Goal: Task Accomplishment & Management: Use online tool/utility

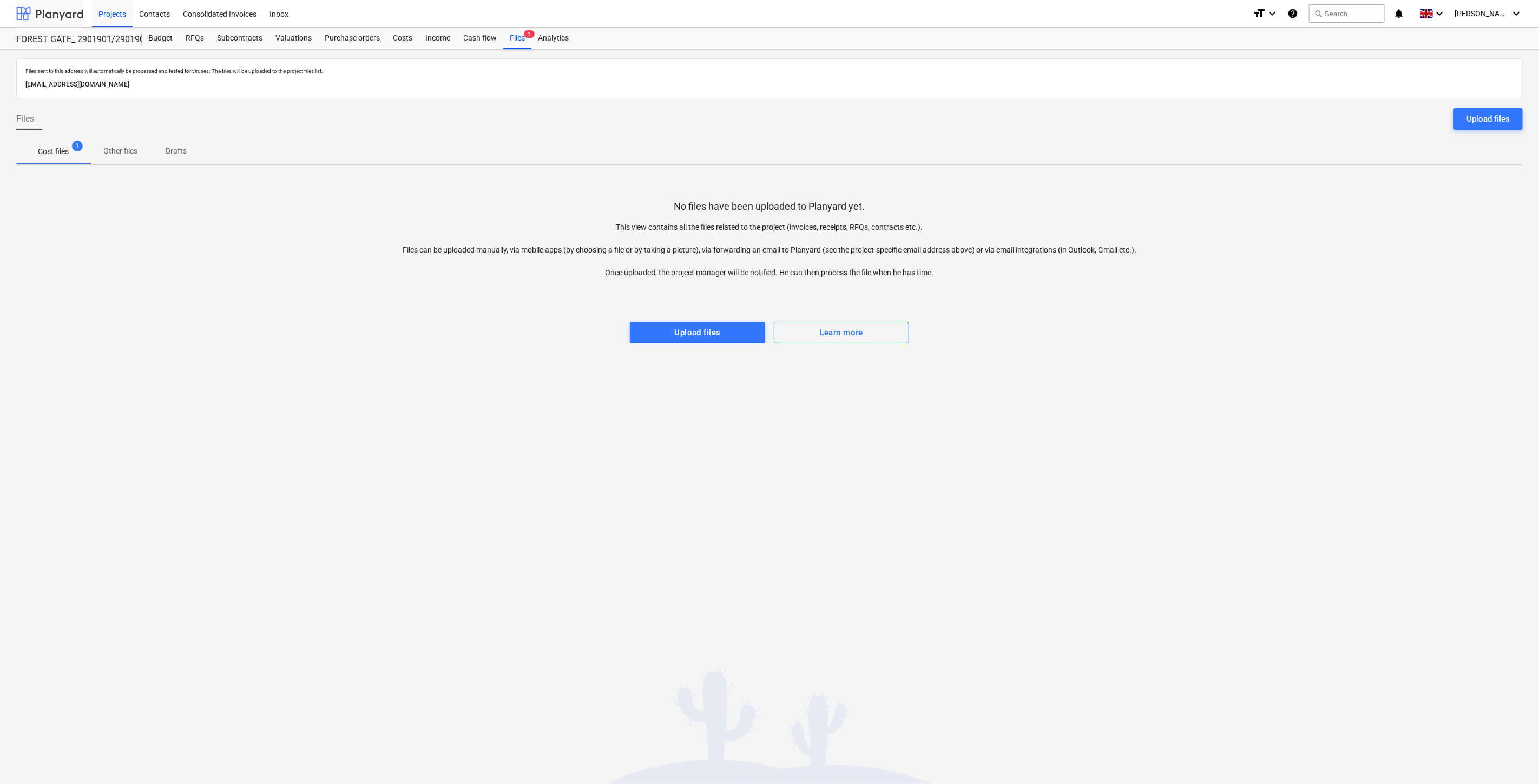
click at [39, 10] on div at bounding box center [49, 13] width 67 height 27
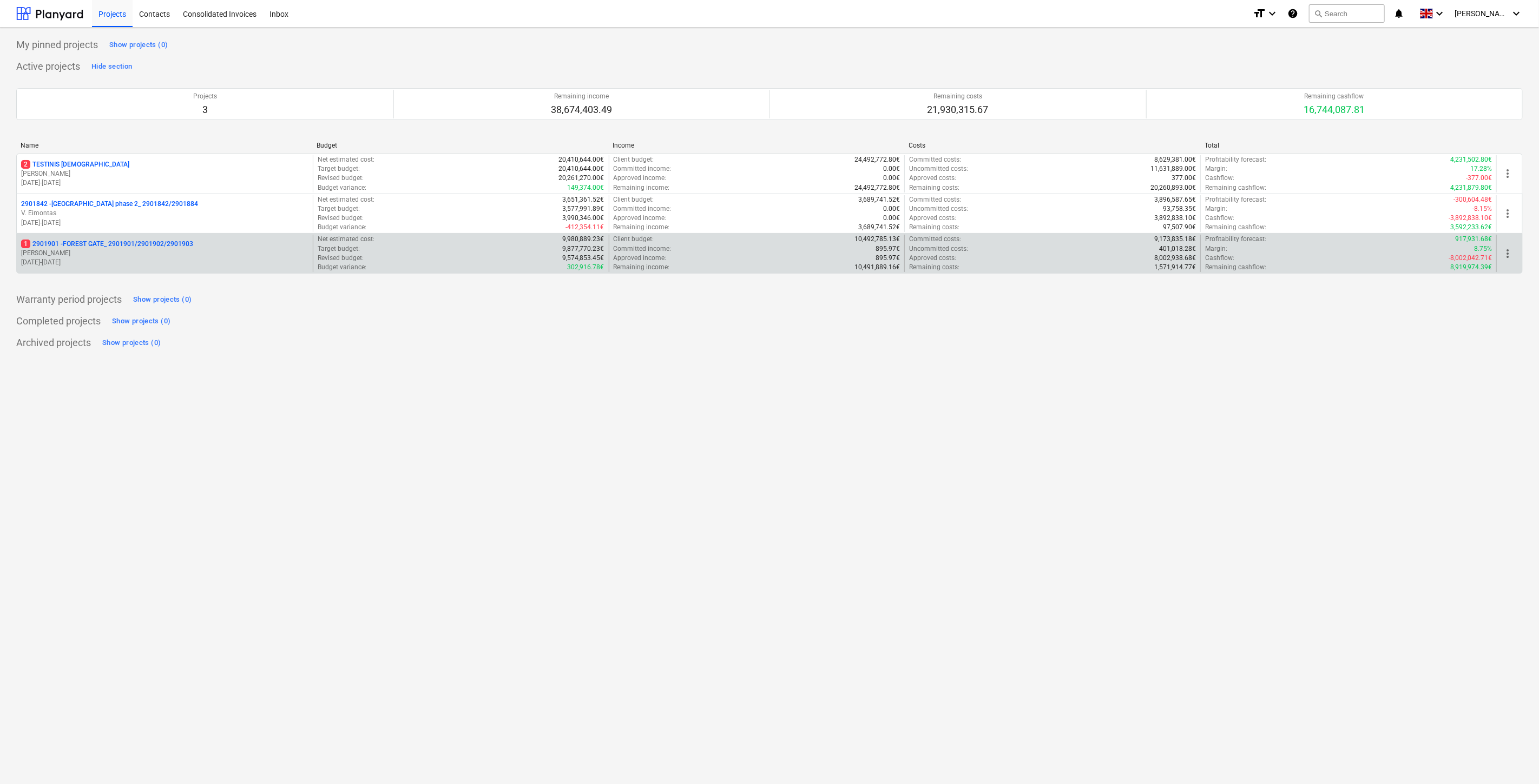
click at [126, 244] on p "1 2901901 - FOREST GATE_ 2901901/2901902/2901903" at bounding box center [107, 244] width 172 height 9
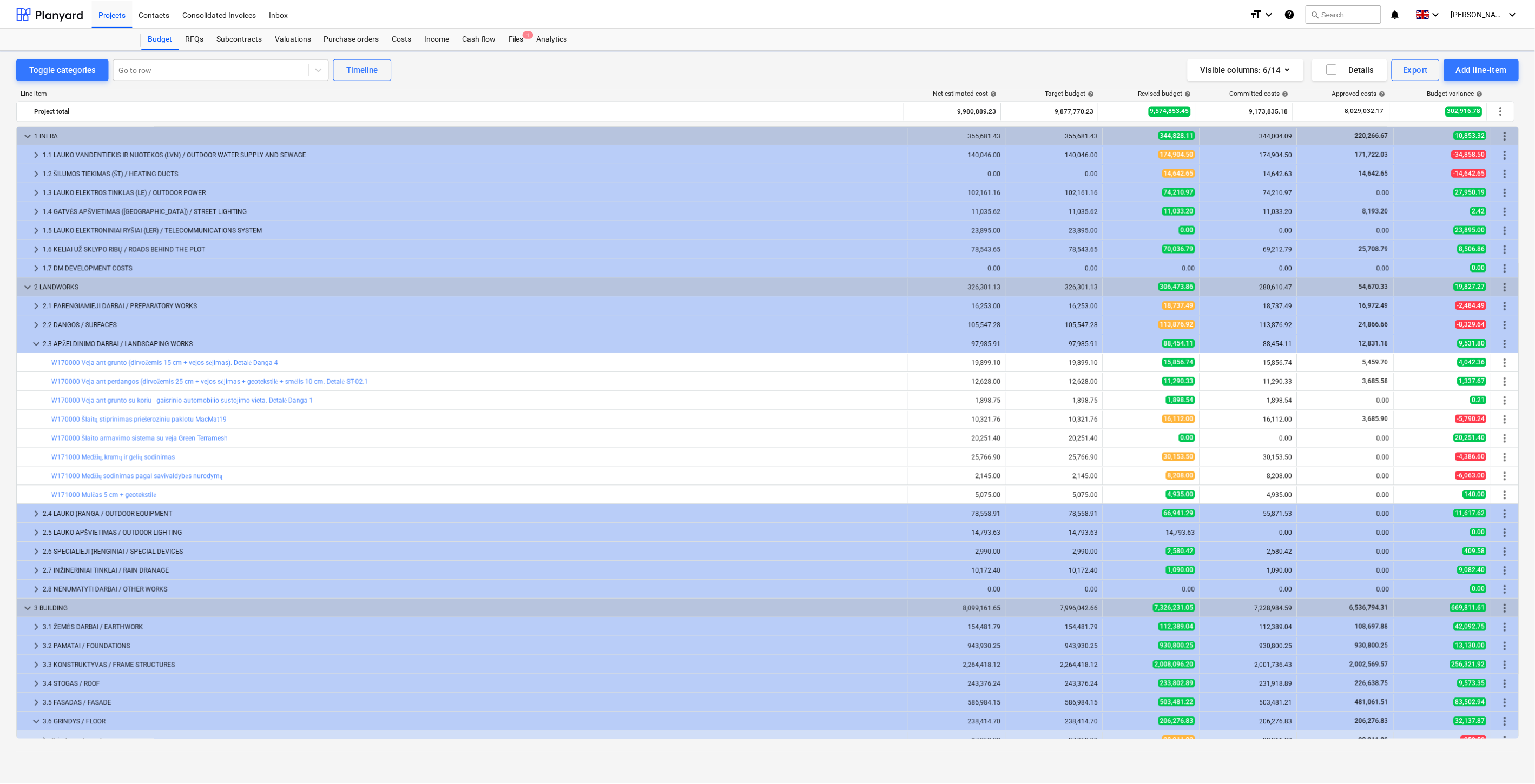
scroll to position [221, 0]
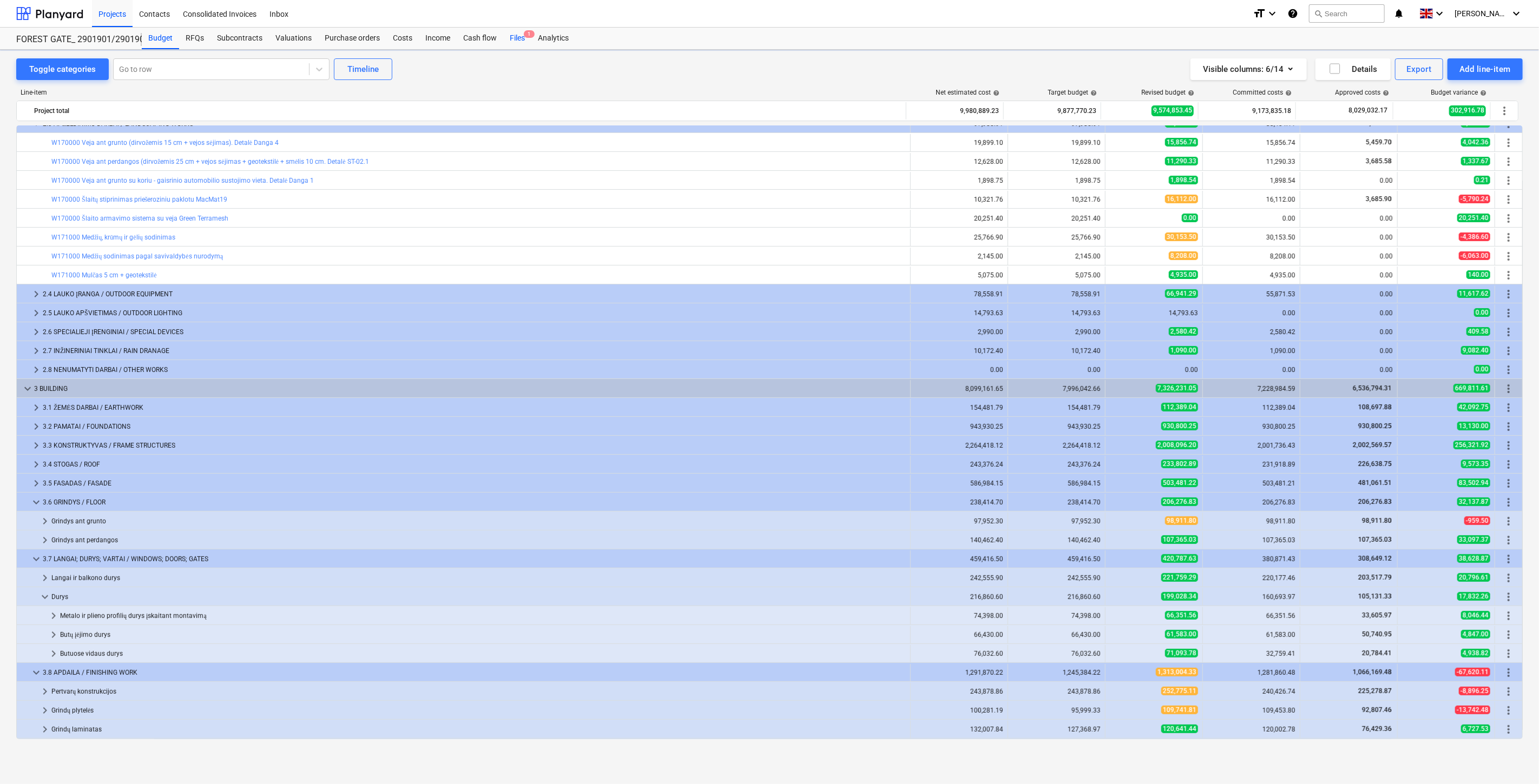
click at [521, 39] on div "Files 1" at bounding box center [517, 38] width 28 height 22
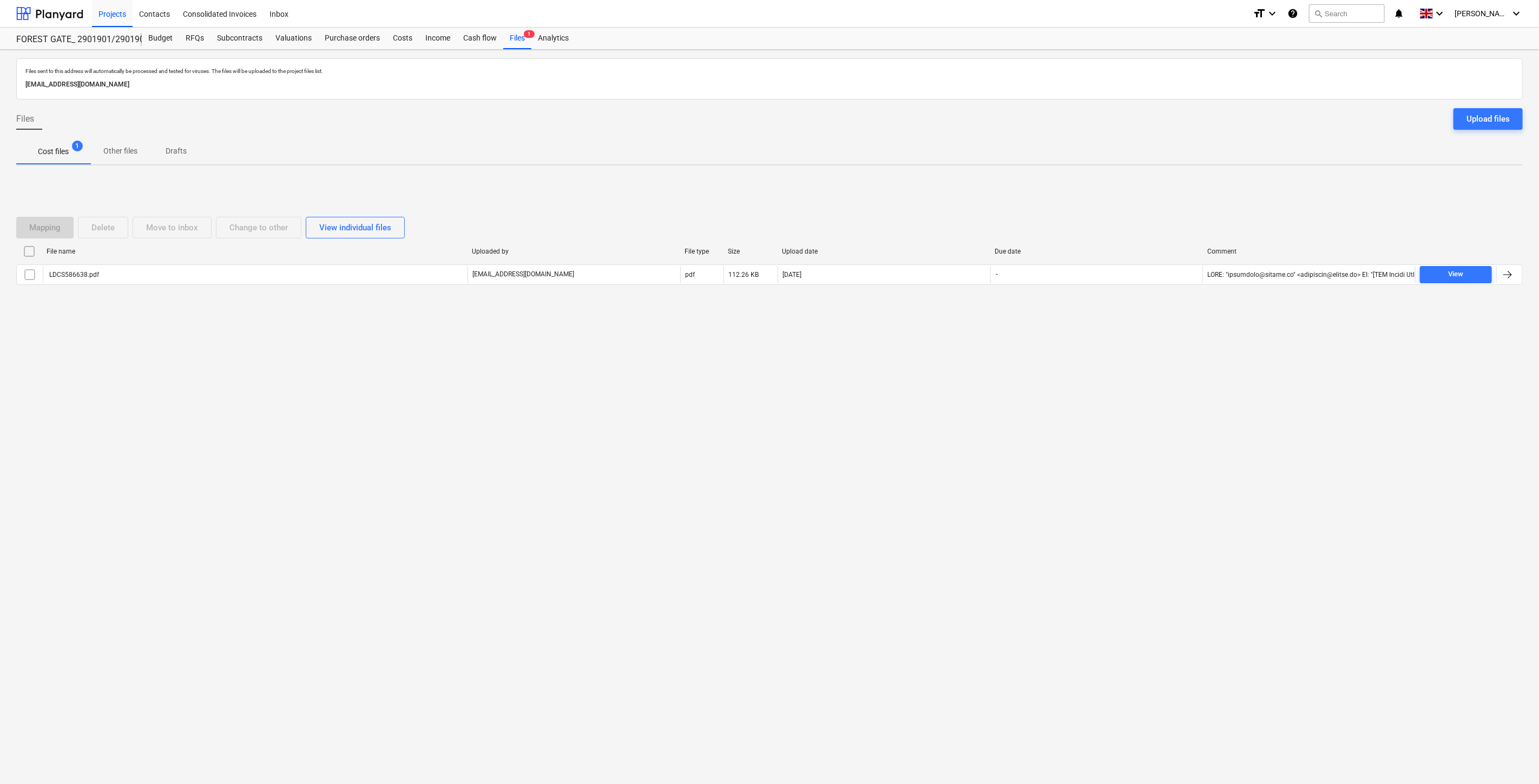
click at [976, 441] on div "Files sent to this address will automatically be processed and tested for virus…" at bounding box center [769, 418] width 1539 height 735
click at [993, 428] on div "Files sent to this address will automatically be processed and tested for virus…" at bounding box center [769, 418] width 1539 height 735
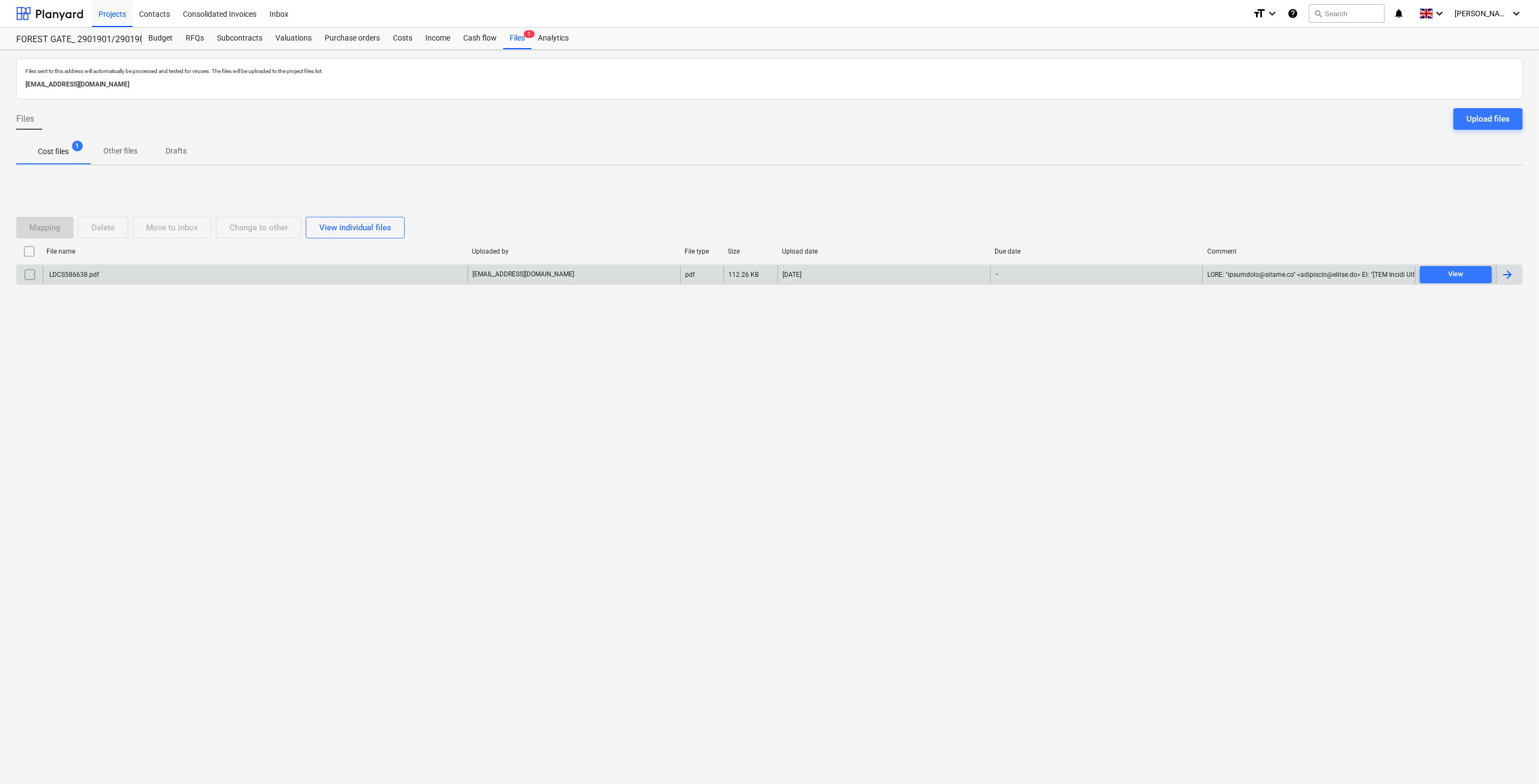
click at [323, 282] on div "LDCS586638.pdf" at bounding box center [255, 275] width 424 height 17
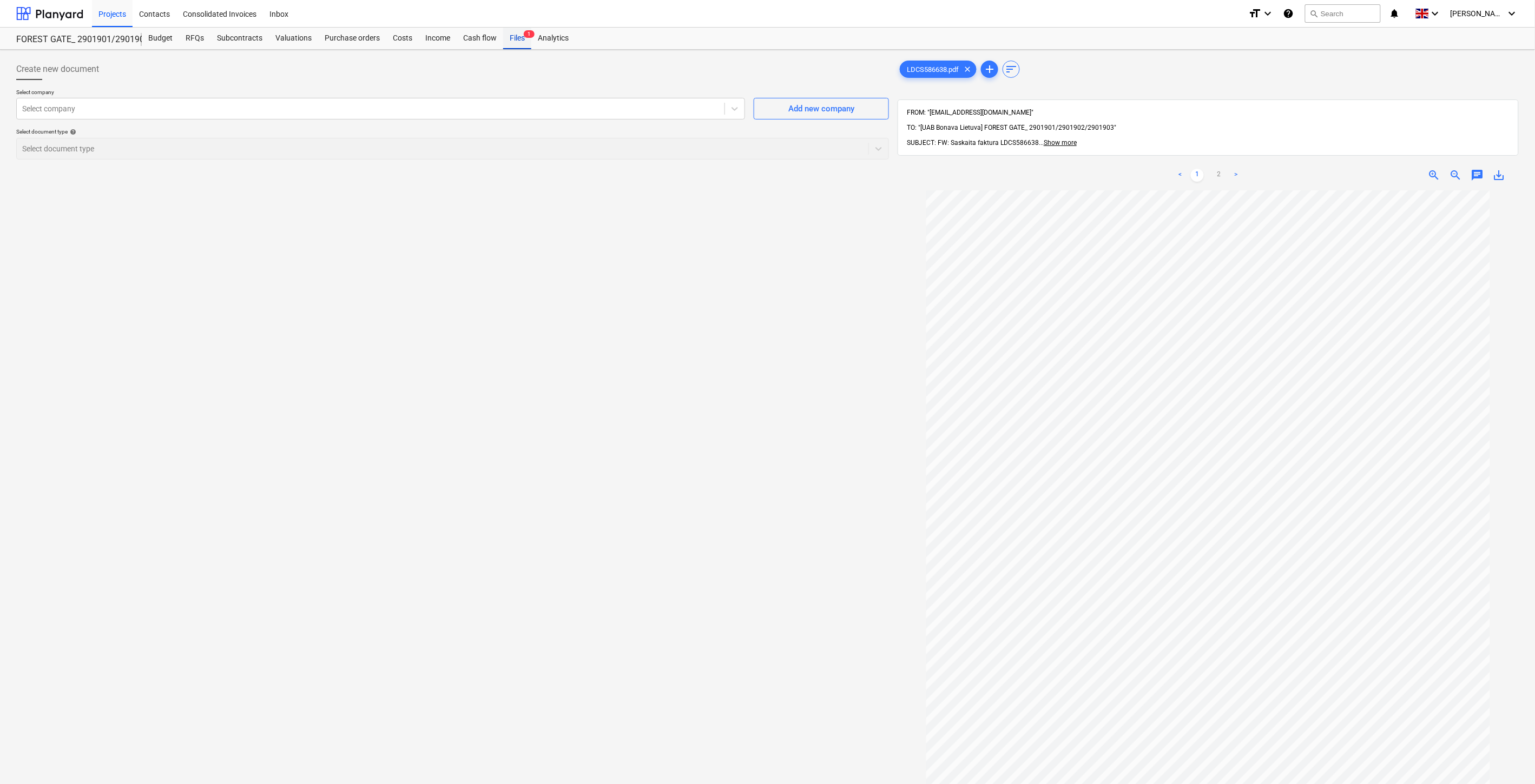
click at [521, 46] on div "Files 1" at bounding box center [517, 38] width 28 height 22
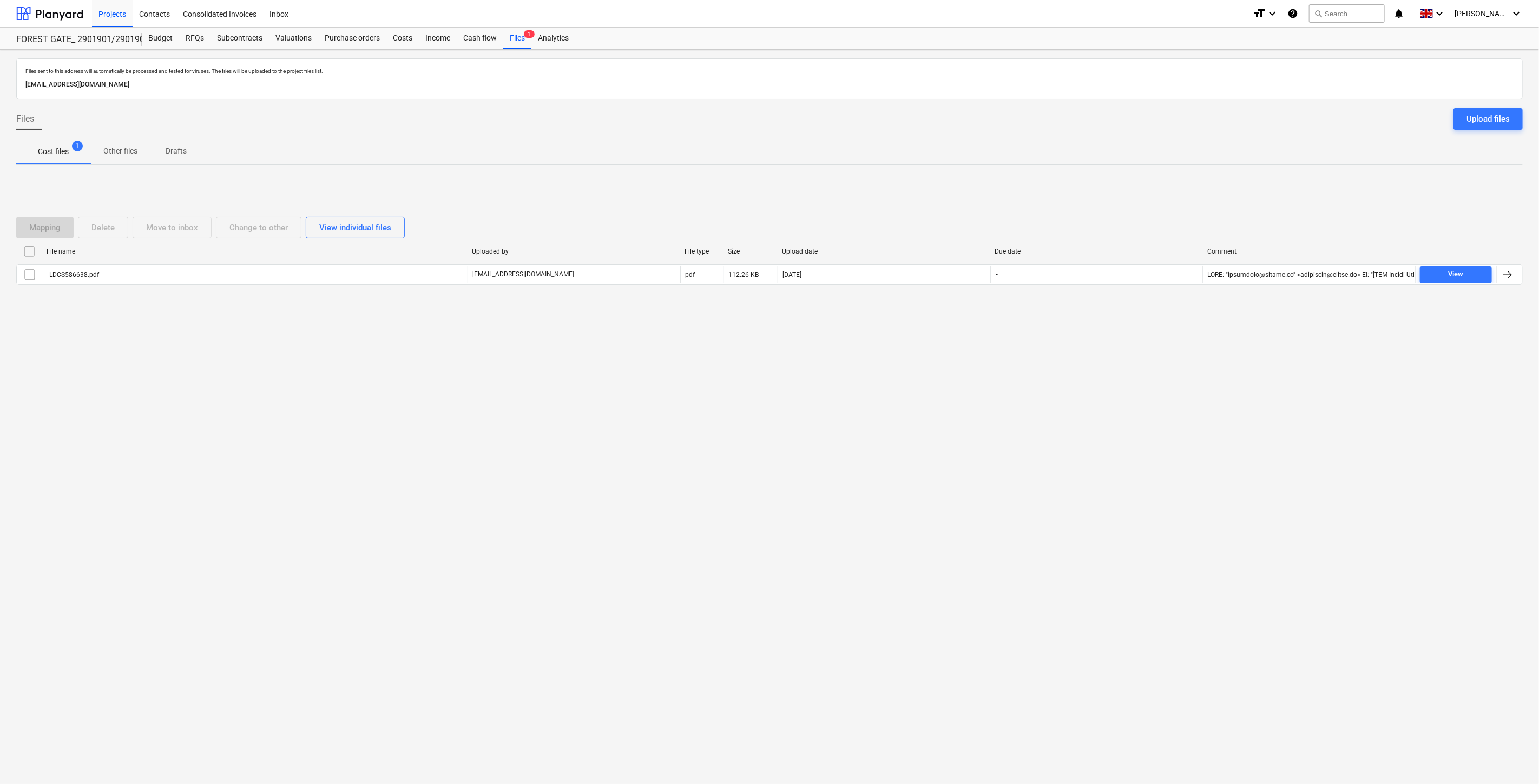
click at [674, 511] on div "Files sent to this address will automatically be processed and tested for virus…" at bounding box center [769, 418] width 1539 height 735
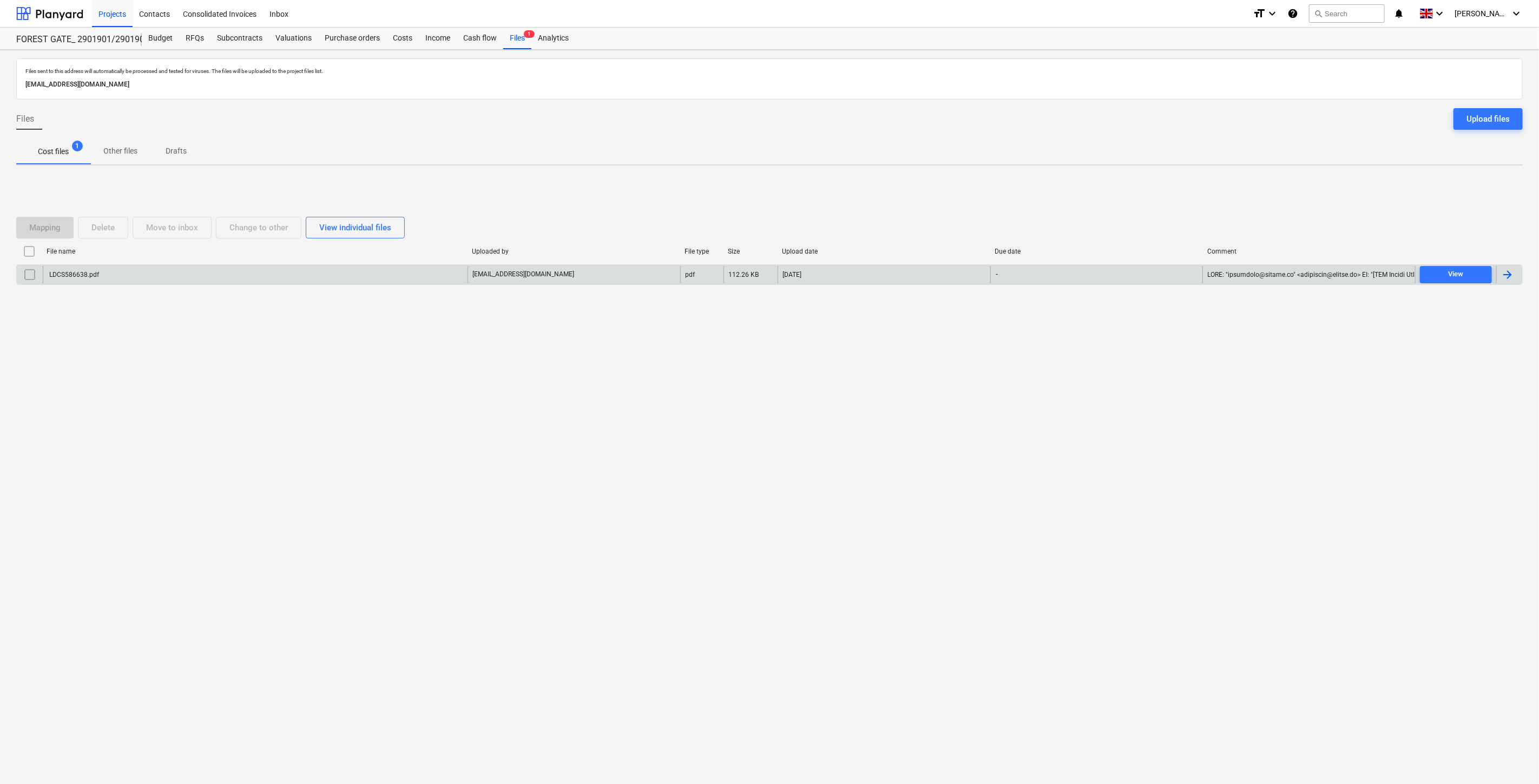
click at [313, 269] on div "LDCS586638.pdf" at bounding box center [255, 275] width 424 height 17
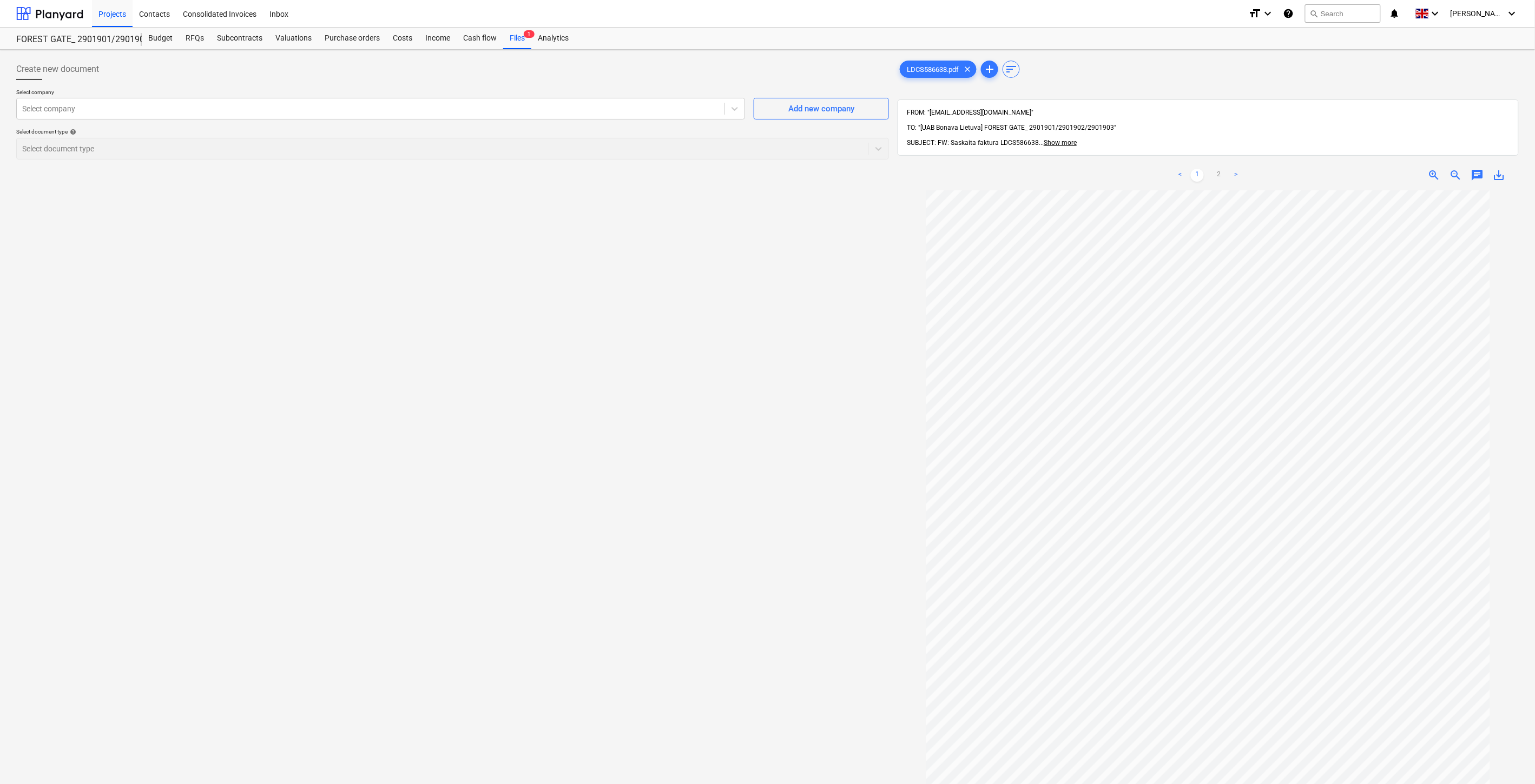
click at [759, 680] on div "Create new document Select company Select company Add new company Select docume…" at bounding box center [453, 501] width 882 height 895
click at [779, 668] on div "Create new document Select company Select company Add new company Select docume…" at bounding box center [453, 501] width 882 height 895
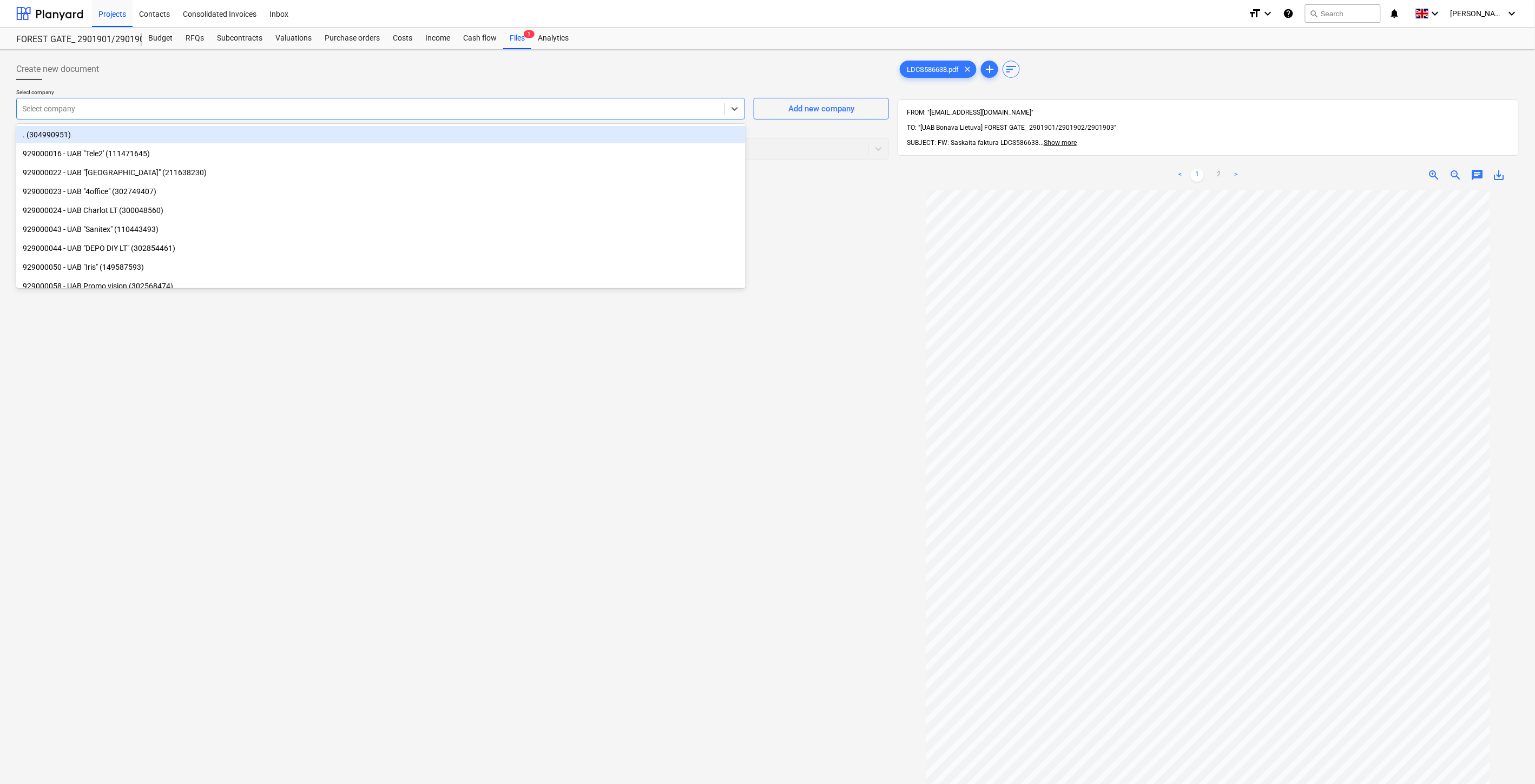
click at [612, 108] on div at bounding box center [370, 108] width 697 height 10
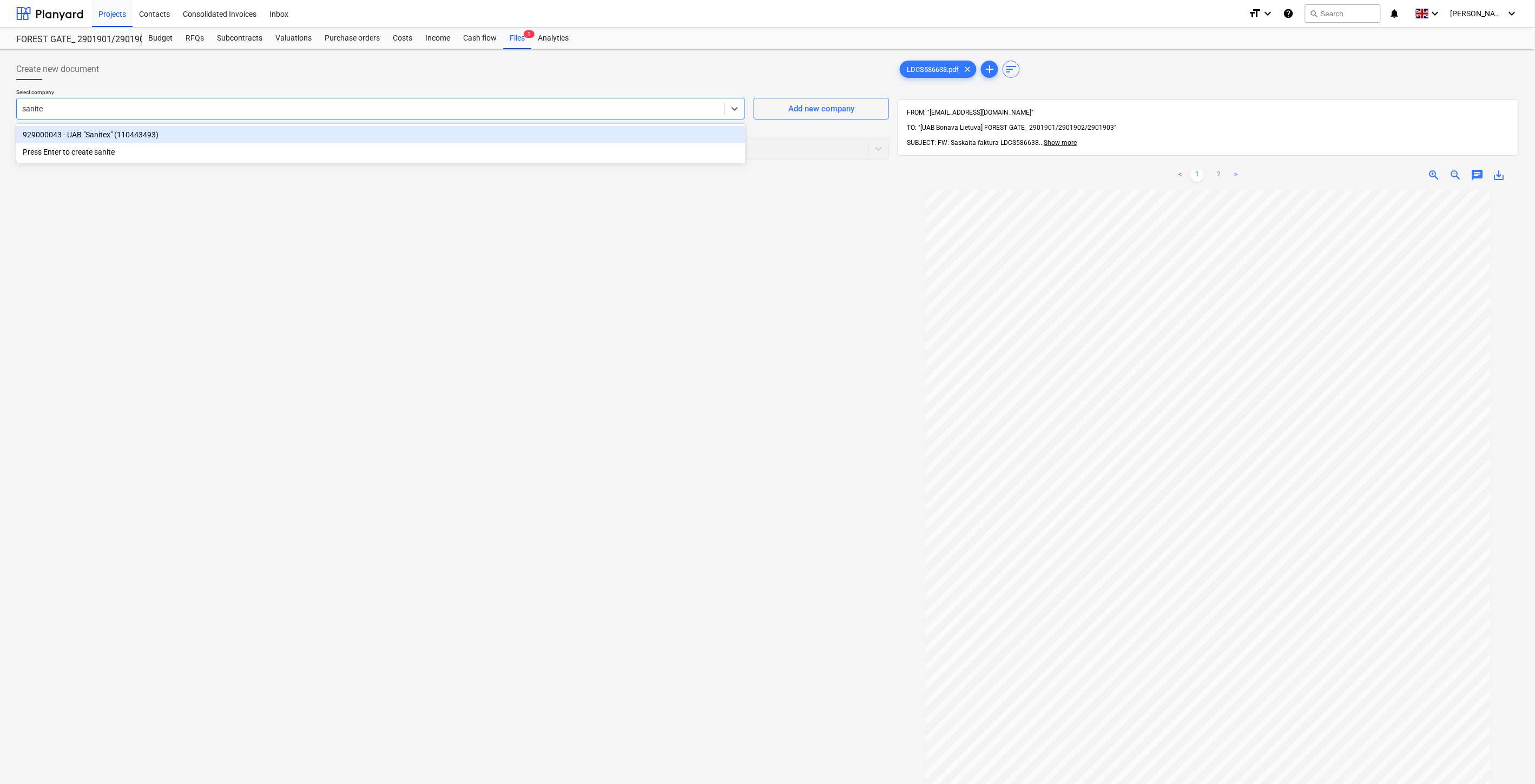
type input "sanitex"
click at [544, 139] on div "929000043 - UAB "Sanitex" (110443493)" at bounding box center [381, 134] width 729 height 17
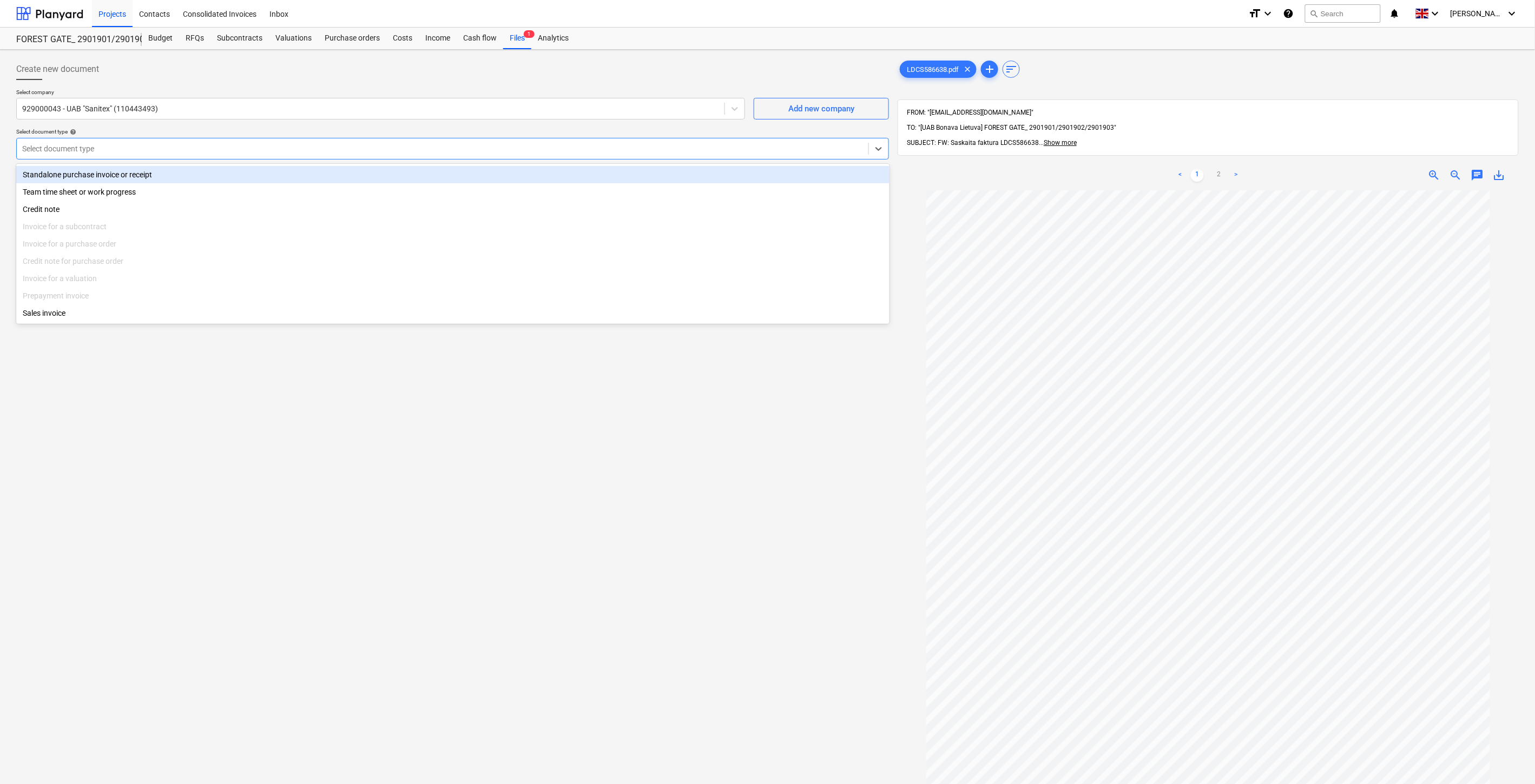
drag, startPoint x: 533, startPoint y: 147, endPoint x: 415, endPoint y: 187, distance: 124.6
click at [534, 147] on div at bounding box center [442, 148] width 841 height 10
click at [236, 172] on div "Standalone purchase invoice or receipt" at bounding box center [453, 174] width 873 height 17
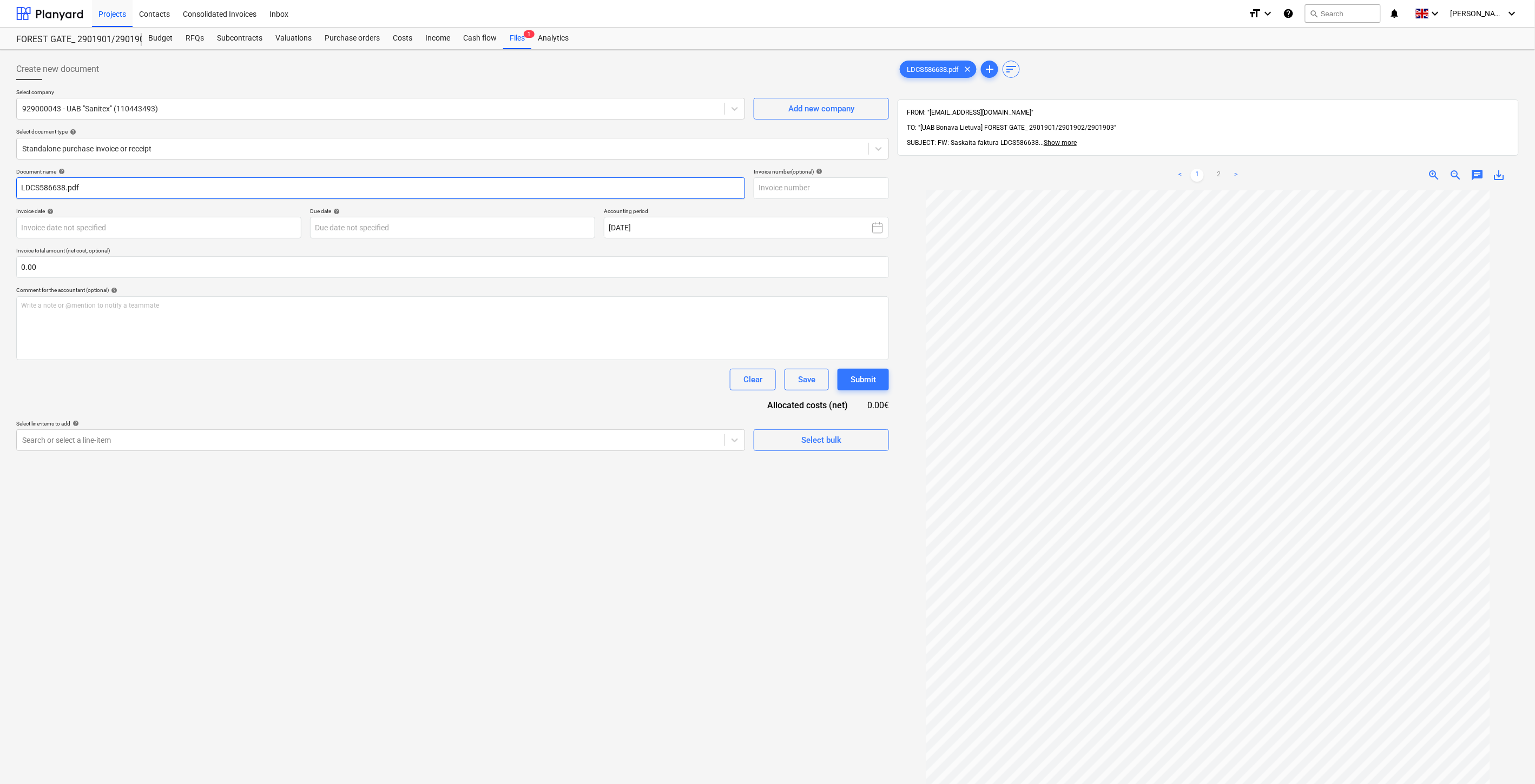
drag, startPoint x: 63, startPoint y: 187, endPoint x: 128, endPoint y: 187, distance: 65.0
click at [0, 190] on html "Projects Contacts Consolidated Invoices Inbox format_size keyboard_arrow_down h…" at bounding box center [767, 392] width 1535 height 784
click at [840, 191] on input "text" at bounding box center [821, 187] width 135 height 22
paste input "LDCS586638"
type input "LDCS586638"
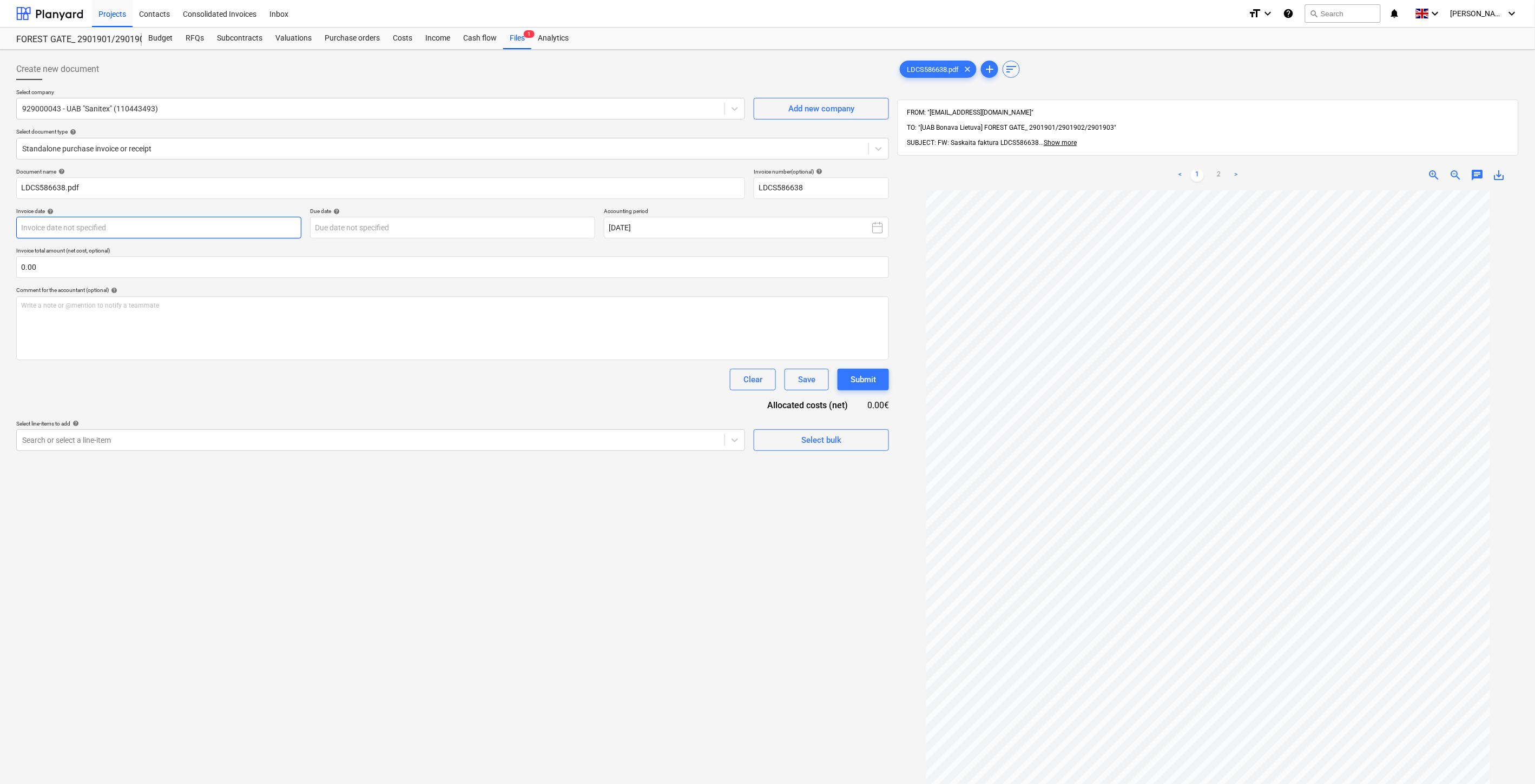
click at [278, 226] on body "Projects Contacts Consolidated Invoices Inbox format_size keyboard_arrow_down h…" at bounding box center [767, 392] width 1535 height 784
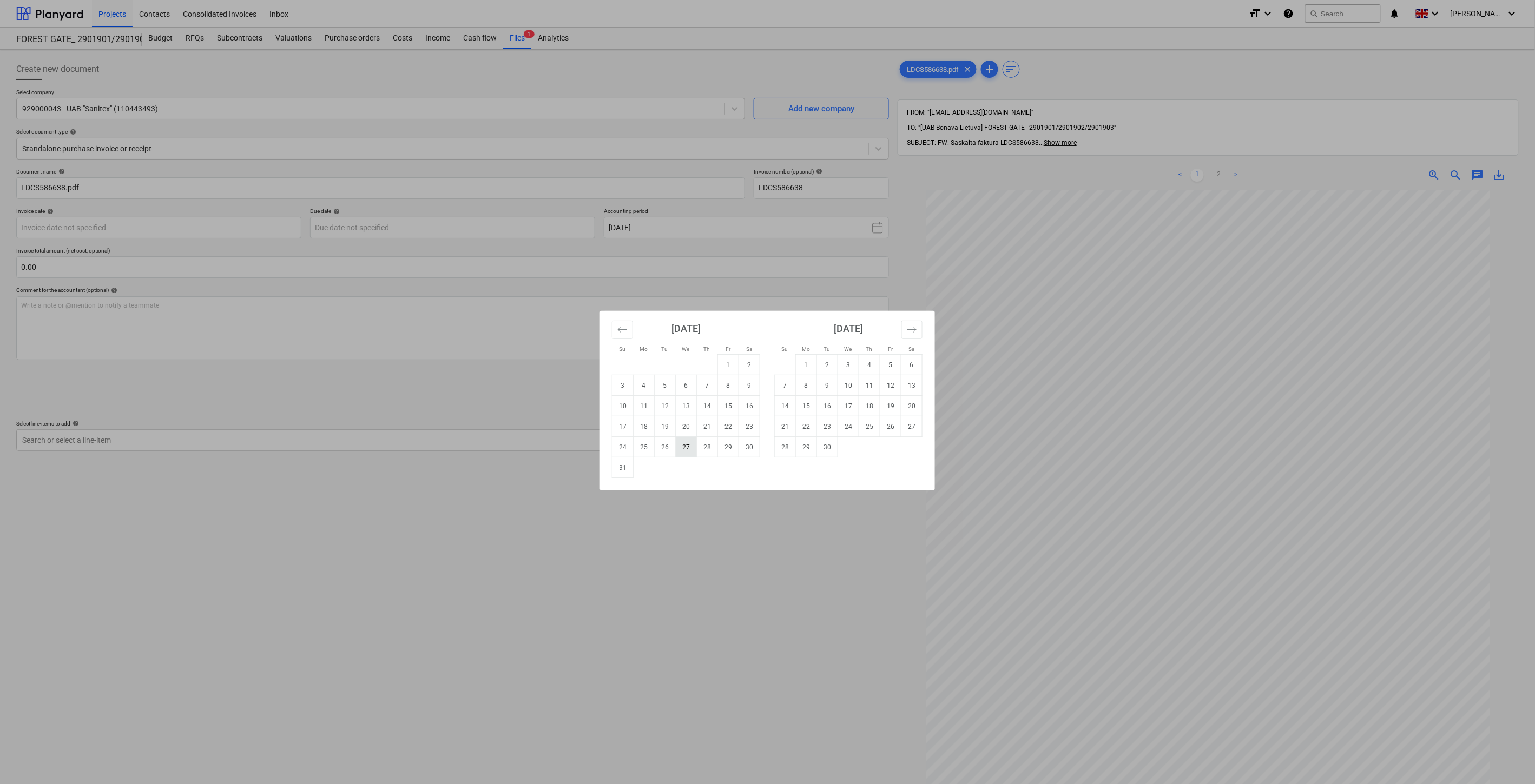
click at [682, 445] on td "27" at bounding box center [687, 448] width 21 height 21
type input "27 Aug 2025"
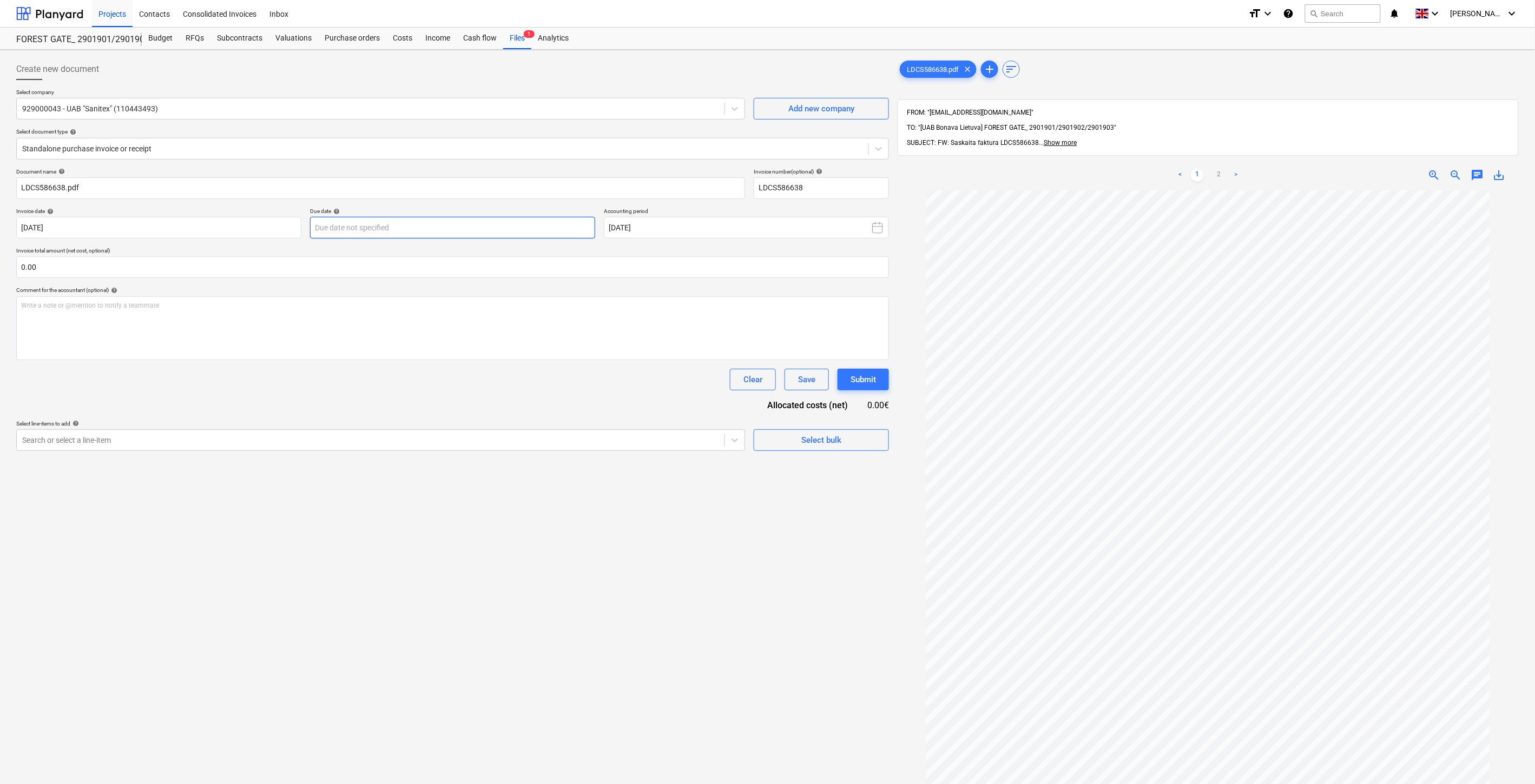
click at [434, 239] on body "Projects Contacts Consolidated Invoices Inbox format_size keyboard_arrow_down h…" at bounding box center [767, 392] width 1535 height 784
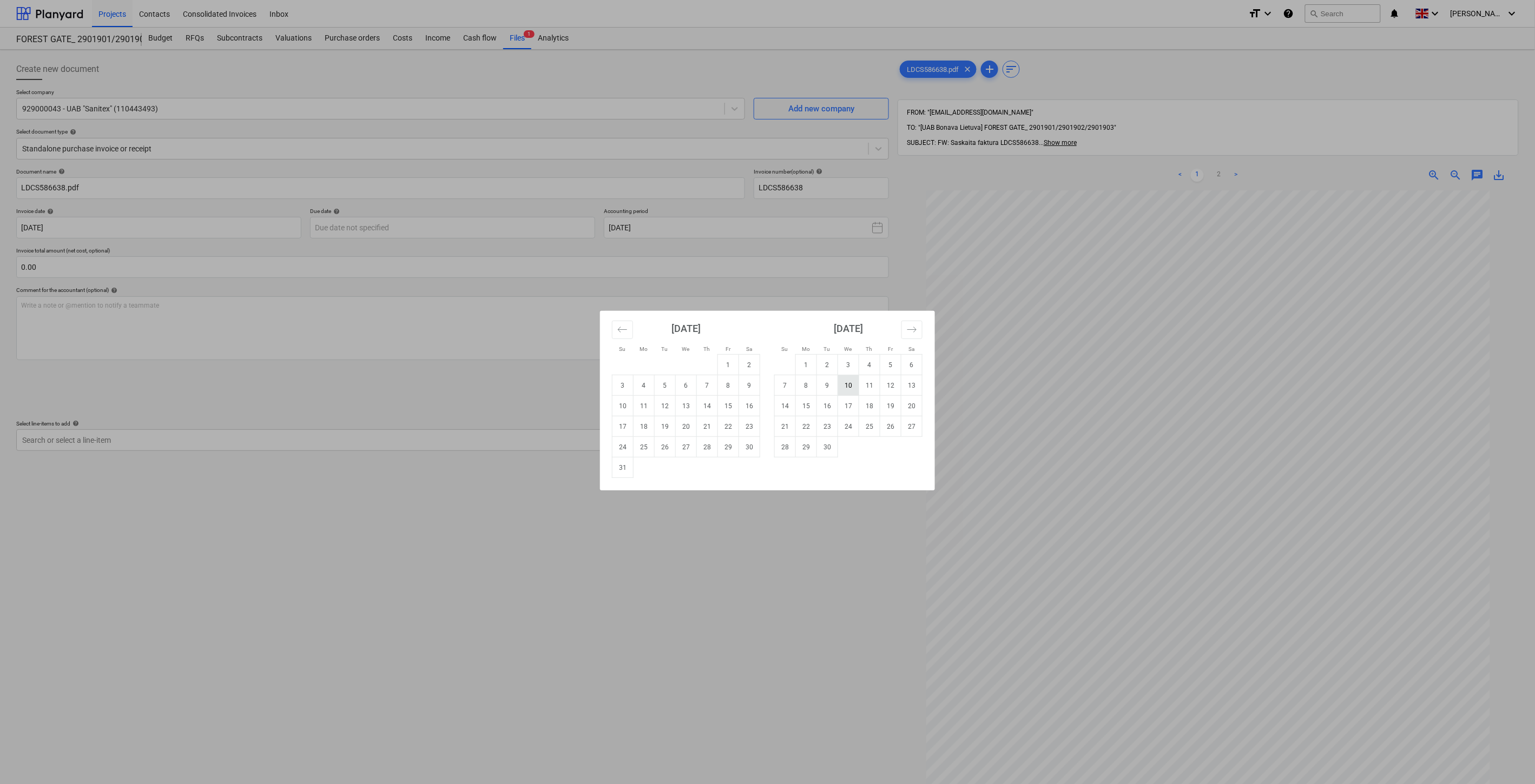
click at [856, 384] on td "10" at bounding box center [848, 385] width 21 height 21
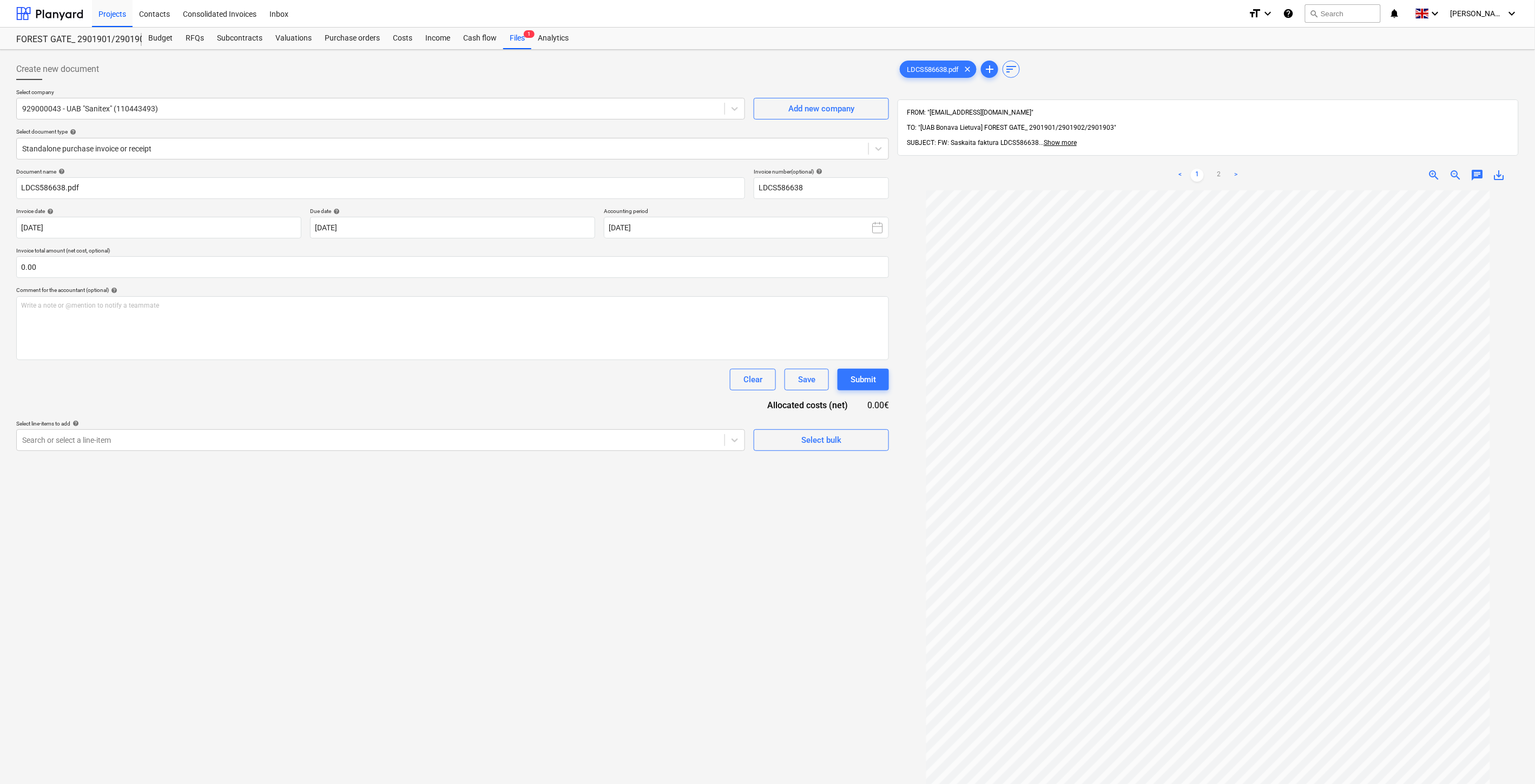
type input "10 Sep 2025"
click at [386, 263] on input "text" at bounding box center [452, 267] width 872 height 22
type input "ą"
type input "112.05"
click at [365, 380] on div "Clear Save Submit" at bounding box center [452, 380] width 872 height 22
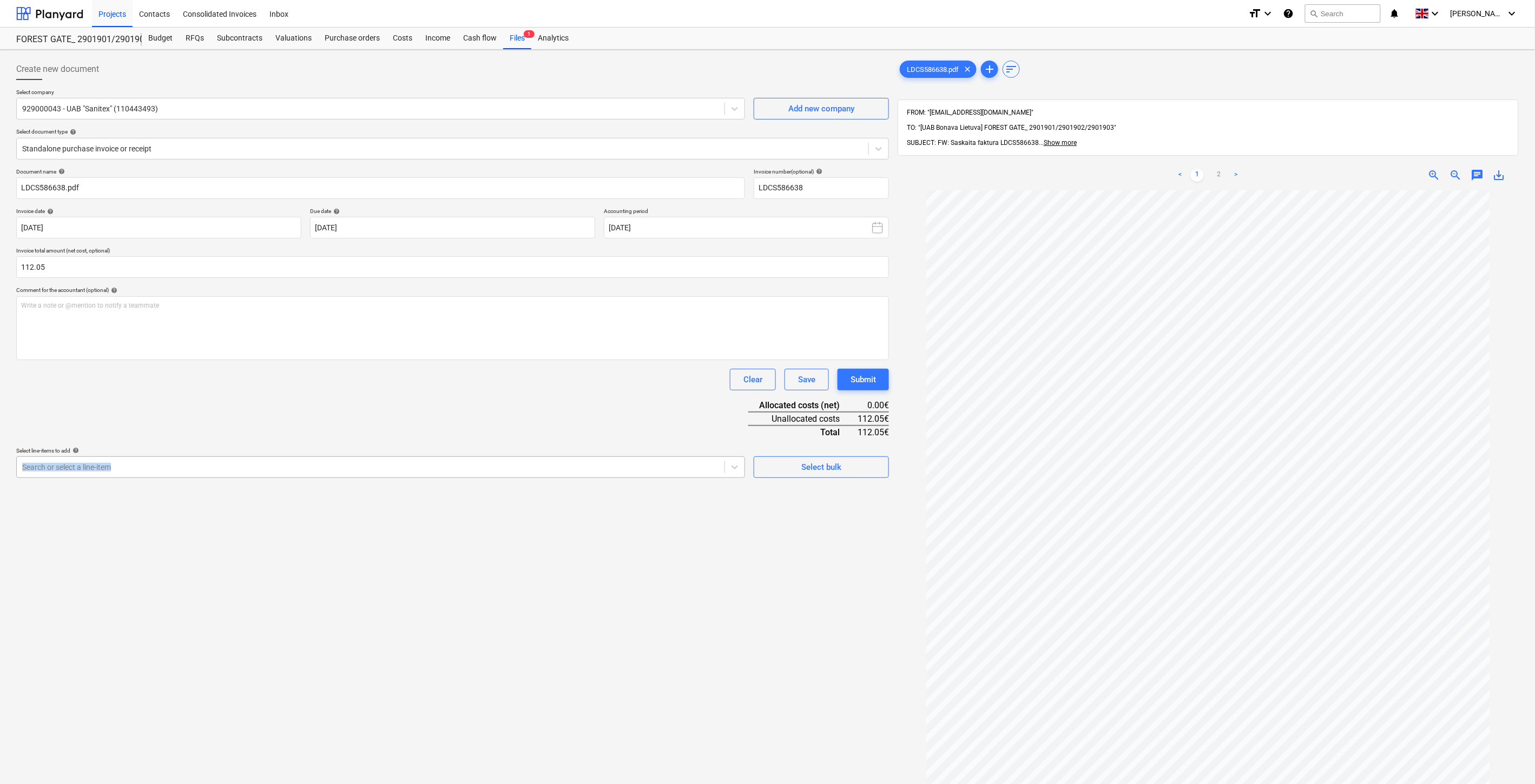
drag, startPoint x: 279, startPoint y: 455, endPoint x: 275, endPoint y: 461, distance: 7.2
click at [277, 460] on div "Select line-items to add help Search or select a line-item" at bounding box center [381, 462] width 729 height 31
click at [275, 465] on div at bounding box center [370, 467] width 697 height 10
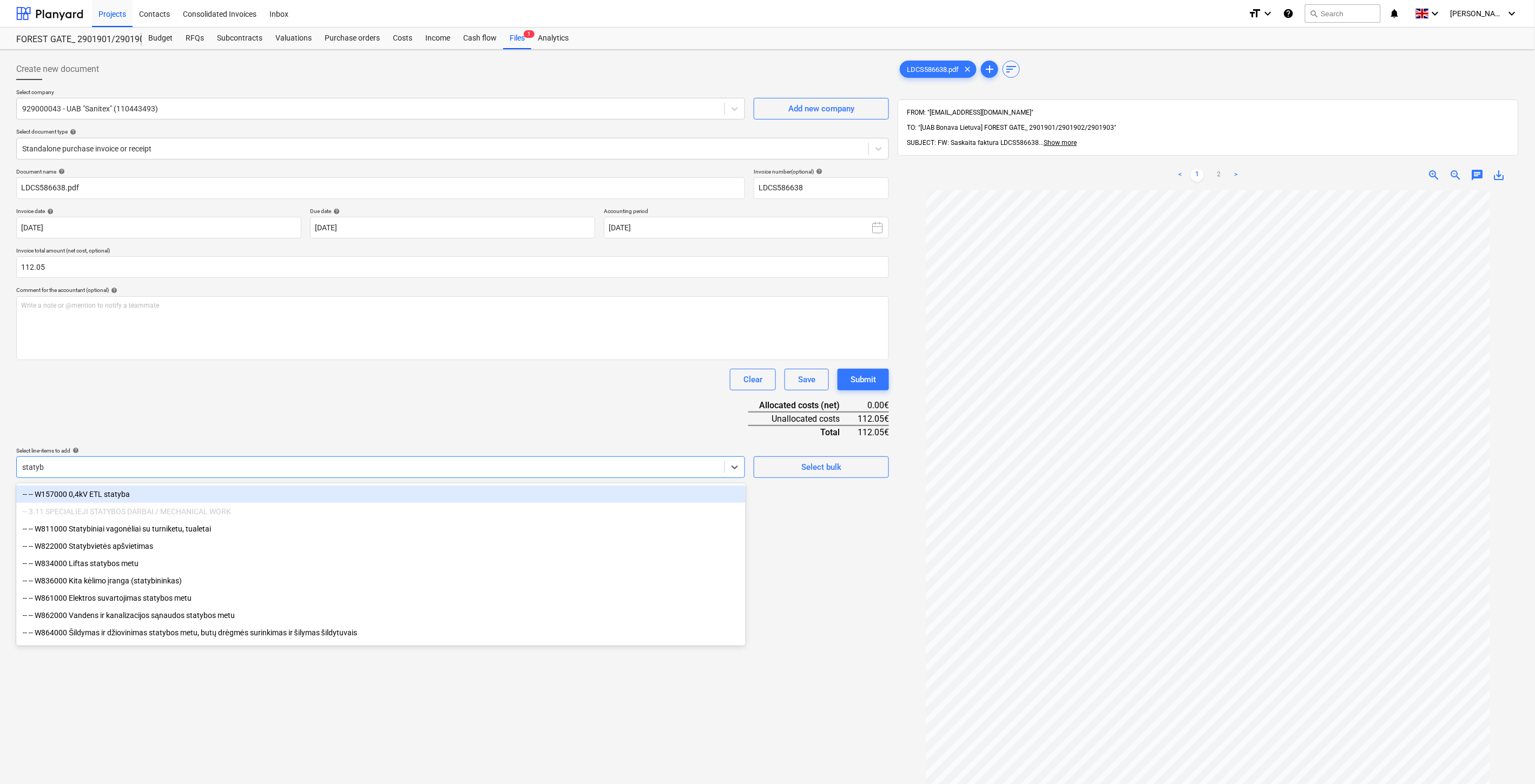
type input "statybv"
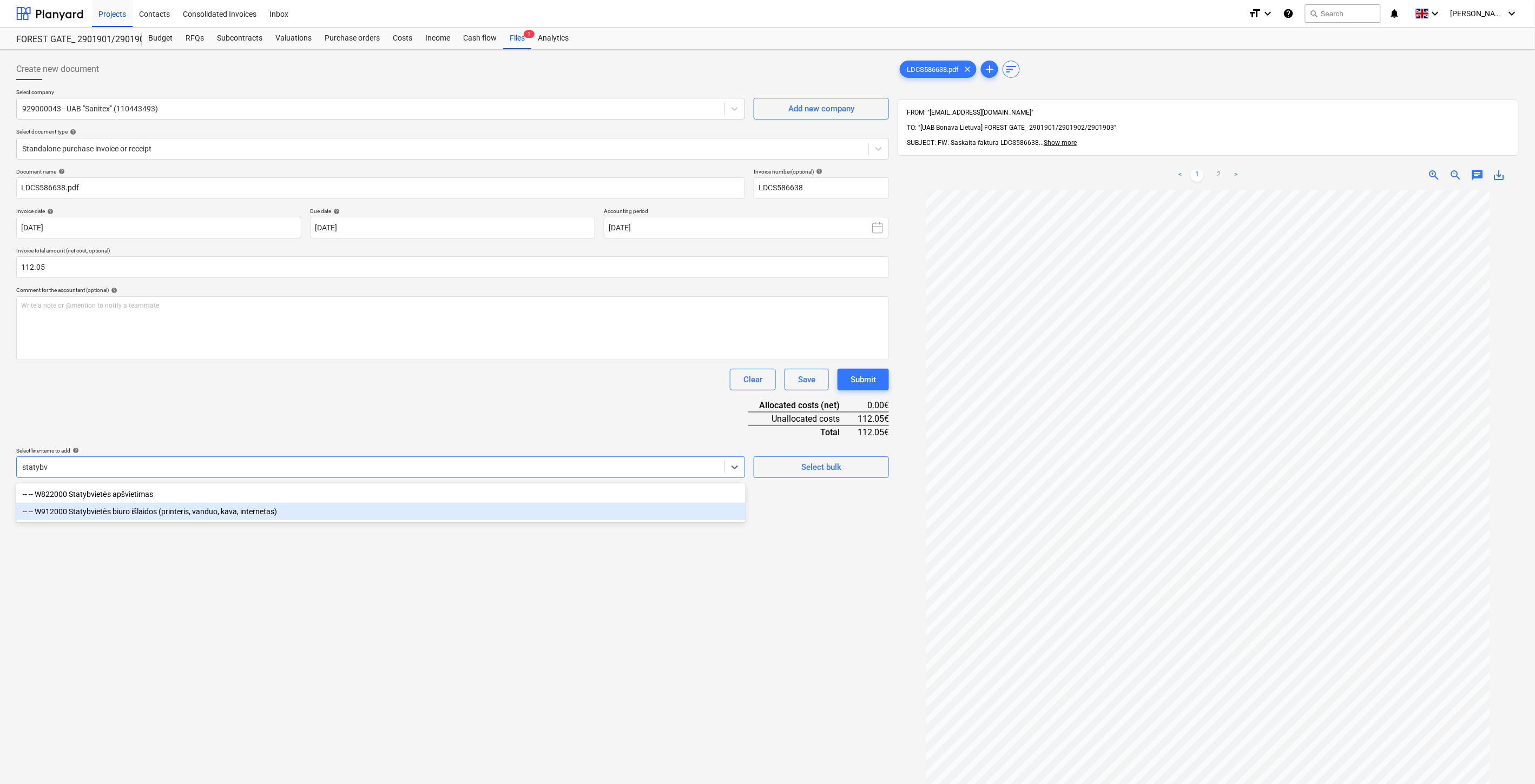
click at [249, 515] on div "-- -- W912000 Statybvietės biuro išlaidos (printeris, vanduo, kava, internetas)" at bounding box center [381, 511] width 729 height 17
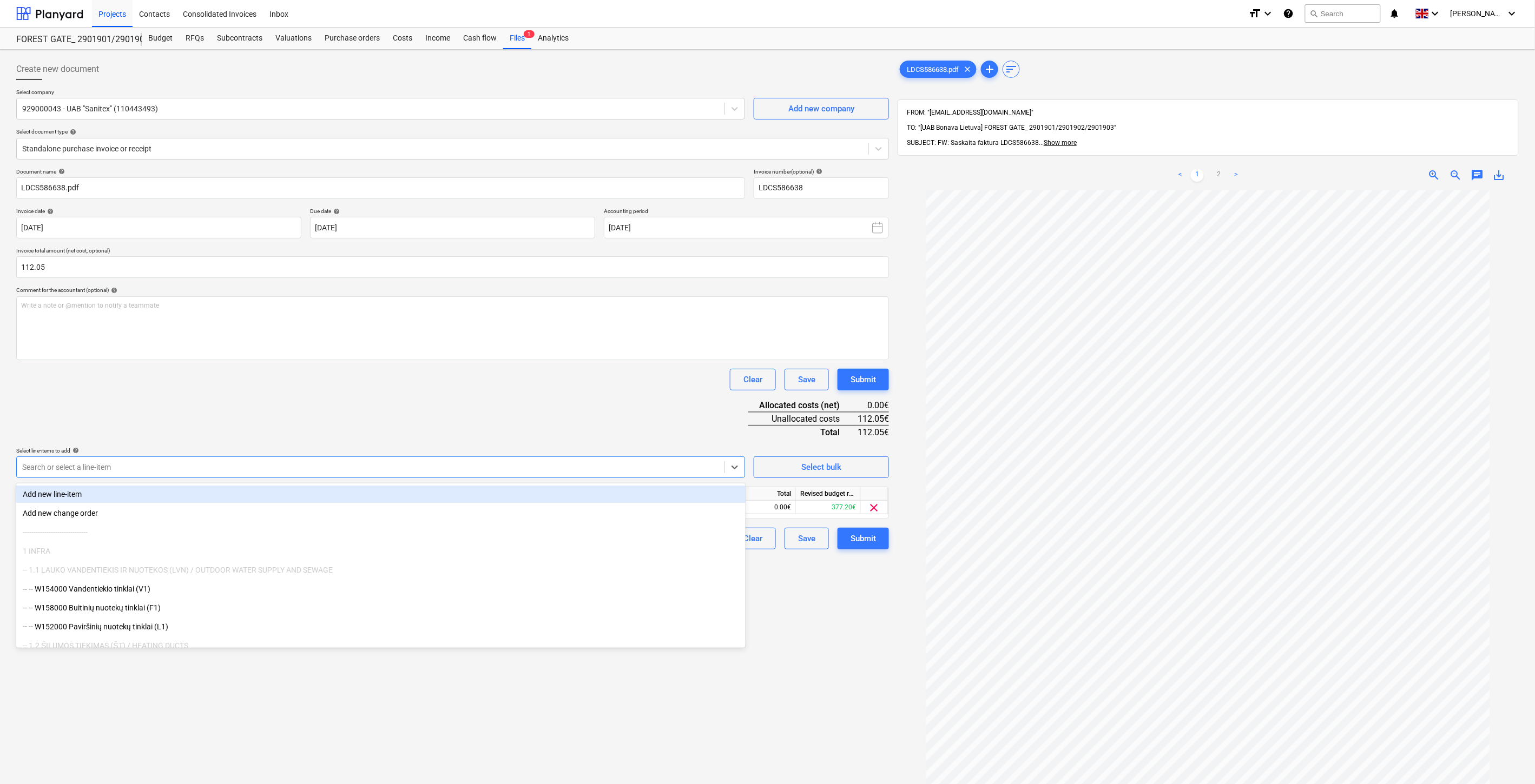
drag, startPoint x: 416, startPoint y: 377, endPoint x: 653, endPoint y: 488, distance: 261.7
click at [426, 383] on div "Clear Save Submit" at bounding box center [452, 380] width 872 height 22
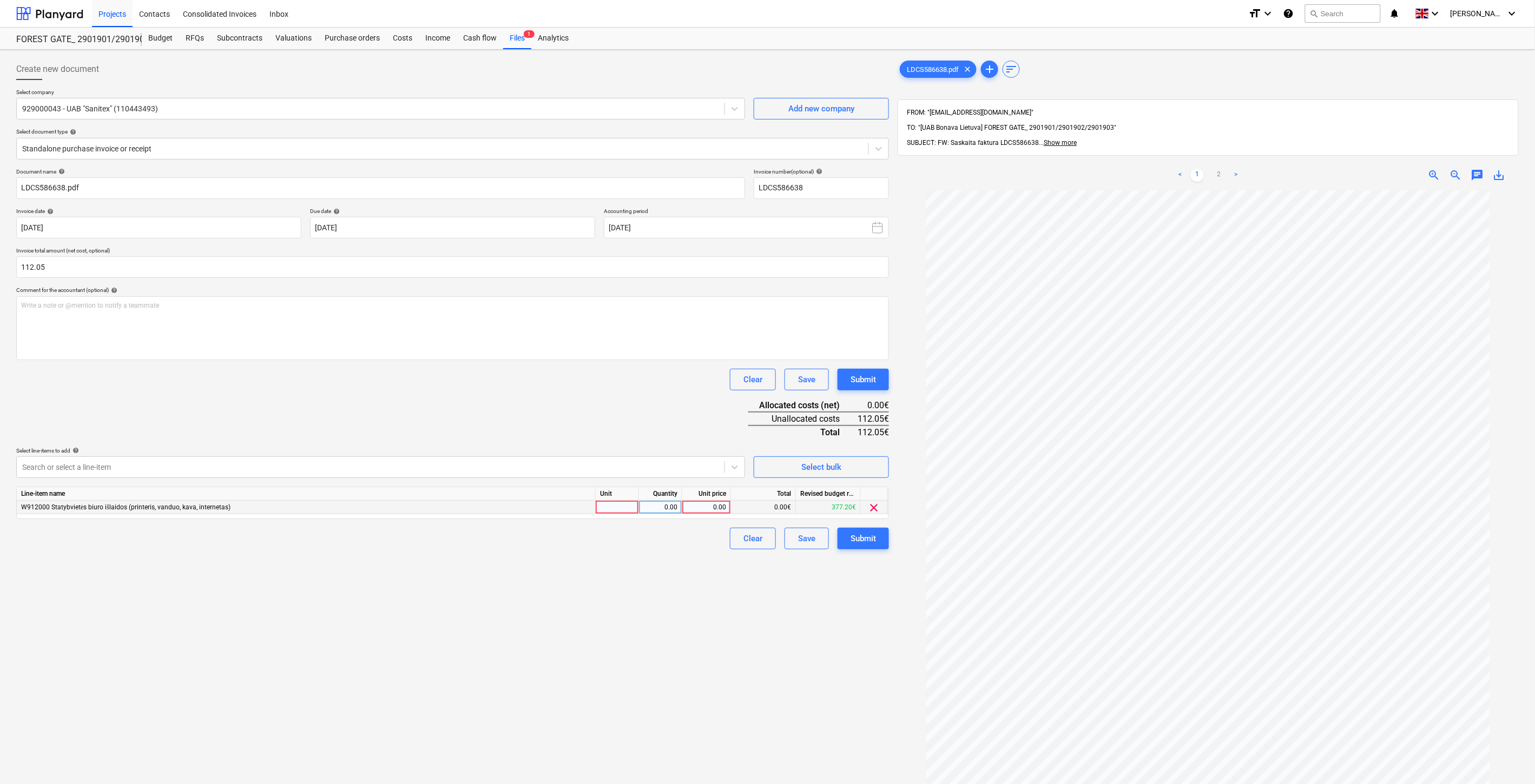
click at [628, 510] on div at bounding box center [617, 508] width 44 height 13
click at [648, 509] on div "0.00" at bounding box center [660, 508] width 34 height 13
click at [695, 508] on div "0.00" at bounding box center [706, 508] width 40 height 13
type input "112.05"
click at [634, 390] on div "Clear Save Submit" at bounding box center [452, 380] width 872 height 22
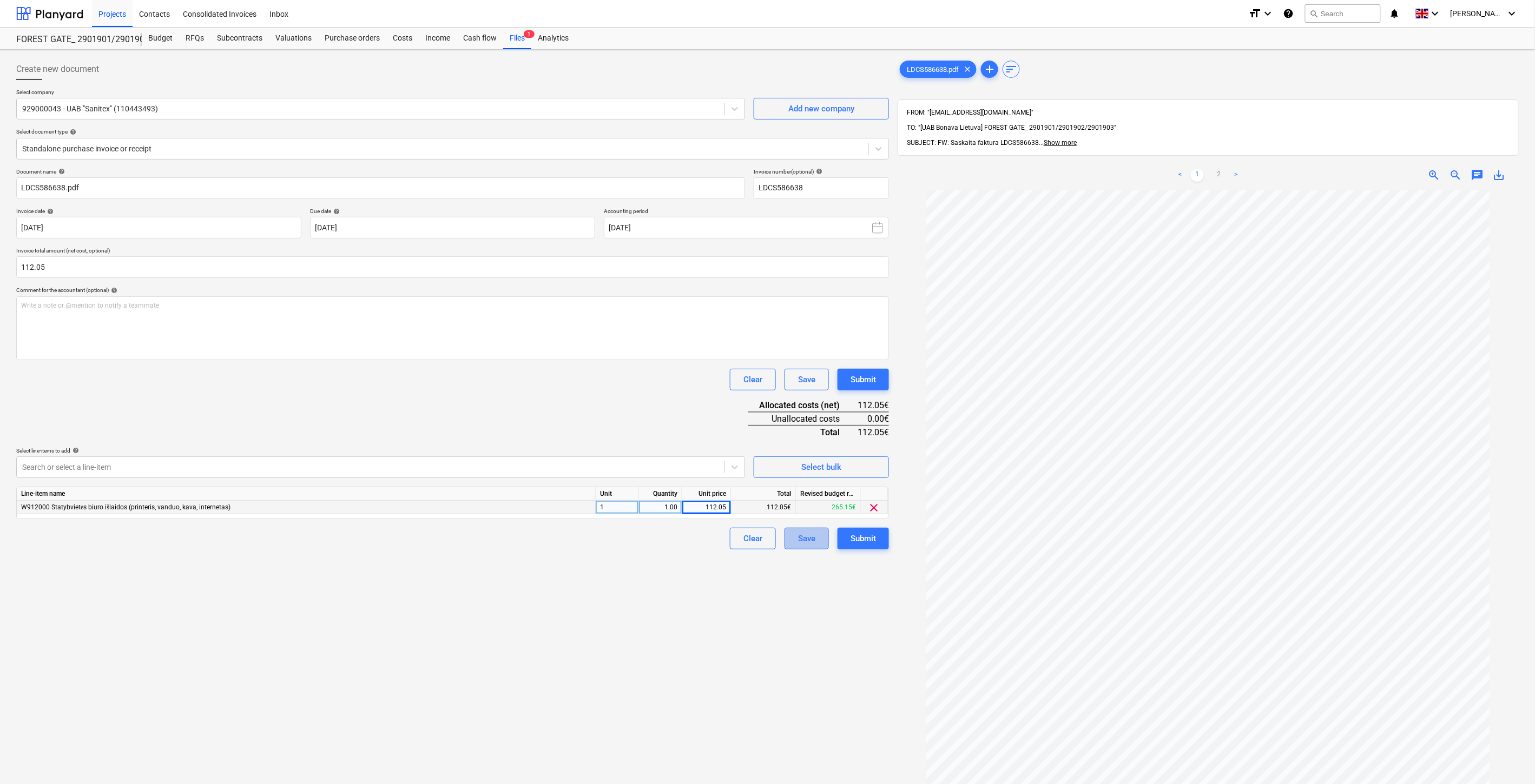
click at [795, 540] on button "Save" at bounding box center [806, 539] width 45 height 22
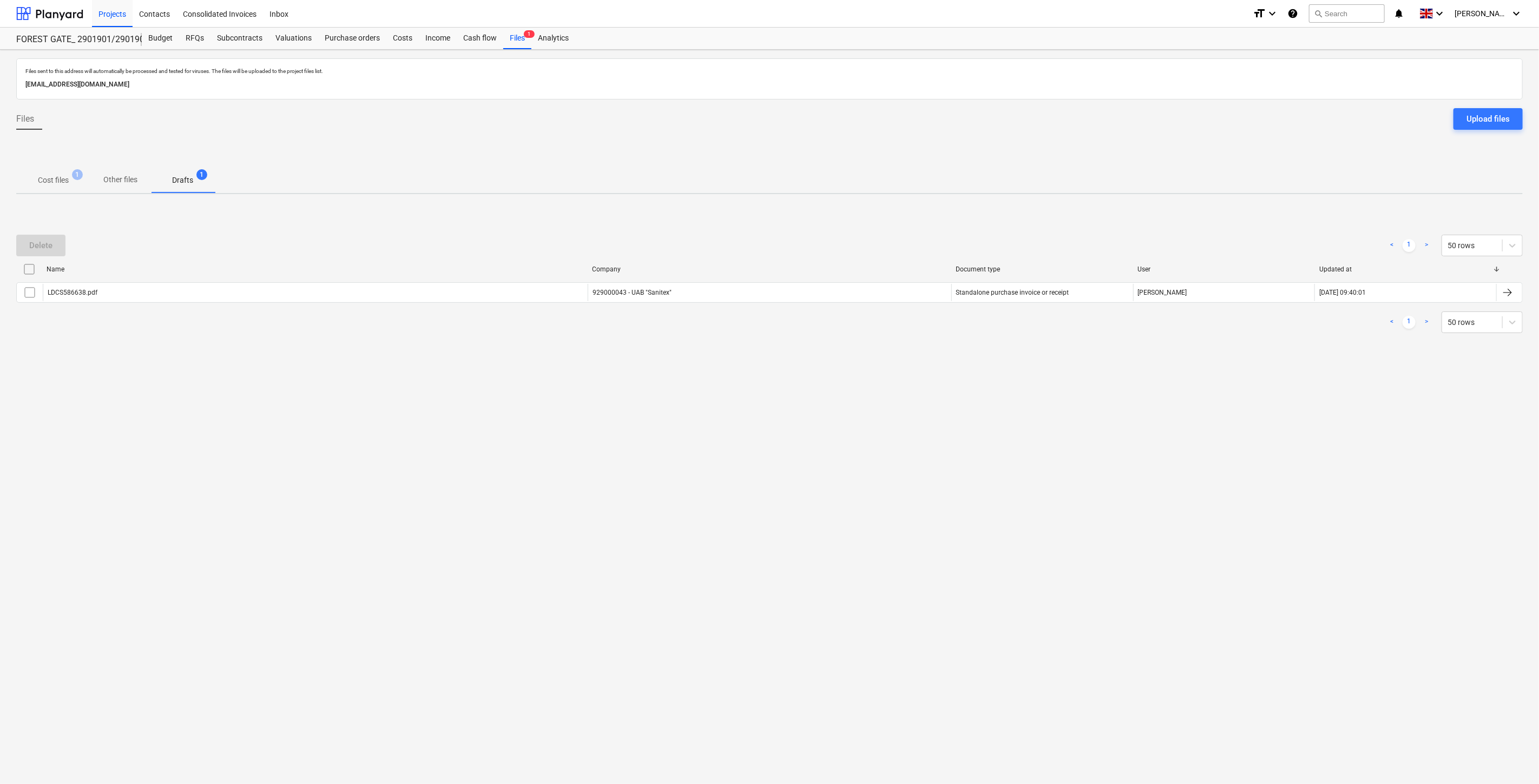
click at [1242, 368] on div "Files sent to this address will automatically be processed and tested for virus…" at bounding box center [769, 418] width 1539 height 735
click at [1250, 347] on div "Delete < 1 > 50 rows Name Company Document type User Updated at LDCS586638.pdf …" at bounding box center [769, 283] width 1506 height 162
click at [1239, 433] on div "Files sent to this address will automatically be processed and tested for virus…" at bounding box center [769, 418] width 1539 height 735
click at [1274, 417] on div "Files sent to this address will automatically be processed and tested for virus…" at bounding box center [769, 418] width 1539 height 735
click at [54, 183] on p "Cost files" at bounding box center [53, 181] width 31 height 11
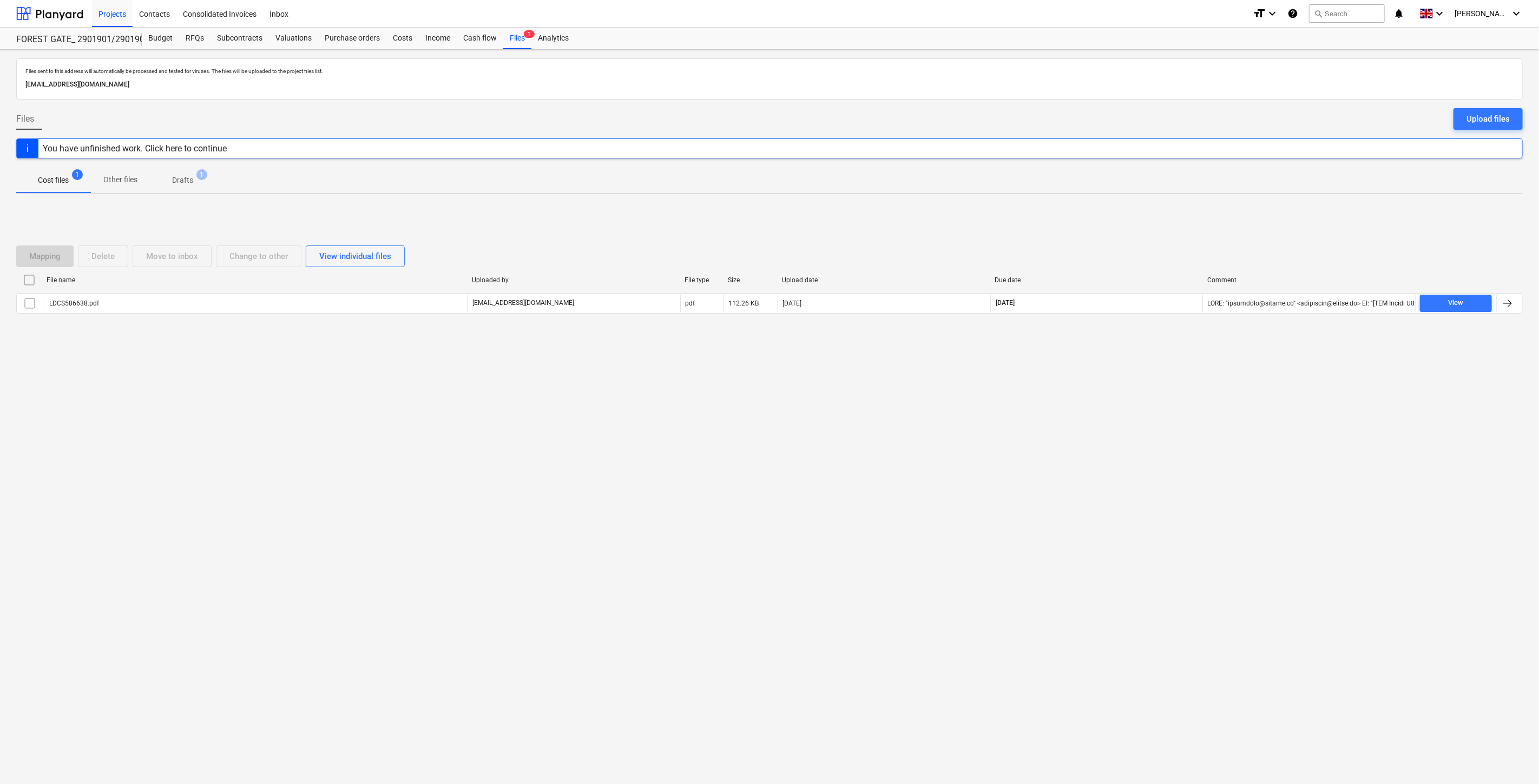
click at [1128, 414] on div "Files sent to this address will automatically be processed and tested for virus…" at bounding box center [769, 418] width 1539 height 735
click at [1144, 376] on div "Files sent to this address will automatically be processed and tested for virus…" at bounding box center [769, 418] width 1539 height 735
drag, startPoint x: 1079, startPoint y: 436, endPoint x: 1096, endPoint y: 413, distance: 28.6
click at [1083, 428] on div "Files sent to this address will automatically be processed and tested for virus…" at bounding box center [769, 418] width 1539 height 735
click at [1096, 413] on div "Files sent to this address will automatically be processed and tested for virus…" at bounding box center [769, 418] width 1539 height 735
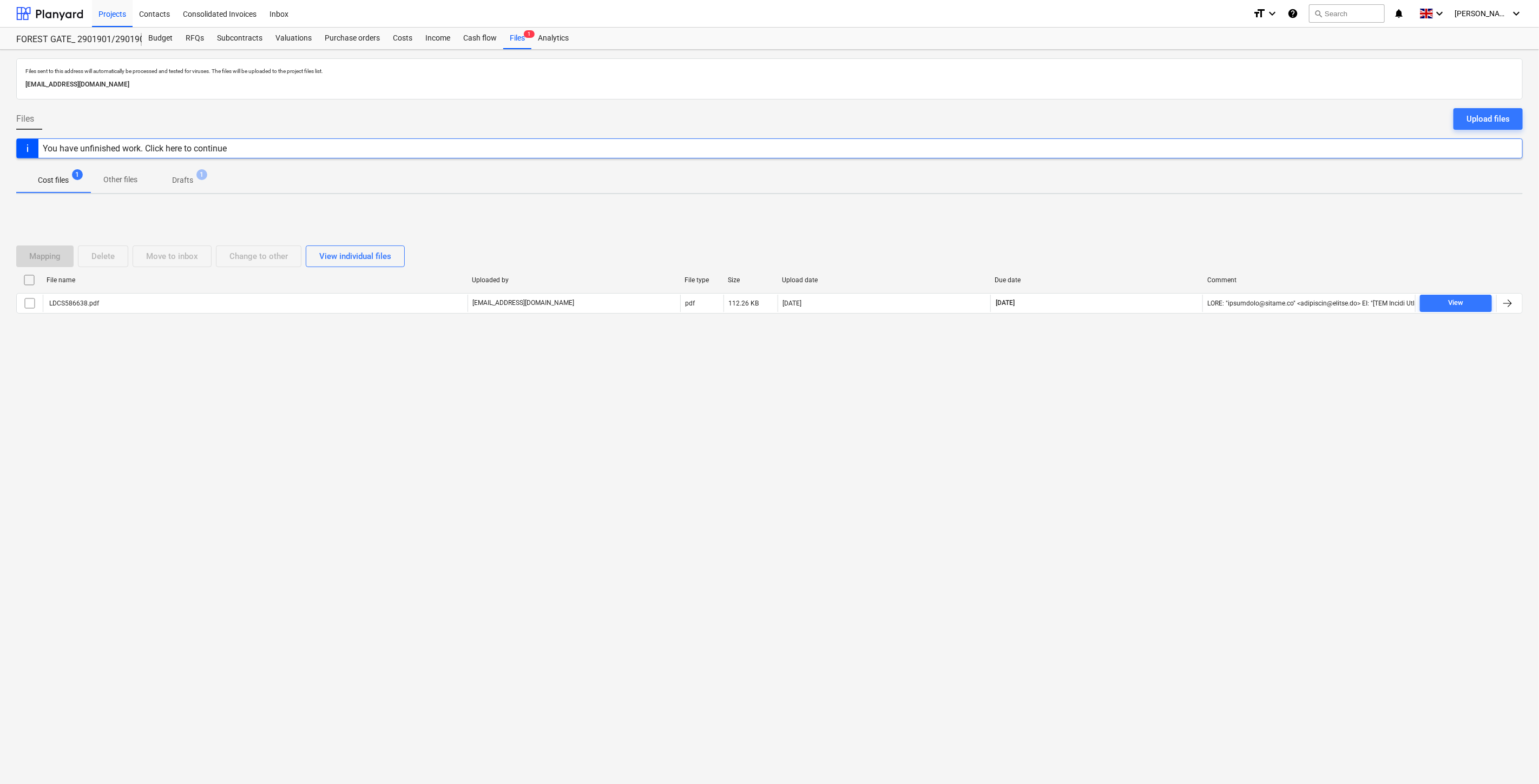
drag, startPoint x: 1125, startPoint y: 442, endPoint x: 1127, endPoint y: 436, distance: 6.3
click at [1126, 439] on div "Files sent to this address will automatically be processed and tested for virus…" at bounding box center [769, 418] width 1539 height 735
click at [1139, 412] on div "Files sent to this address will automatically be processed and tested for virus…" at bounding box center [769, 418] width 1539 height 735
click at [63, 9] on div at bounding box center [49, 13] width 67 height 27
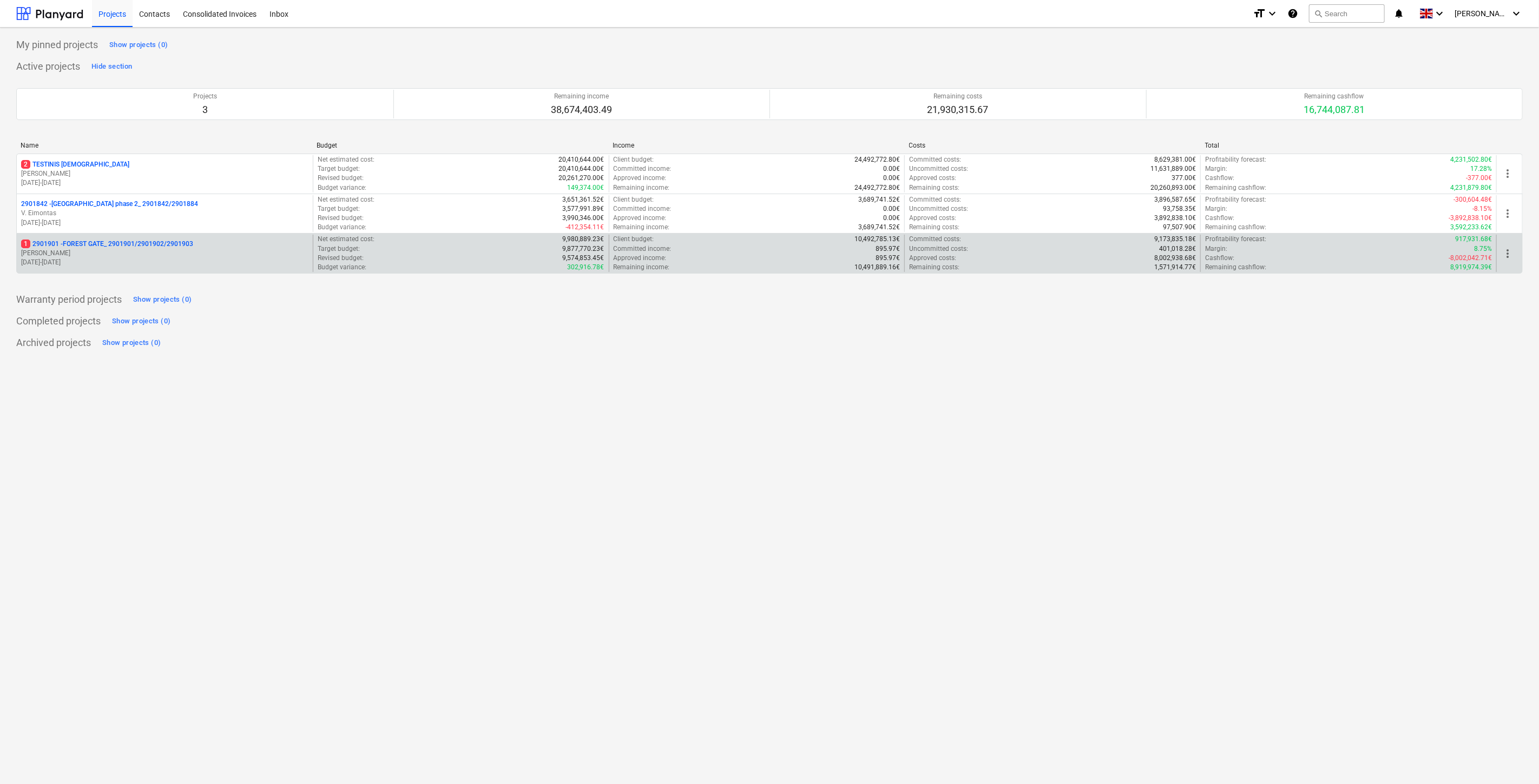
click at [158, 252] on p "[PERSON_NAME]" at bounding box center [164, 254] width 287 height 9
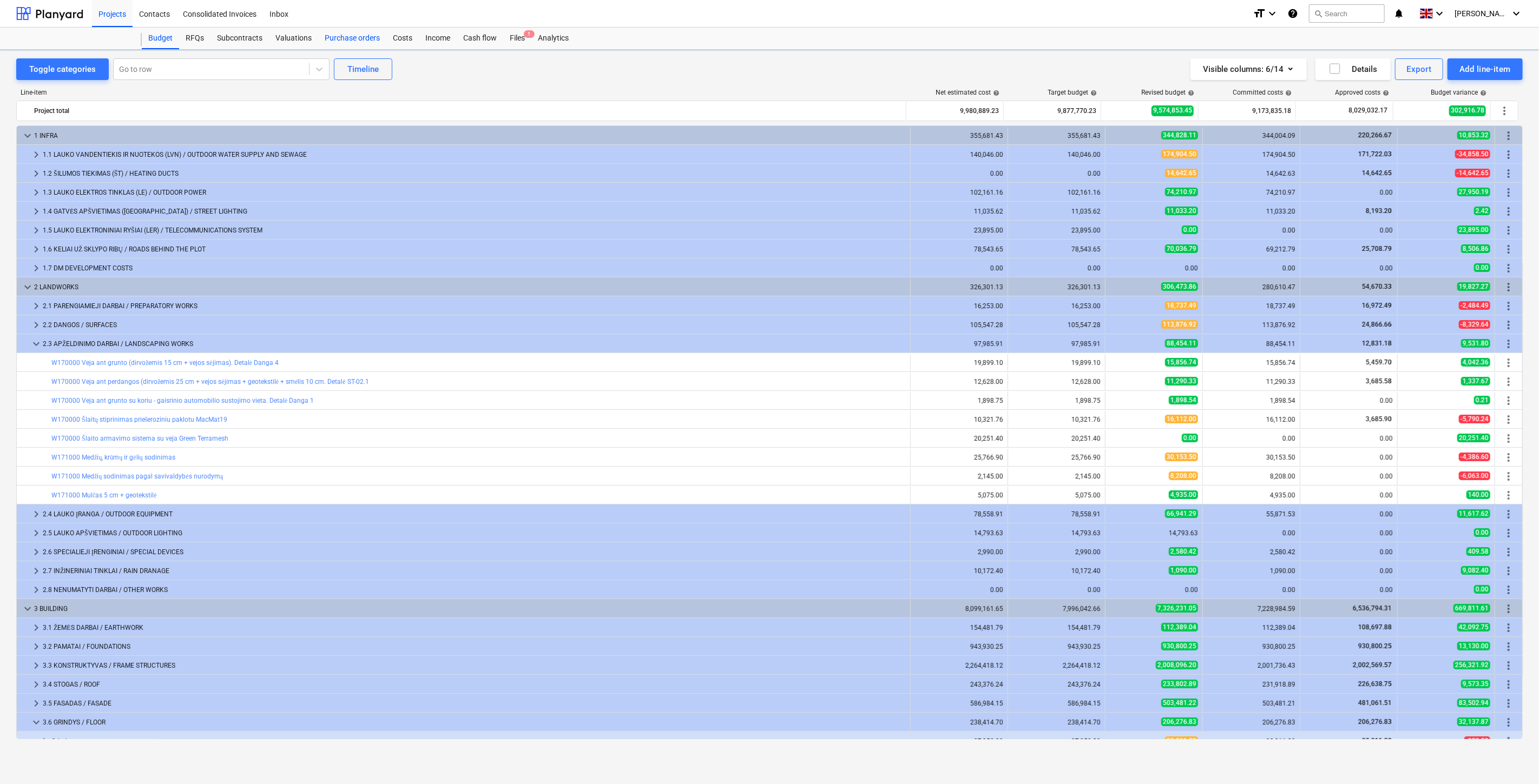
scroll to position [221, 0]
click at [518, 36] on div "Files 1" at bounding box center [517, 38] width 28 height 22
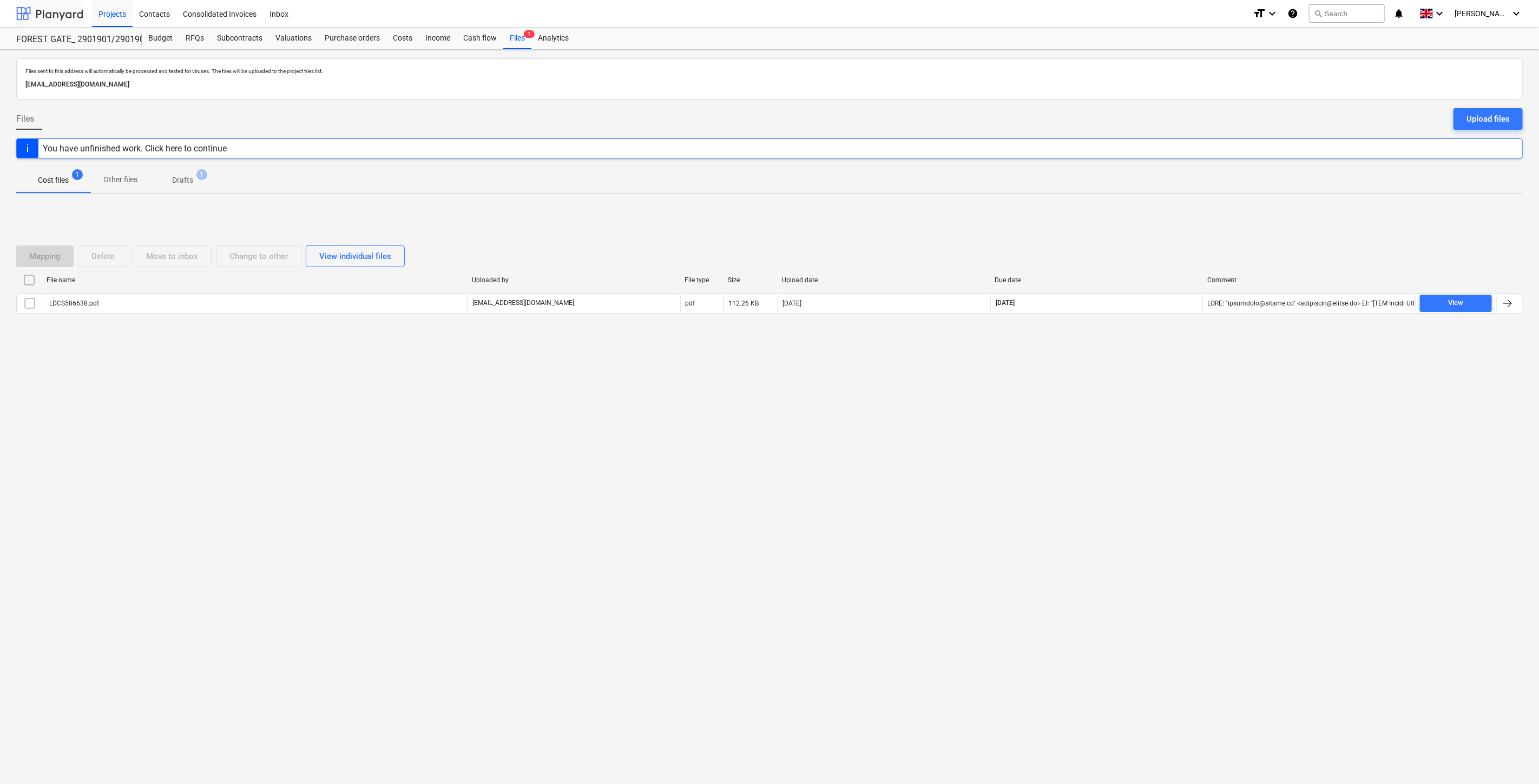
click at [66, 18] on div at bounding box center [49, 13] width 67 height 27
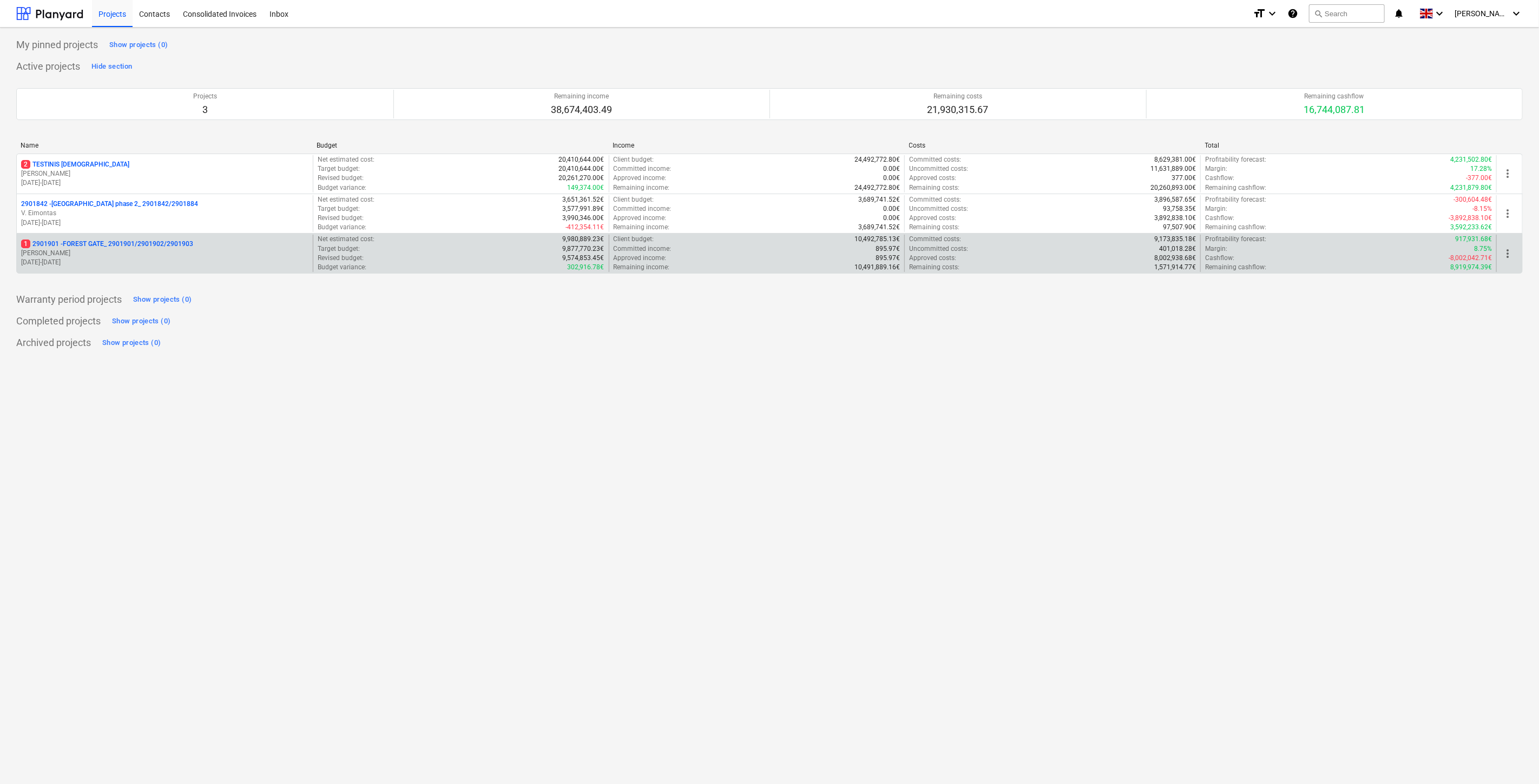
click at [165, 256] on p "[PERSON_NAME]" at bounding box center [164, 254] width 287 height 9
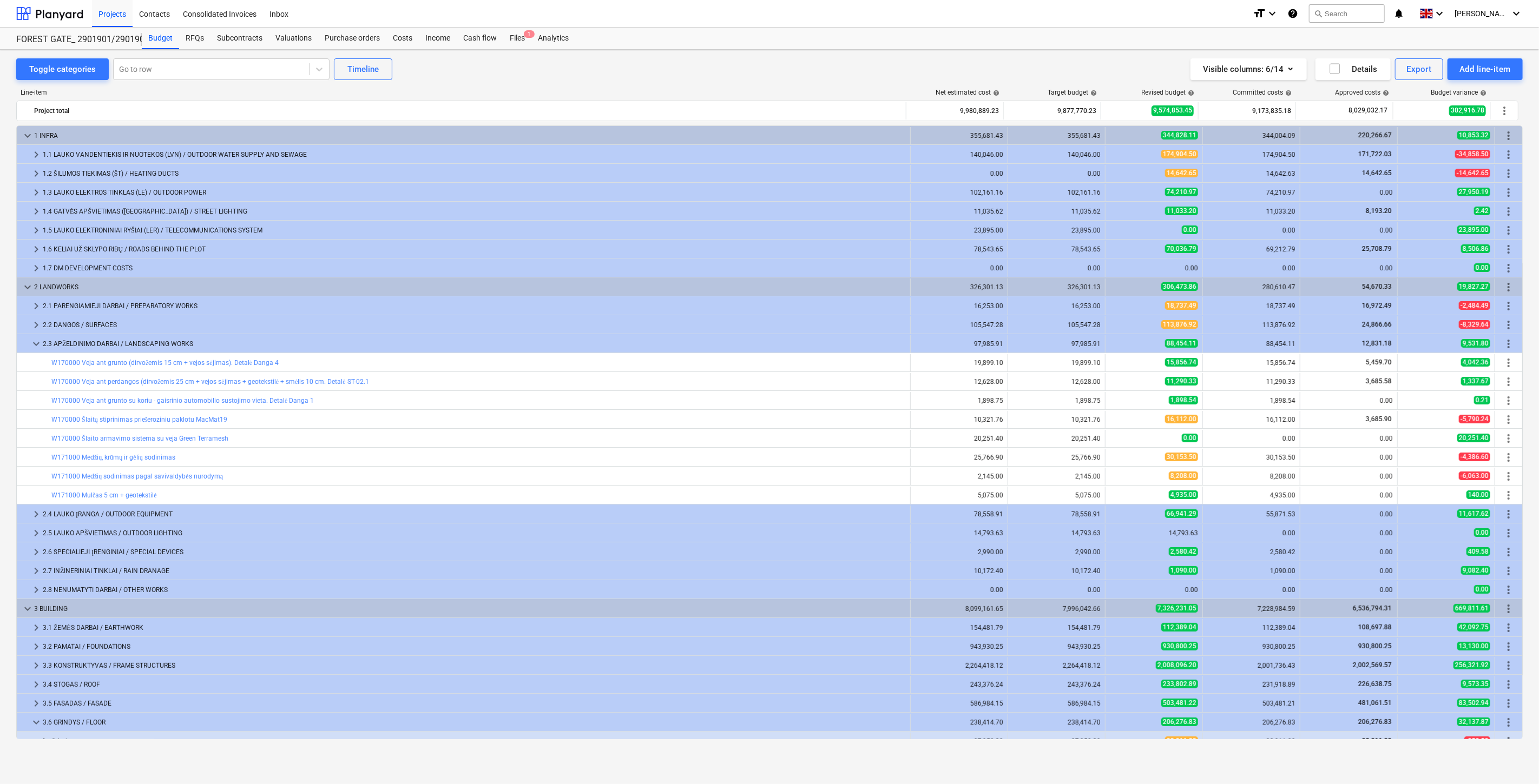
scroll to position [221, 0]
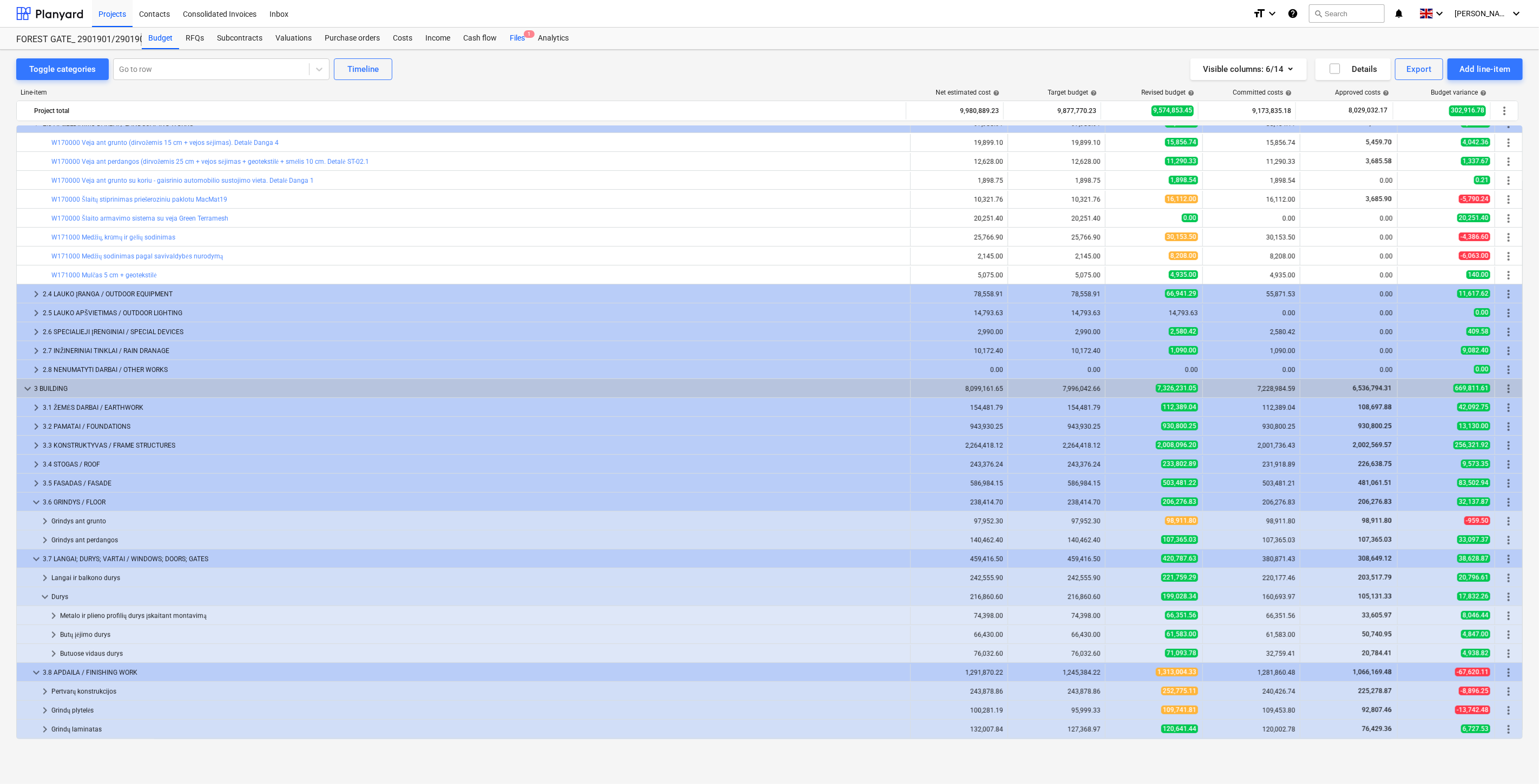
click at [510, 35] on div "Files 1" at bounding box center [517, 38] width 28 height 22
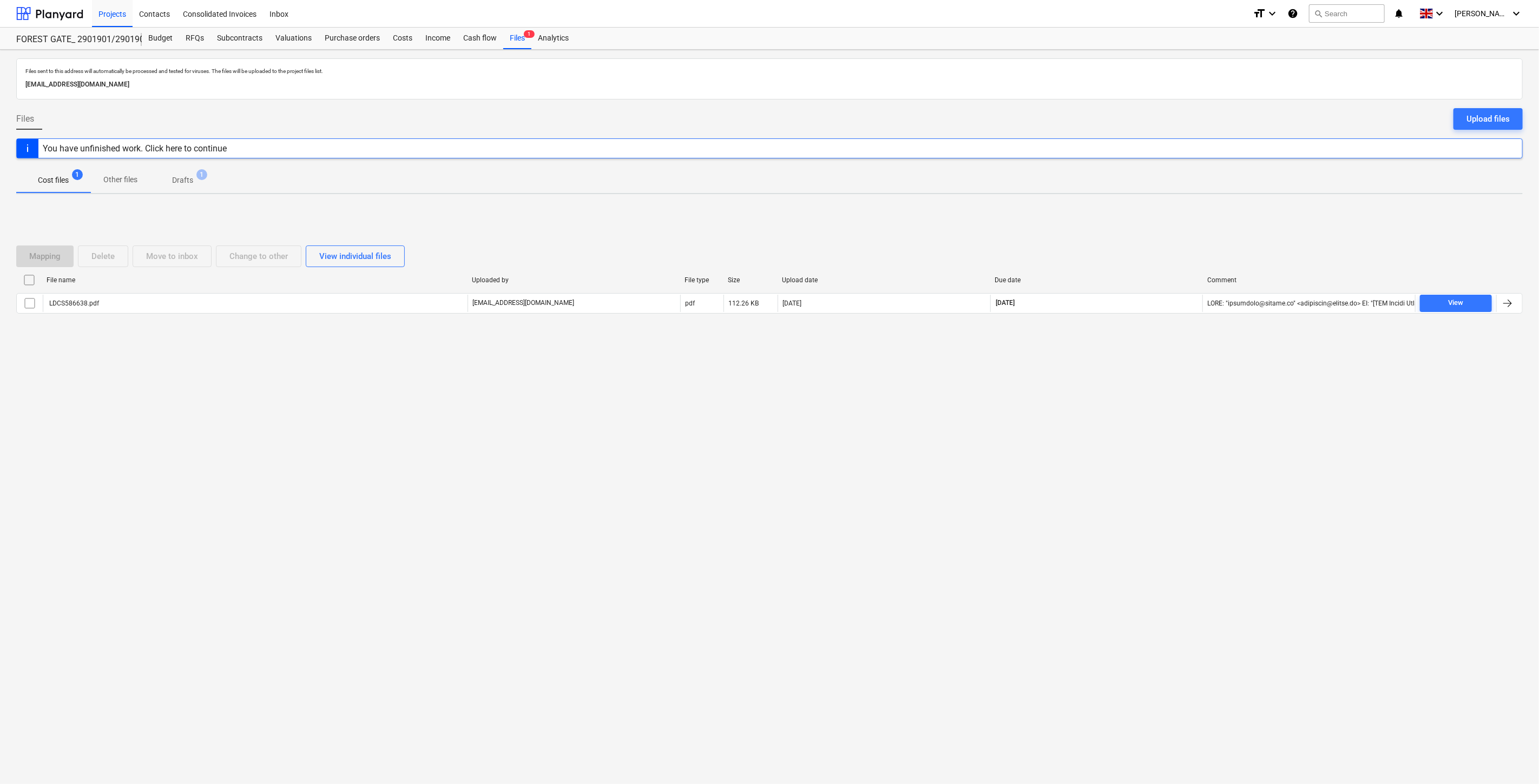
drag, startPoint x: 970, startPoint y: 538, endPoint x: 1009, endPoint y: 489, distance: 62.6
click at [973, 530] on div "Files sent to this address will automatically be processed and tested for virus…" at bounding box center [769, 418] width 1539 height 735
click at [1009, 489] on div "Files sent to this address will automatically be processed and tested for virus…" at bounding box center [769, 418] width 1539 height 735
click at [1059, 403] on div "Files sent to this address will automatically be processed and tested for virus…" at bounding box center [769, 418] width 1539 height 735
click at [1093, 384] on div "Files sent to this address will automatically be processed and tested for virus…" at bounding box center [769, 418] width 1539 height 735
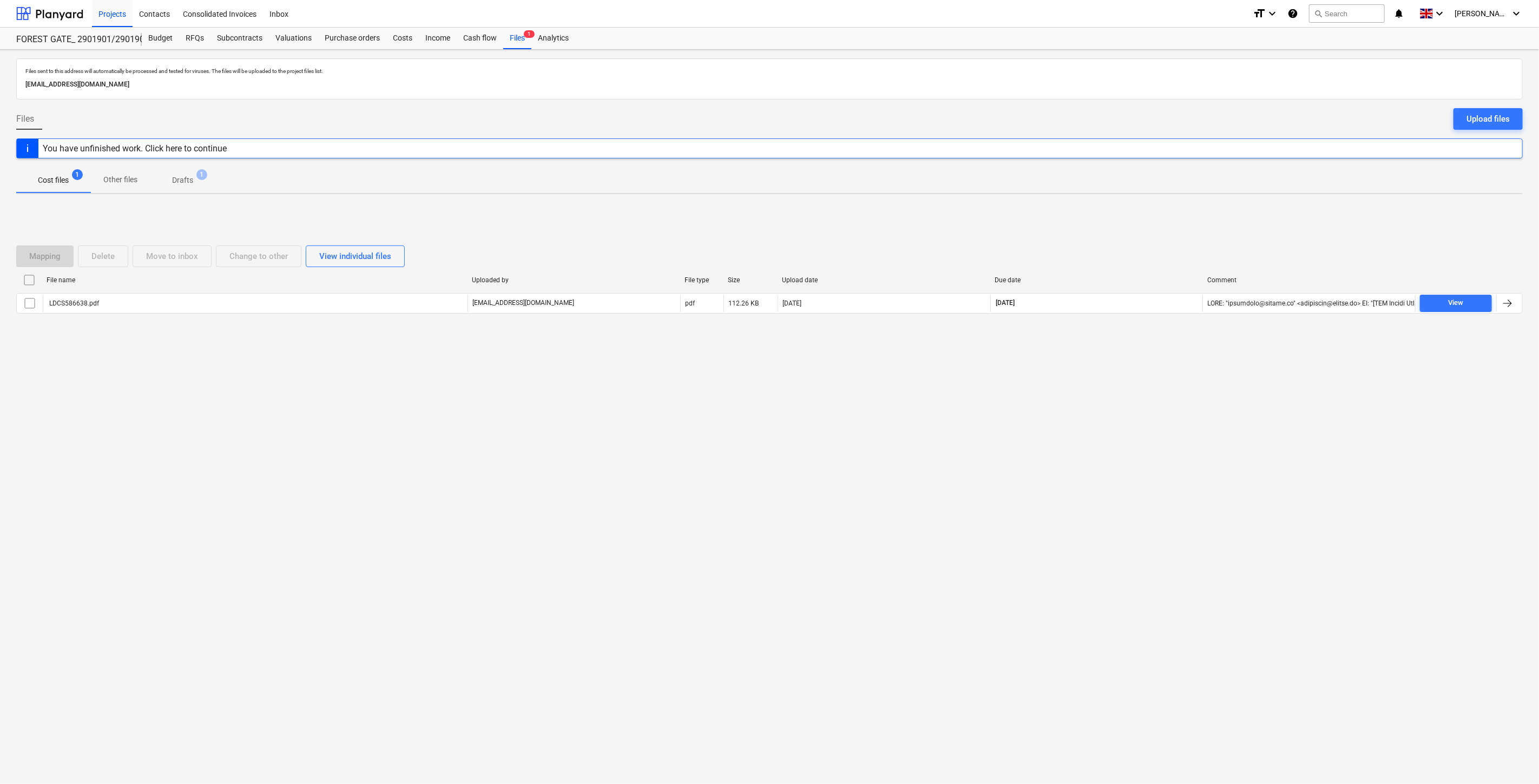
click at [1087, 499] on div "Files sent to this address will automatically be processed and tested for virus…" at bounding box center [769, 418] width 1539 height 735
click at [1094, 483] on div "Files sent to this address will automatically be processed and tested for virus…" at bounding box center [769, 418] width 1539 height 735
click at [805, 402] on div "Files sent to this address will automatically be processed and tested for virus…" at bounding box center [769, 418] width 1539 height 735
click at [893, 466] on div "Files sent to this address will automatically be processed and tested for virus…" at bounding box center [769, 418] width 1539 height 735
drag, startPoint x: 1155, startPoint y: 505, endPoint x: 1155, endPoint y: 498, distance: 7.0
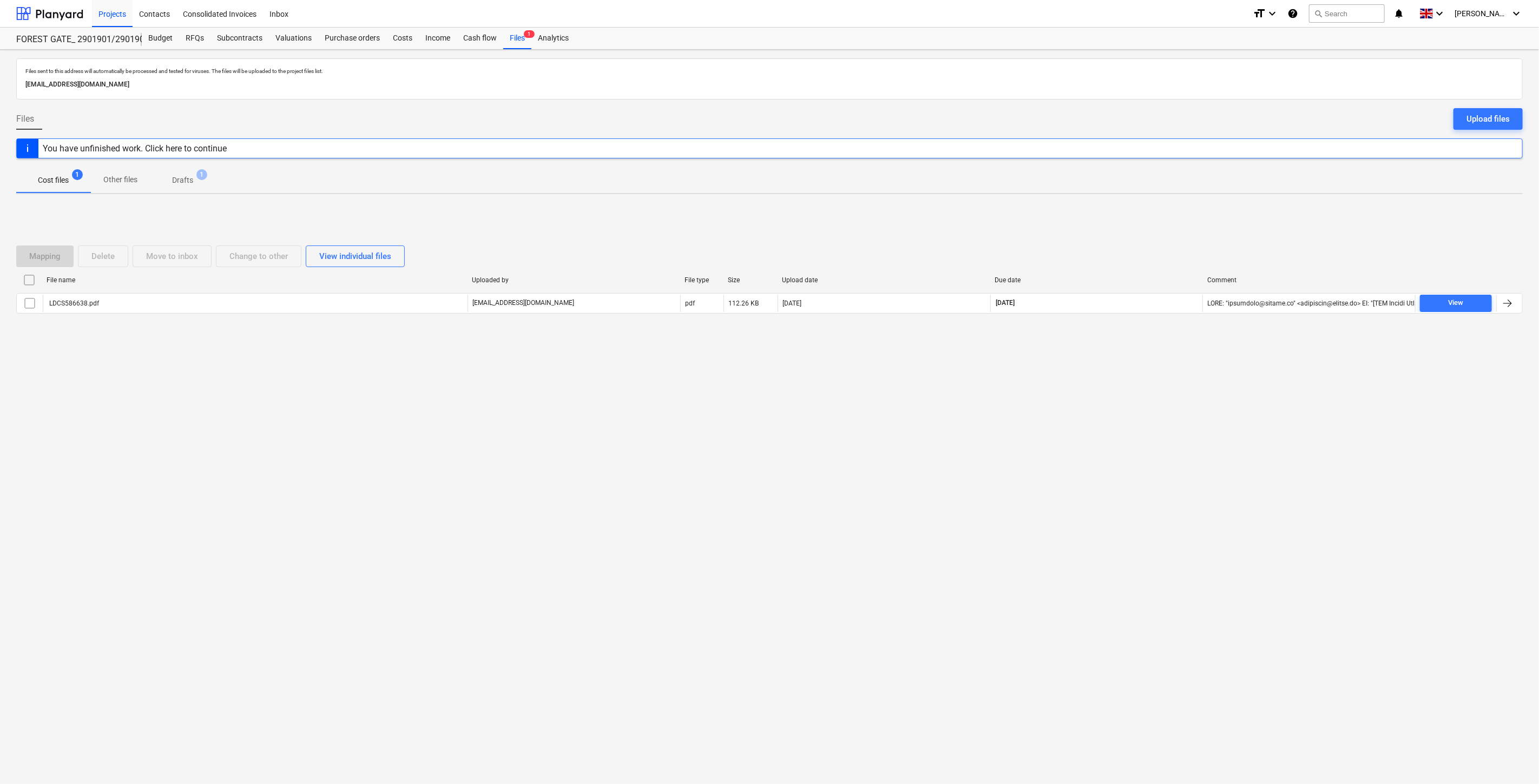
click at [1155, 504] on div "Files sent to this address will automatically be processed and tested for virus…" at bounding box center [769, 418] width 1539 height 735
click at [1160, 455] on div "Files sent to this address will automatically be processed and tested for virus…" at bounding box center [769, 418] width 1539 height 735
click at [900, 425] on div "Files sent to this address will automatically be processed and tested for virus…" at bounding box center [769, 418] width 1539 height 735
drag, startPoint x: 635, startPoint y: 531, endPoint x: 295, endPoint y: 262, distance: 433.5
click at [626, 515] on div "Files sent to this address will automatically be processed and tested for virus…" at bounding box center [769, 418] width 1539 height 735
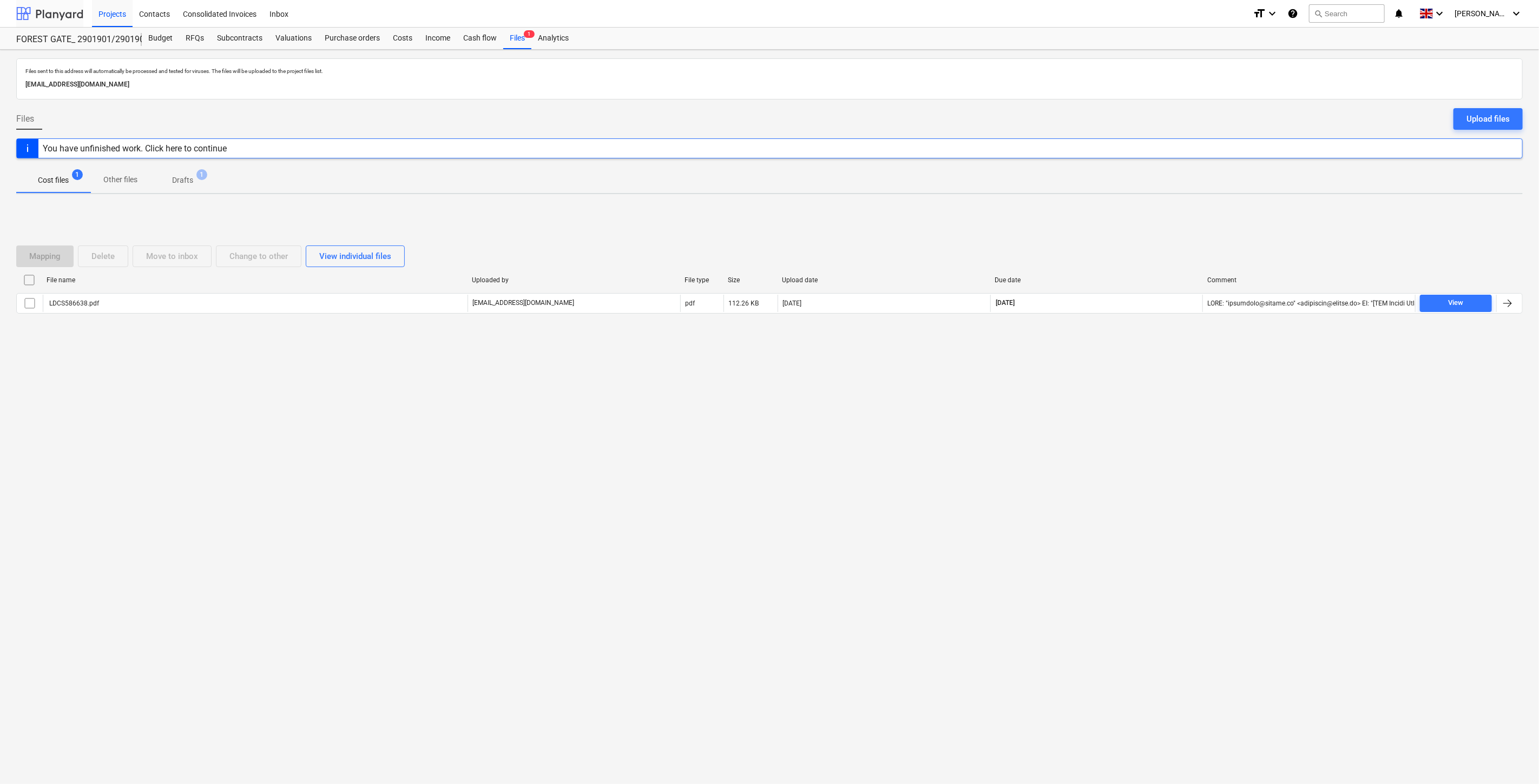
click at [70, 22] on div at bounding box center [49, 13] width 67 height 27
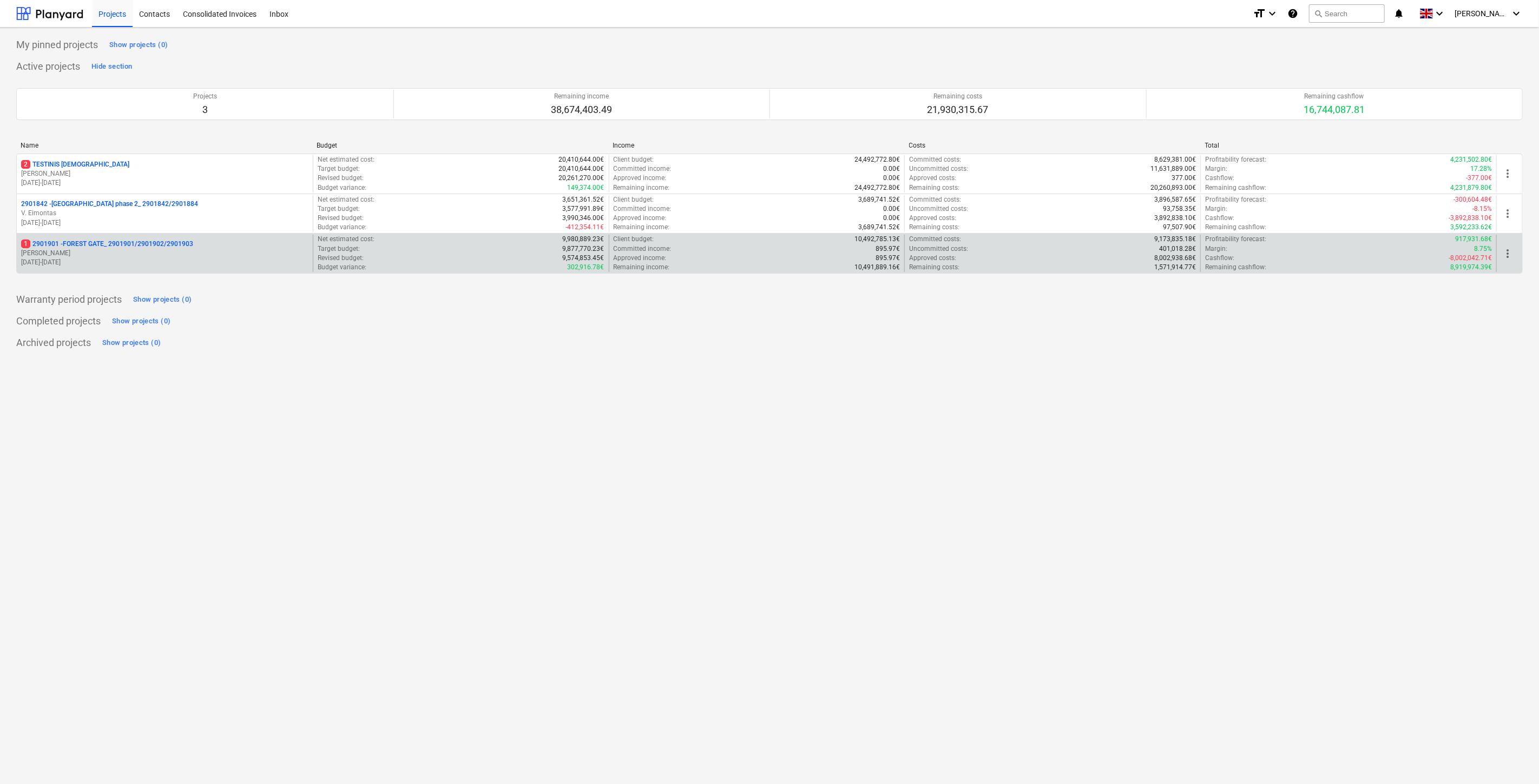
click at [85, 241] on p "1 2901901 - FOREST GATE_ 2901901/2901902/2901903" at bounding box center [107, 244] width 172 height 9
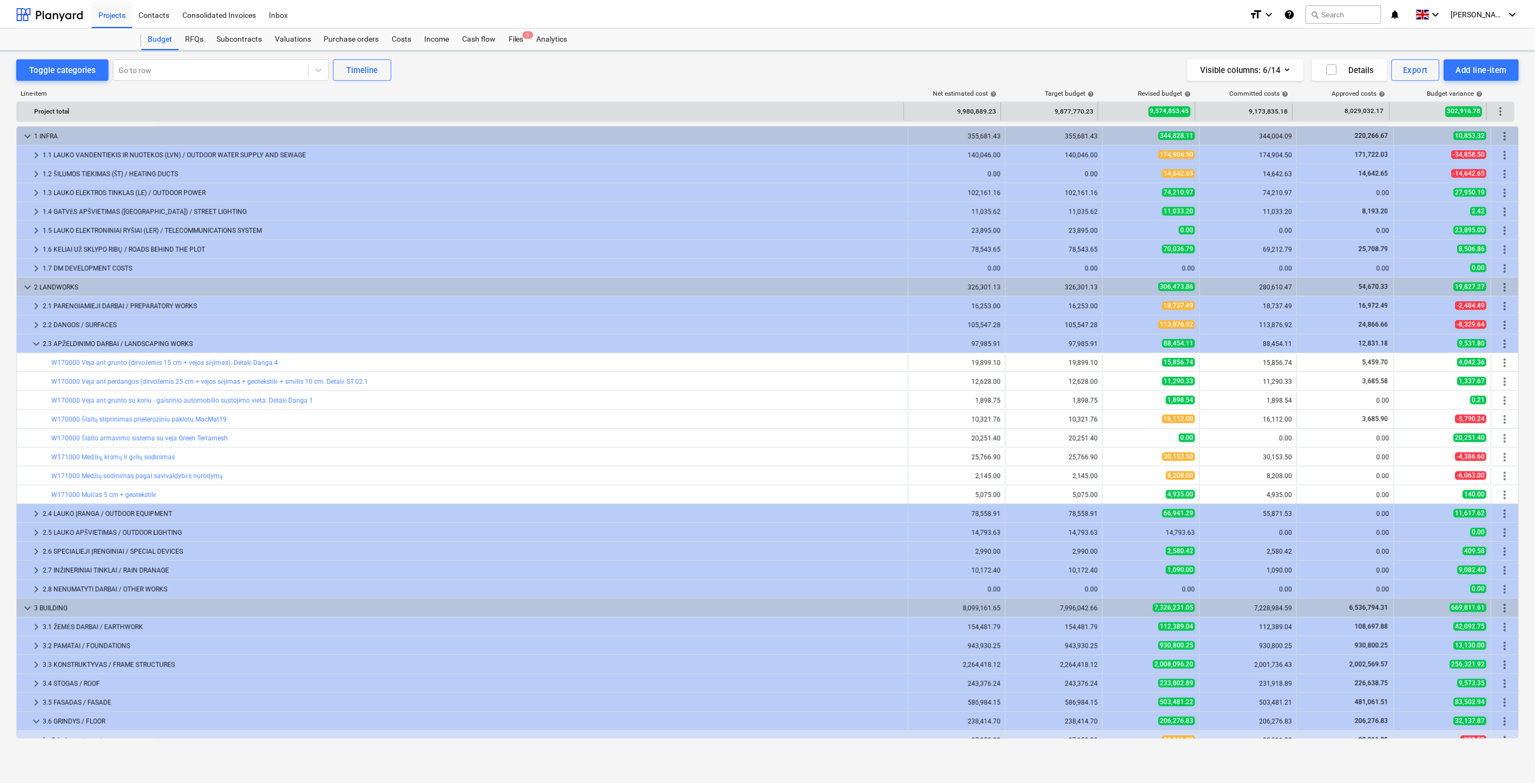
scroll to position [221, 0]
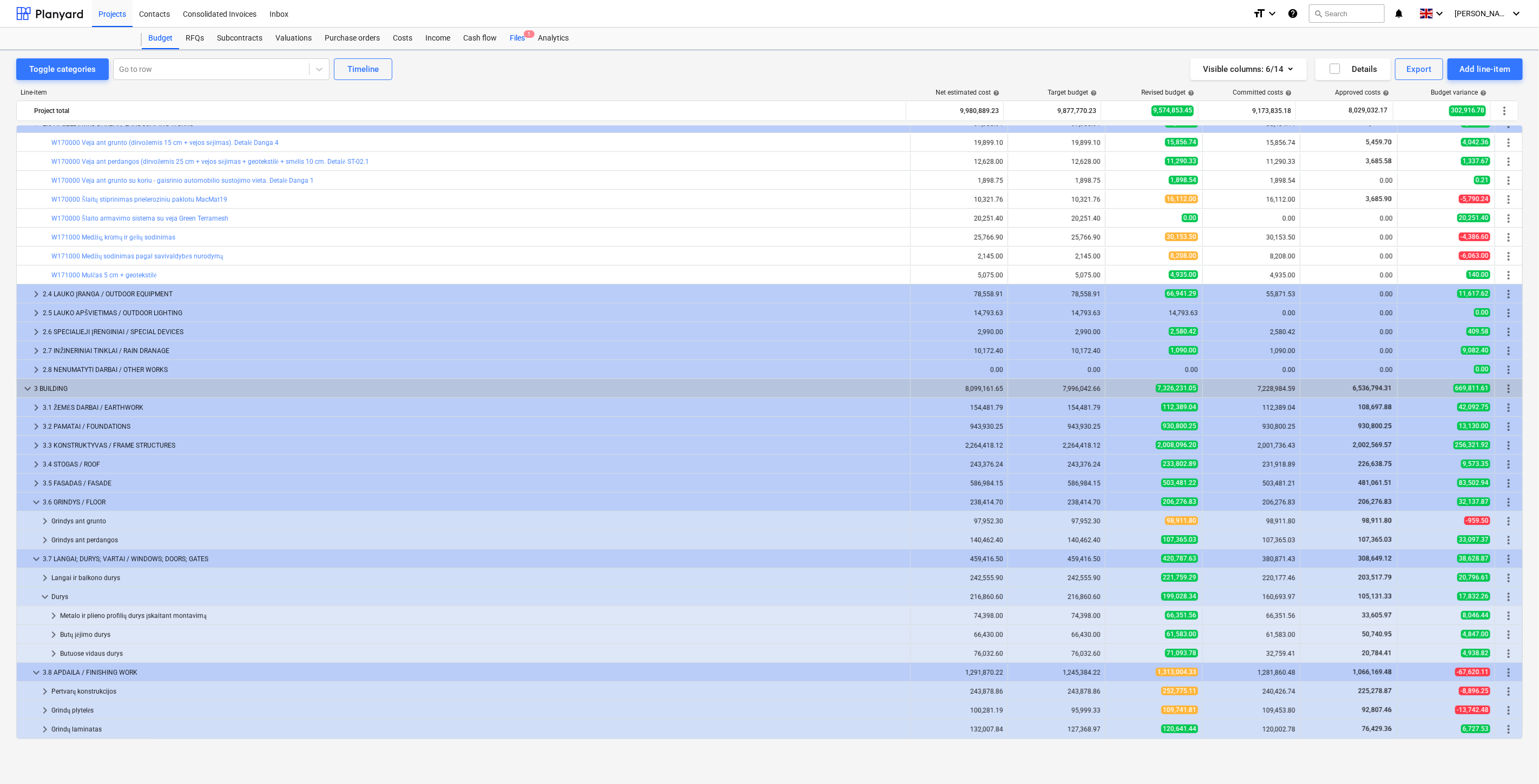
click at [527, 38] on span "1" at bounding box center [528, 34] width 10 height 8
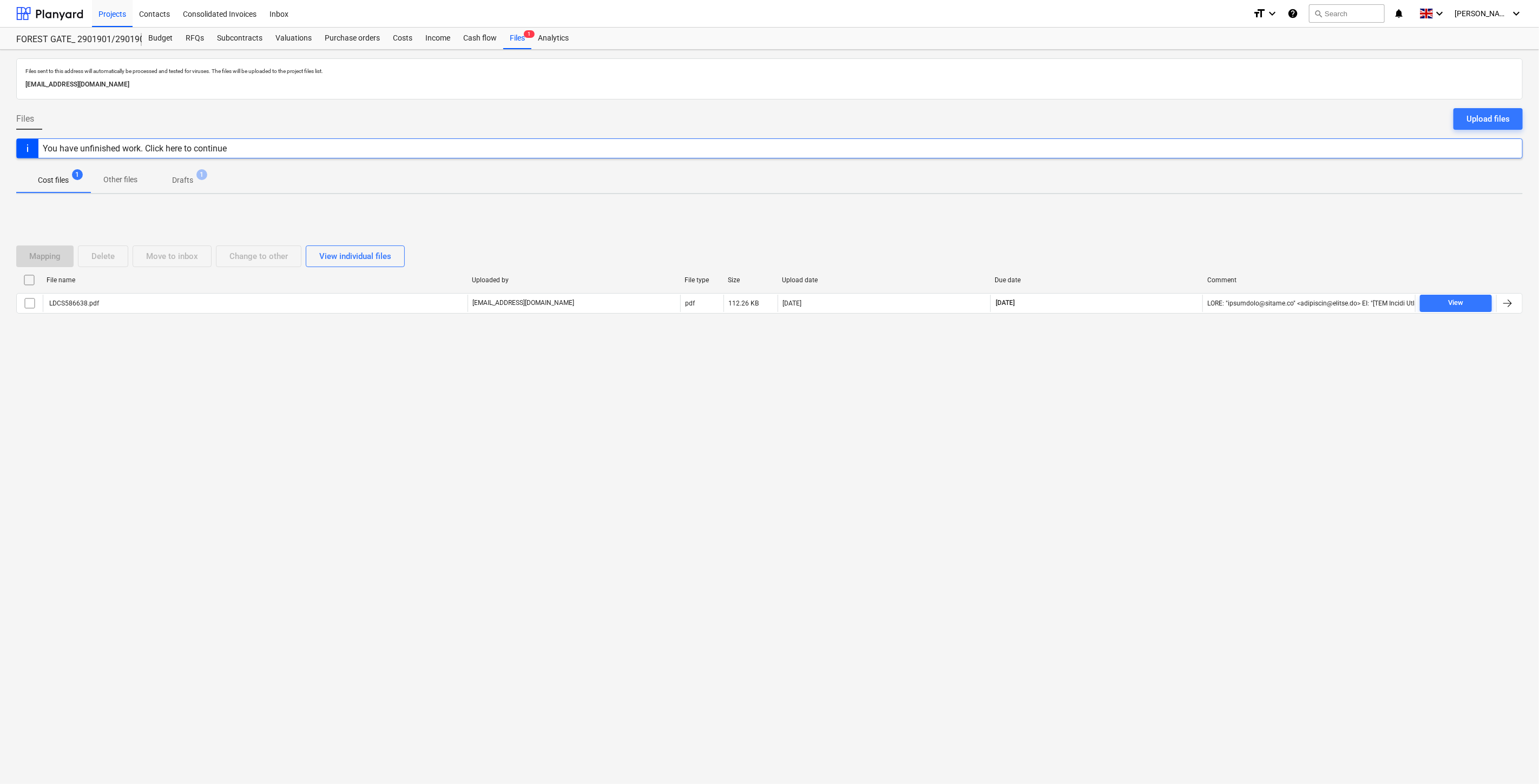
click at [1020, 482] on div "Files sent to this address will automatically be processed and tested for virus…" at bounding box center [769, 418] width 1539 height 735
click at [1086, 426] on div "Files sent to this address will automatically be processed and tested for virus…" at bounding box center [769, 418] width 1539 height 735
click at [1486, 119] on div "Upload files" at bounding box center [1488, 118] width 44 height 14
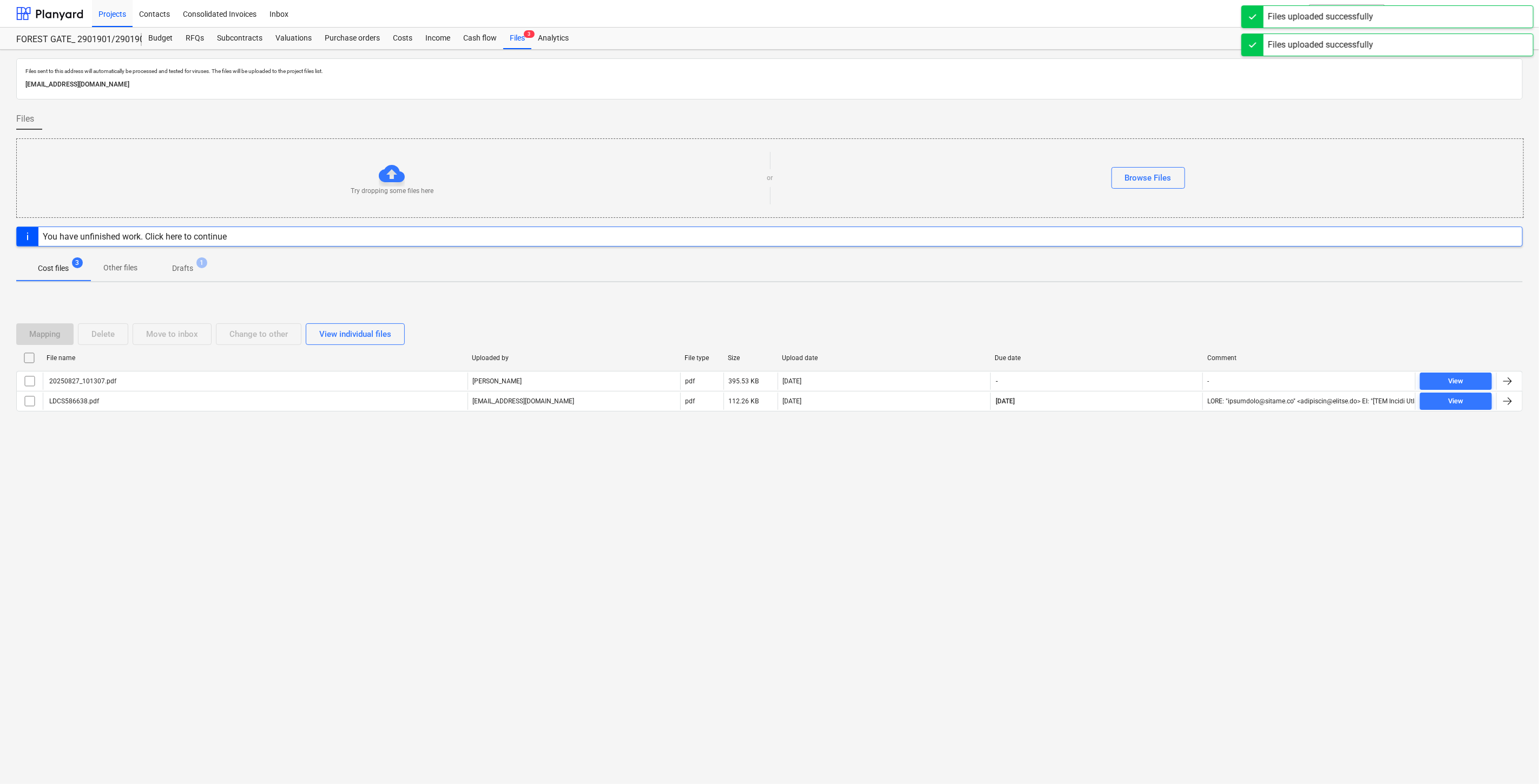
drag, startPoint x: 1045, startPoint y: 487, endPoint x: 1059, endPoint y: 476, distance: 17.8
click at [1046, 485] on div "Files sent to this address will automatically be processed and tested for virus…" at bounding box center [769, 418] width 1539 height 735
click at [1059, 476] on div "Files sent to this address will automatically be processed and tested for virus…" at bounding box center [769, 418] width 1539 height 735
click at [1122, 504] on div "Files sent to this address will automatically be processed and tested for virus…" at bounding box center [769, 418] width 1539 height 735
click at [1150, 479] on div "Files sent to this address will automatically be processed and tested for virus…" at bounding box center [769, 418] width 1539 height 735
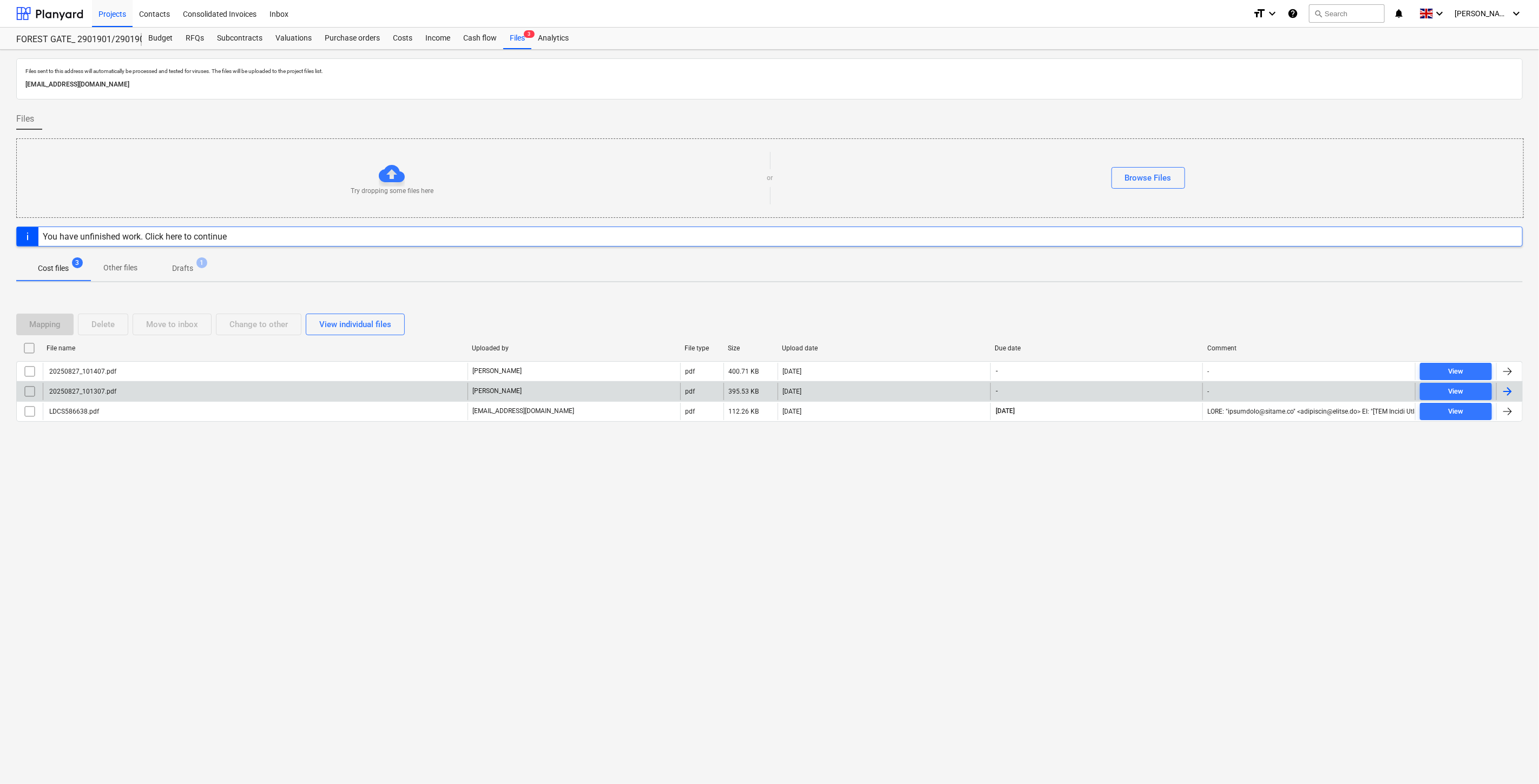
click at [304, 396] on div "20250827_101307.pdf" at bounding box center [255, 391] width 424 height 17
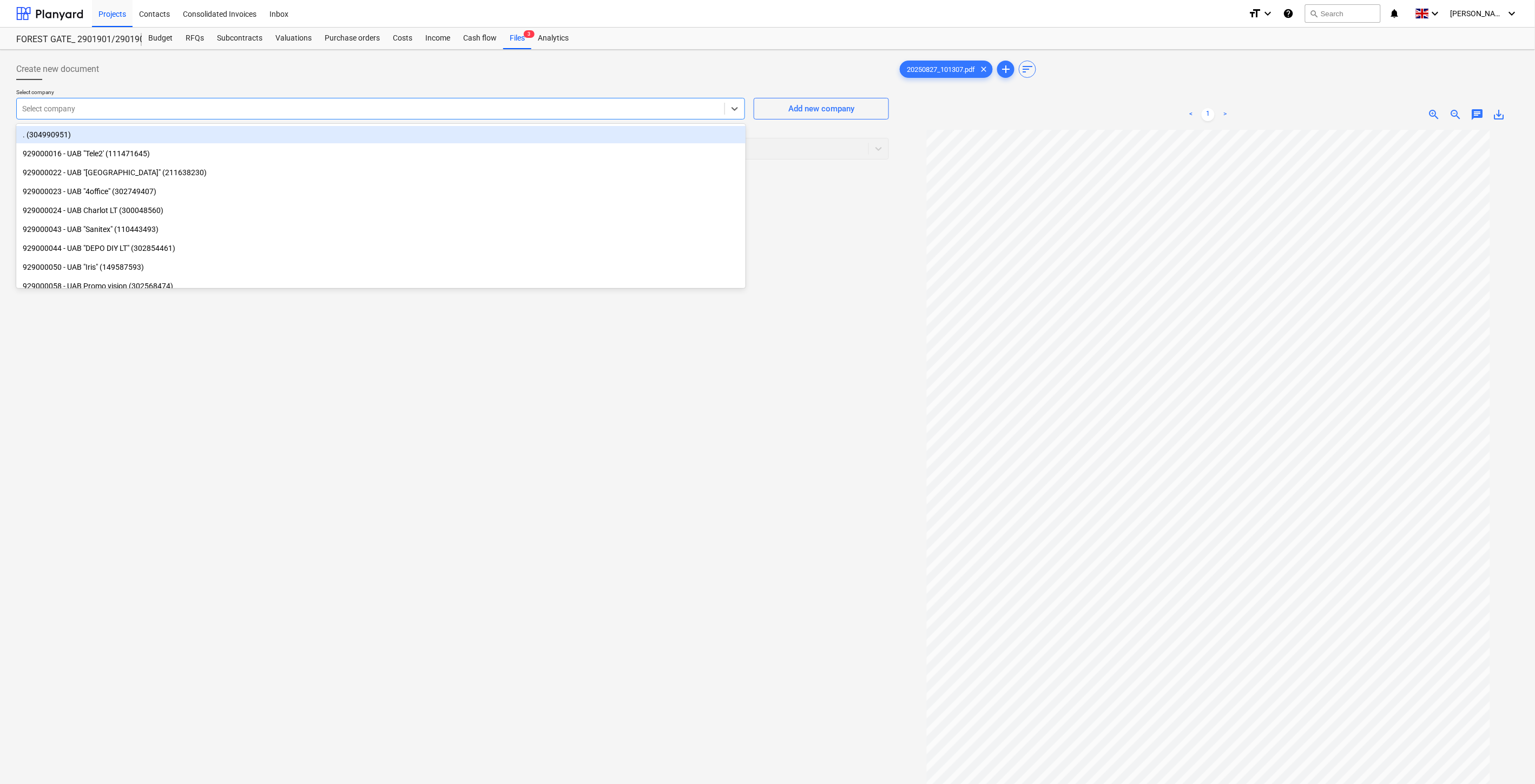
click at [488, 103] on div "Select company" at bounding box center [370, 109] width 707 height 15
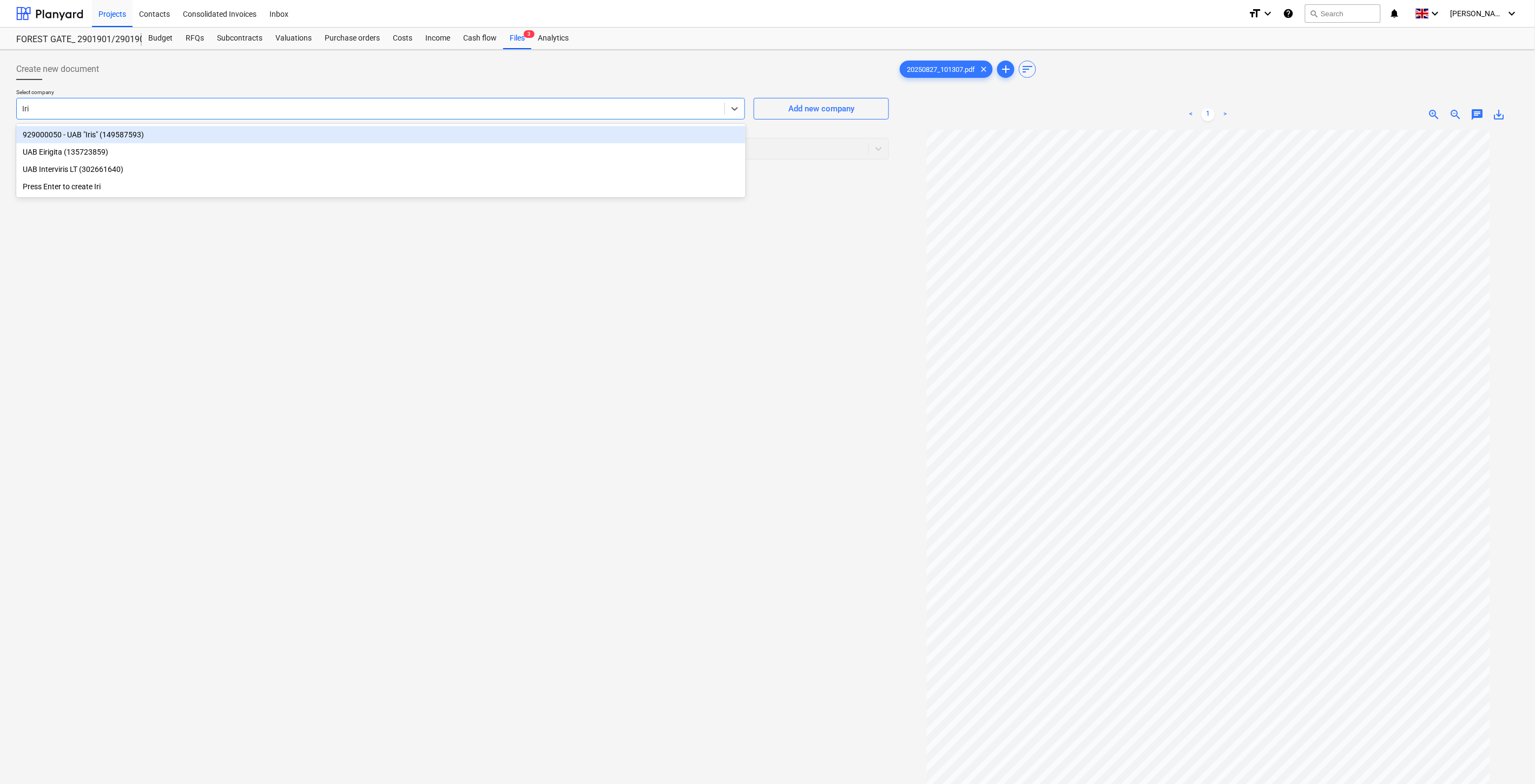
type input "Iris"
click at [468, 134] on div "929000050 - UAB "Iris" (149587593)" at bounding box center [381, 134] width 729 height 17
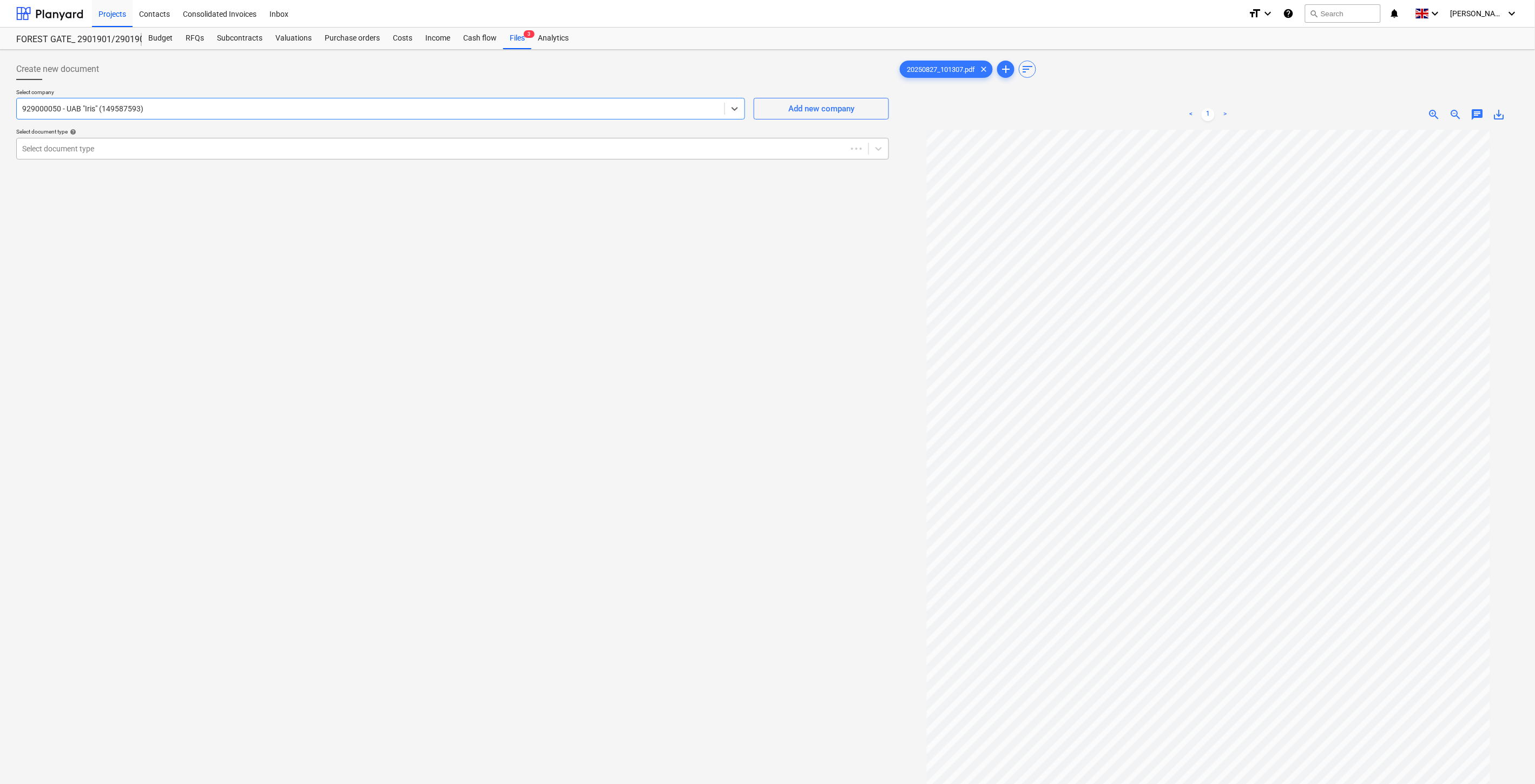
click at [458, 147] on div at bounding box center [431, 148] width 819 height 10
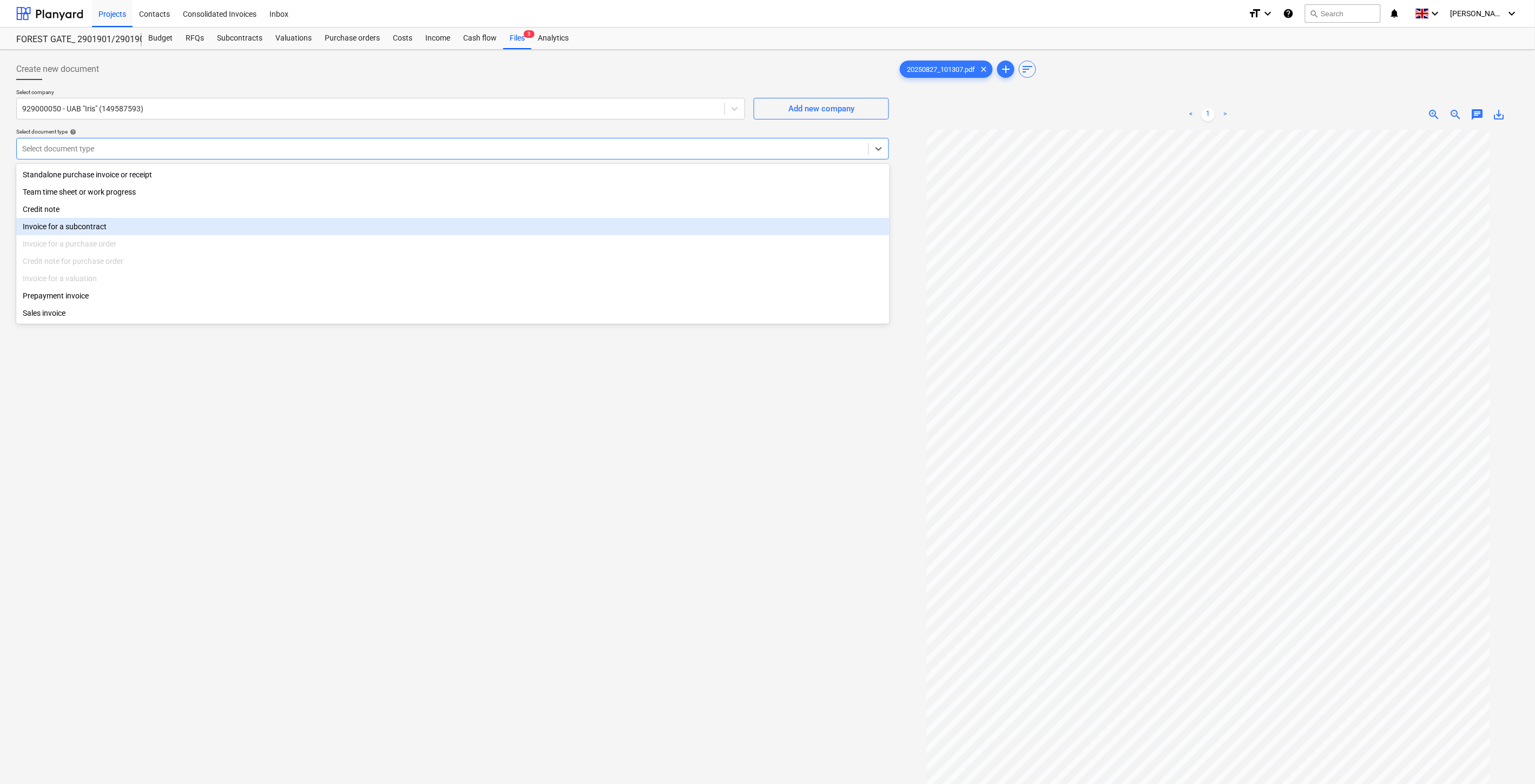
click at [266, 223] on div "Invoice for a subcontract" at bounding box center [453, 226] width 873 height 17
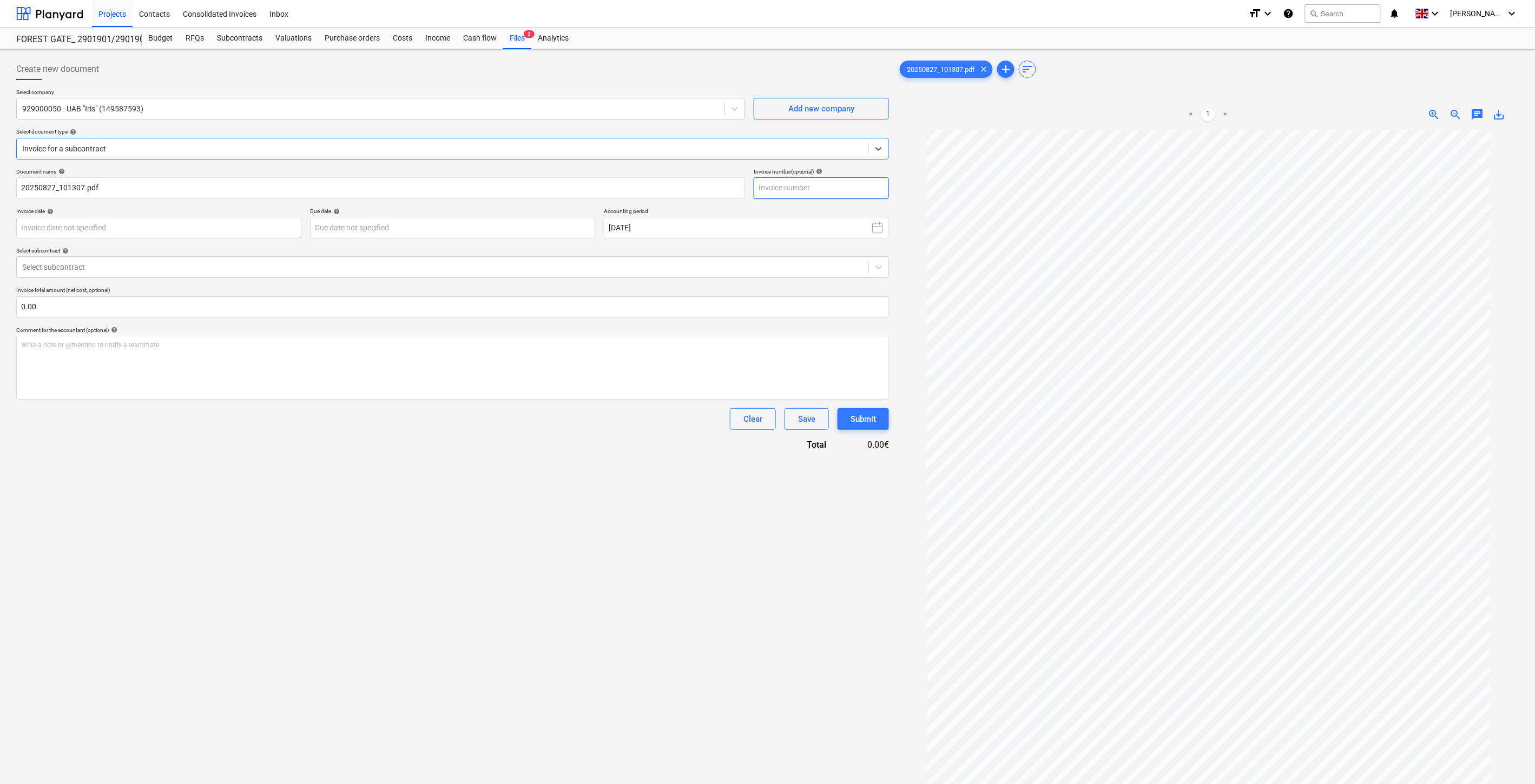
click at [820, 186] on input "text" at bounding box center [821, 187] width 135 height 22
type input "IRIS0537887"
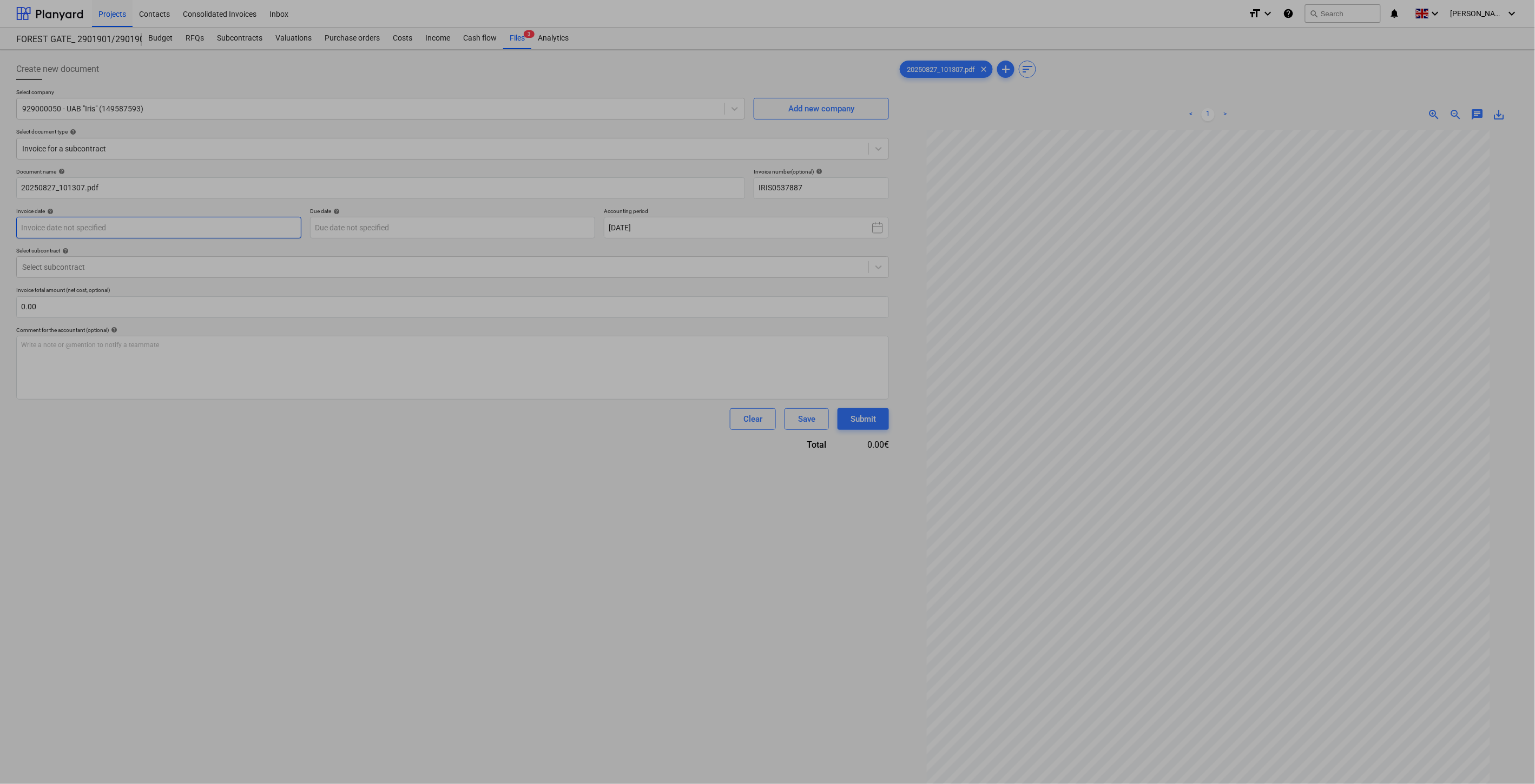
click at [240, 236] on body "Projects Contacts Consolidated Invoices Inbox format_size keyboard_arrow_down h…" at bounding box center [767, 392] width 1535 height 784
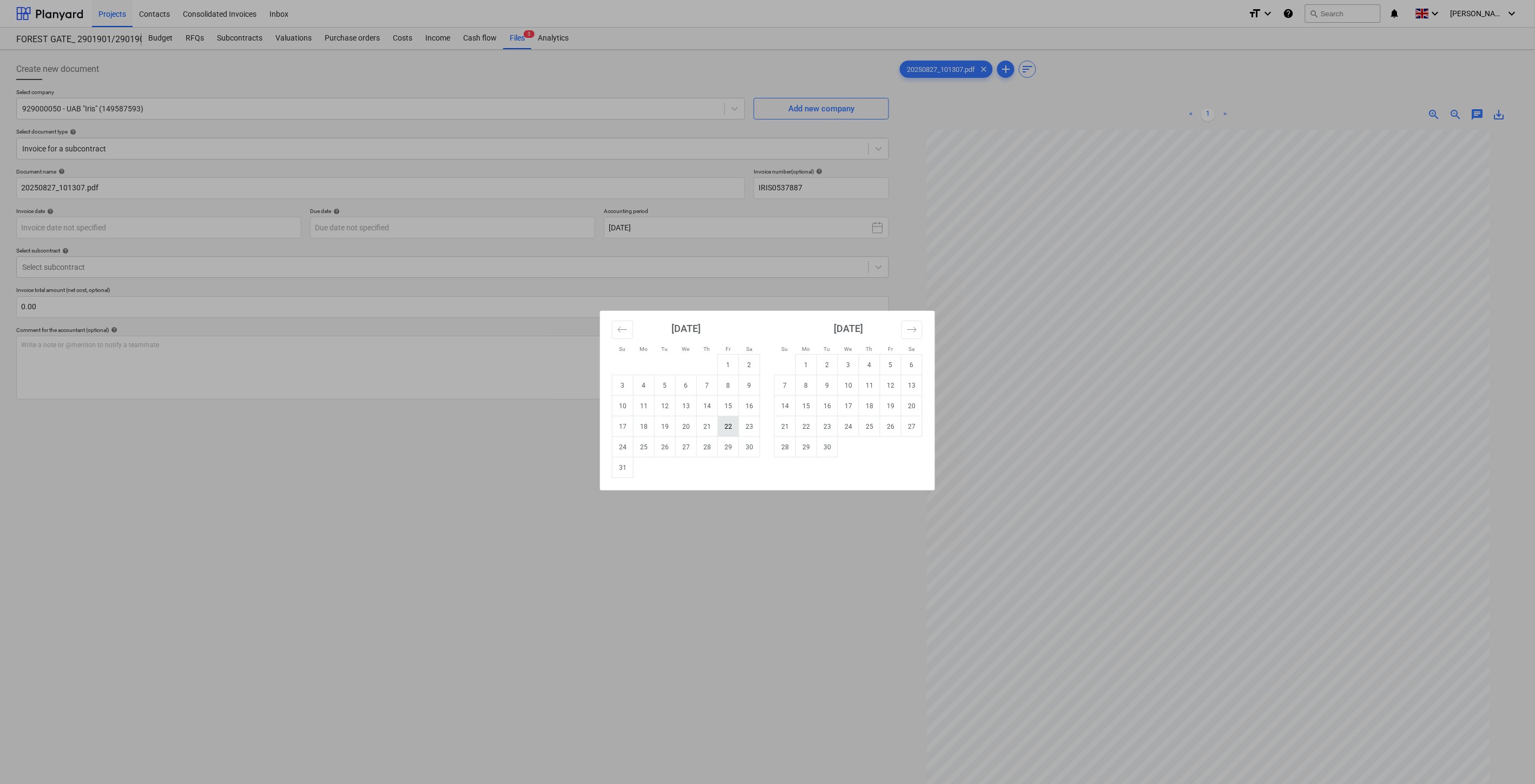
click at [734, 426] on td "22" at bounding box center [728, 427] width 21 height 21
type input "22 Aug 2025"
click at [508, 230] on body "Projects Contacts Consolidated Invoices Inbox format_size keyboard_arrow_down h…" at bounding box center [767, 392] width 1535 height 784
click at [807, 424] on td "22" at bounding box center [806, 427] width 21 height 21
type input "22 Sep 2025"
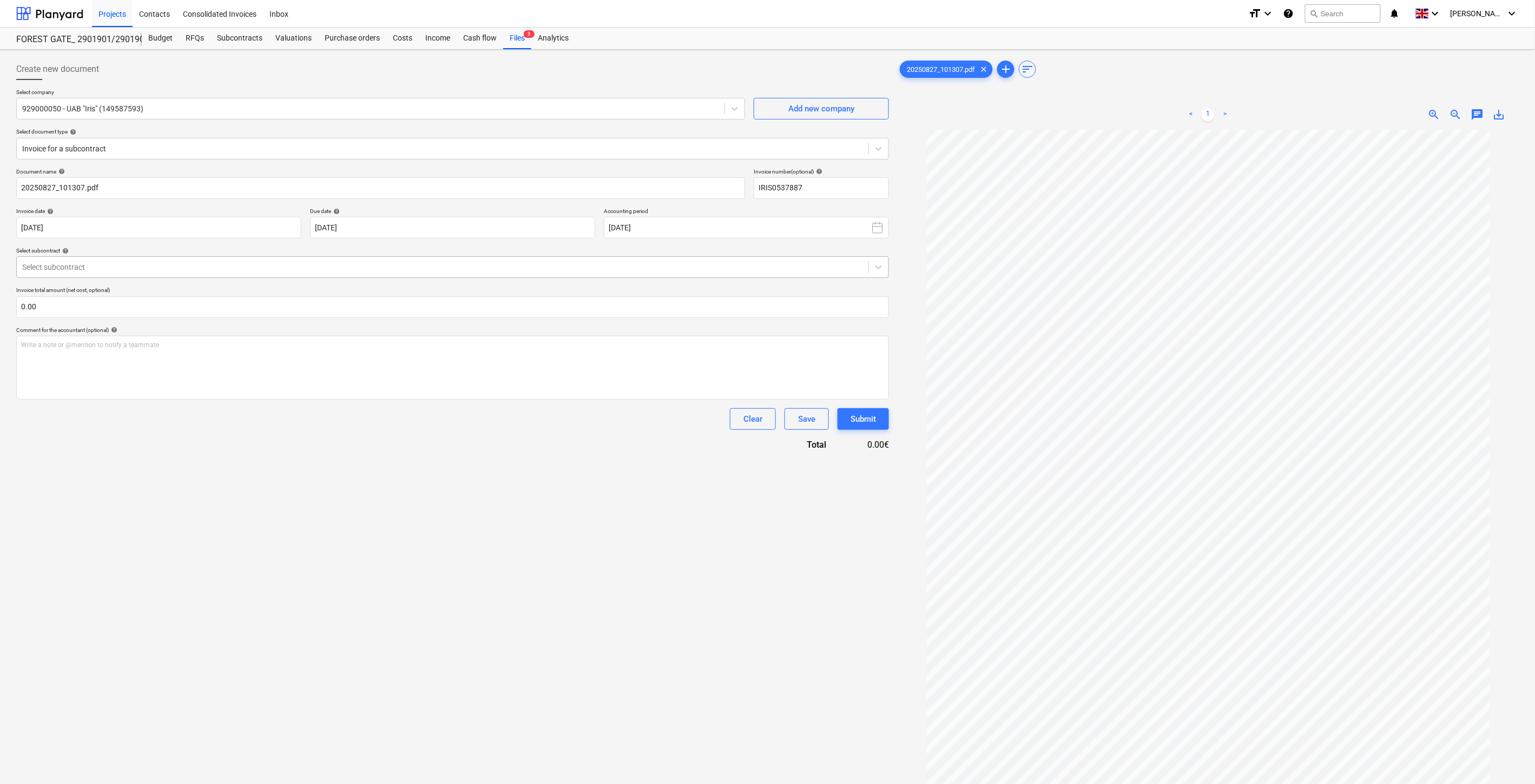
click at [423, 269] on div at bounding box center [442, 266] width 841 height 10
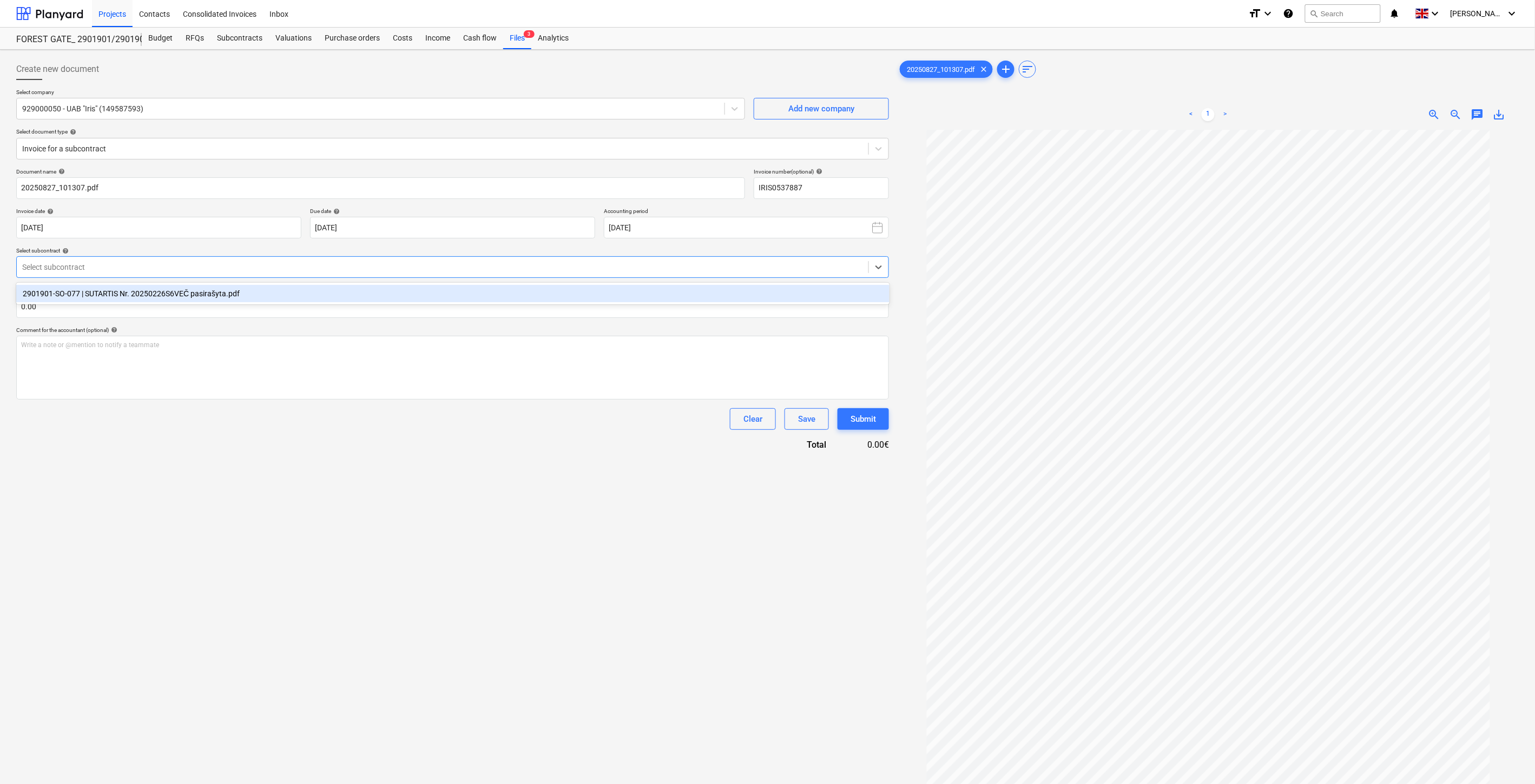
click at [412, 296] on div "2901901-SO-077 | SUTARTIS Nr. 20250226S6VEČ pasirašyta.pdf" at bounding box center [453, 294] width 873 height 17
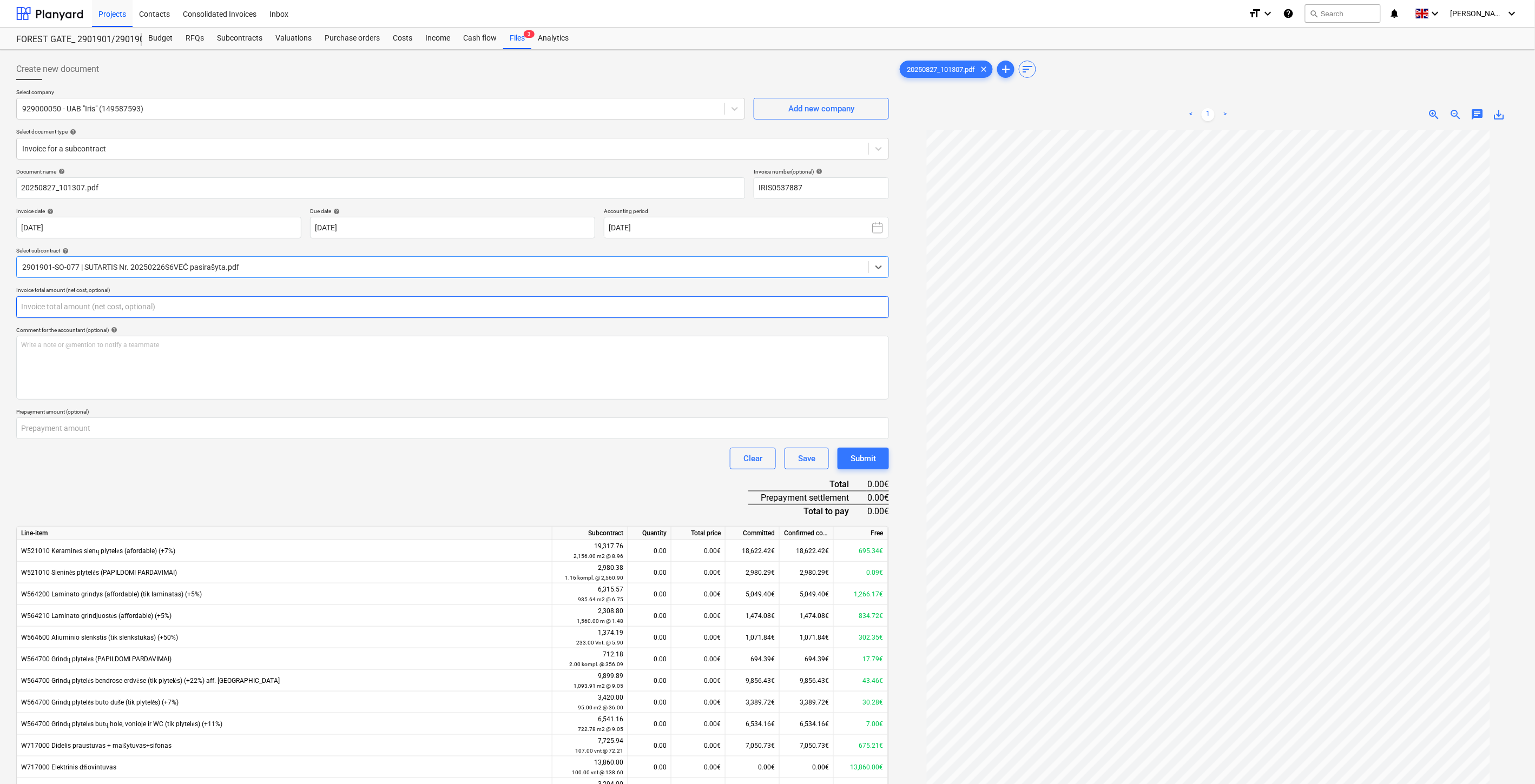
click at [395, 312] on input "text" at bounding box center [452, 307] width 872 height 22
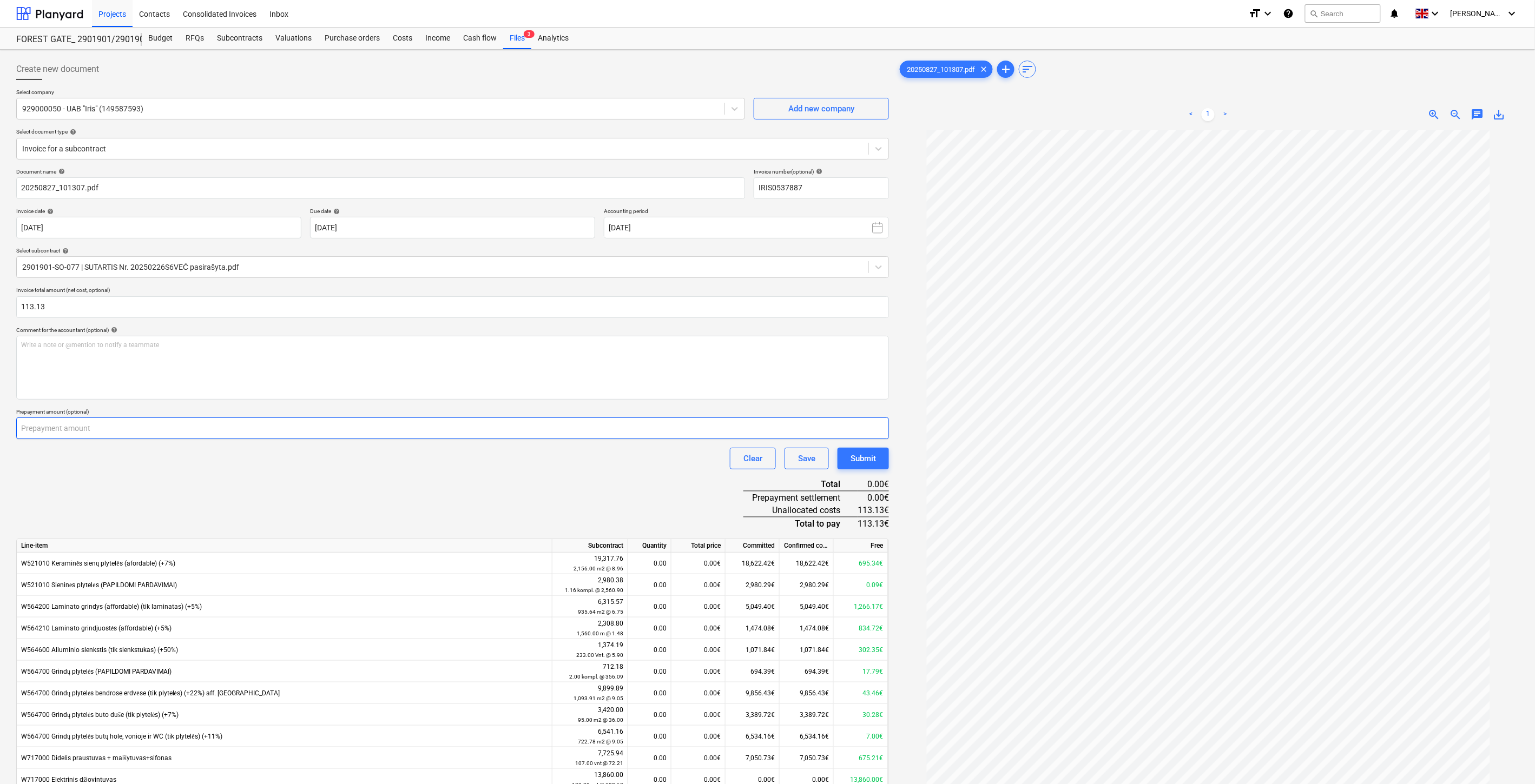
click at [452, 439] on input "number" at bounding box center [452, 428] width 872 height 22
click at [461, 479] on div "Document name help 20250827_101307.pdf Invoice number (optional) help IRIS05378…" at bounding box center [452, 530] width 872 height 723
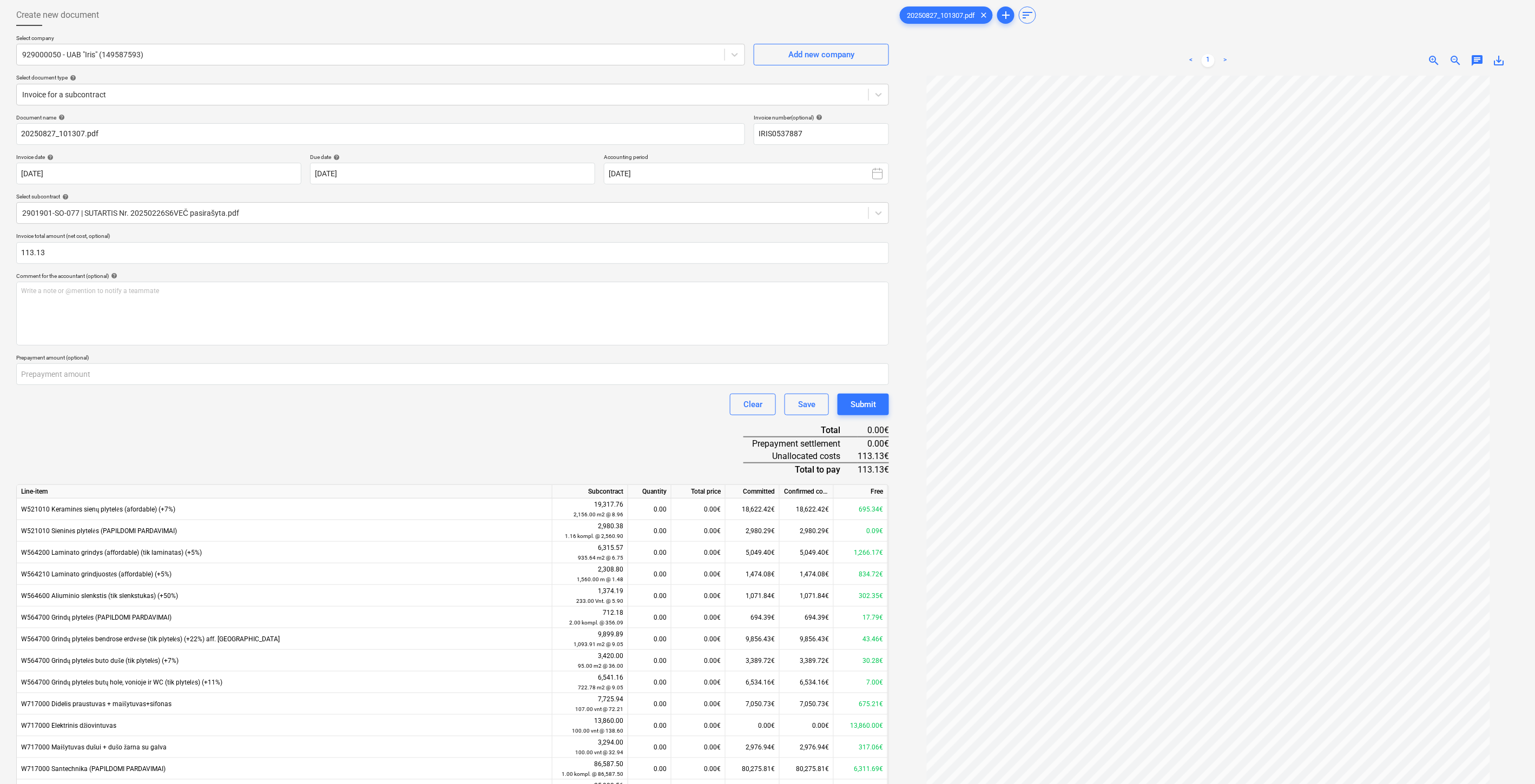
scroll to position [116, 0]
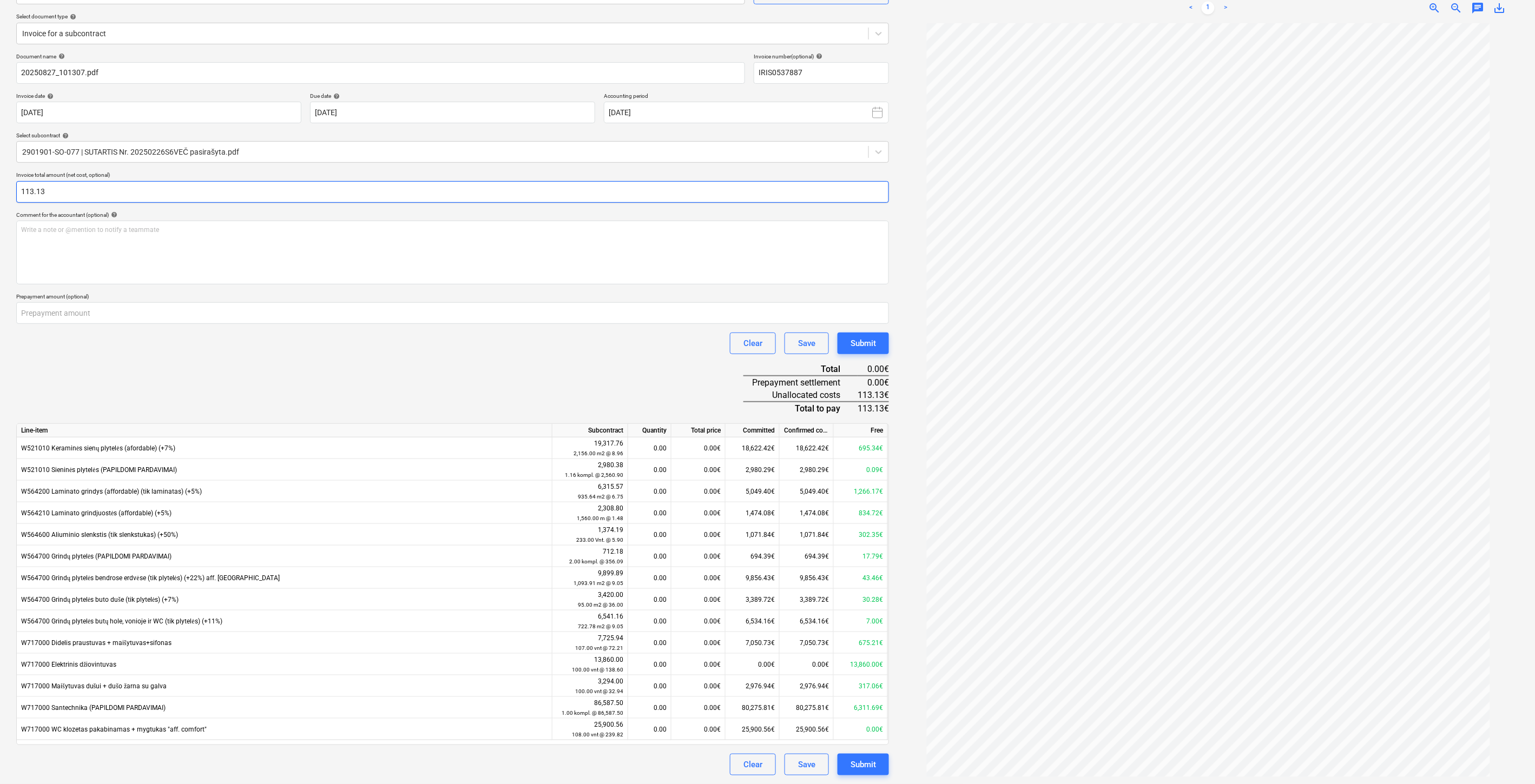
click at [261, 186] on input "113.13" at bounding box center [452, 191] width 872 height 22
type input "113.31"
click at [460, 389] on div "Document name help 20250827_101307.pdf Invoice number (optional) help IRIS05378…" at bounding box center [452, 415] width 872 height 723
click at [477, 380] on div "Document name help 20250827_101307.pdf Invoice number (optional) help IRIS05378…" at bounding box center [452, 415] width 872 height 723
click at [687, 579] on div "0.00€" at bounding box center [698, 578] width 54 height 22
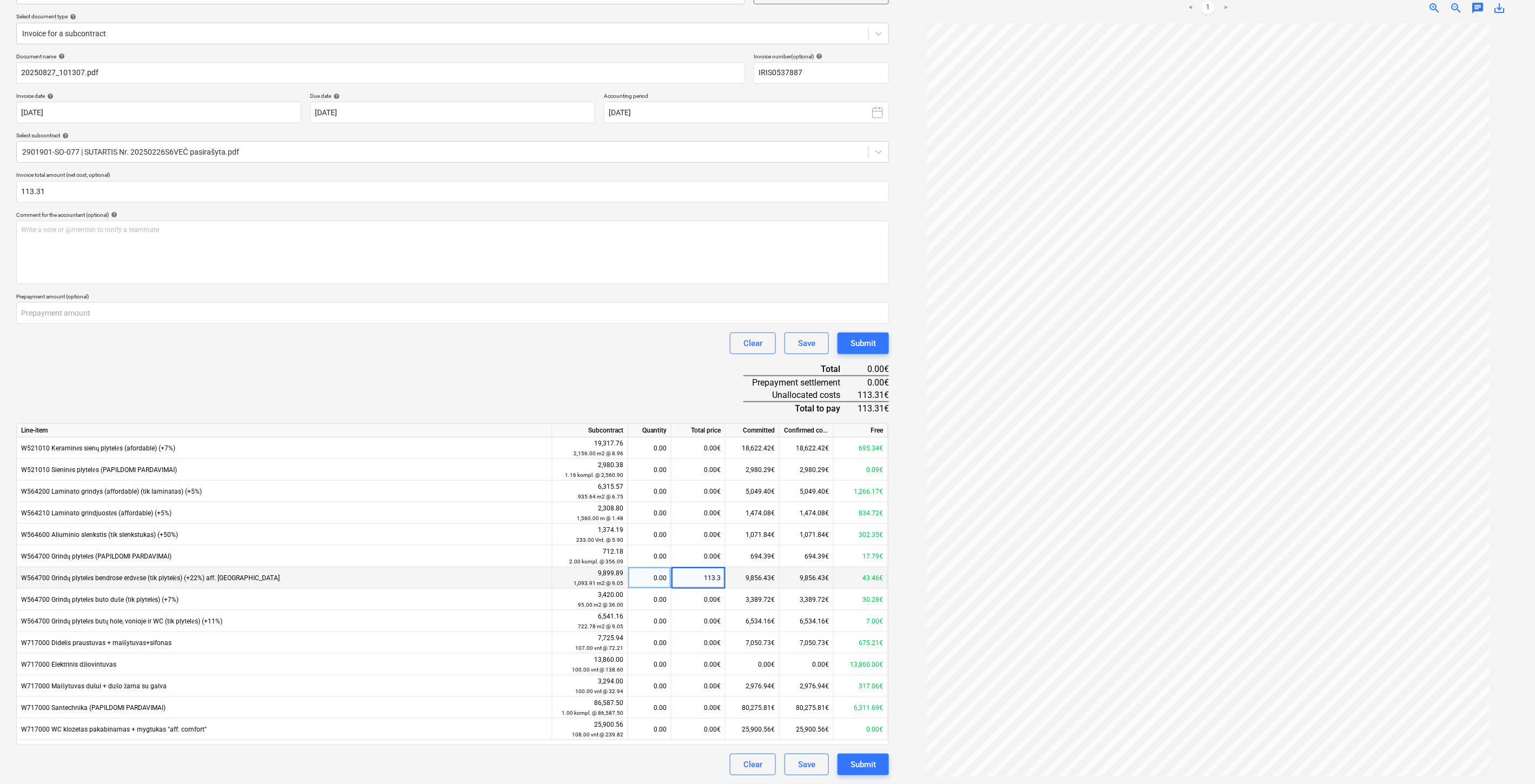
type input "113.31"
click at [523, 359] on div "Document name help 20250827_101307.pdf Invoice number (optional) help IRIS05378…" at bounding box center [452, 415] width 872 height 723
click at [810, 760] on div "Save" at bounding box center [807, 764] width 17 height 14
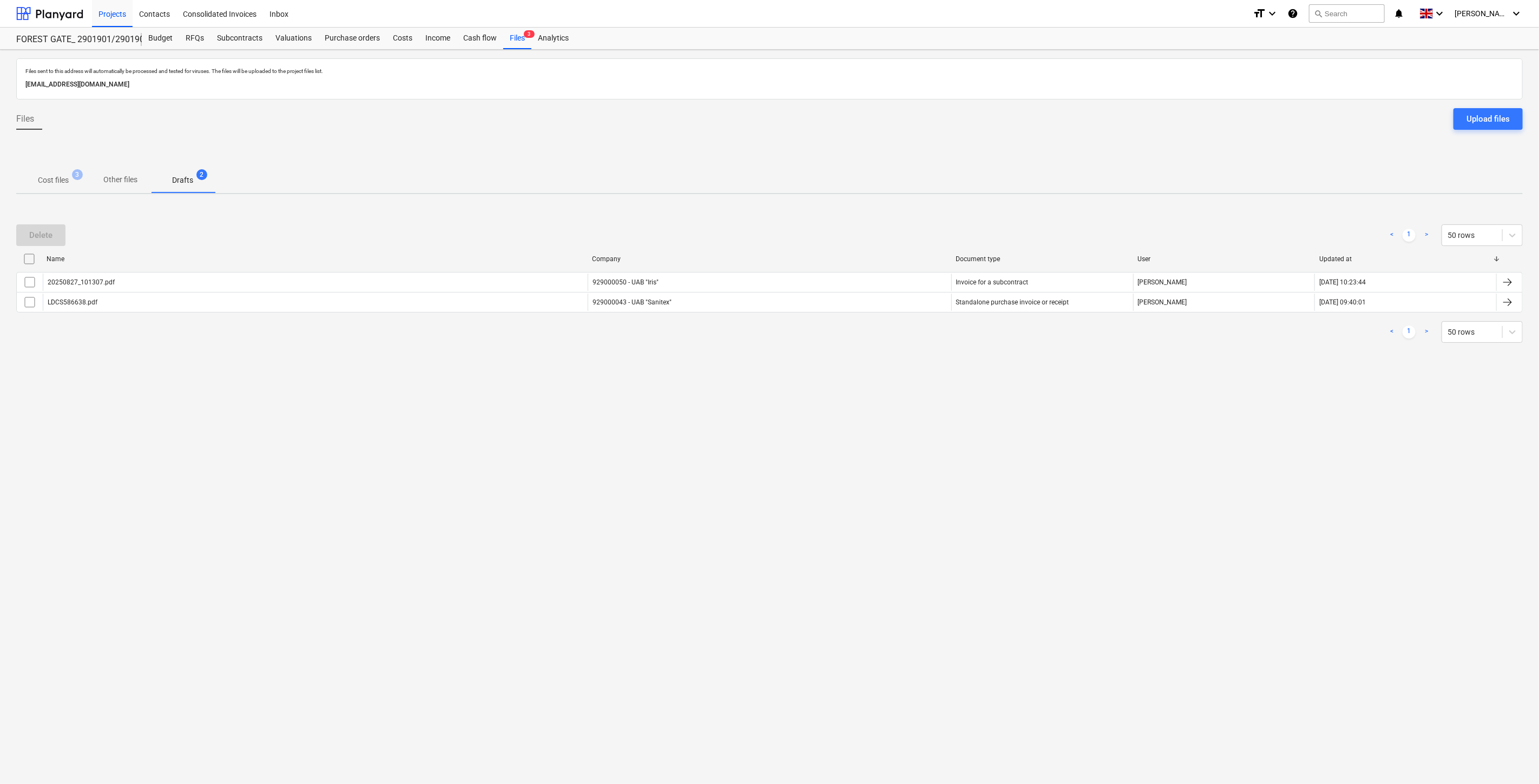
click at [710, 483] on div "Files sent to this address will automatically be processed and tested for virus…" at bounding box center [769, 418] width 1539 height 735
click at [765, 455] on div "Files sent to this address will automatically be processed and tested for virus…" at bounding box center [769, 418] width 1539 height 735
click at [61, 189] on span "Cost files 3" at bounding box center [53, 180] width 74 height 20
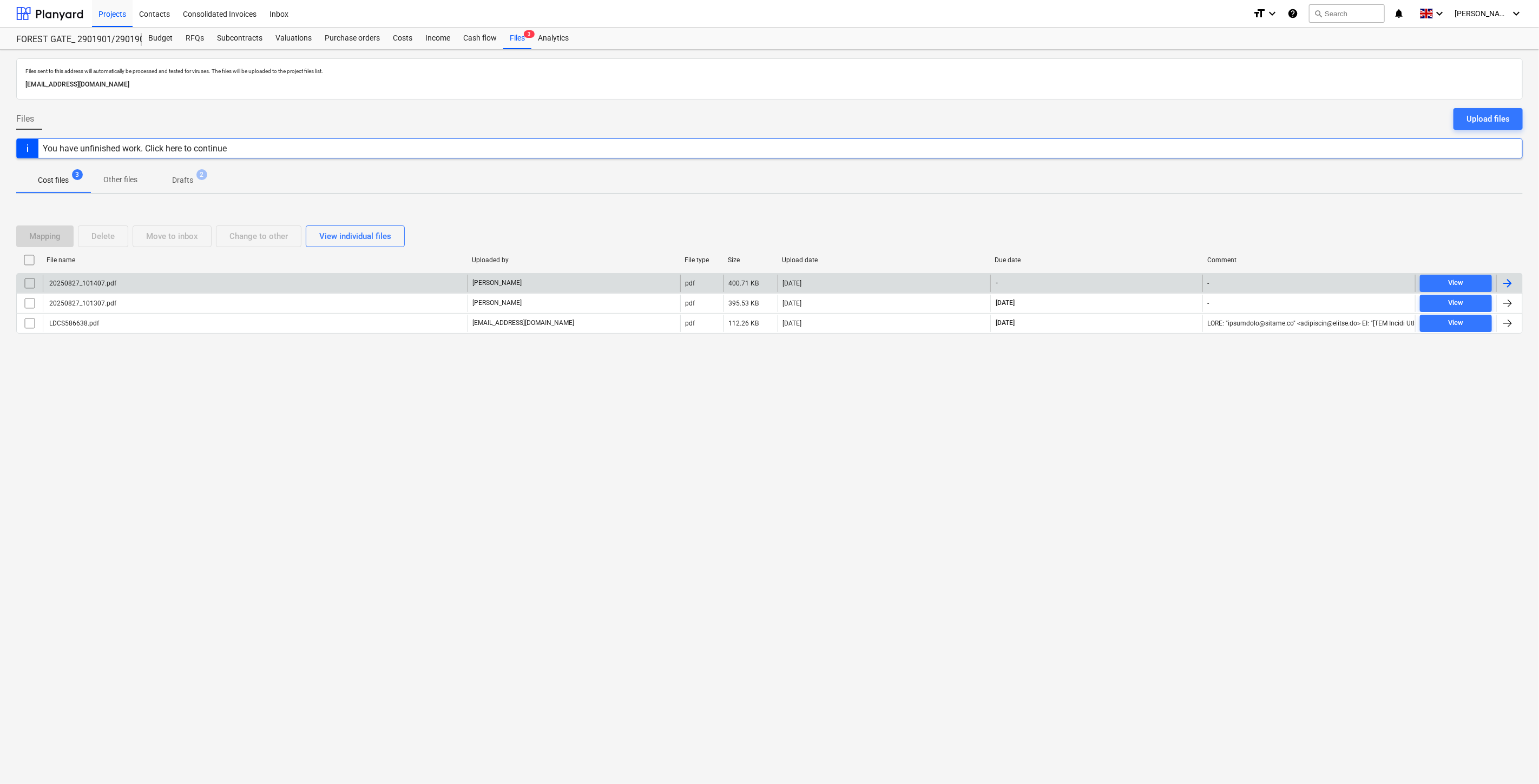
click at [881, 284] on div "27.08.2025" at bounding box center [884, 283] width 213 height 17
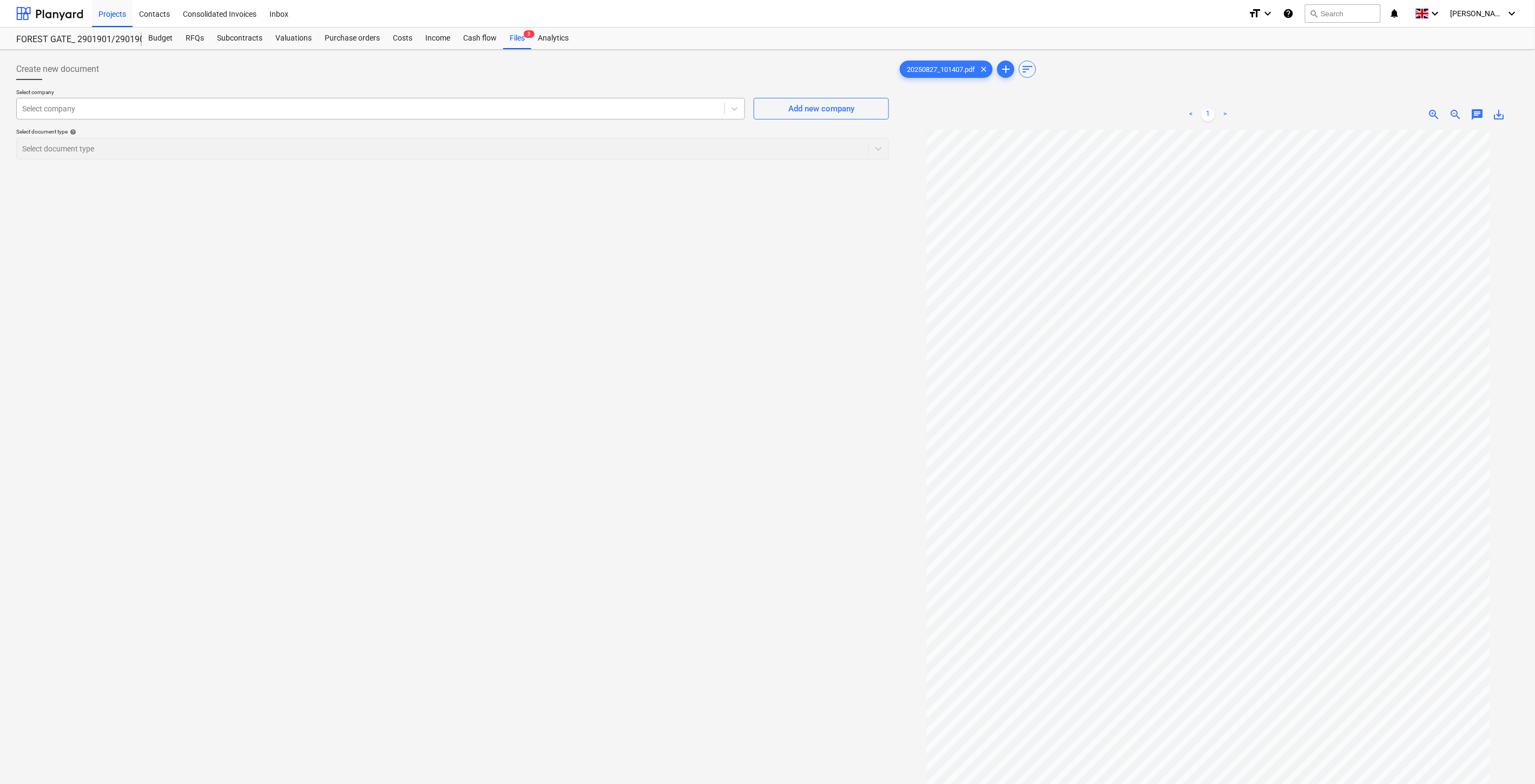
click at [563, 111] on div at bounding box center [370, 108] width 697 height 10
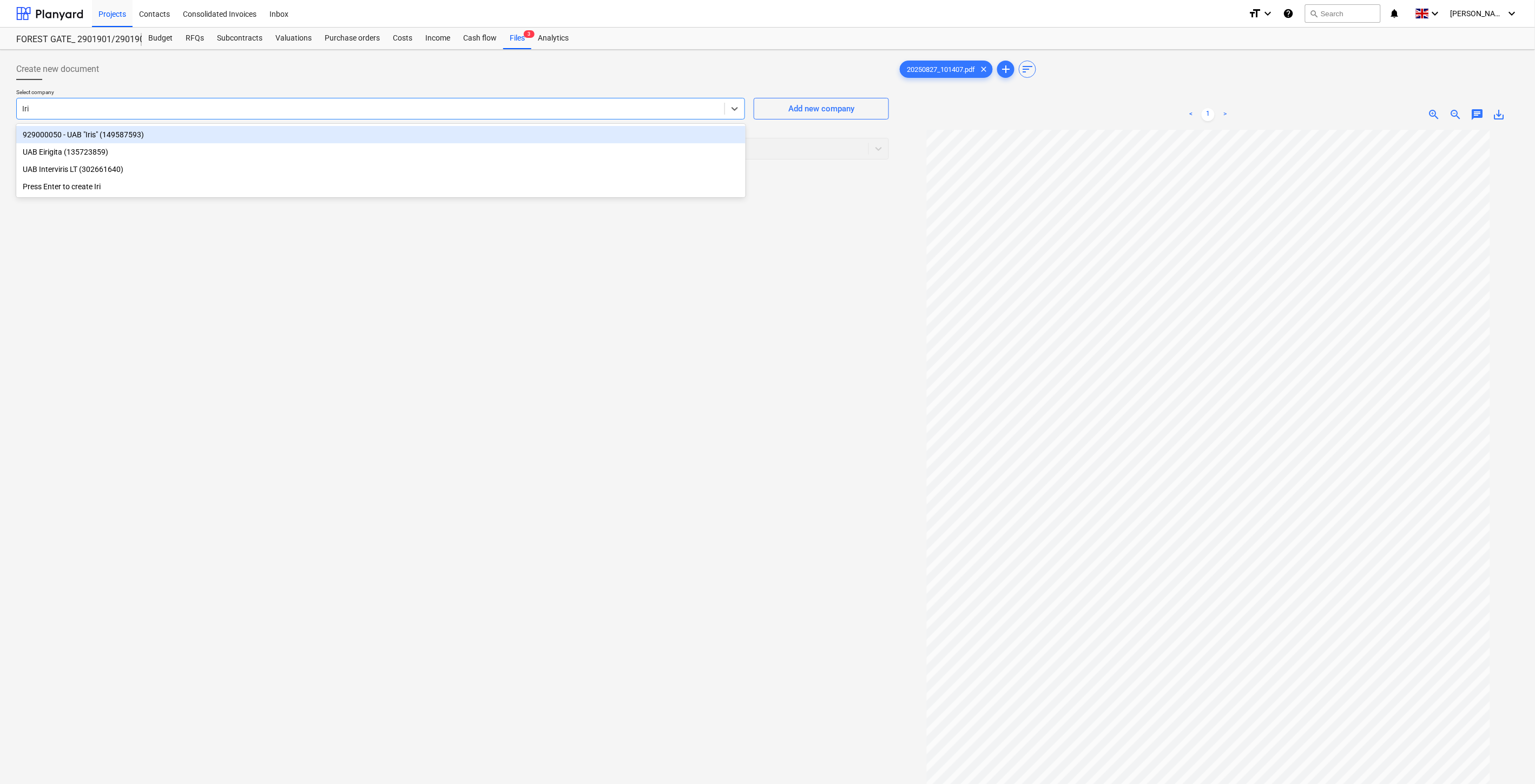
type input "Iris"
click at [534, 137] on div "929000050 - UAB "Iris" (149587593)" at bounding box center [381, 134] width 729 height 17
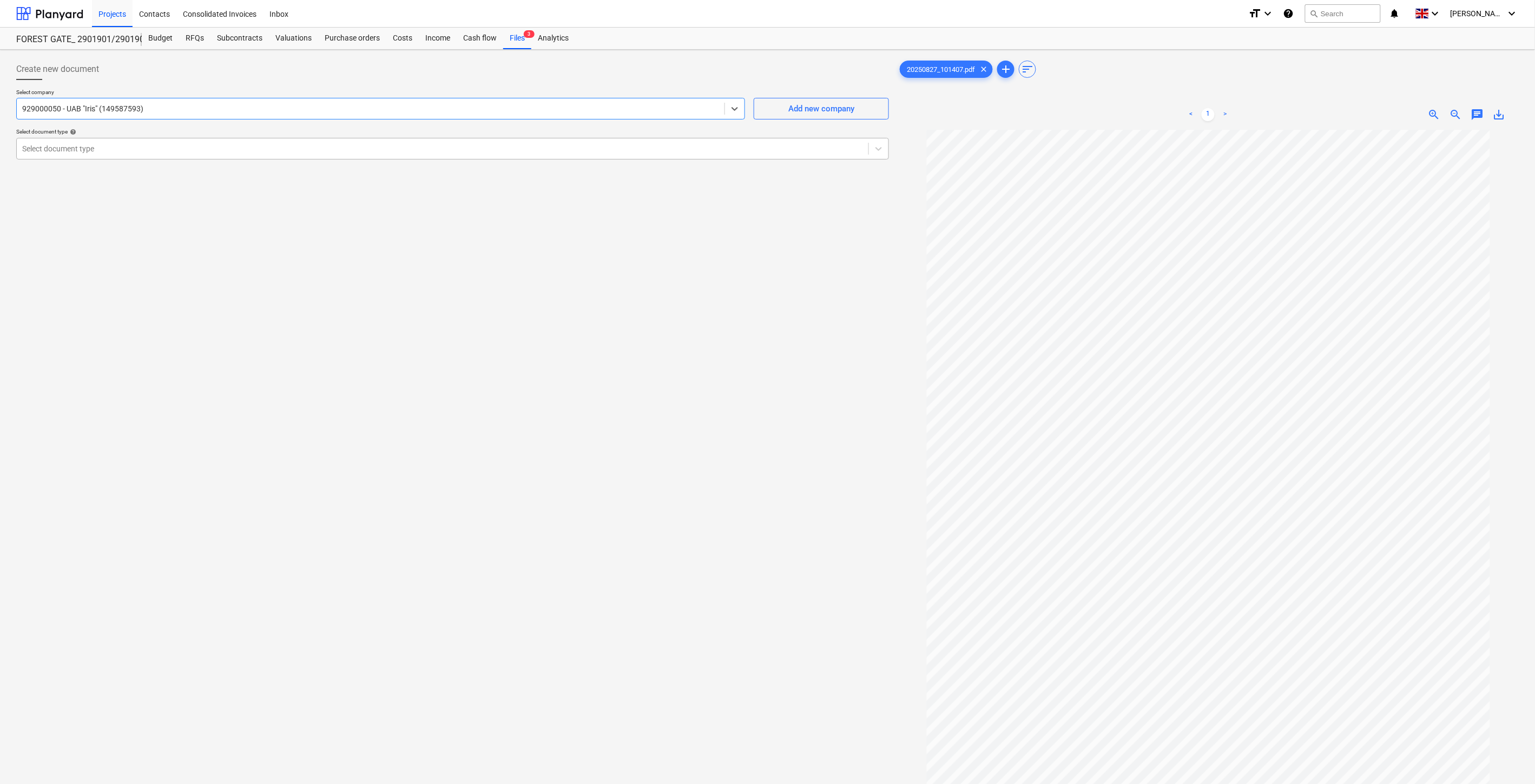
click at [530, 146] on div at bounding box center [442, 148] width 841 height 10
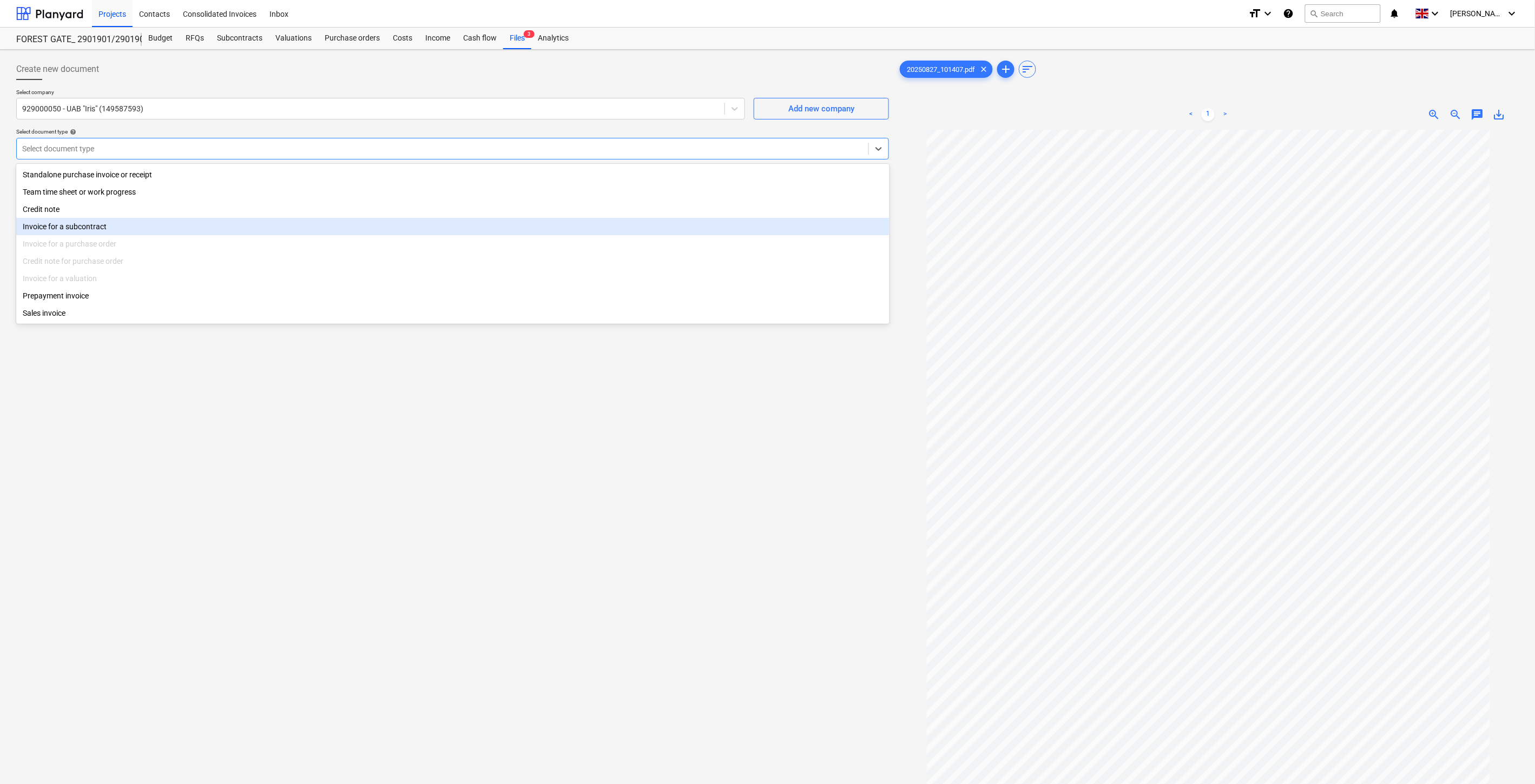
click at [252, 229] on div "Invoice for a subcontract" at bounding box center [453, 226] width 873 height 17
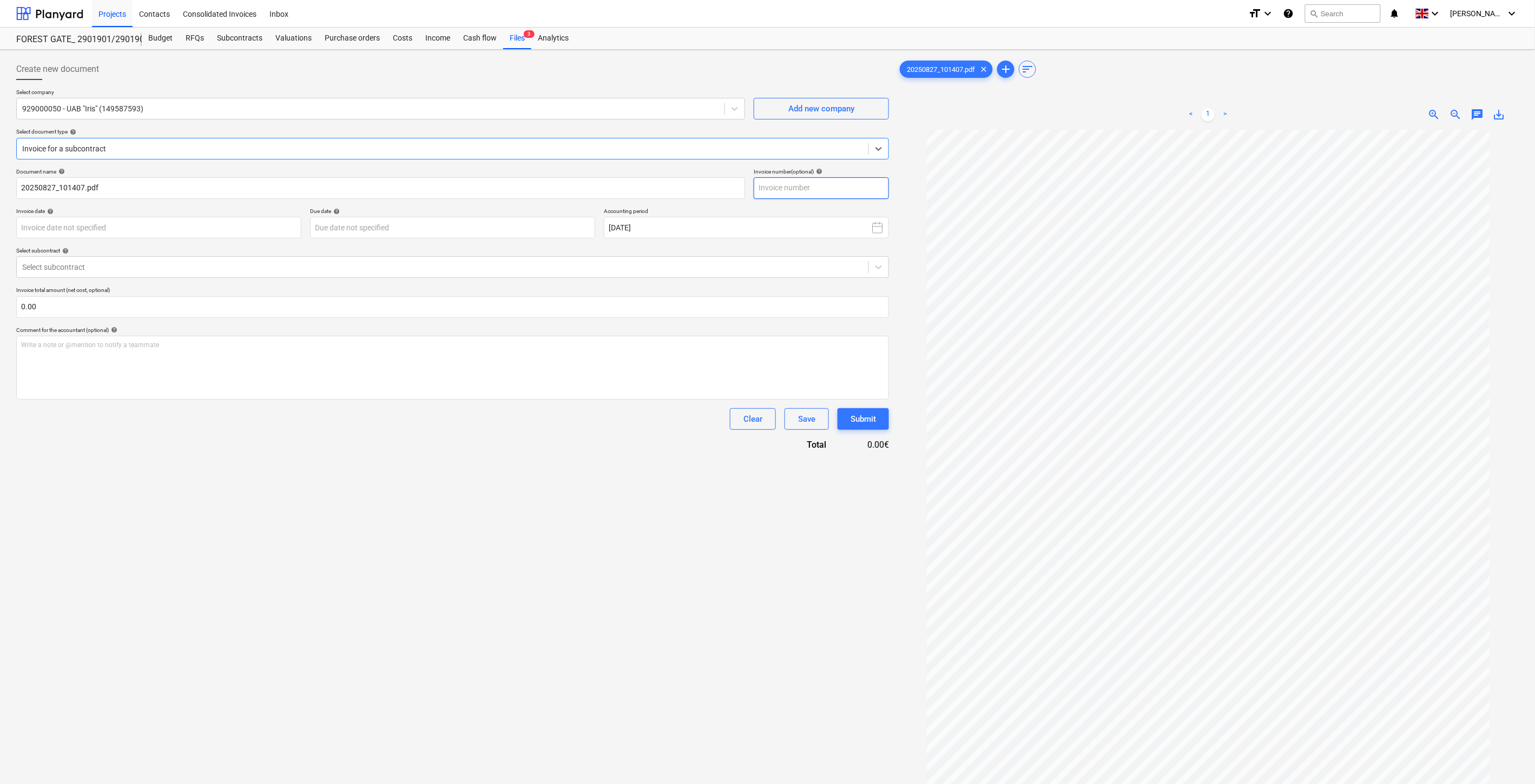
click at [844, 184] on input "text" at bounding box center [821, 187] width 135 height 22
type input "IRIS0538295"
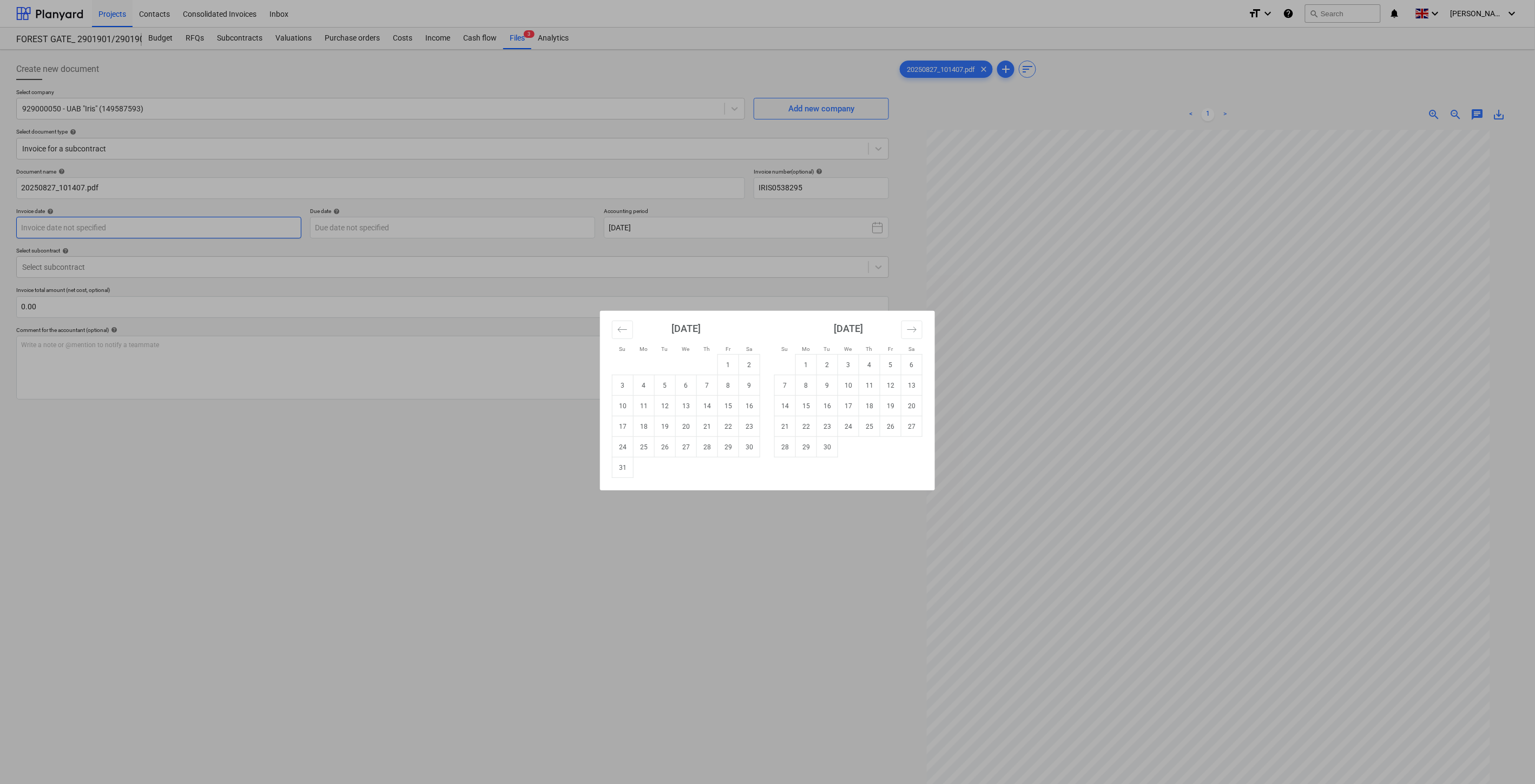
click at [180, 225] on body "Projects Contacts Consolidated Invoices Inbox format_size keyboard_arrow_down h…" at bounding box center [767, 392] width 1535 height 784
click at [658, 449] on td "26" at bounding box center [665, 448] width 21 height 21
type input "26 Aug 2025"
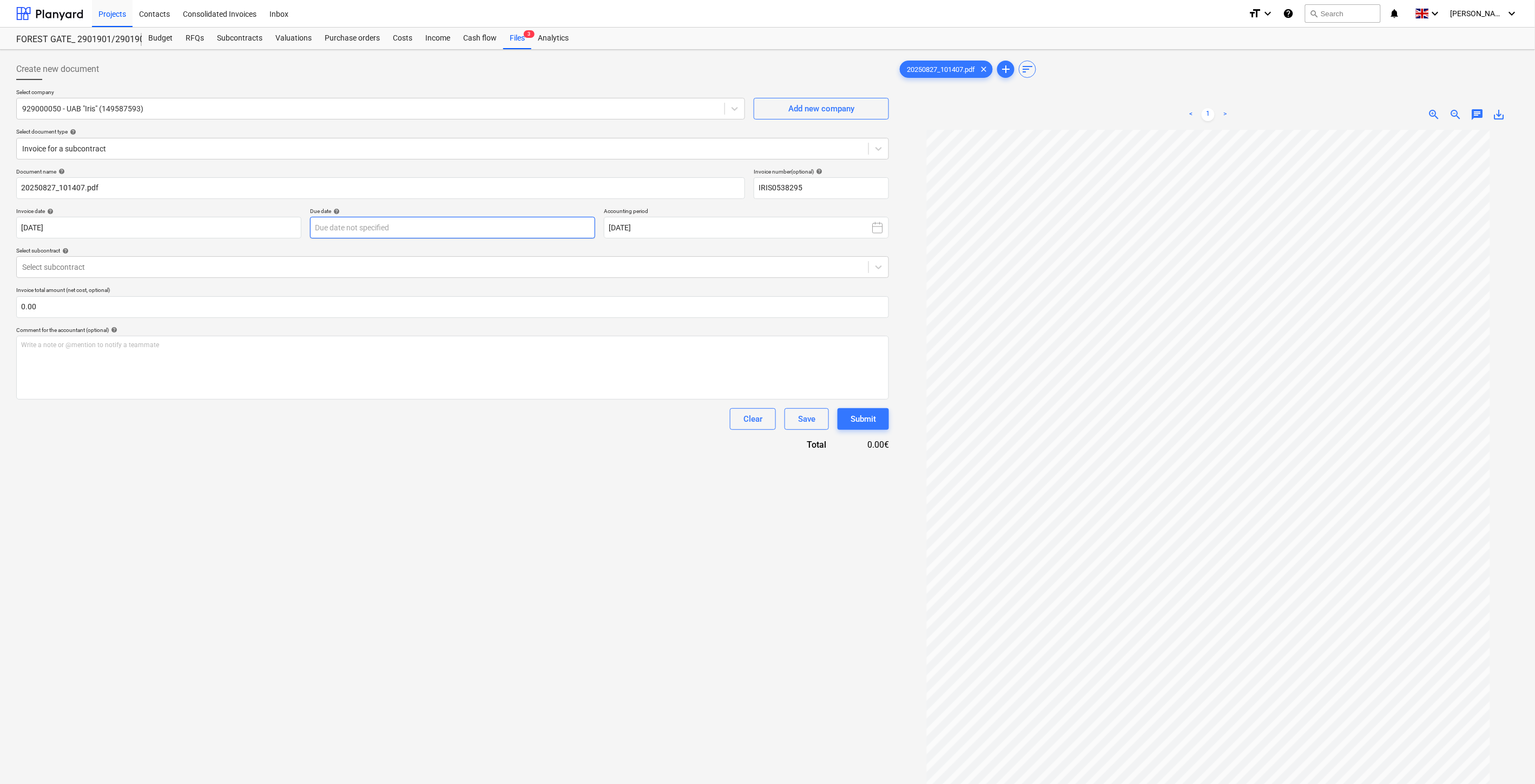
click at [494, 230] on body "Projects Contacts Consolidated Invoices Inbox format_size keyboard_arrow_down h…" at bounding box center [767, 392] width 1535 height 784
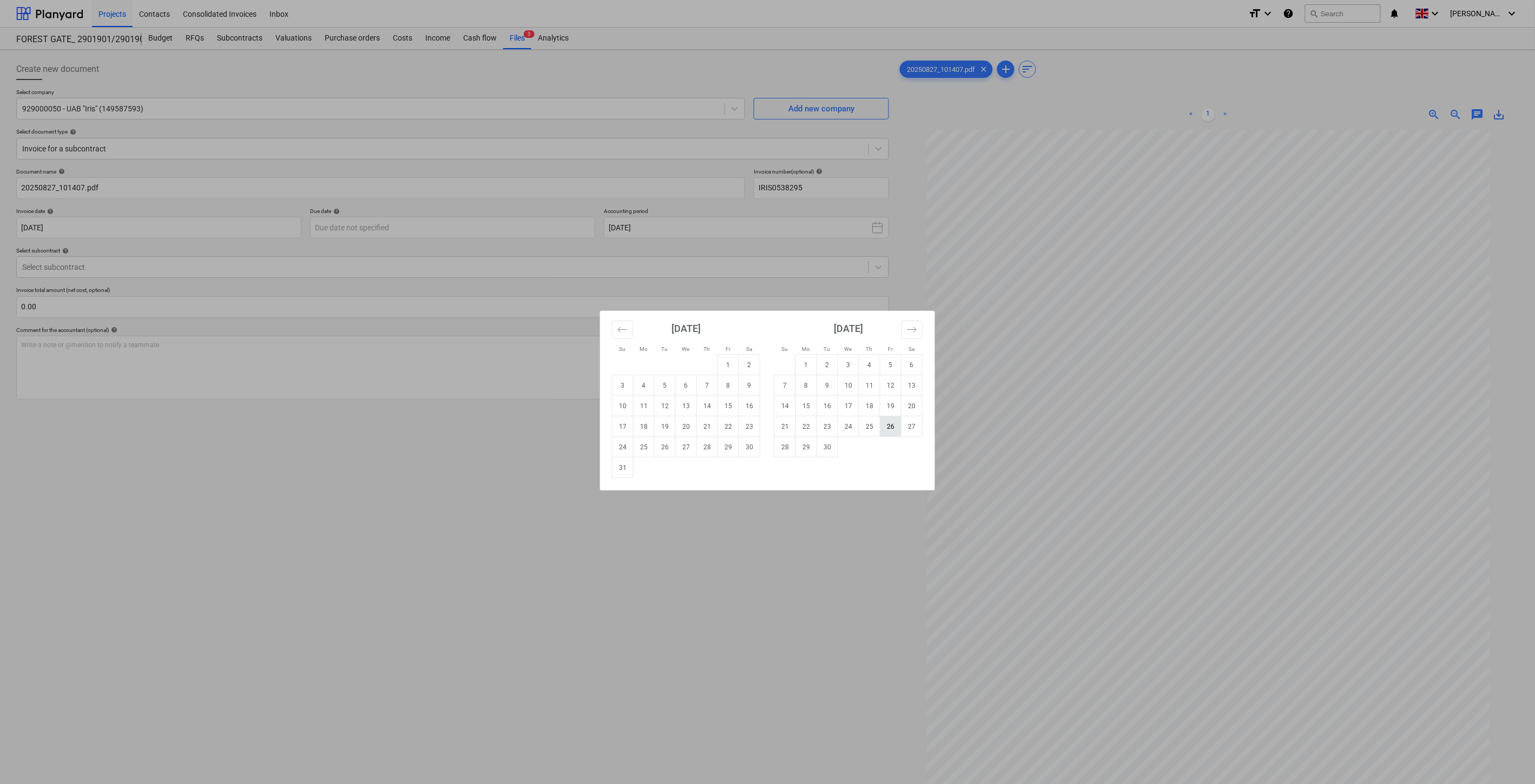
click at [889, 429] on td "26" at bounding box center [890, 427] width 21 height 21
type input "26 Sep 2025"
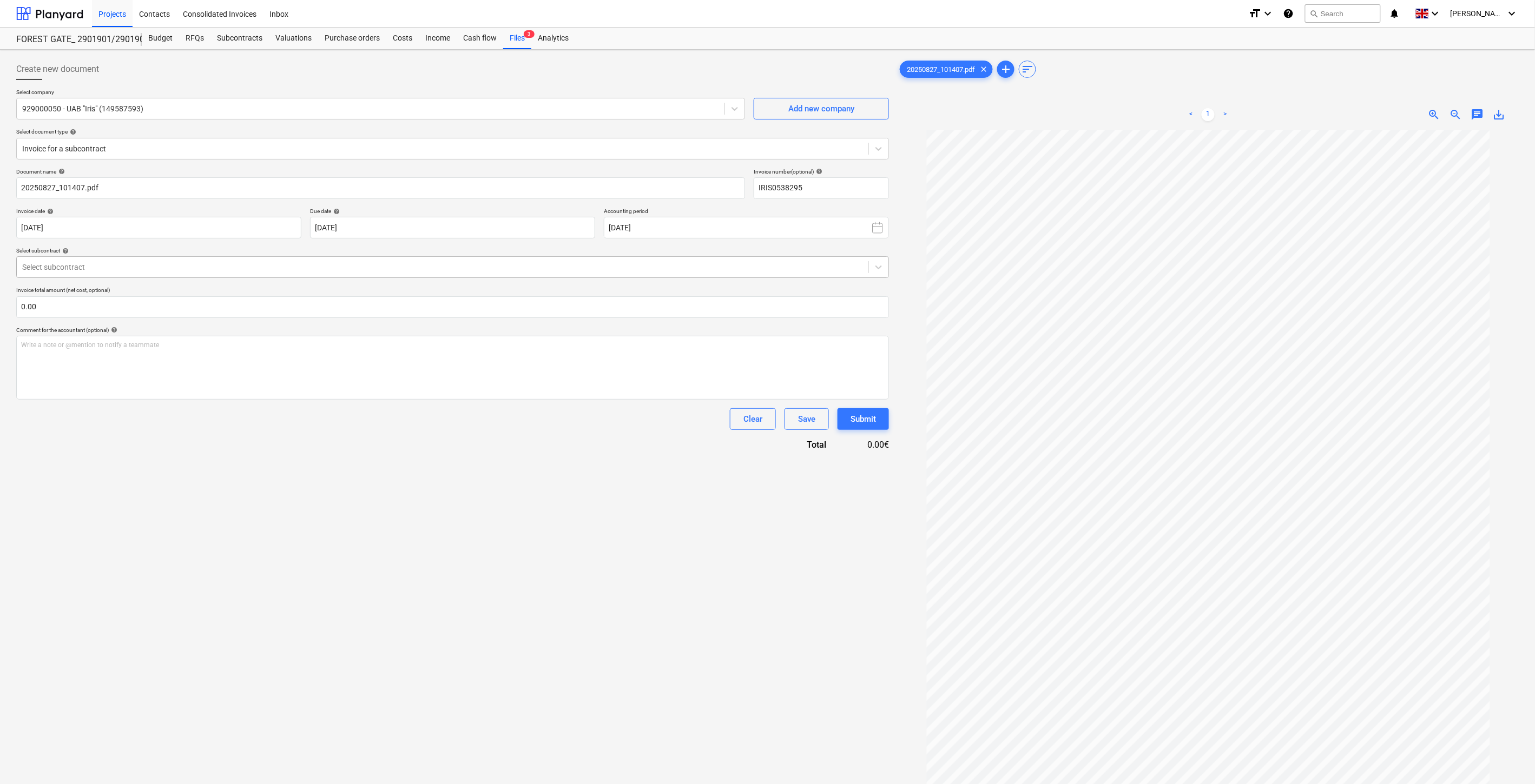
click at [273, 272] on div at bounding box center [442, 266] width 841 height 10
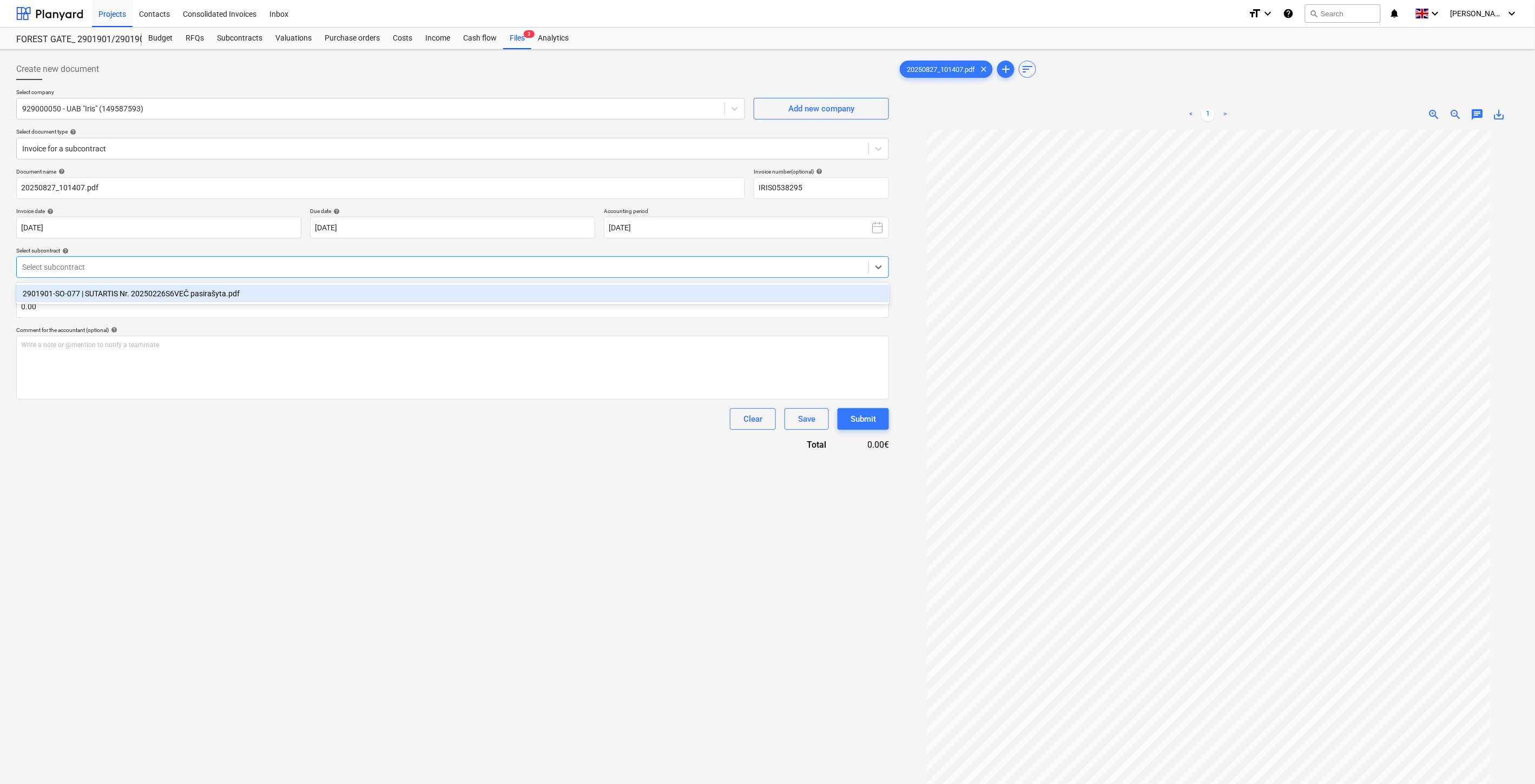
click at [262, 294] on div "2901901-SO-077 | SUTARTIS Nr. 20250226S6VEČ pasirašyta.pdf" at bounding box center [453, 294] width 873 height 17
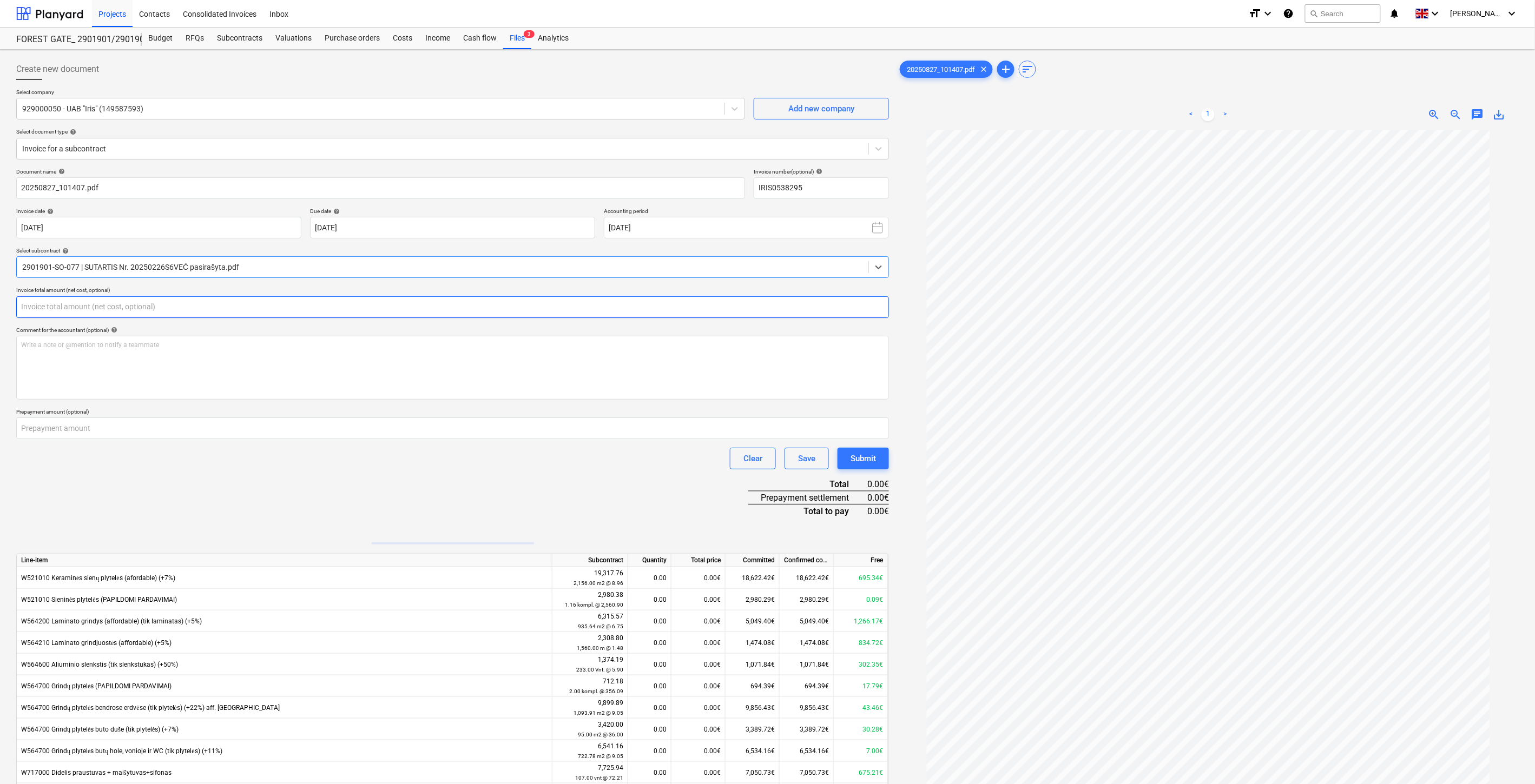
click at [419, 304] on input "text" at bounding box center [452, 307] width 872 height 22
type input "165.08"
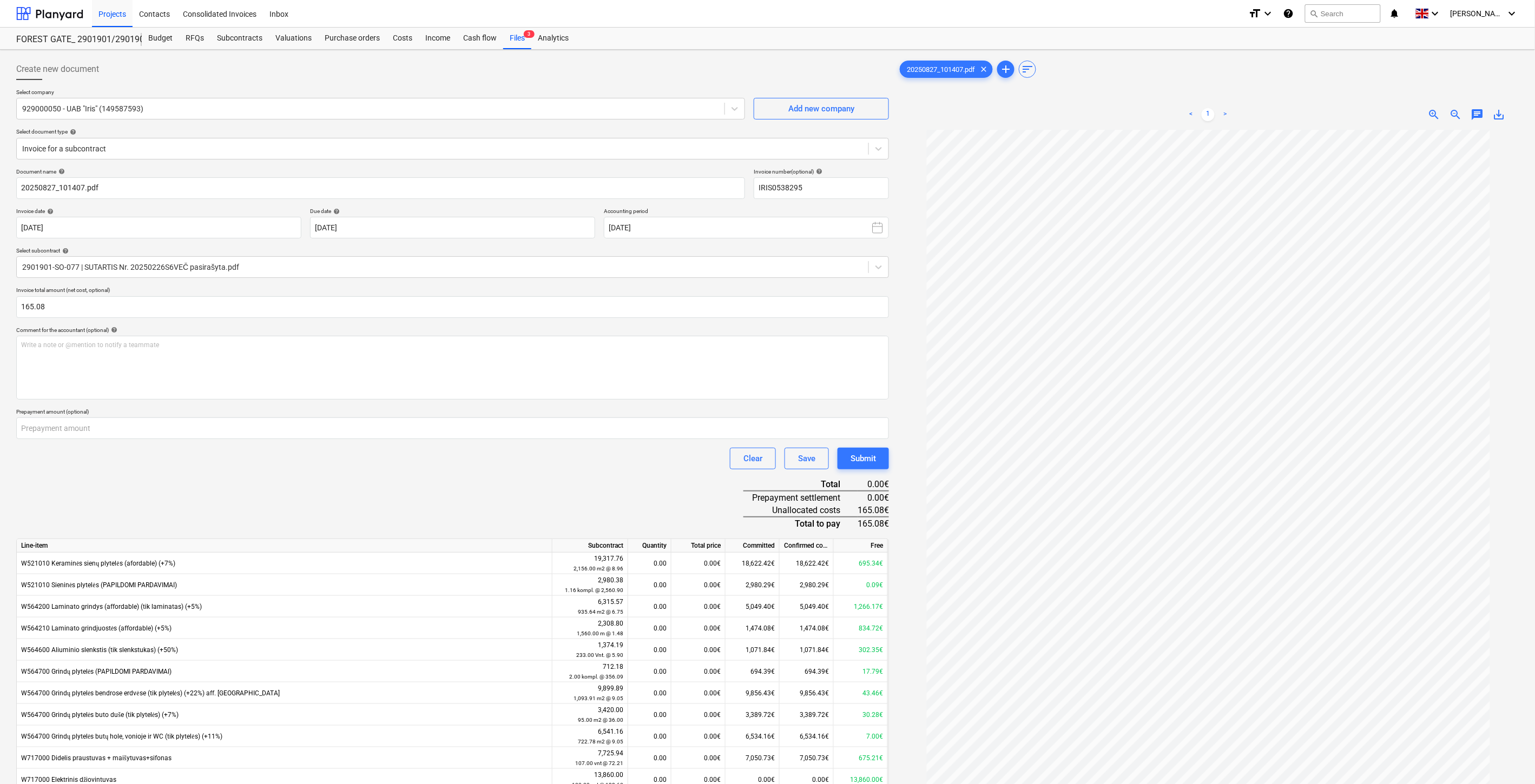
click at [427, 469] on div "Clear Save Submit" at bounding box center [452, 458] width 872 height 22
click at [455, 457] on div "Clear Save Submit" at bounding box center [452, 458] width 872 height 22
click at [392, 503] on div "Document name help 20250827_101407.pdf Invoice number (optional) help IRIS05382…" at bounding box center [452, 530] width 872 height 723
click at [427, 486] on div "Document name help 20250827_101407.pdf Invoice number (optional) help IRIS05382…" at bounding box center [452, 530] width 872 height 723
click at [456, 476] on div "Document name help 20250827_101407.pdf Invoice number (optional) help IRIS05382…" at bounding box center [452, 530] width 872 height 723
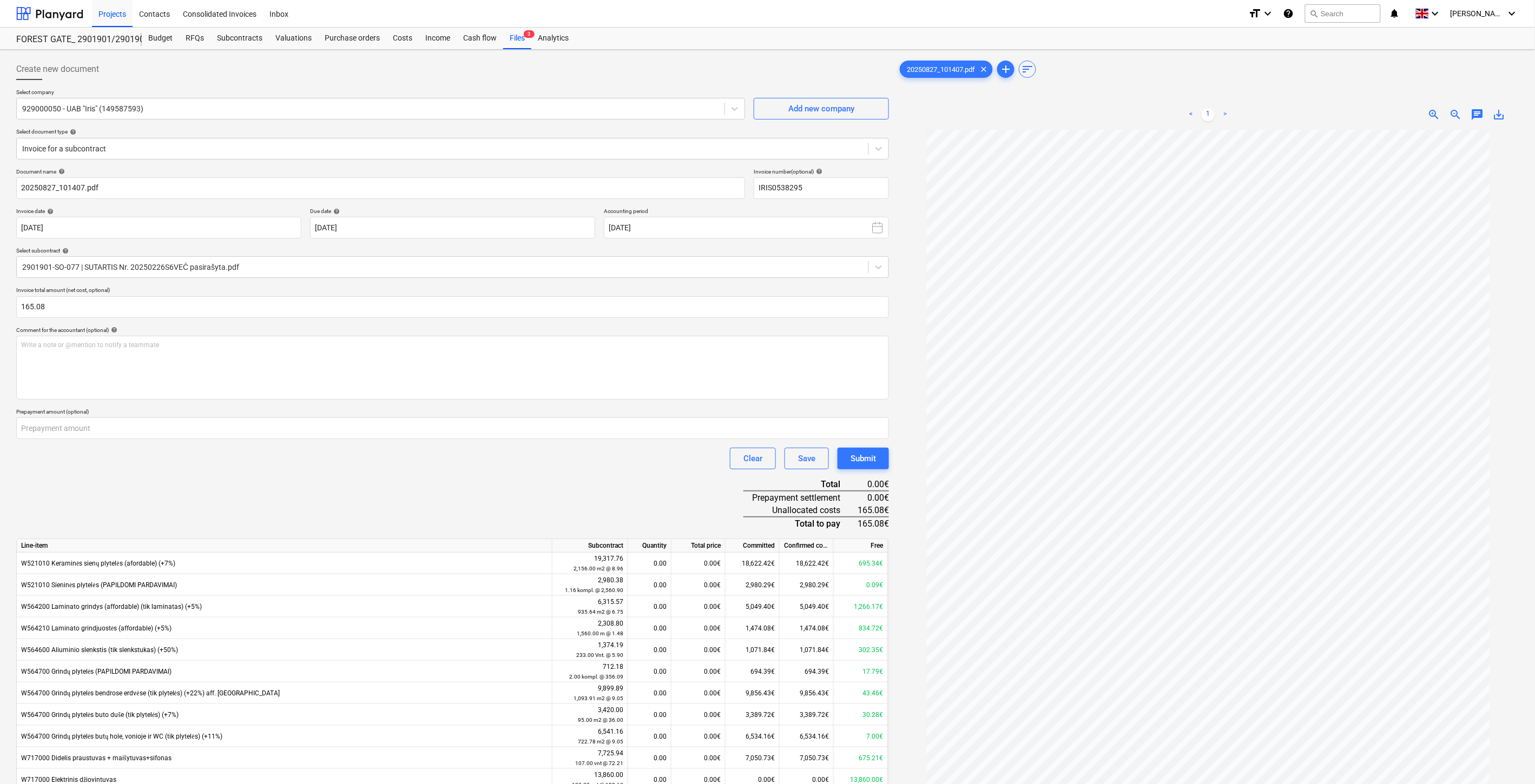
click at [515, 458] on div "Clear Save Submit" at bounding box center [452, 458] width 872 height 22
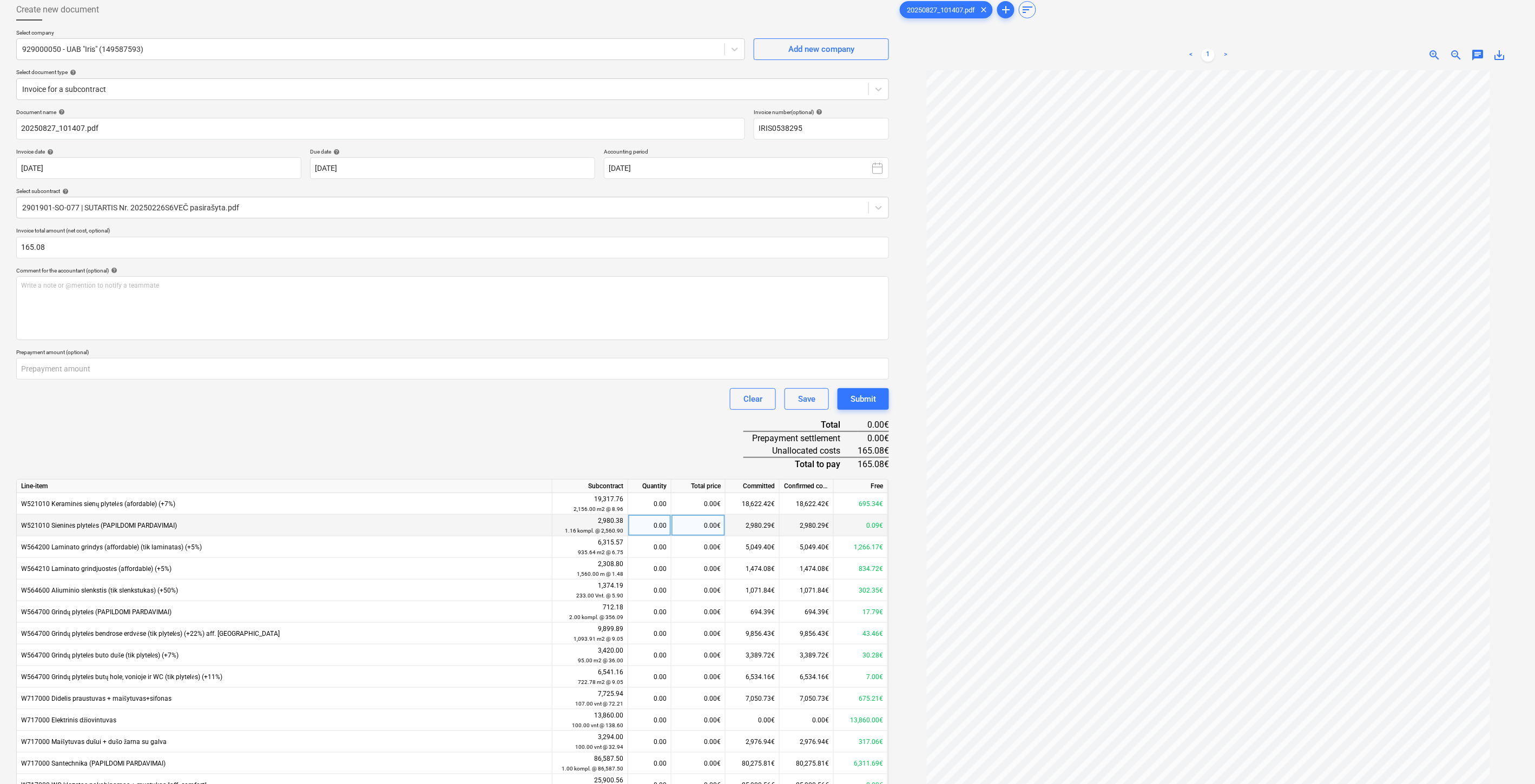
scroll to position [116, 0]
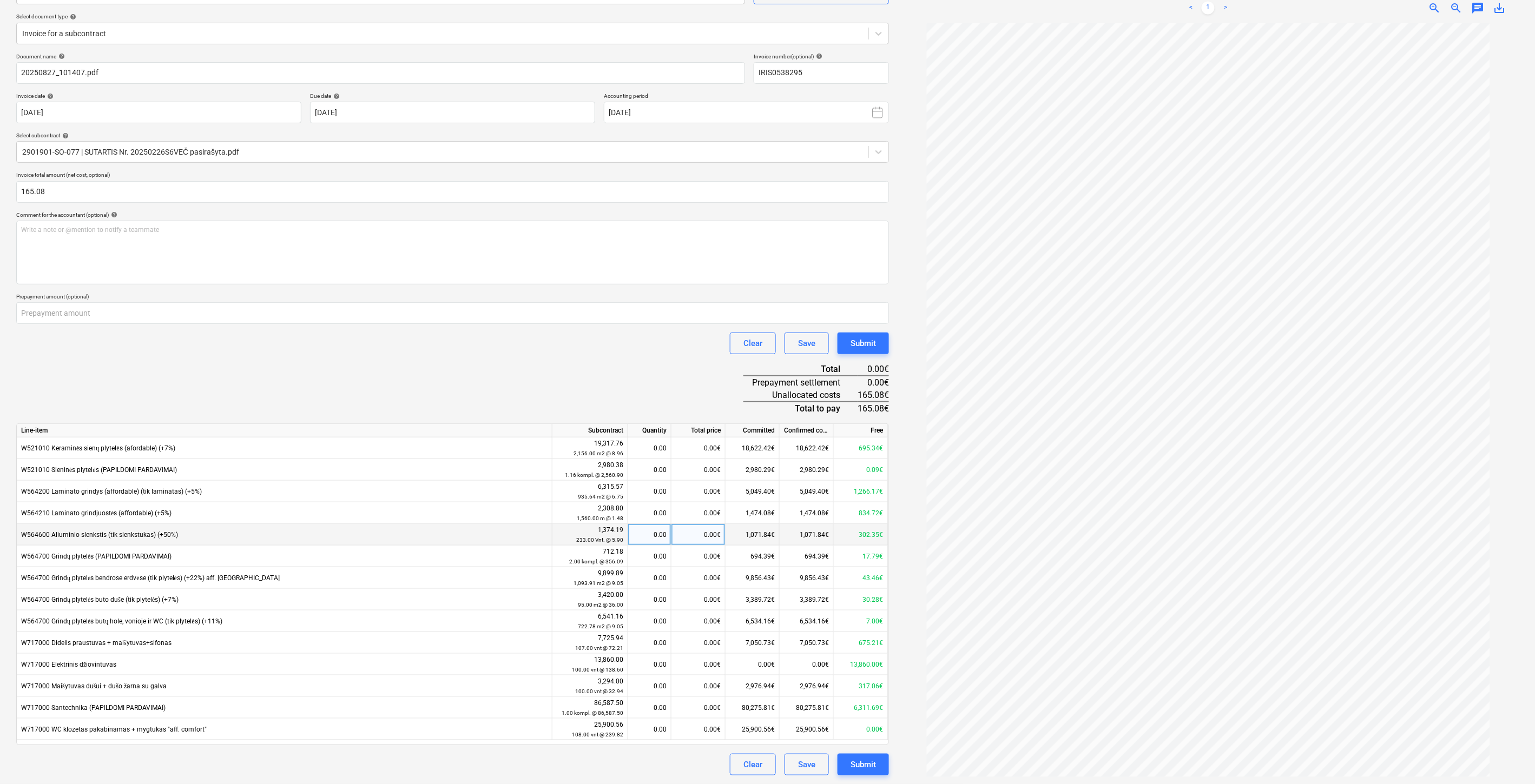
click at [687, 530] on div "0.00€" at bounding box center [698, 535] width 54 height 22
type input "165.08"
click at [683, 365] on div "Document name help 20250827_101407.pdf Invoice number (optional) help IRIS05382…" at bounding box center [452, 415] width 872 height 723
click at [812, 763] on div "Save" at bounding box center [807, 764] width 17 height 14
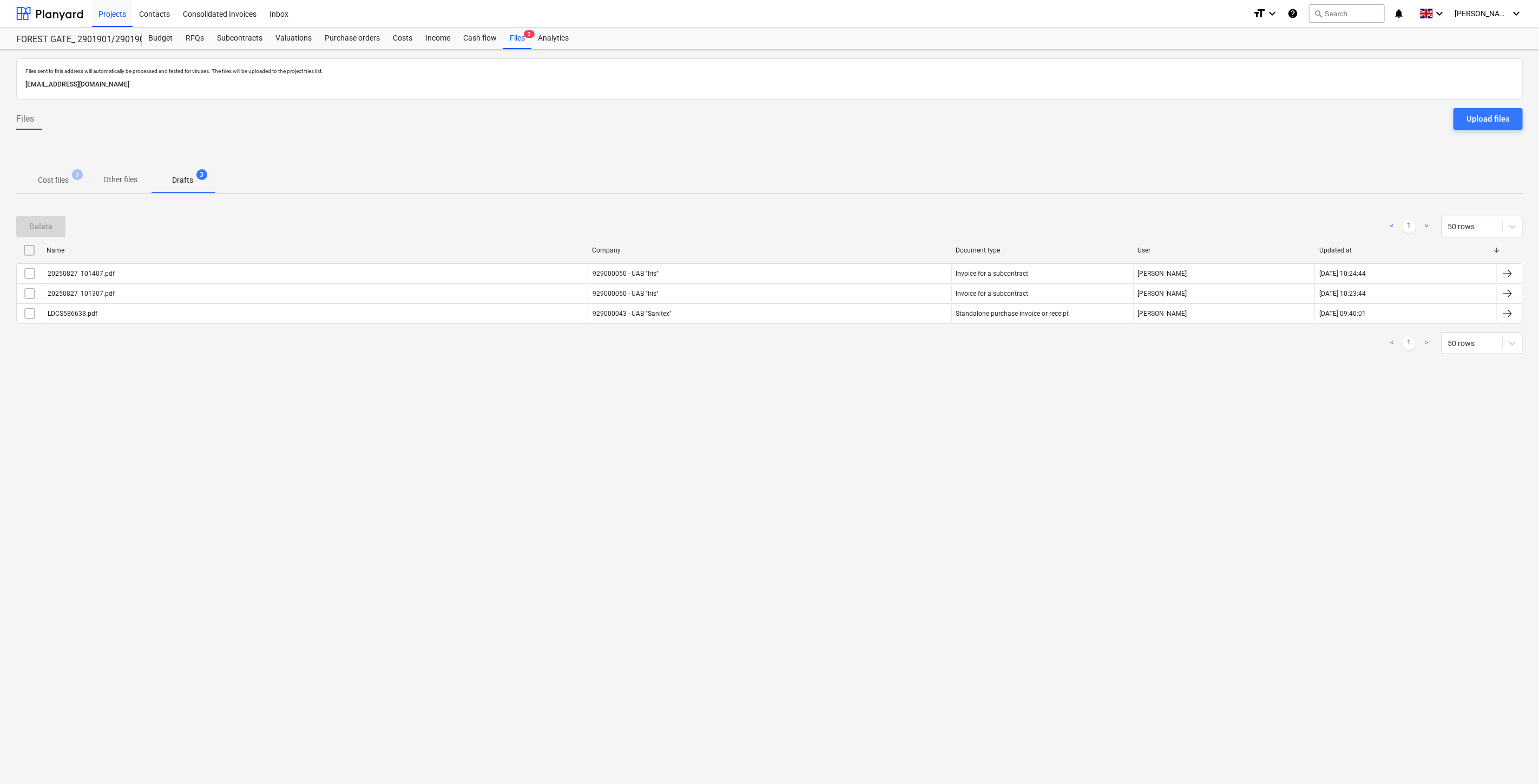
click at [65, 183] on p "Cost files" at bounding box center [53, 181] width 31 height 11
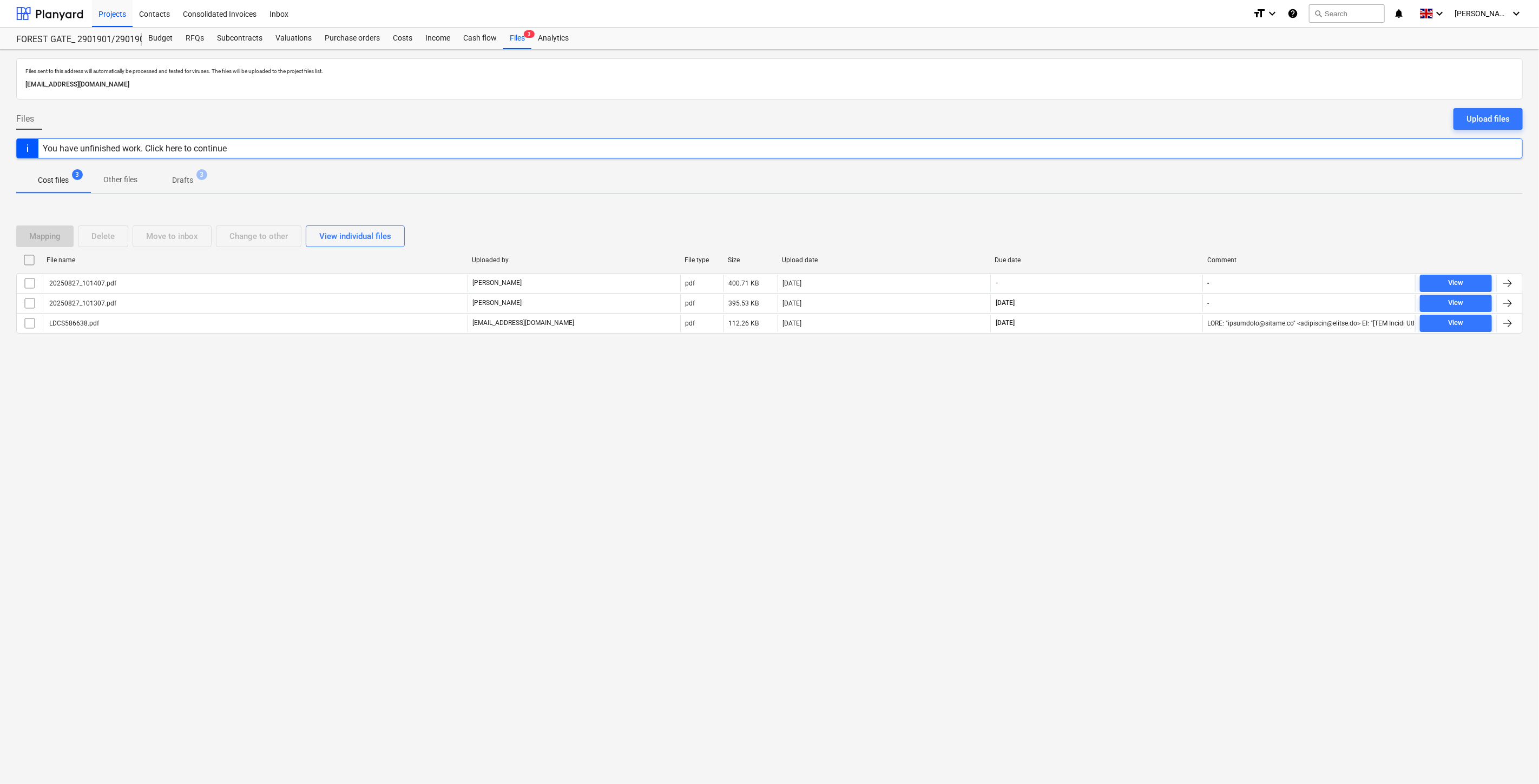
click at [1047, 471] on div "Files sent to this address will automatically be processed and tested for virus…" at bounding box center [769, 418] width 1539 height 735
click at [1066, 443] on div "Files sent to this address will automatically be processed and tested for virus…" at bounding box center [769, 418] width 1539 height 735
click at [1134, 435] on div "Files sent to this address will automatically be processed and tested for virus…" at bounding box center [769, 418] width 1539 height 735
click at [1138, 419] on div "Files sent to this address will automatically be processed and tested for virus…" at bounding box center [769, 418] width 1539 height 735
click at [1384, 13] on button "search Search" at bounding box center [1347, 13] width 76 height 18
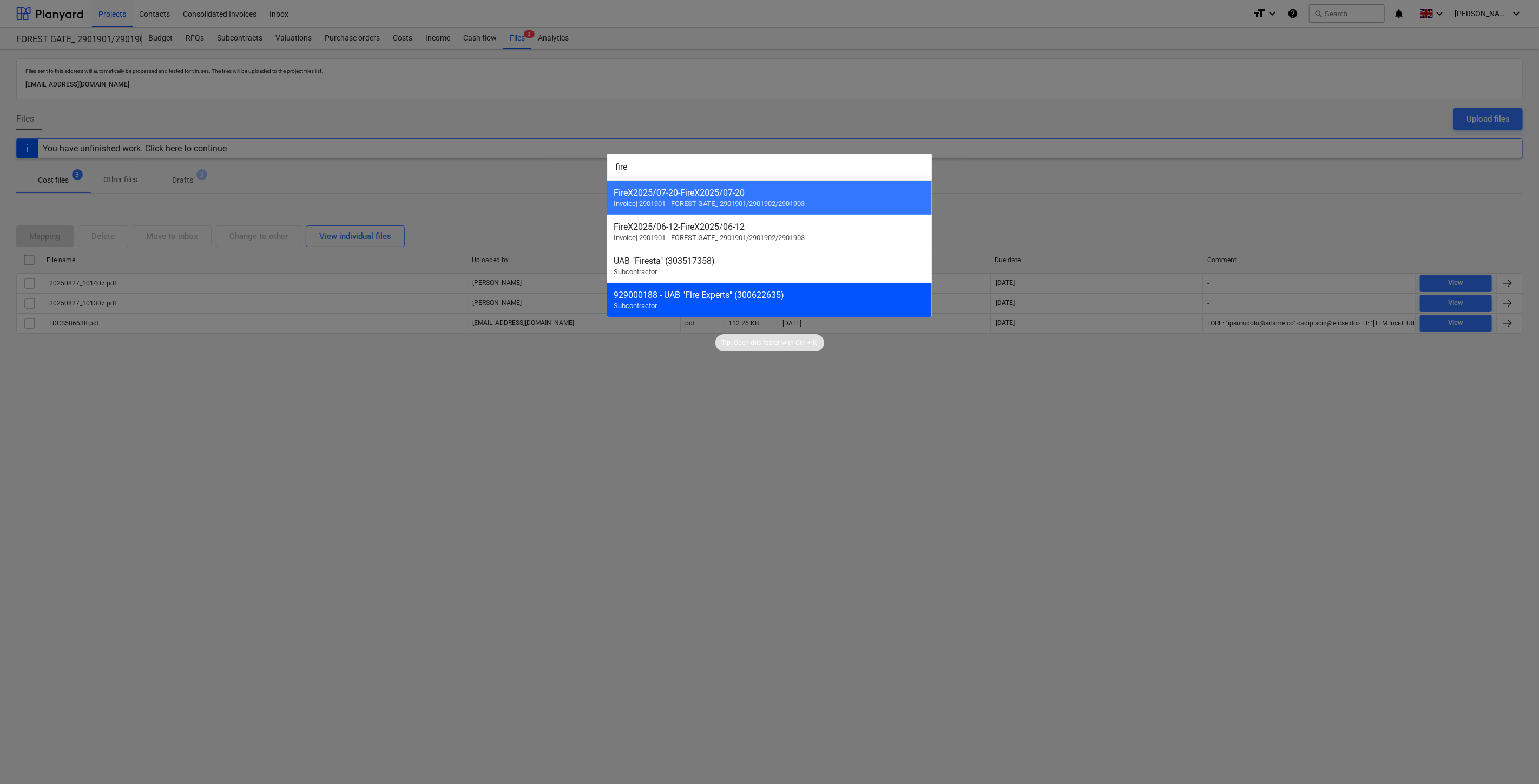
type input "fire"
click at [814, 296] on div "929000188 - UAB "Fire Experts" (300622635)" at bounding box center [769, 294] width 312 height 10
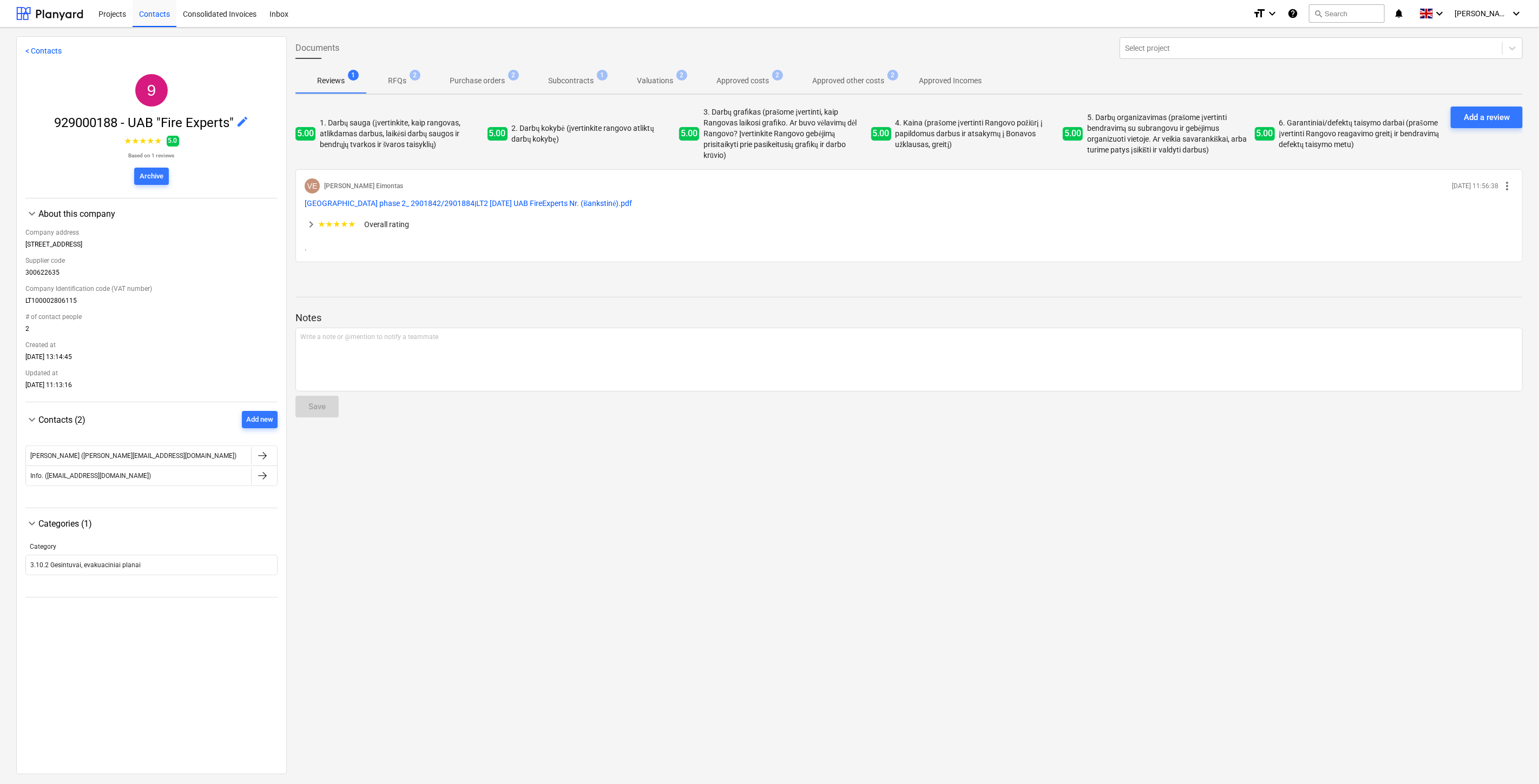
click at [496, 84] on p "Purchase orders" at bounding box center [477, 80] width 55 height 11
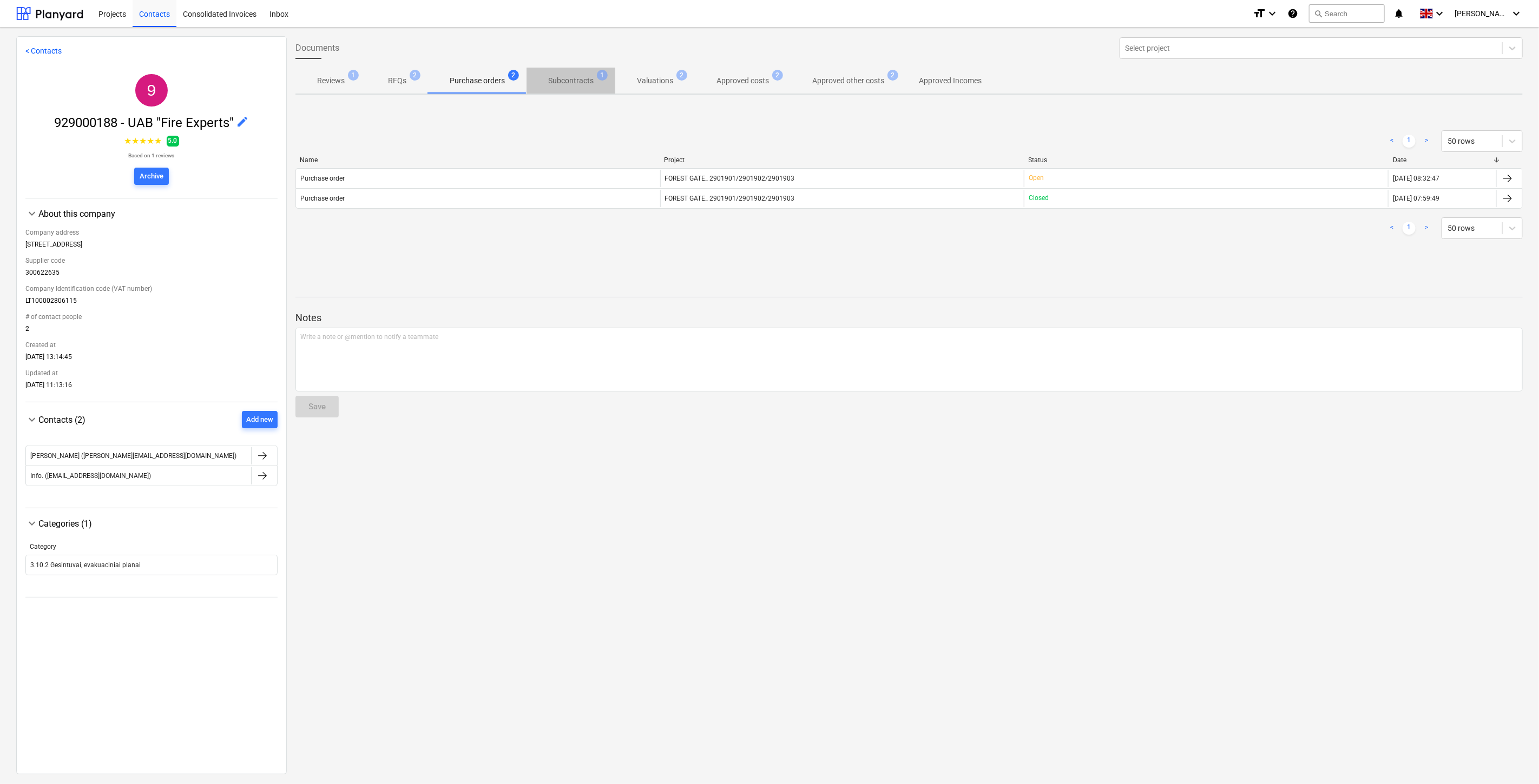
click at [572, 82] on p "Subcontracts" at bounding box center [571, 80] width 45 height 11
click at [460, 82] on p "Purchase orders" at bounding box center [477, 80] width 55 height 11
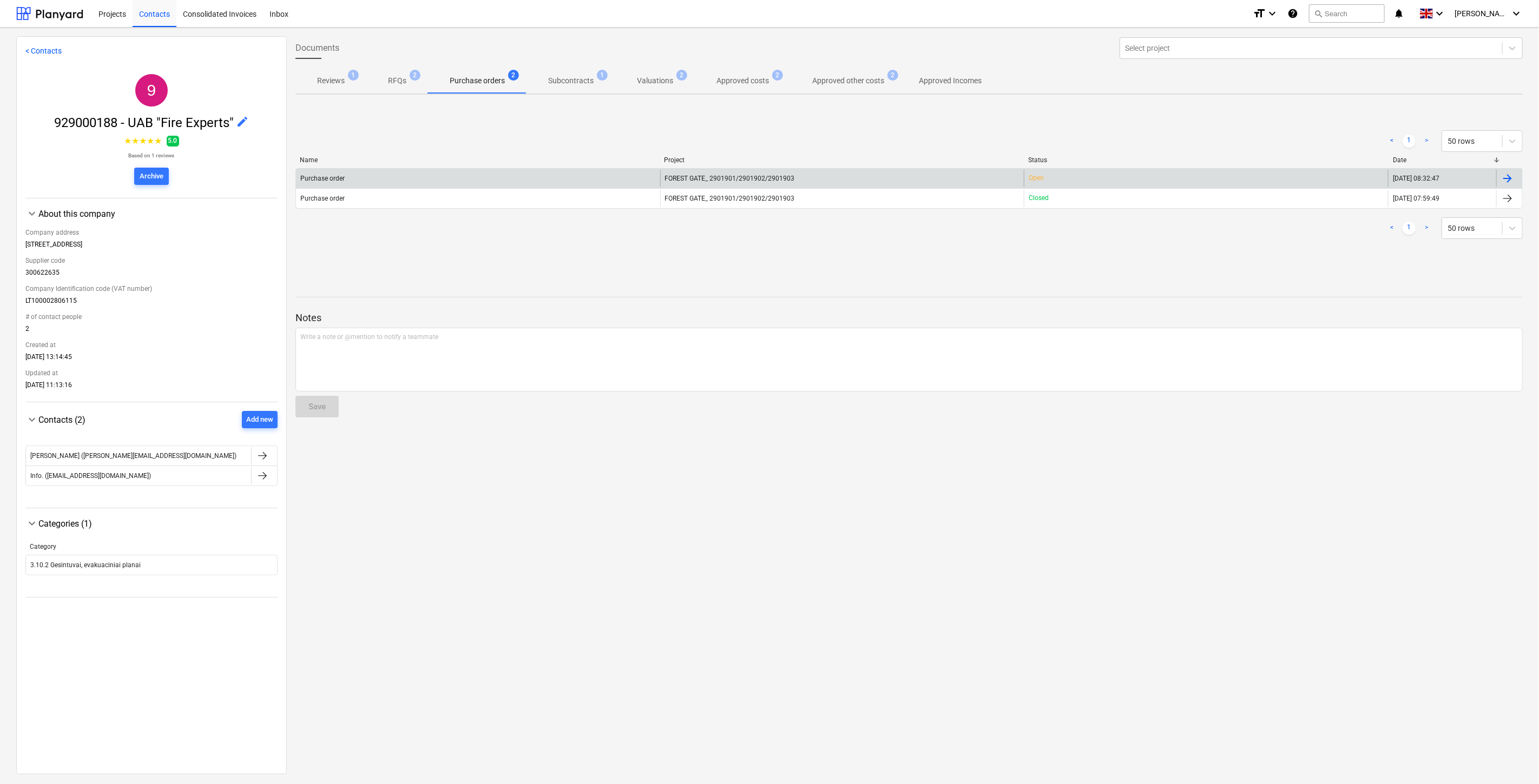
click at [528, 179] on div "Purchase order" at bounding box center [477, 178] width 364 height 17
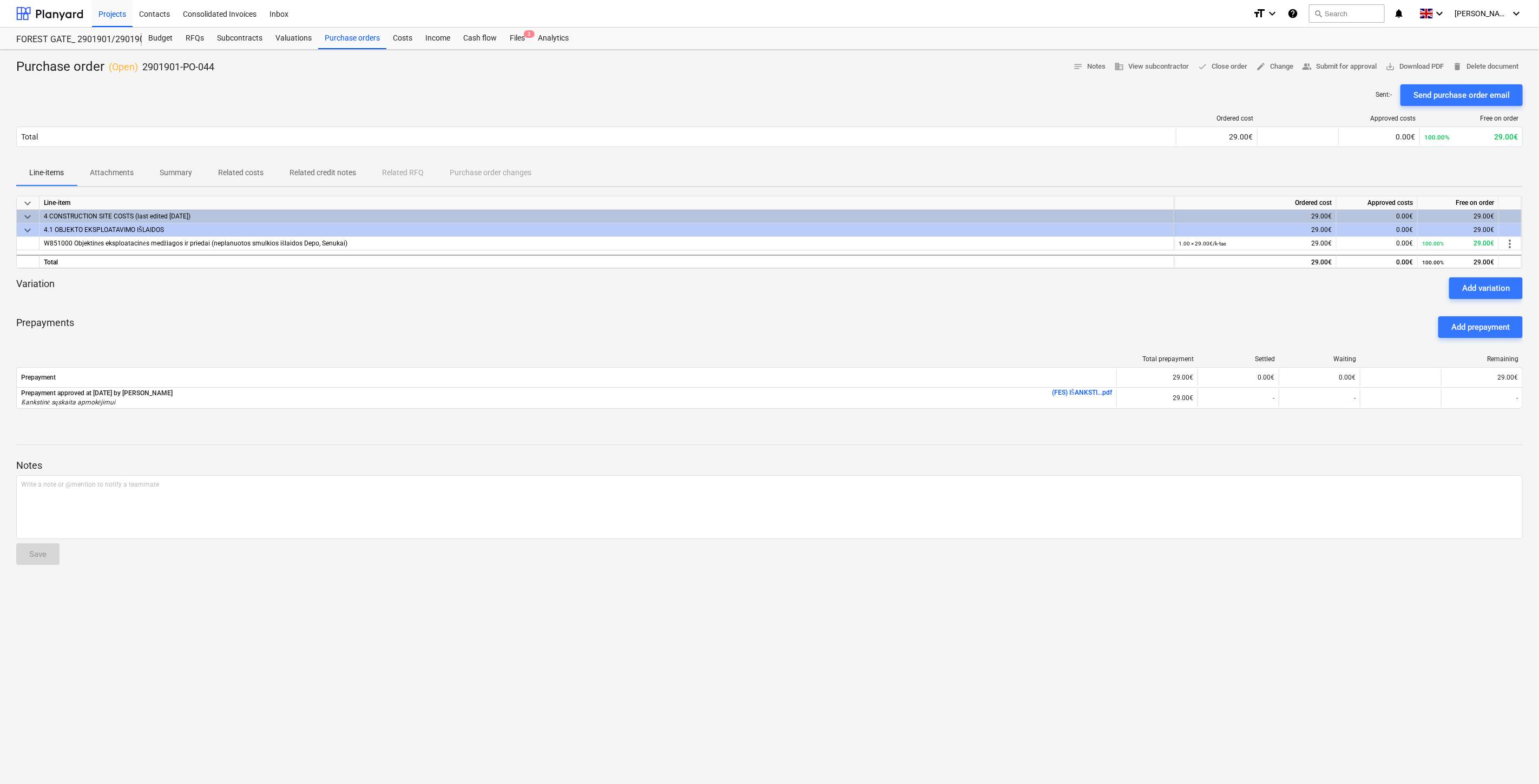
click at [746, 285] on div "Variation Add variation" at bounding box center [769, 288] width 1506 height 22
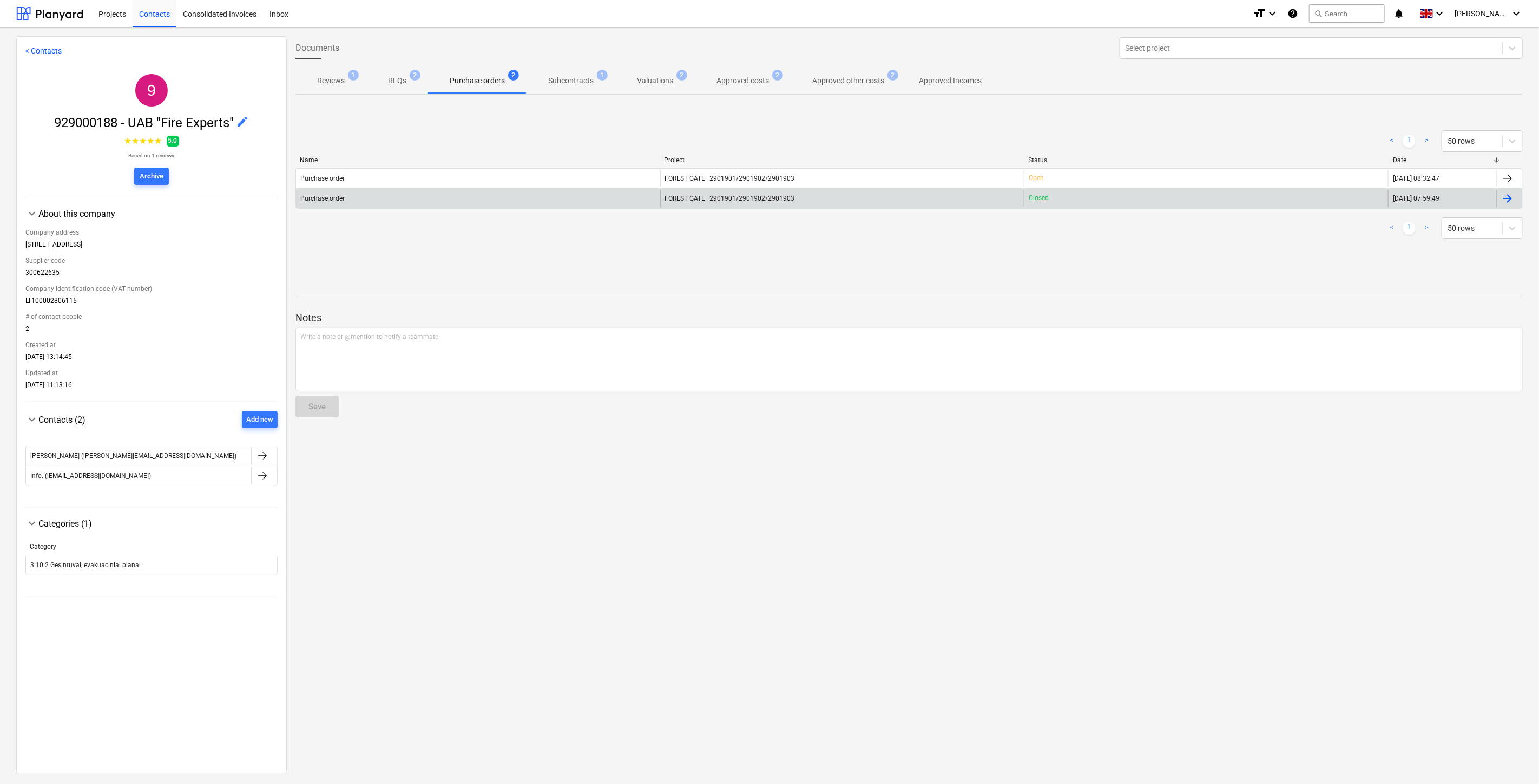
click at [422, 192] on div "Purchase order" at bounding box center [477, 199] width 364 height 17
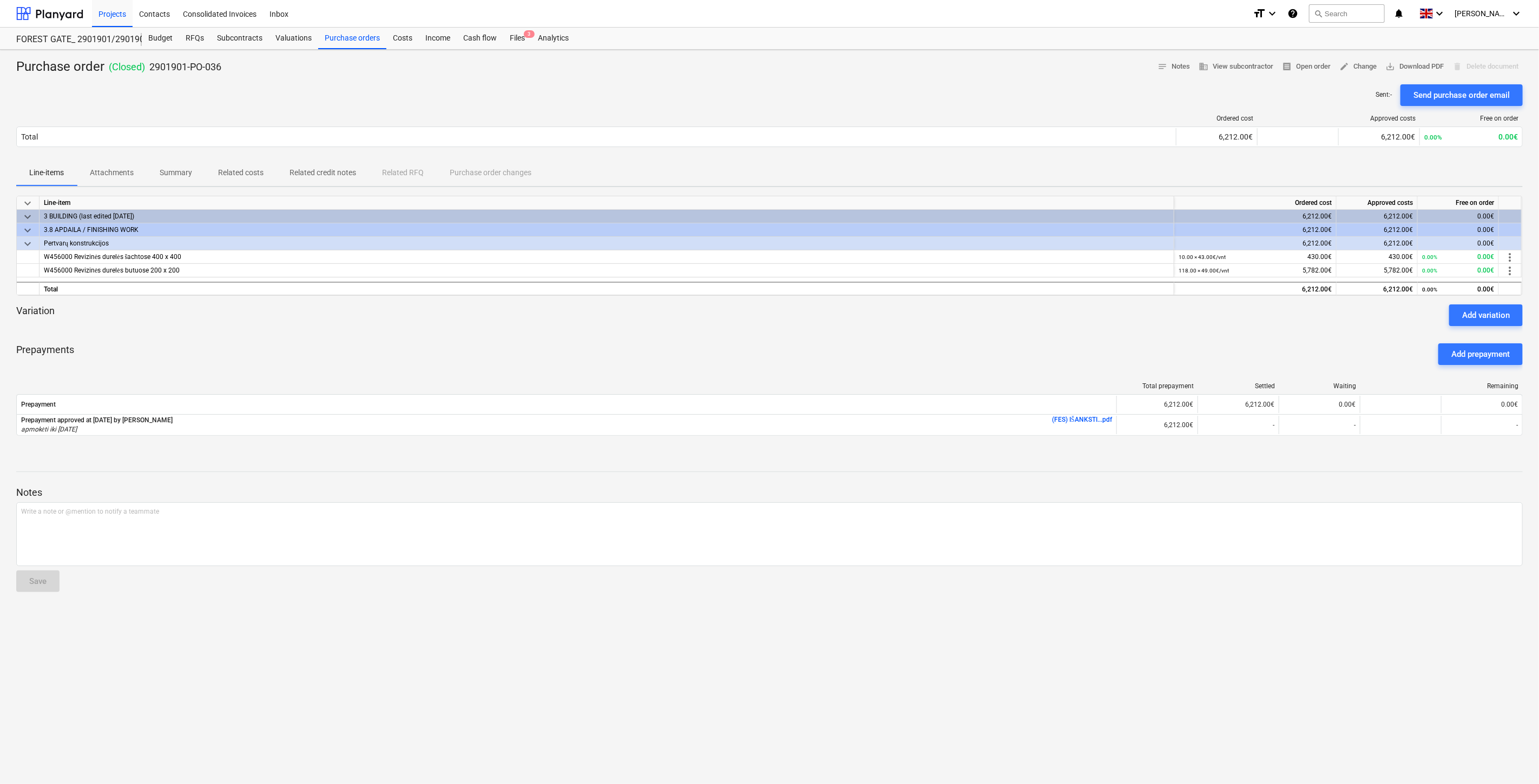
click at [1028, 335] on div "Prepayments Add prepayment" at bounding box center [769, 354] width 1506 height 39
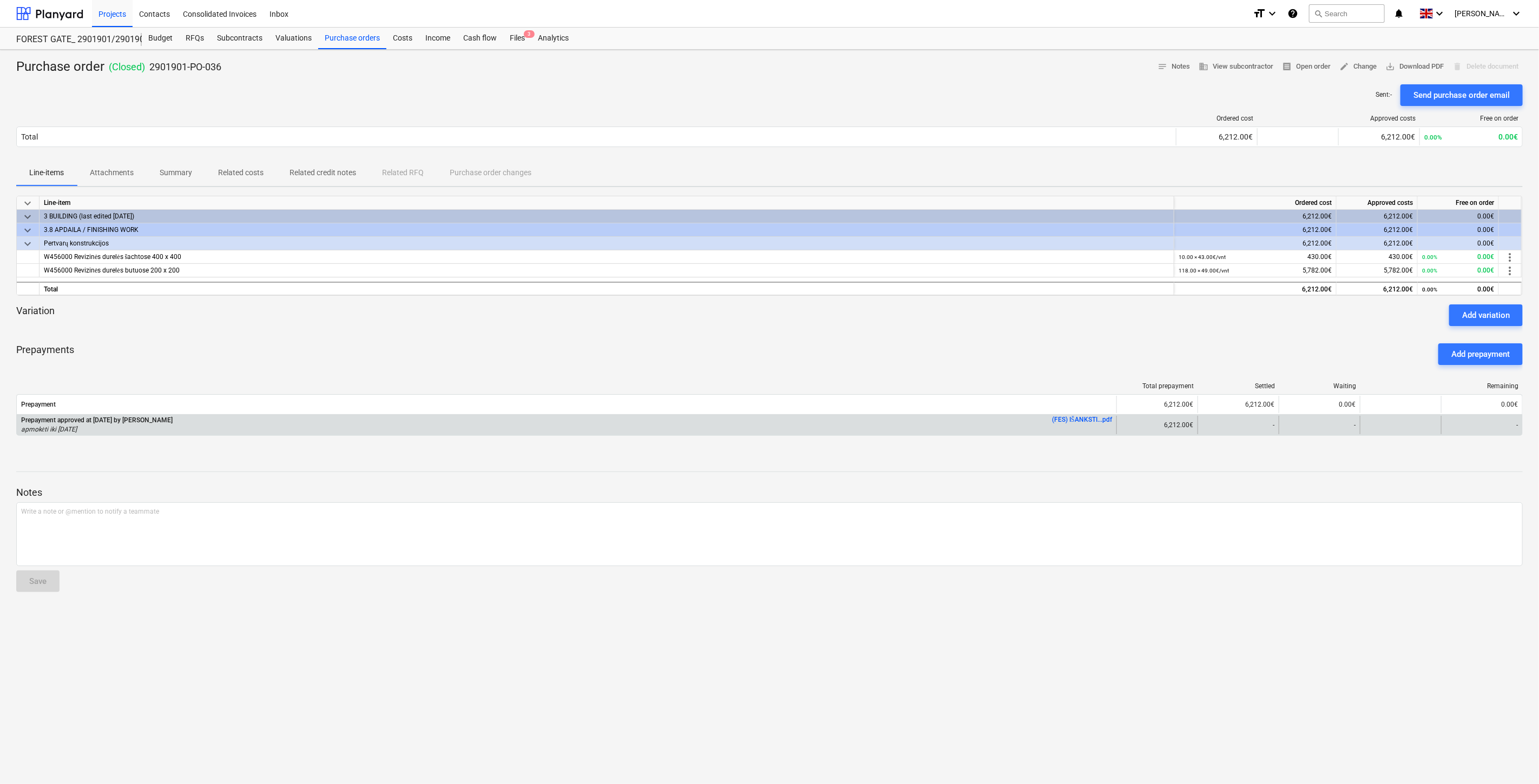
click at [1077, 418] on link "(FES) IŠANKSTI...pdf" at bounding box center [1082, 419] width 60 height 8
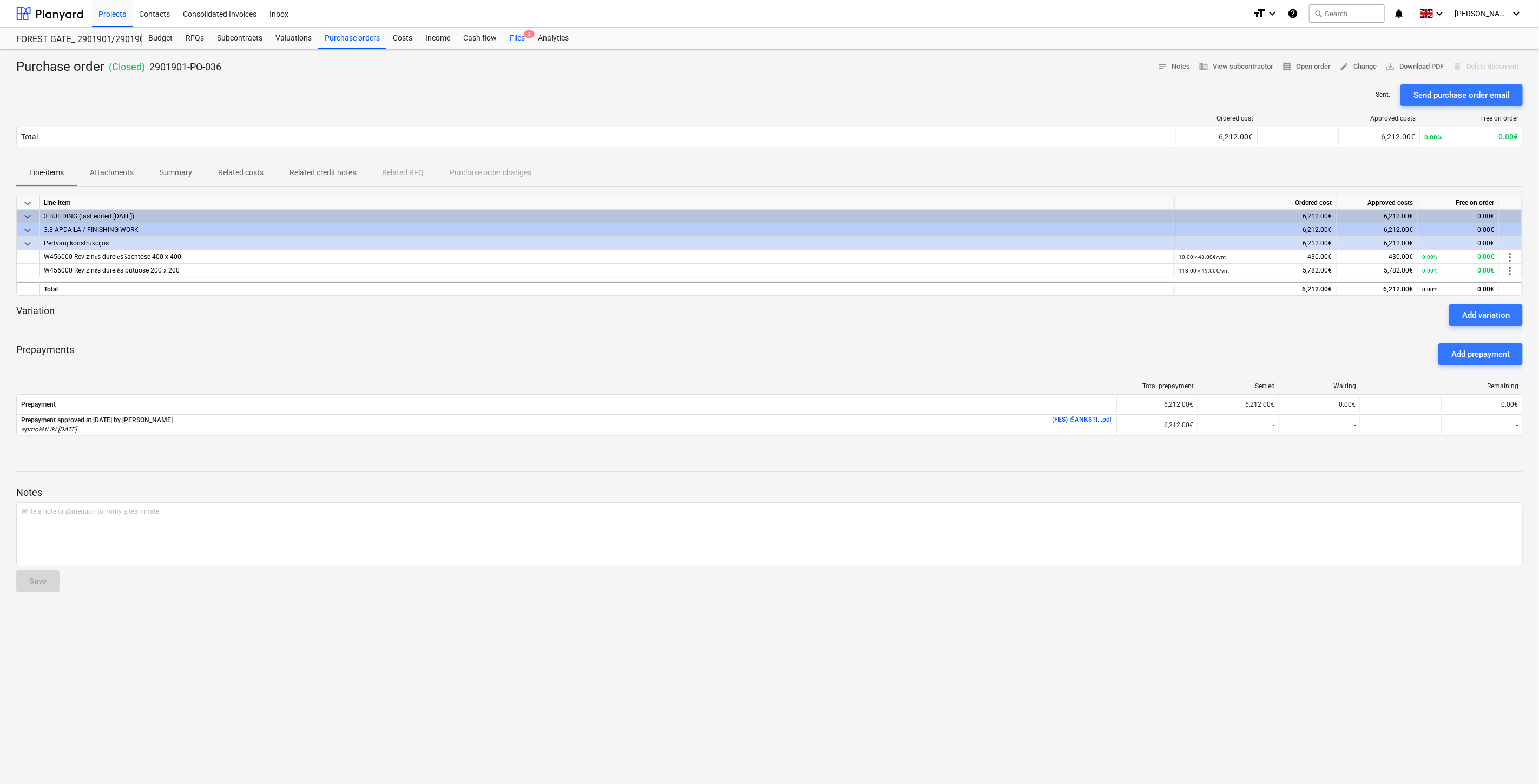
click at [521, 41] on div "Files 3" at bounding box center [517, 38] width 28 height 22
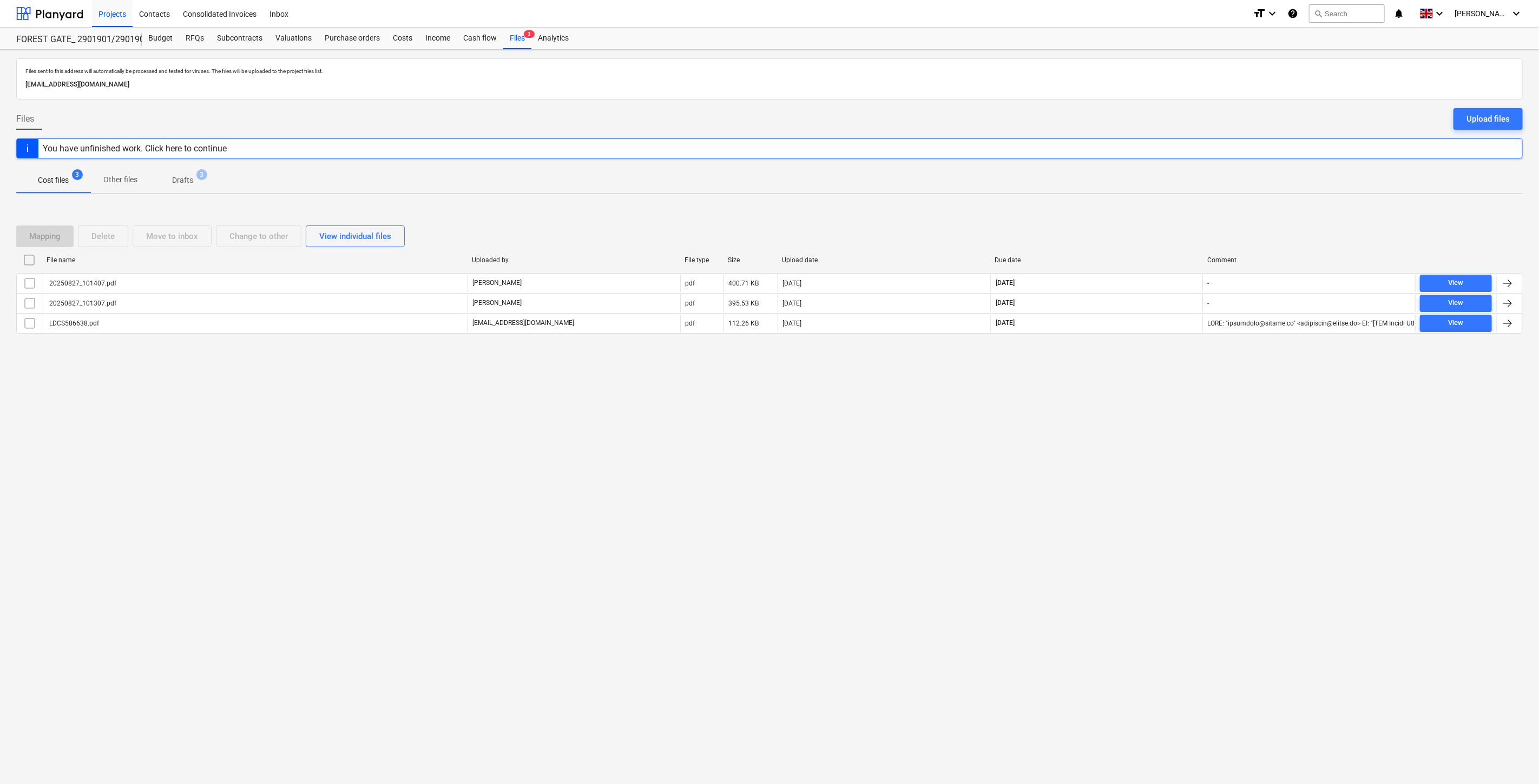
click at [586, 206] on div "Mapping Delete Move to inbox Change to other View individual files File name Up…" at bounding box center [769, 283] width 1506 height 162
click at [1369, 15] on button "search Search" at bounding box center [1347, 13] width 76 height 18
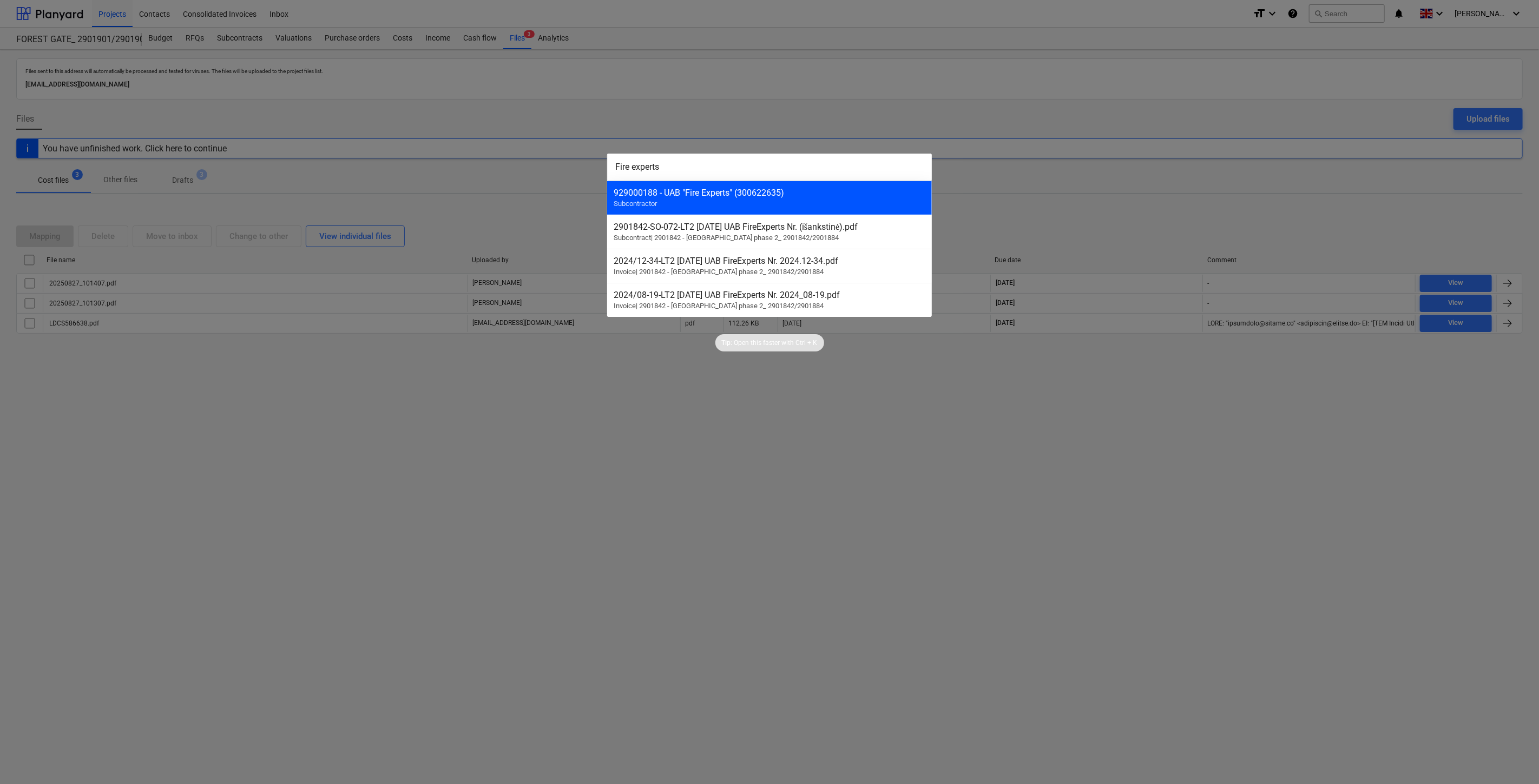
type input "Fire experts"
click at [848, 191] on div "929000188 - UAB "Fire Experts" (300622635)" at bounding box center [769, 192] width 312 height 10
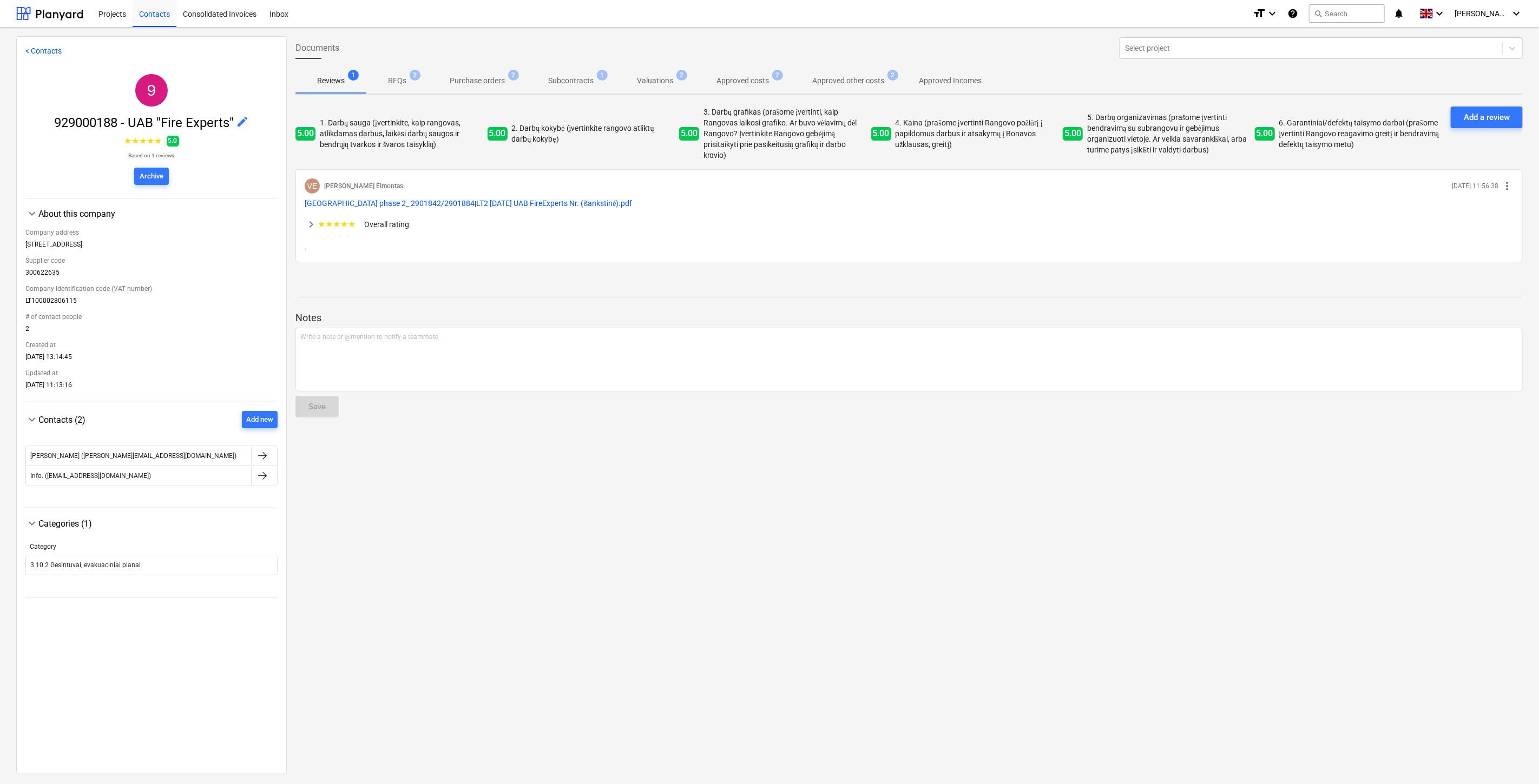
click at [742, 80] on p "Approved costs" at bounding box center [742, 80] width 52 height 11
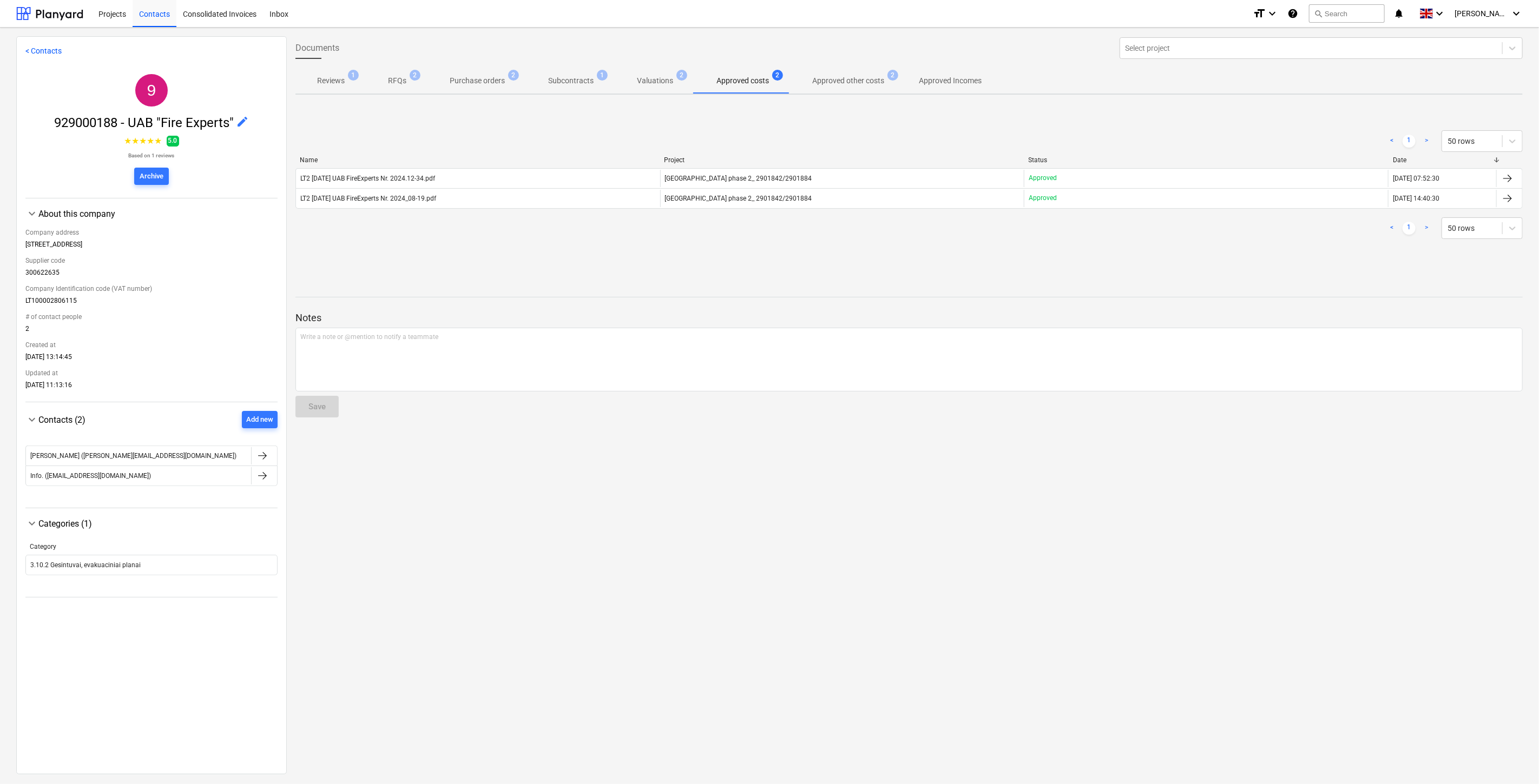
click at [838, 82] on p "Approved other costs" at bounding box center [848, 80] width 72 height 11
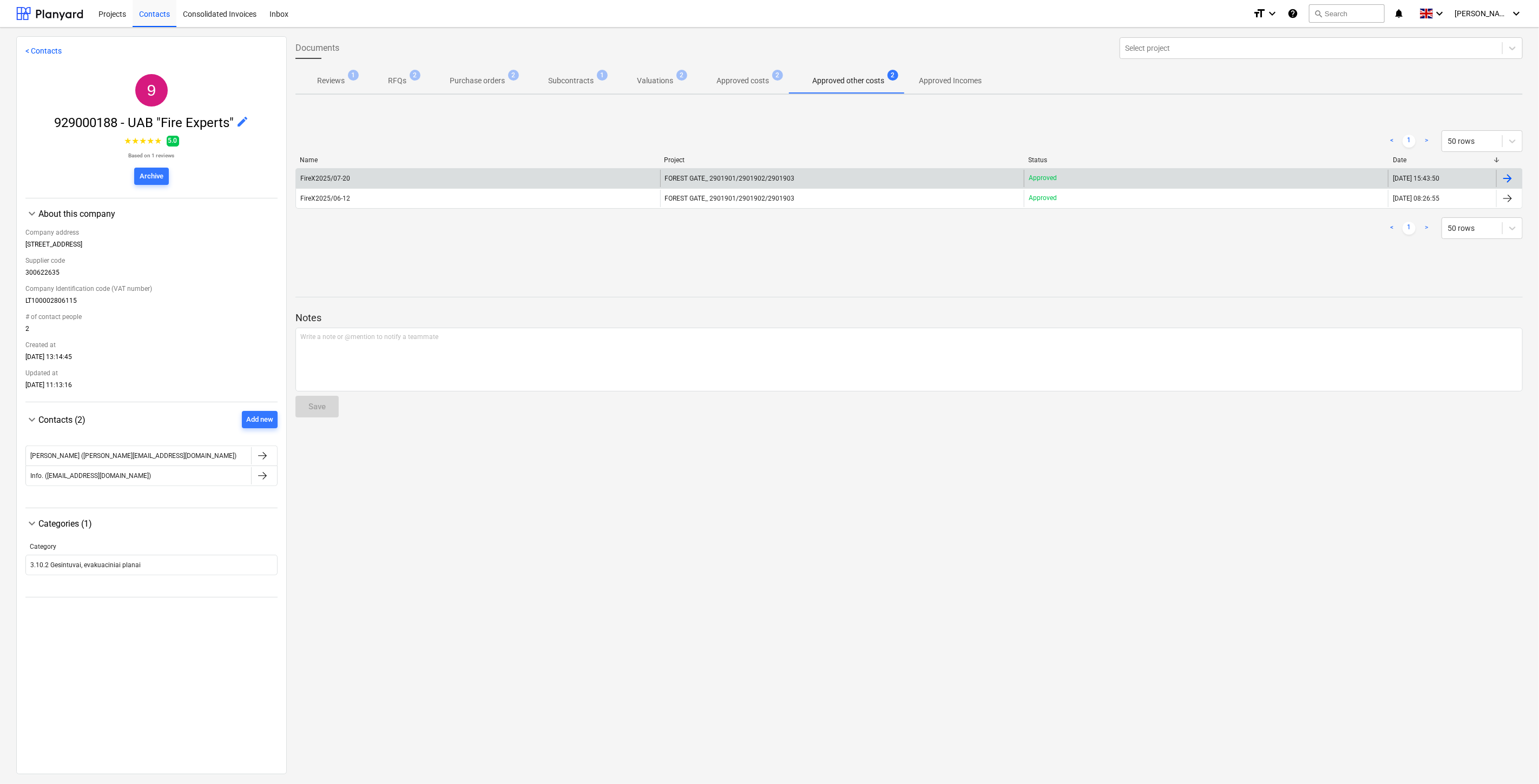
click at [428, 184] on div "FireX2025/07-20" at bounding box center [477, 178] width 364 height 17
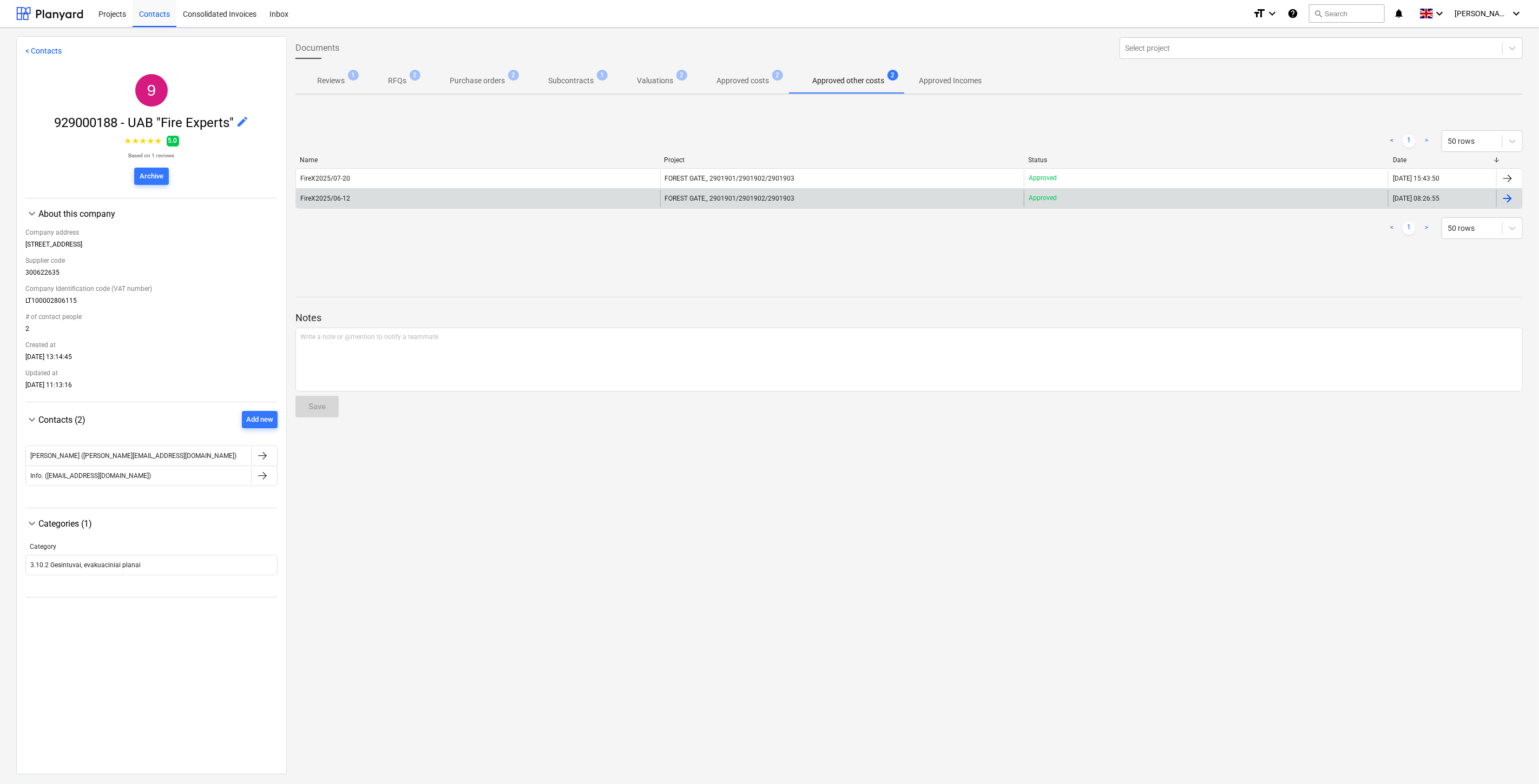
click at [451, 192] on div "FireX2025/06-12" at bounding box center [477, 199] width 364 height 17
click at [620, 199] on div "FireX2025/06-12" at bounding box center [477, 199] width 364 height 17
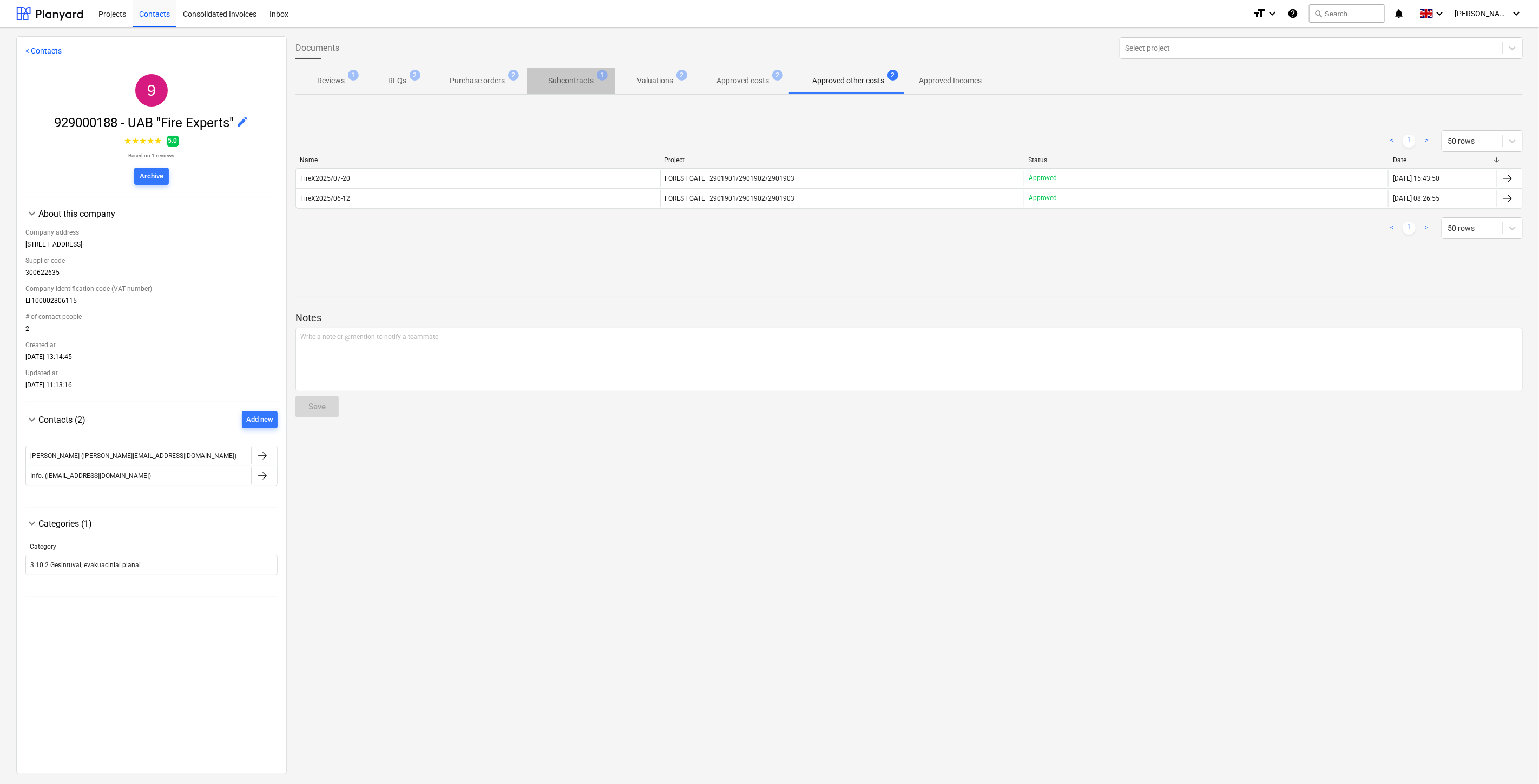
click at [564, 84] on p "Subcontracts" at bounding box center [571, 80] width 45 height 11
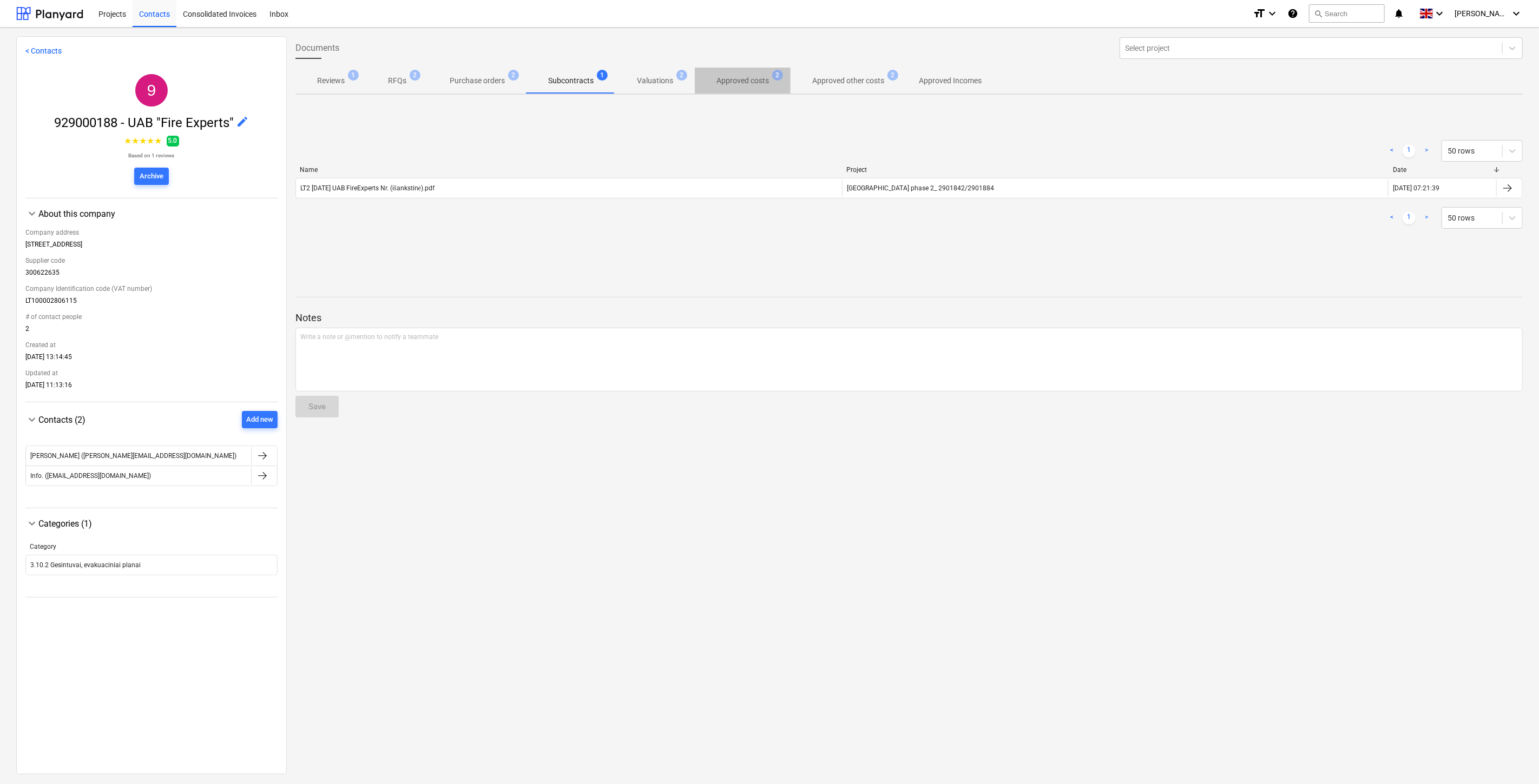
click at [718, 78] on p "Approved costs" at bounding box center [742, 80] width 52 height 11
click at [644, 78] on p "Valuations" at bounding box center [654, 80] width 36 height 11
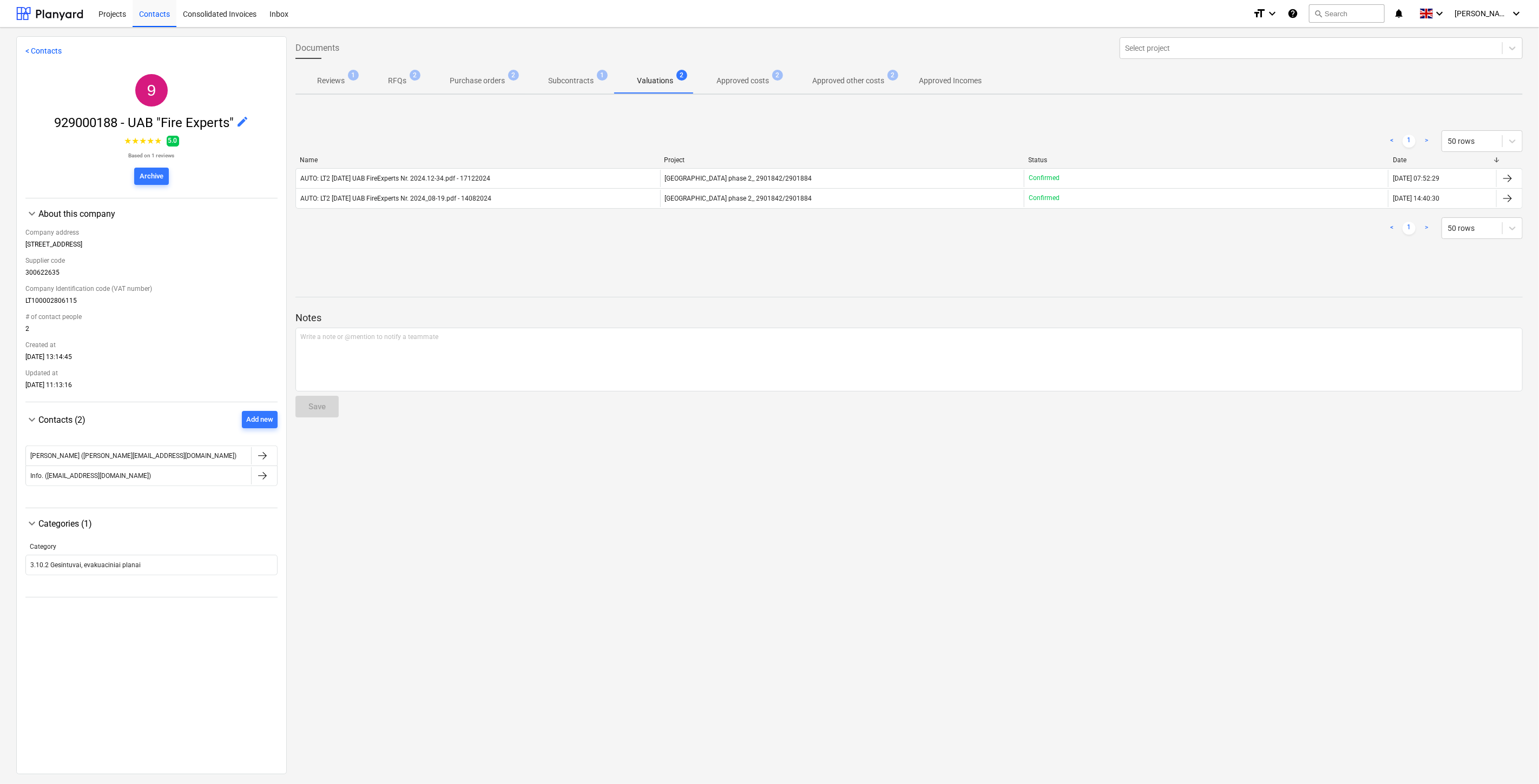
click at [556, 79] on p "Subcontracts" at bounding box center [571, 80] width 45 height 11
click at [494, 82] on p "Purchase orders" at bounding box center [477, 80] width 55 height 11
click at [498, 139] on div "< 1 > 50 rows" at bounding box center [909, 141] width 1227 height 22
click at [522, 131] on div "< 1 > 50 rows" at bounding box center [909, 141] width 1227 height 22
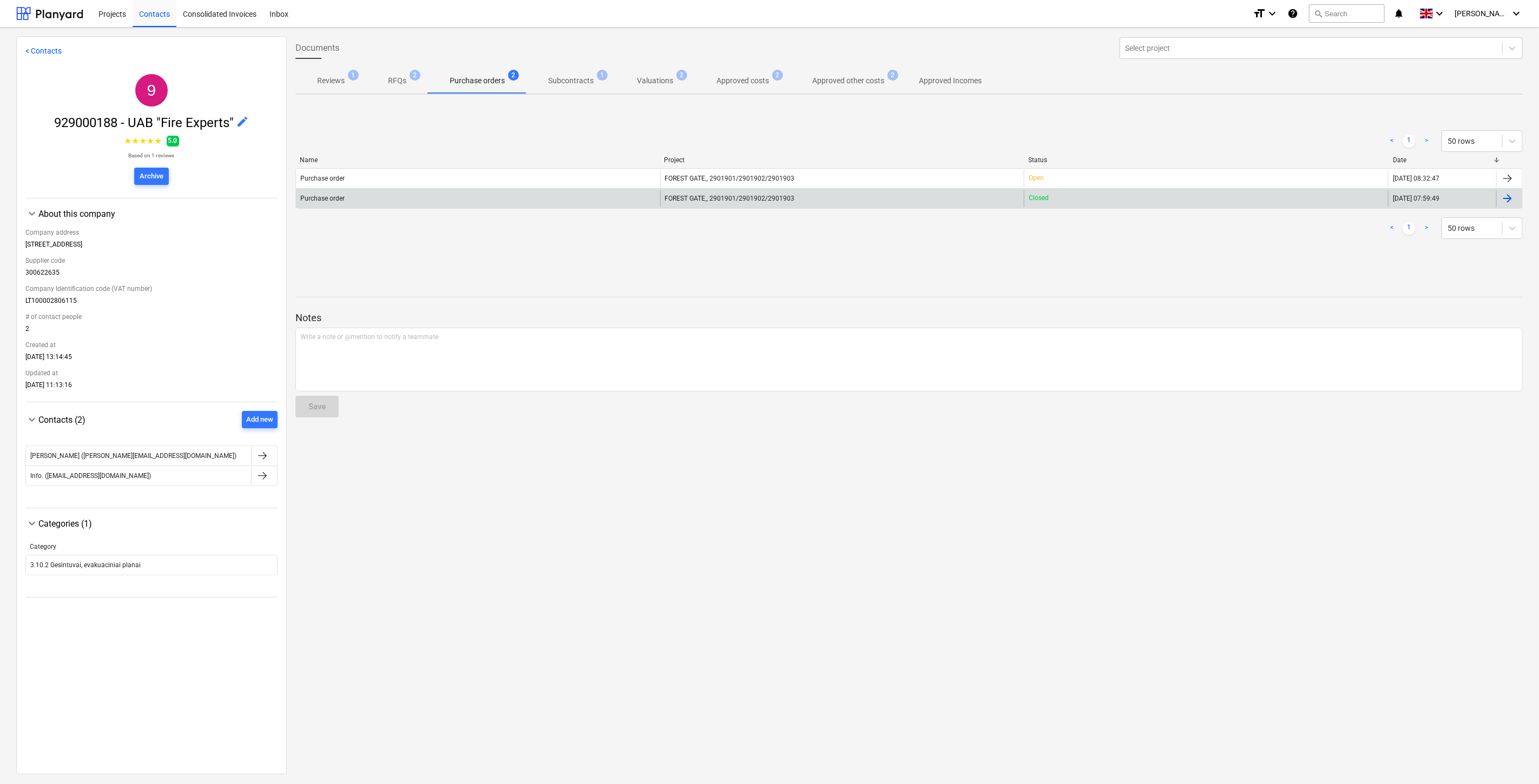
click at [885, 206] on div "FOREST GATE_ 2901901/2901902/2901903" at bounding box center [842, 199] width 364 height 17
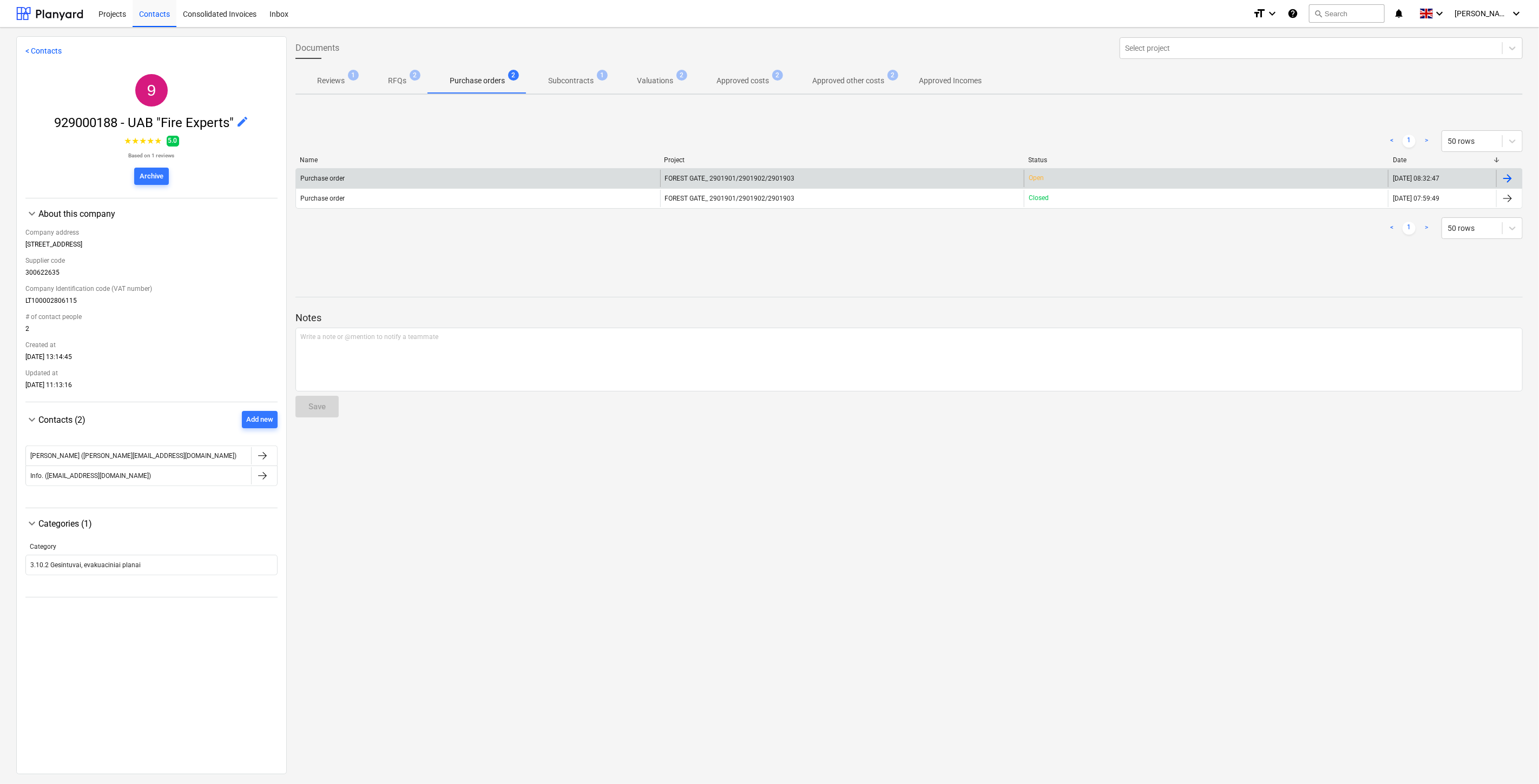
click at [448, 176] on div "Purchase order" at bounding box center [477, 178] width 364 height 17
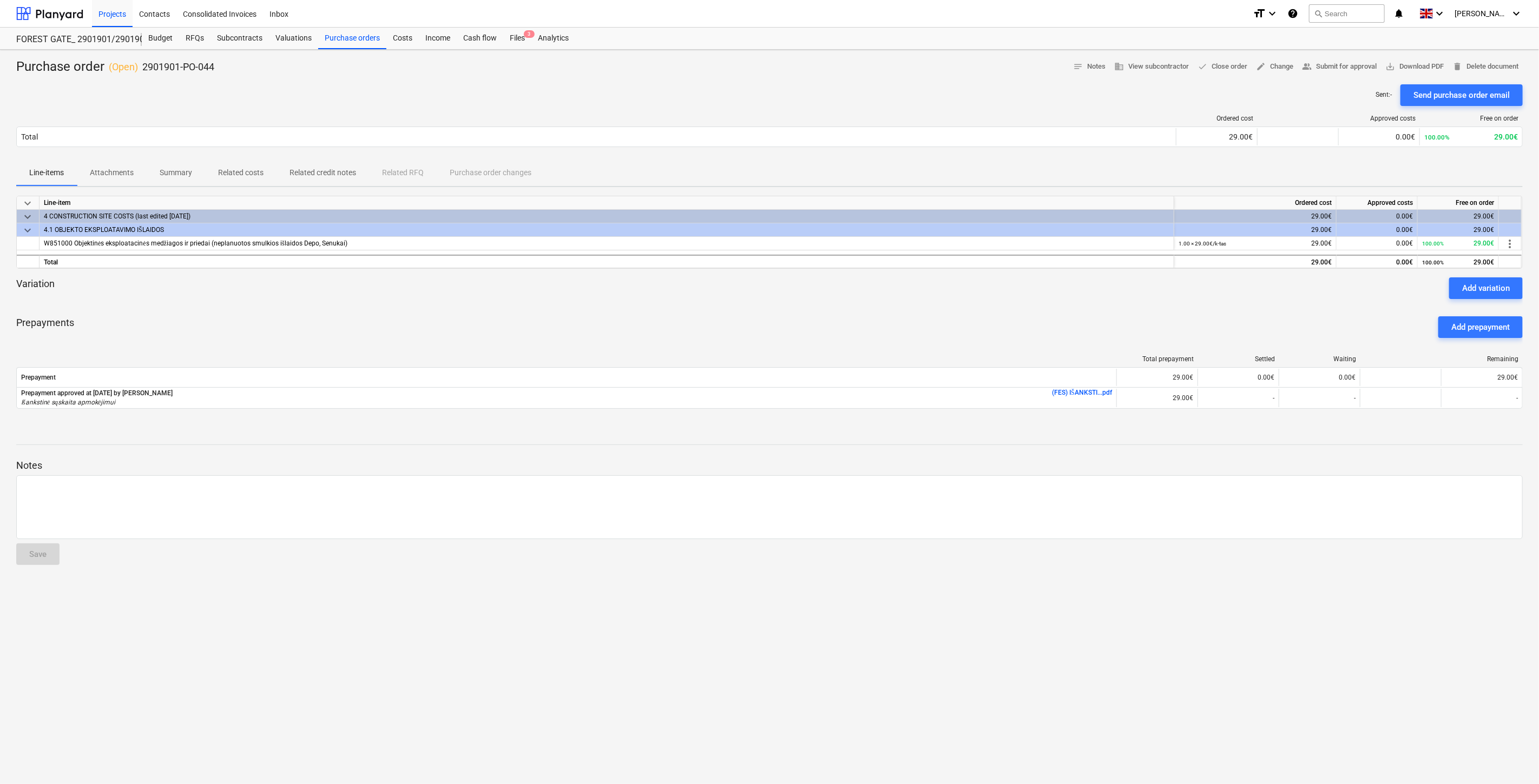
click at [766, 326] on div "Prepayments Add prepayment" at bounding box center [769, 327] width 1506 height 39
click at [785, 317] on div "Prepayments Add prepayment" at bounding box center [769, 327] width 1506 height 39
click at [823, 308] on div "Prepayments Add prepayment" at bounding box center [769, 327] width 1506 height 39
click at [863, 299] on div at bounding box center [769, 303] width 1506 height 9
click at [970, 326] on div "Prepayments Add prepayment" at bounding box center [769, 327] width 1506 height 39
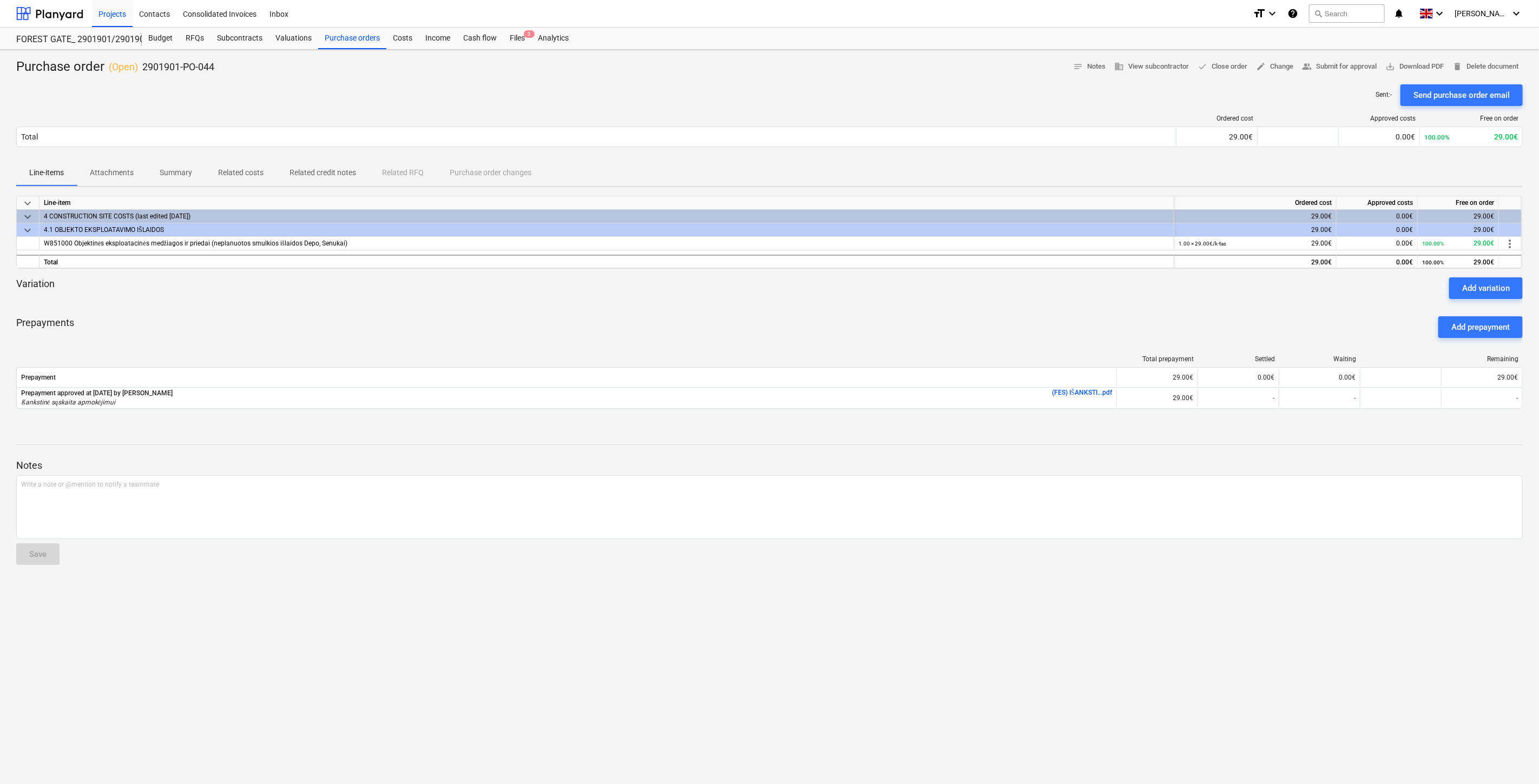
click at [997, 301] on div at bounding box center [769, 303] width 1506 height 9
click at [901, 326] on div "Prepayments Add prepayment" at bounding box center [769, 327] width 1506 height 39
click at [943, 312] on div "Prepayments Add prepayment" at bounding box center [769, 327] width 1506 height 39
click at [1043, 301] on div at bounding box center [769, 303] width 1506 height 9
click at [1071, 291] on div "Variation Add variation" at bounding box center [769, 288] width 1506 height 22
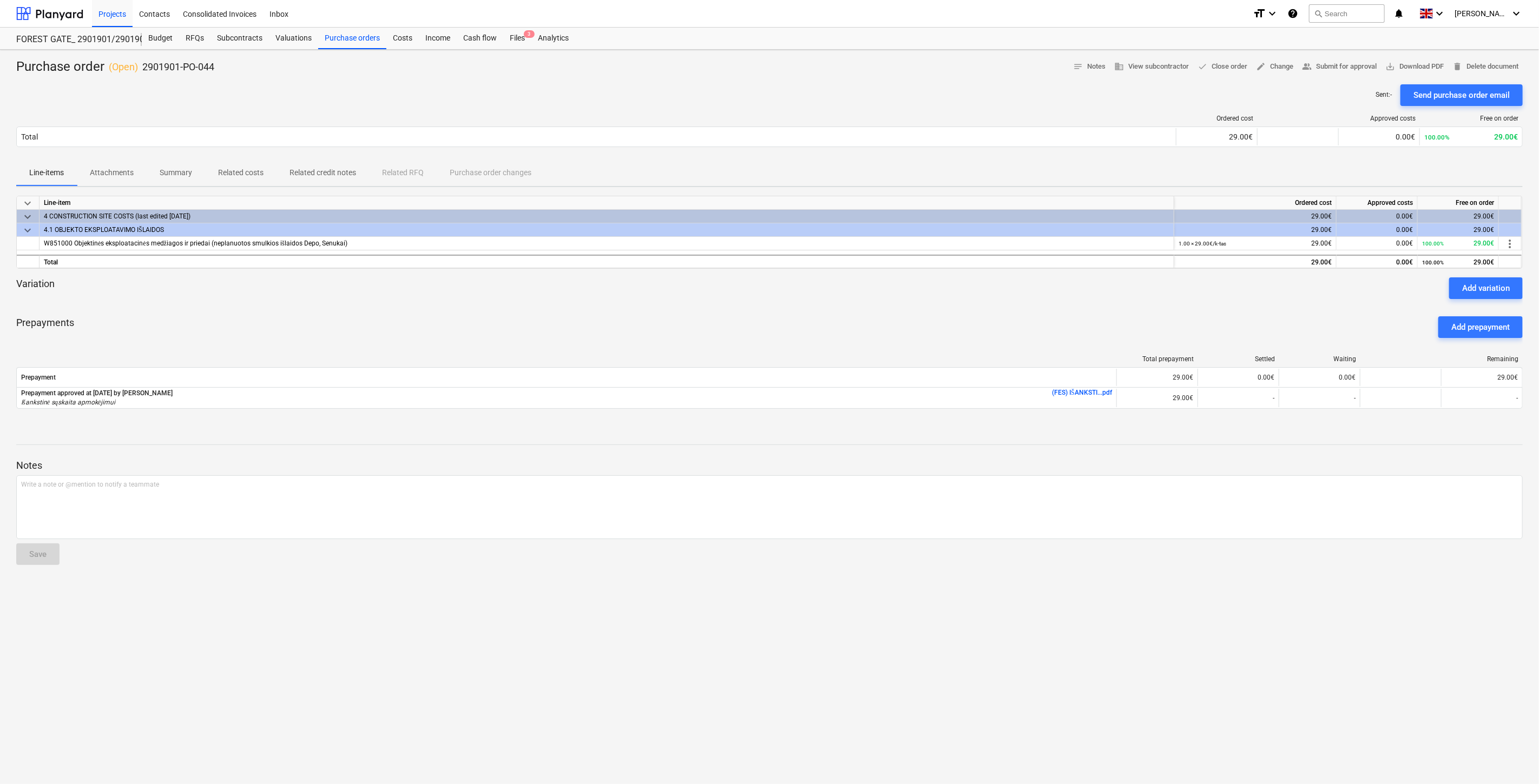
click at [1011, 306] on div at bounding box center [769, 303] width 1506 height 9
click at [1035, 291] on div "Variation Add variation" at bounding box center [769, 288] width 1506 height 22
click at [990, 337] on div "Prepayments Add prepayment" at bounding box center [769, 327] width 1506 height 39
click at [1024, 316] on div "Prepayments Add prepayment" at bounding box center [769, 327] width 1506 height 39
click at [1032, 311] on div "Prepayments Add prepayment" at bounding box center [769, 327] width 1506 height 39
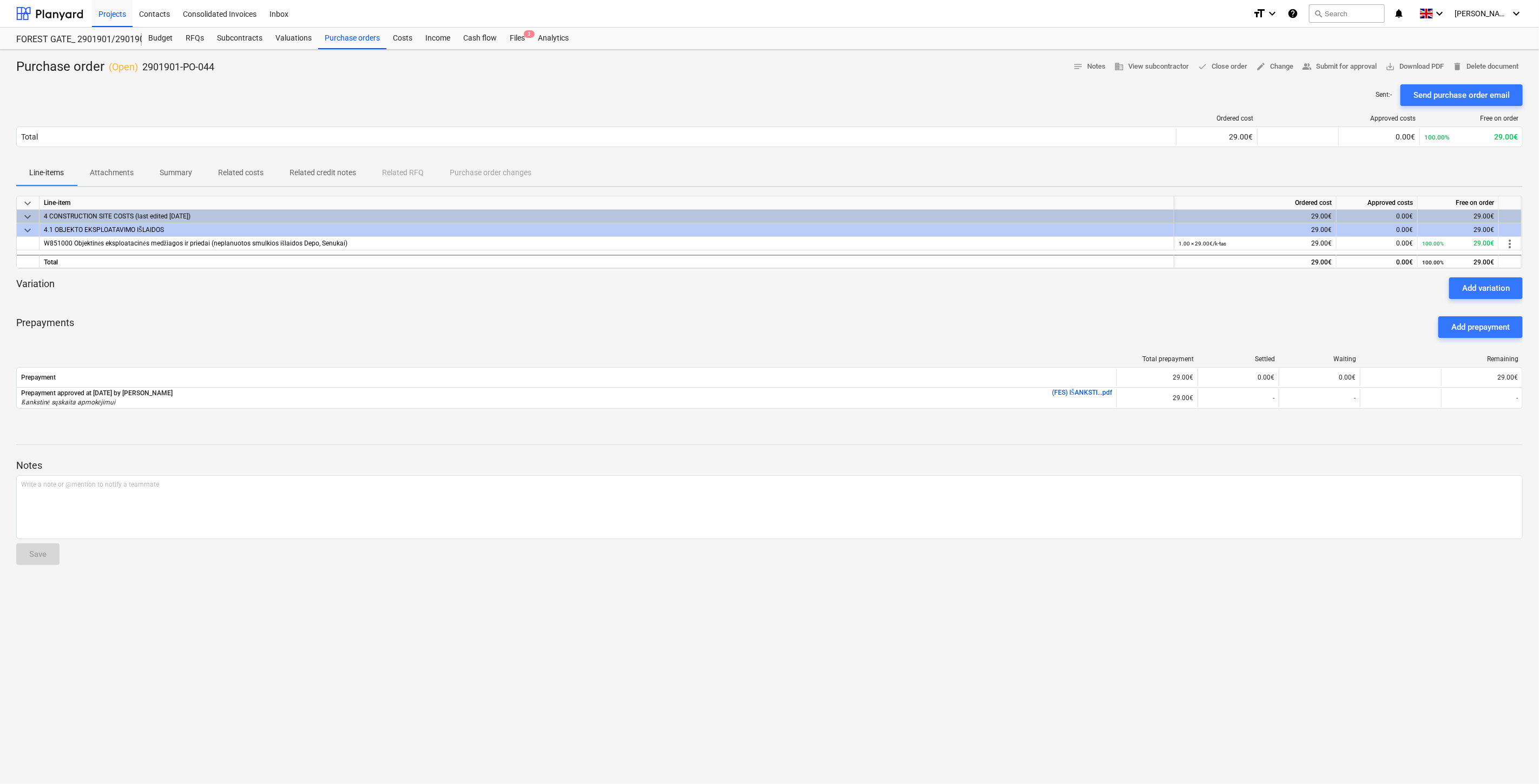
click at [1057, 299] on div at bounding box center [769, 303] width 1506 height 9
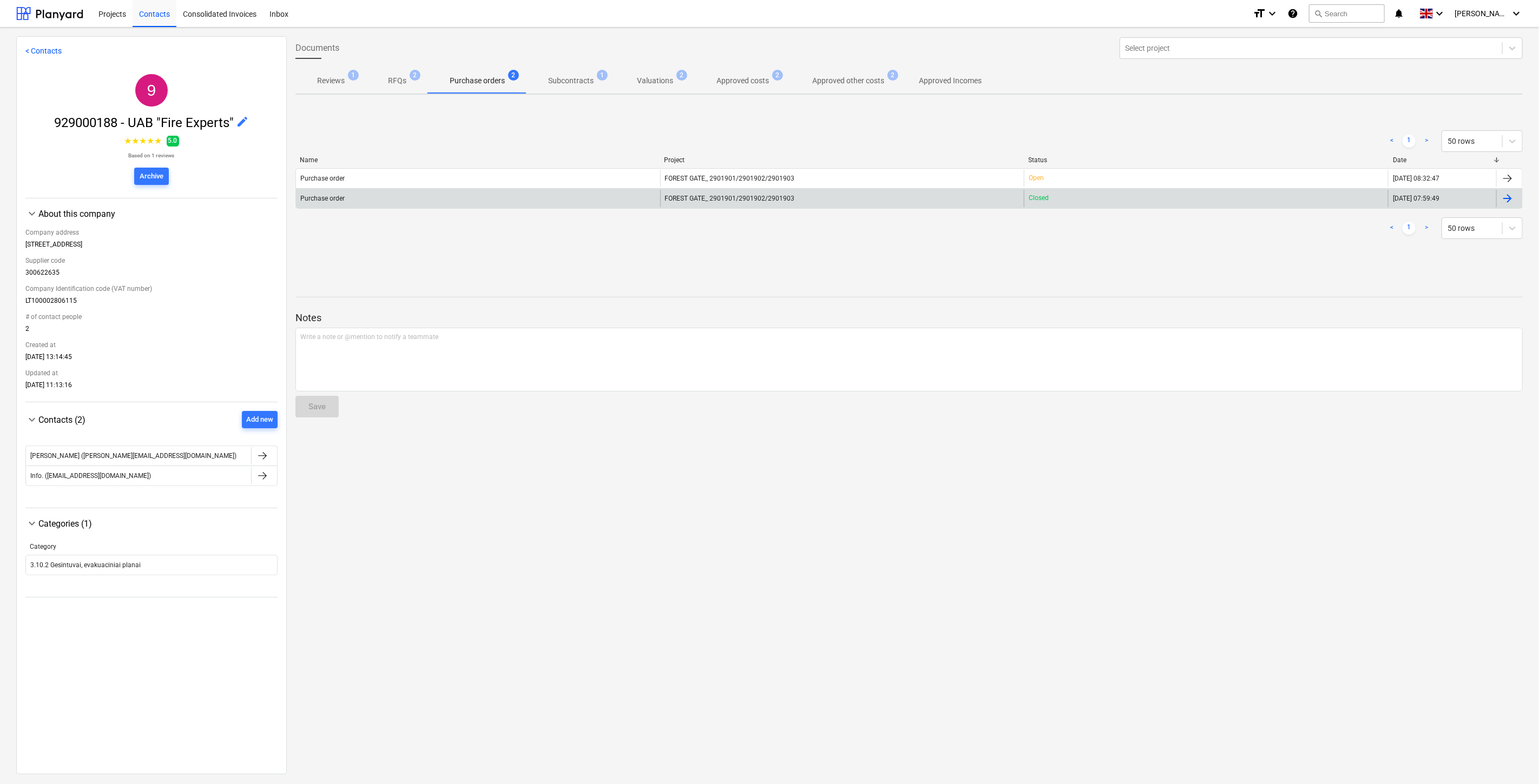
click at [568, 194] on div "Purchase order" at bounding box center [477, 199] width 364 height 17
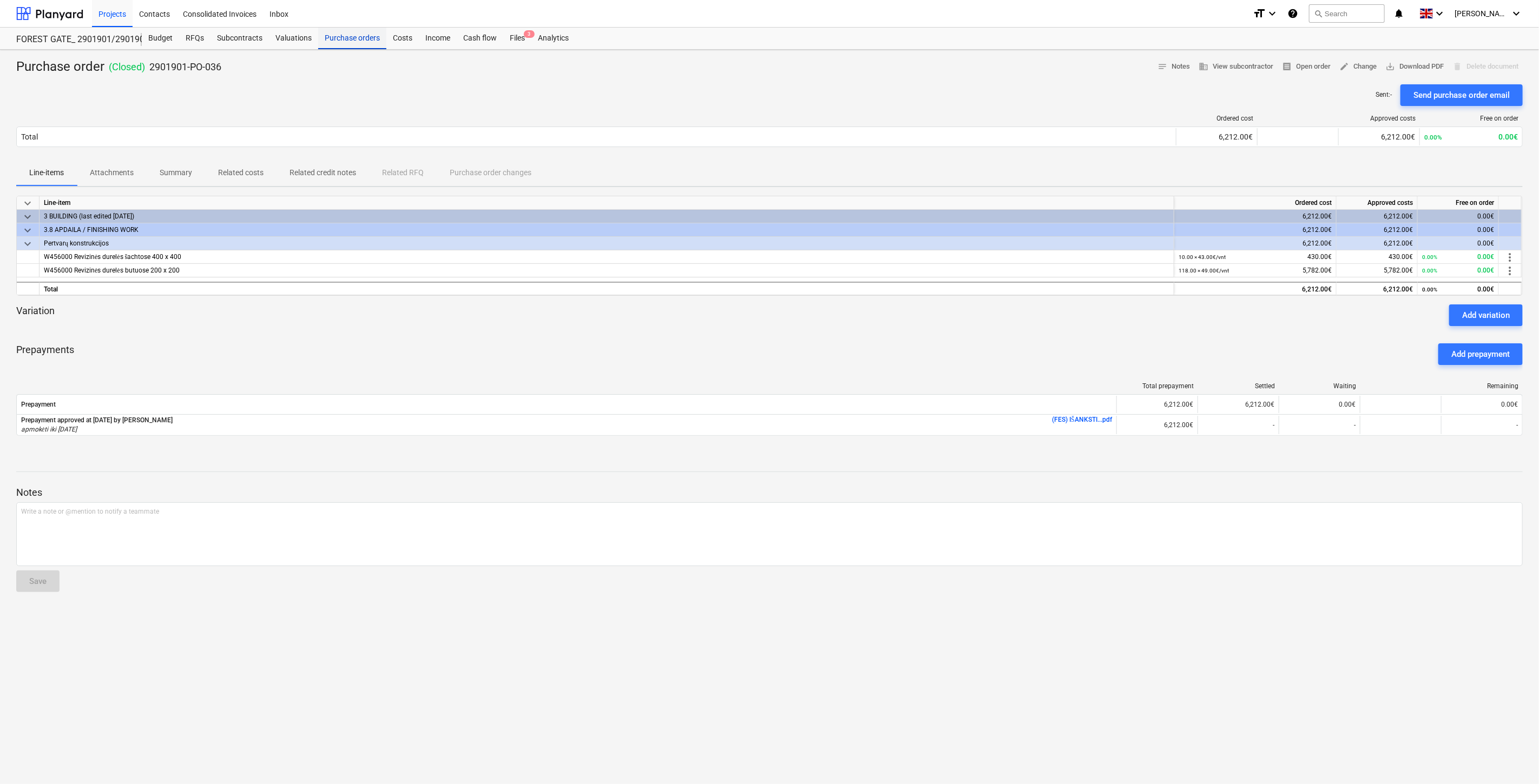
click at [337, 40] on div "Purchase orders" at bounding box center [352, 38] width 68 height 22
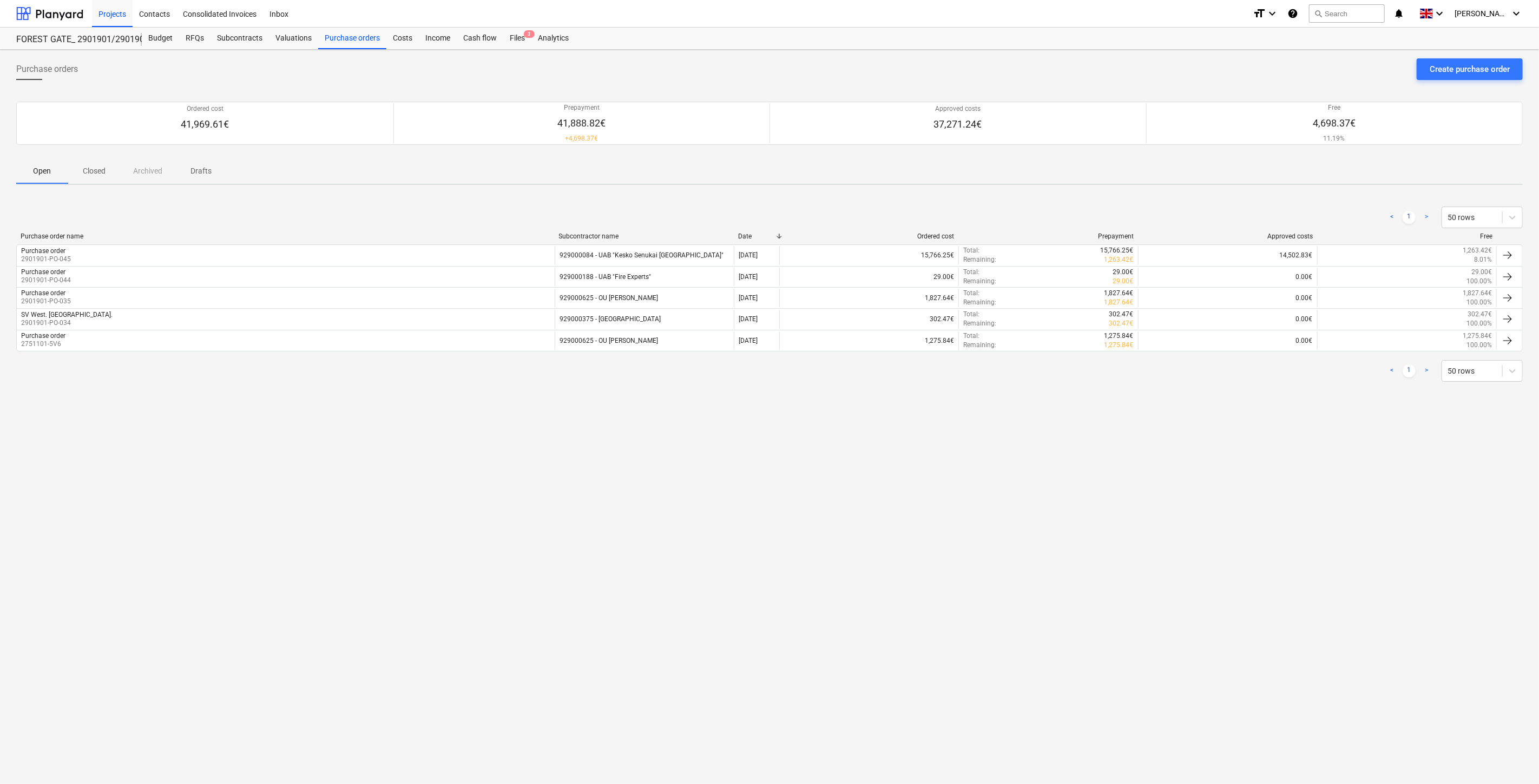
click at [808, 528] on div "Purchase orders Create purchase order Ordered cost 41,969.61€ Prepayment 41,888…" at bounding box center [769, 418] width 1539 height 735
click at [837, 508] on div "Purchase orders Create purchase order Ordered cost 41,969.61€ Prepayment 41,888…" at bounding box center [769, 418] width 1539 height 735
click at [857, 494] on div "Purchase orders Create purchase order Ordered cost 41,969.61€ Prepayment 41,888…" at bounding box center [769, 418] width 1539 height 735
click at [881, 480] on div "Purchase orders Create purchase order Ordered cost 41,969.61€ Prepayment 41,888…" at bounding box center [769, 418] width 1539 height 735
click at [872, 473] on div "Purchase orders Create purchase order Ordered cost 41,969.61€ Prepayment 41,888…" at bounding box center [769, 418] width 1539 height 735
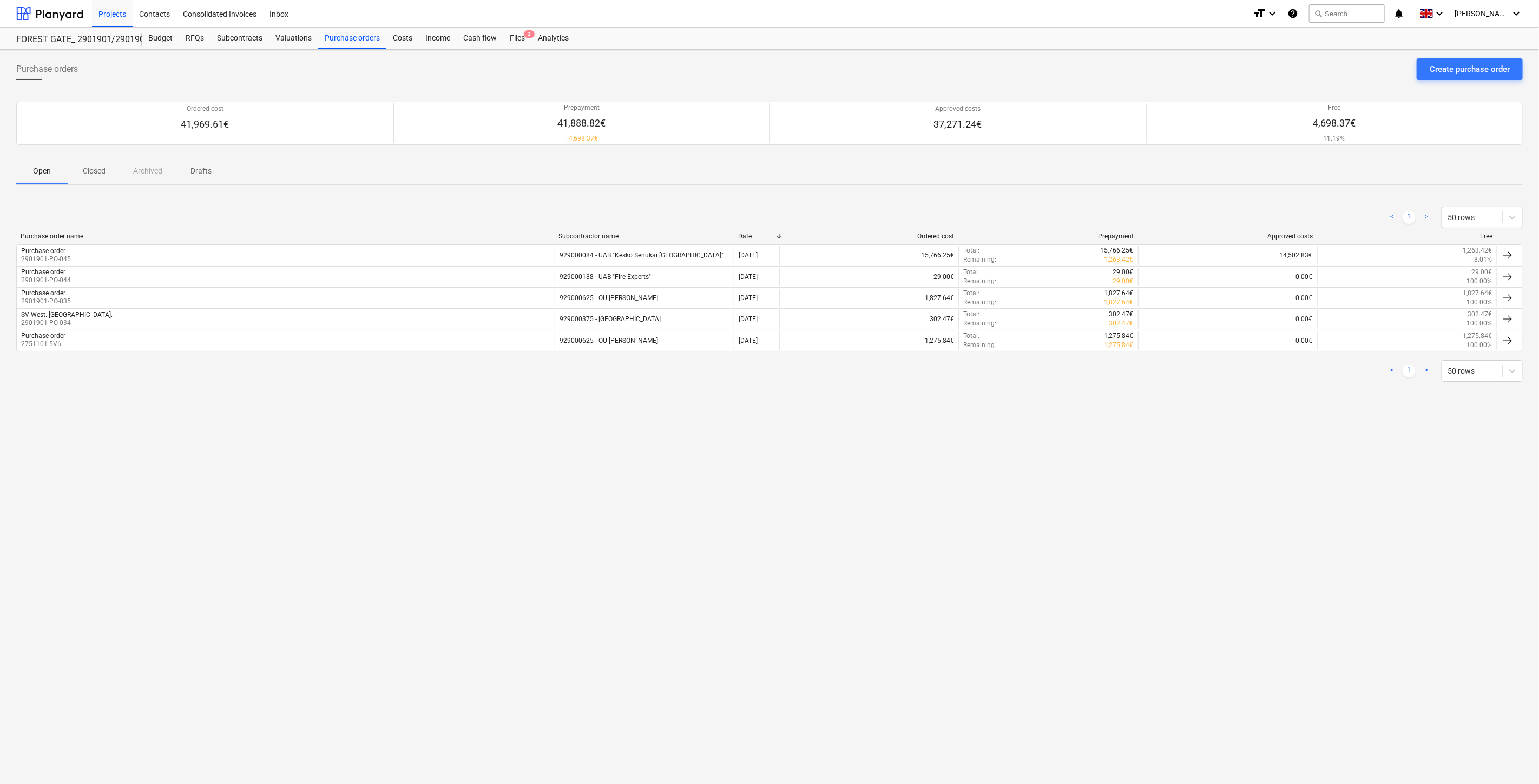
click at [895, 461] on div "Purchase orders Create purchase order Ordered cost 41,969.61€ Prepayment 41,888…" at bounding box center [769, 418] width 1539 height 735
click at [1046, 438] on div "Purchase orders Create purchase order Ordered cost 41,969.61€ Prepayment 41,888…" at bounding box center [769, 418] width 1539 height 735
click at [1075, 401] on div "Purchase orders Create purchase order Ordered cost 41,969.61€ Prepayment 41,888…" at bounding box center [769, 418] width 1539 height 735
drag, startPoint x: 211, startPoint y: 426, endPoint x: 295, endPoint y: 424, distance: 84.0
click at [211, 426] on div "Purchase orders Create purchase order Ordered cost 41,969.61€ Prepayment 41,888…" at bounding box center [769, 418] width 1539 height 735
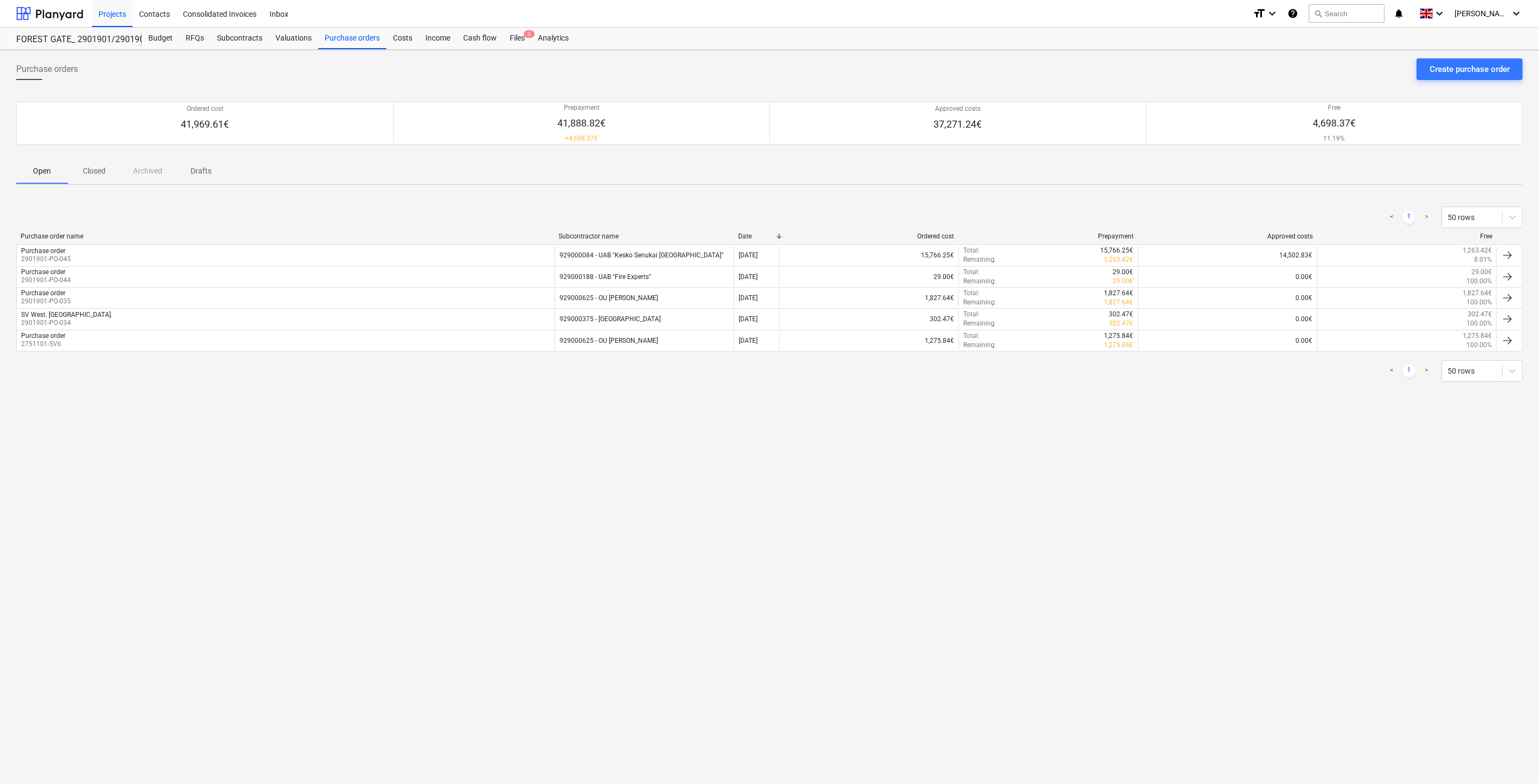
drag, startPoint x: 760, startPoint y: 419, endPoint x: 966, endPoint y: 395, distance: 207.4
click at [761, 418] on div "Purchase orders Create purchase order Ordered cost 41,969.61€ Prepayment 41,888…" at bounding box center [769, 418] width 1539 height 735
click at [1029, 390] on div "< 1 > 50 rows Purchase order name Subcontractor name Date Ordered cost Prepayme…" at bounding box center [769, 294] width 1506 height 202
click at [1121, 371] on div "< 1 > 50 rows" at bounding box center [769, 370] width 1506 height 22
click at [521, 37] on div "Files 3" at bounding box center [517, 38] width 28 height 22
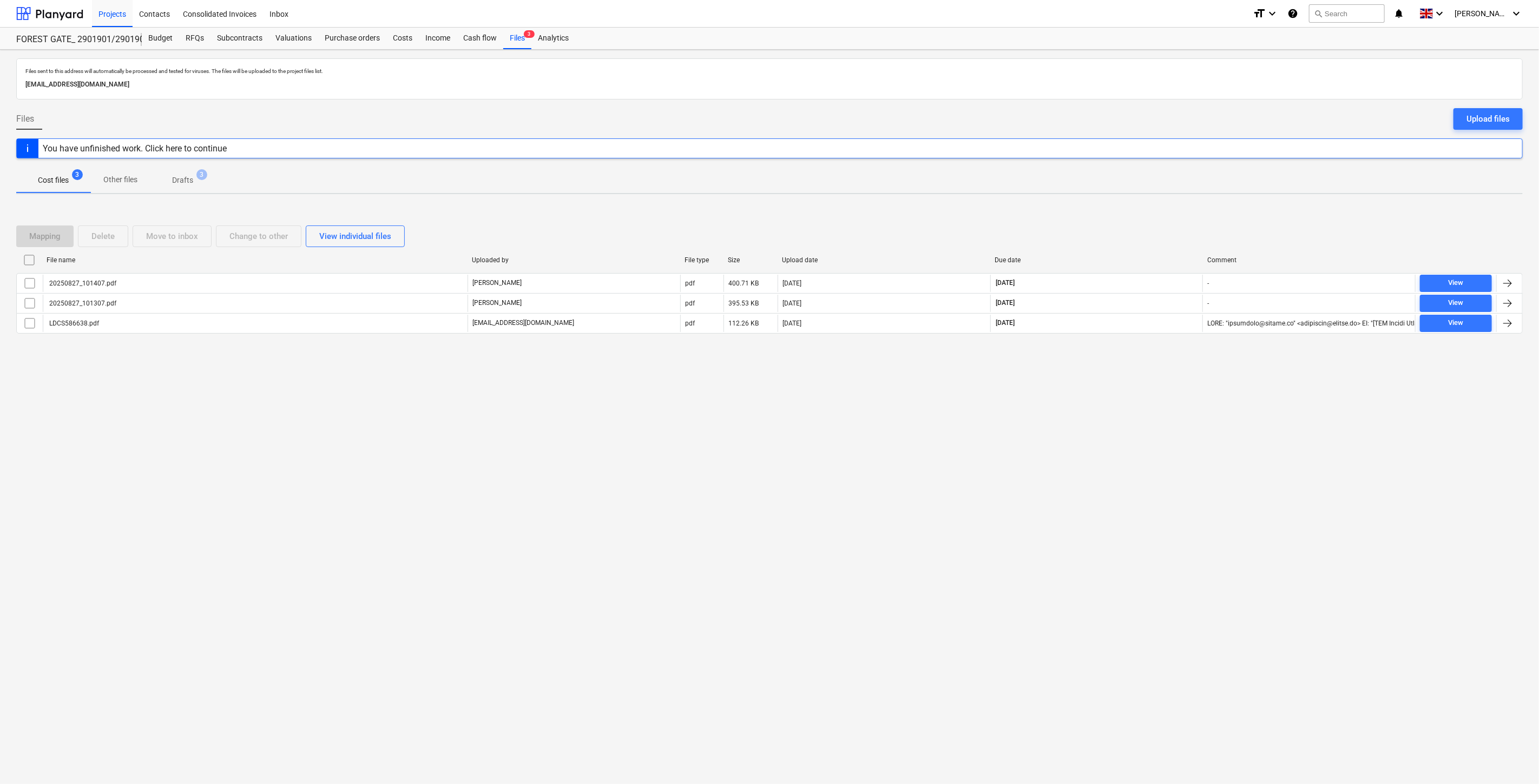
drag, startPoint x: 890, startPoint y: 467, endPoint x: 924, endPoint y: 440, distance: 43.4
click at [893, 464] on div "Files sent to this address will automatically be processed and tested for virus…" at bounding box center [769, 418] width 1539 height 735
click at [924, 440] on div "Files sent to this address will automatically be processed and tested for virus…" at bounding box center [769, 418] width 1539 height 735
click at [63, 8] on div at bounding box center [49, 13] width 67 height 27
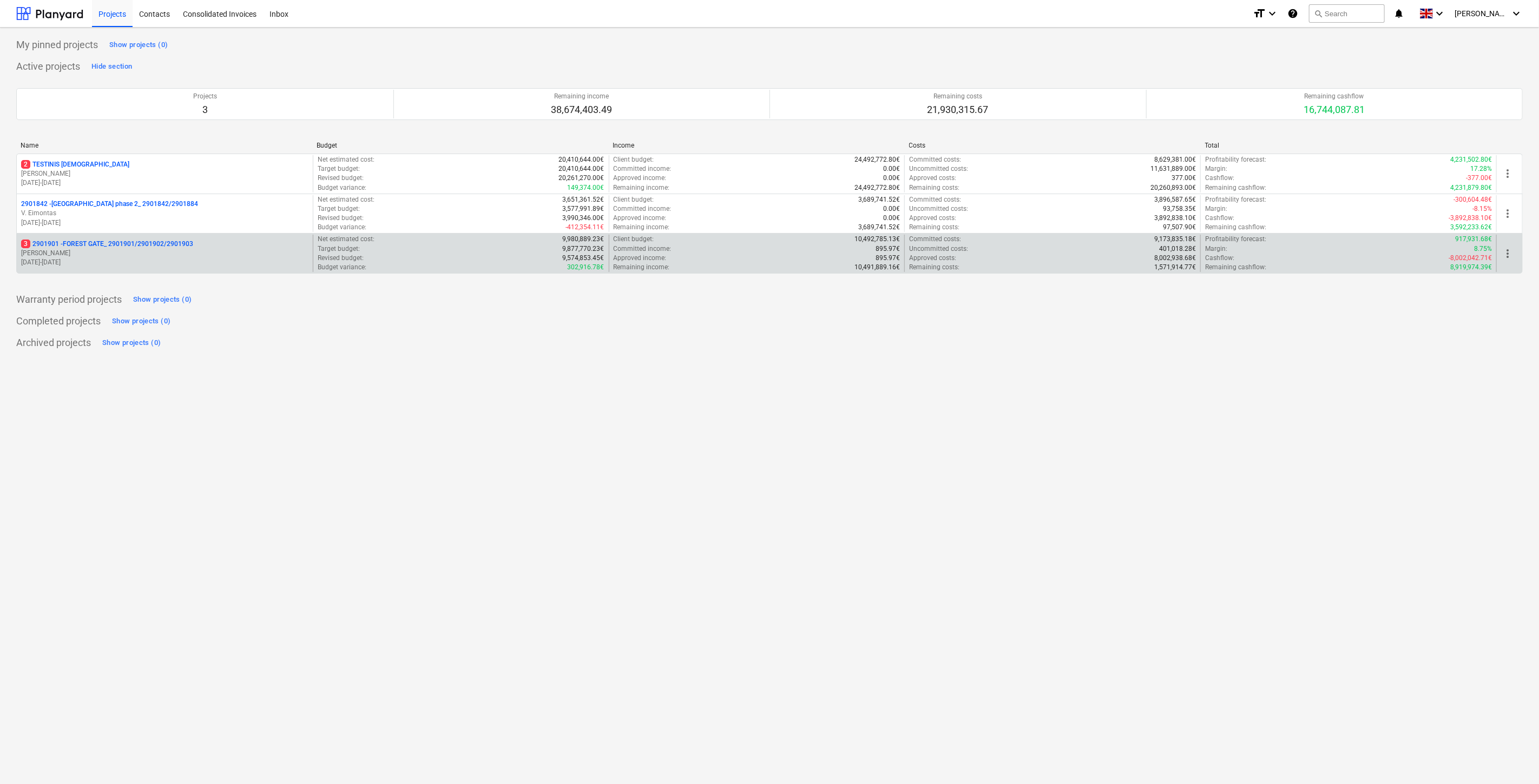
click at [172, 256] on p "[PERSON_NAME]" at bounding box center [164, 254] width 287 height 9
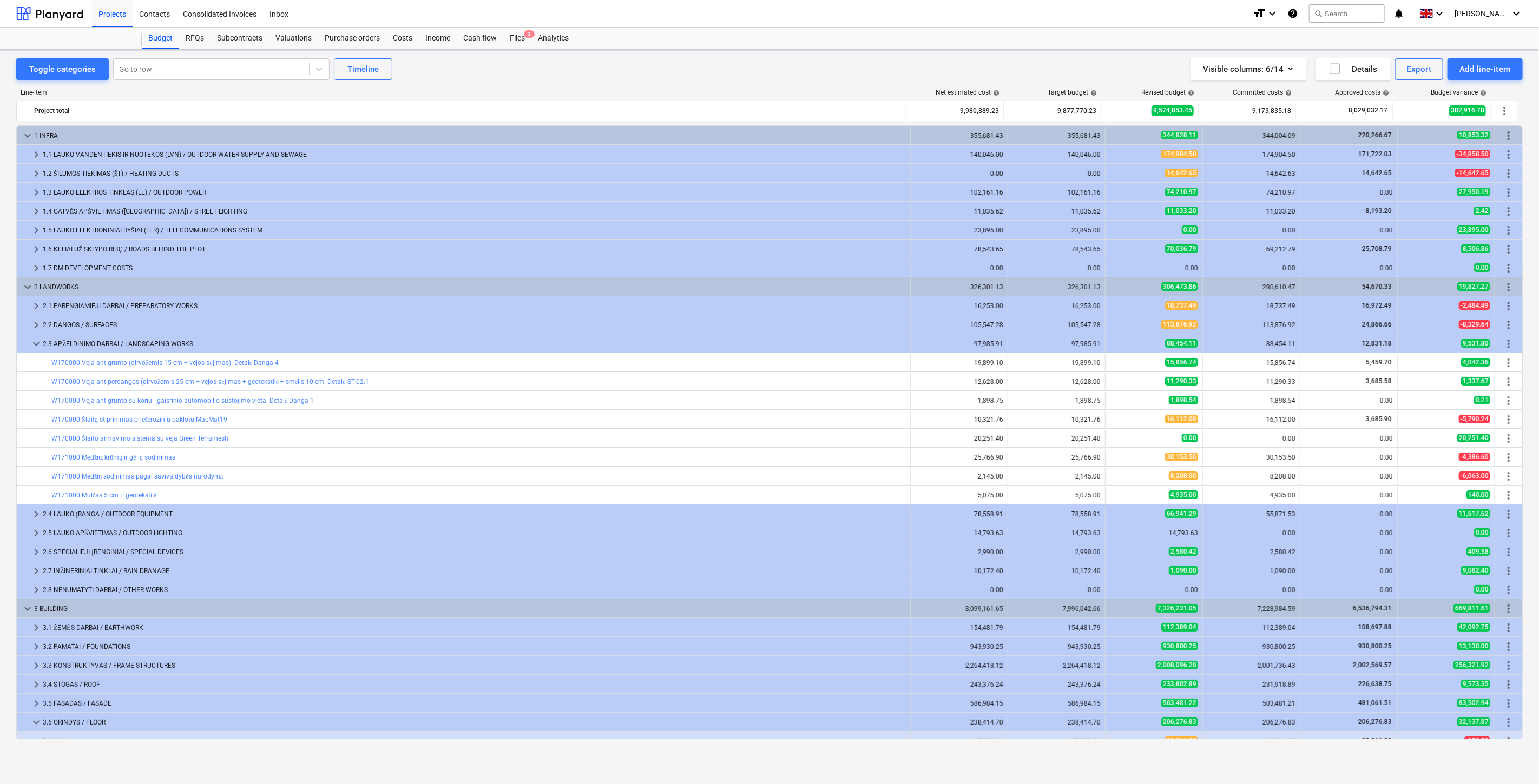
scroll to position [221, 0]
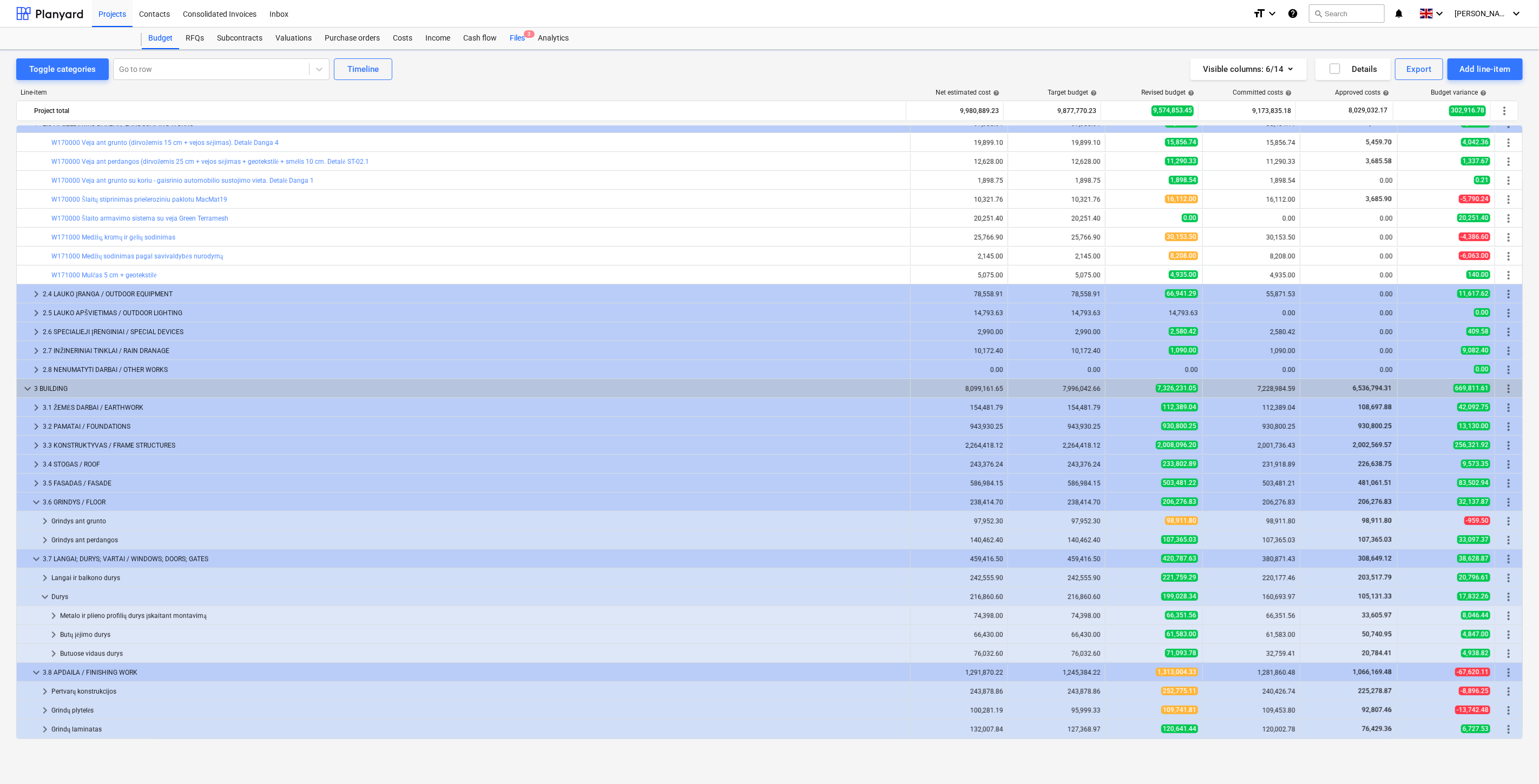
click at [517, 39] on div "Files 3" at bounding box center [517, 38] width 28 height 22
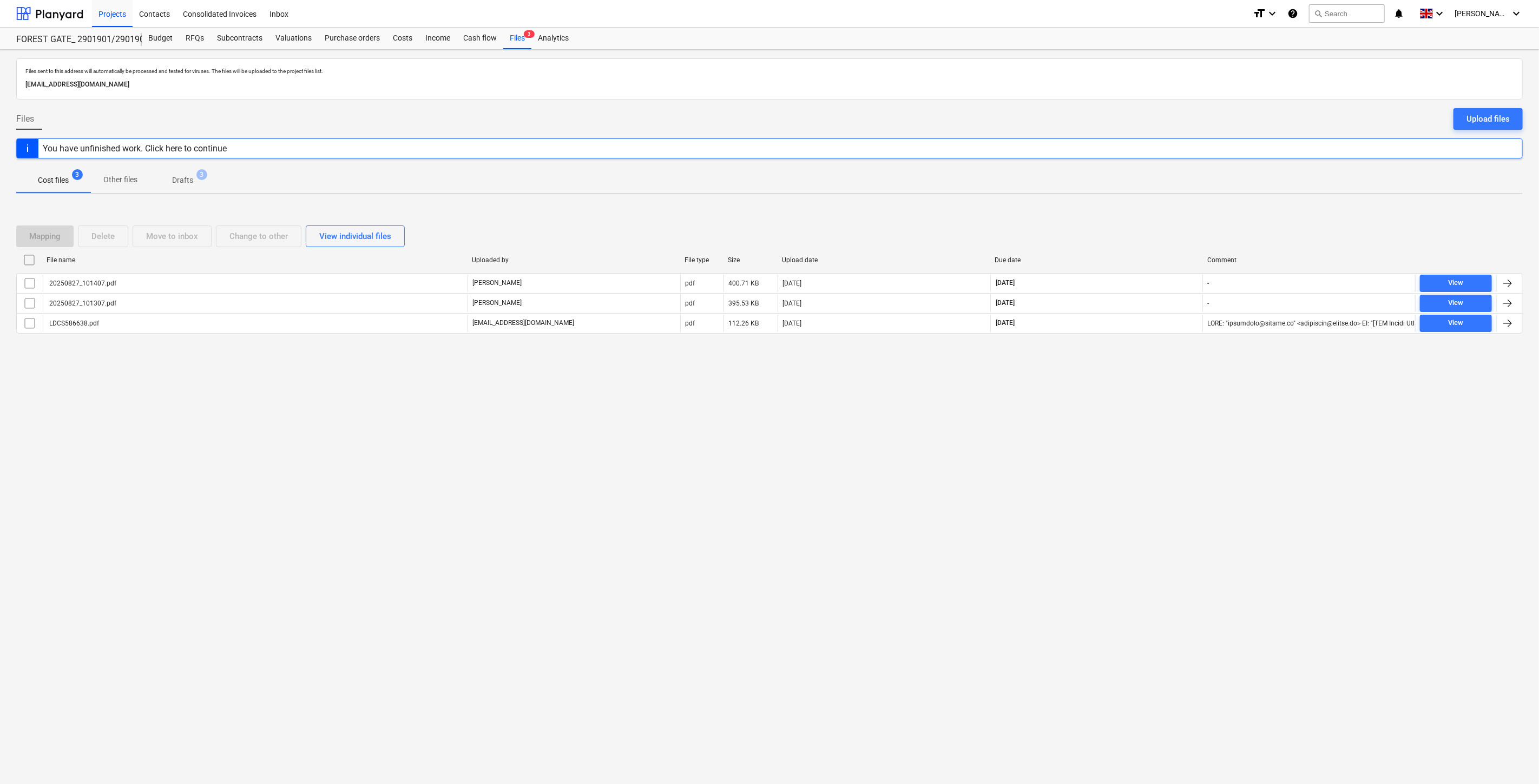
drag, startPoint x: 1133, startPoint y: 415, endPoint x: 1135, endPoint y: 409, distance: 6.3
click at [1133, 413] on div "Files sent to this address will automatically be processed and tested for virus…" at bounding box center [769, 418] width 1539 height 735
click at [1154, 371] on div "Files sent to this address will automatically be processed and tested for virus…" at bounding box center [769, 418] width 1539 height 735
drag, startPoint x: 1192, startPoint y: 506, endPoint x: 1183, endPoint y: 473, distance: 34.2
click at [1192, 506] on div "Files sent to this address will automatically be processed and tested for virus…" at bounding box center [769, 418] width 1539 height 735
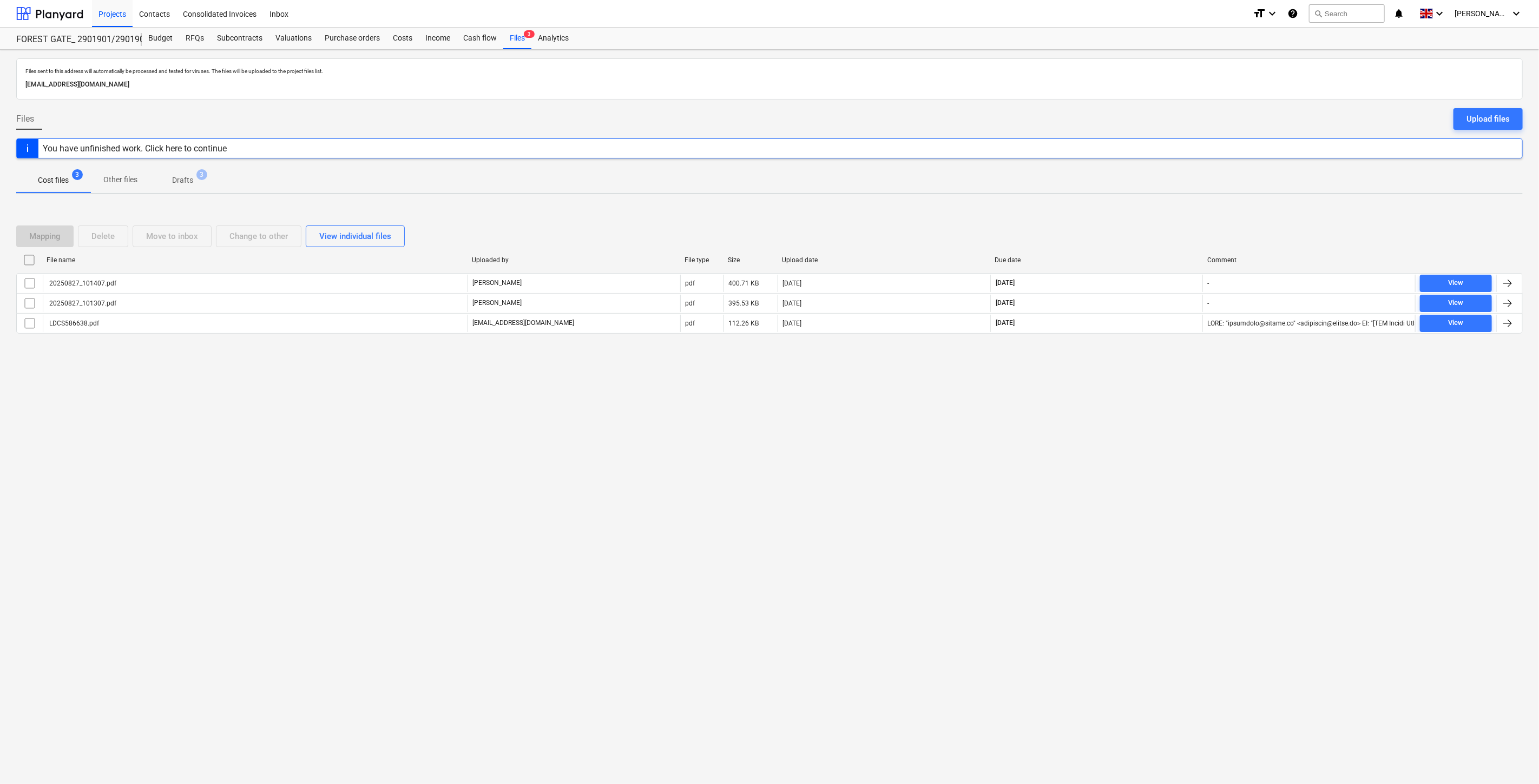
click at [1188, 462] on div "Files sent to this address will automatically be processed and tested for virus…" at bounding box center [769, 418] width 1539 height 735
drag, startPoint x: 1116, startPoint y: 441, endPoint x: 1153, endPoint y: 412, distance: 47.0
click at [1117, 441] on div "Files sent to this address will automatically be processed and tested for virus…" at bounding box center [769, 418] width 1539 height 735
click at [1153, 412] on div "Files sent to this address will automatically be processed and tested for virus…" at bounding box center [769, 418] width 1539 height 735
click at [1128, 490] on div "Files sent to this address will automatically be processed and tested for virus…" at bounding box center [769, 418] width 1539 height 735
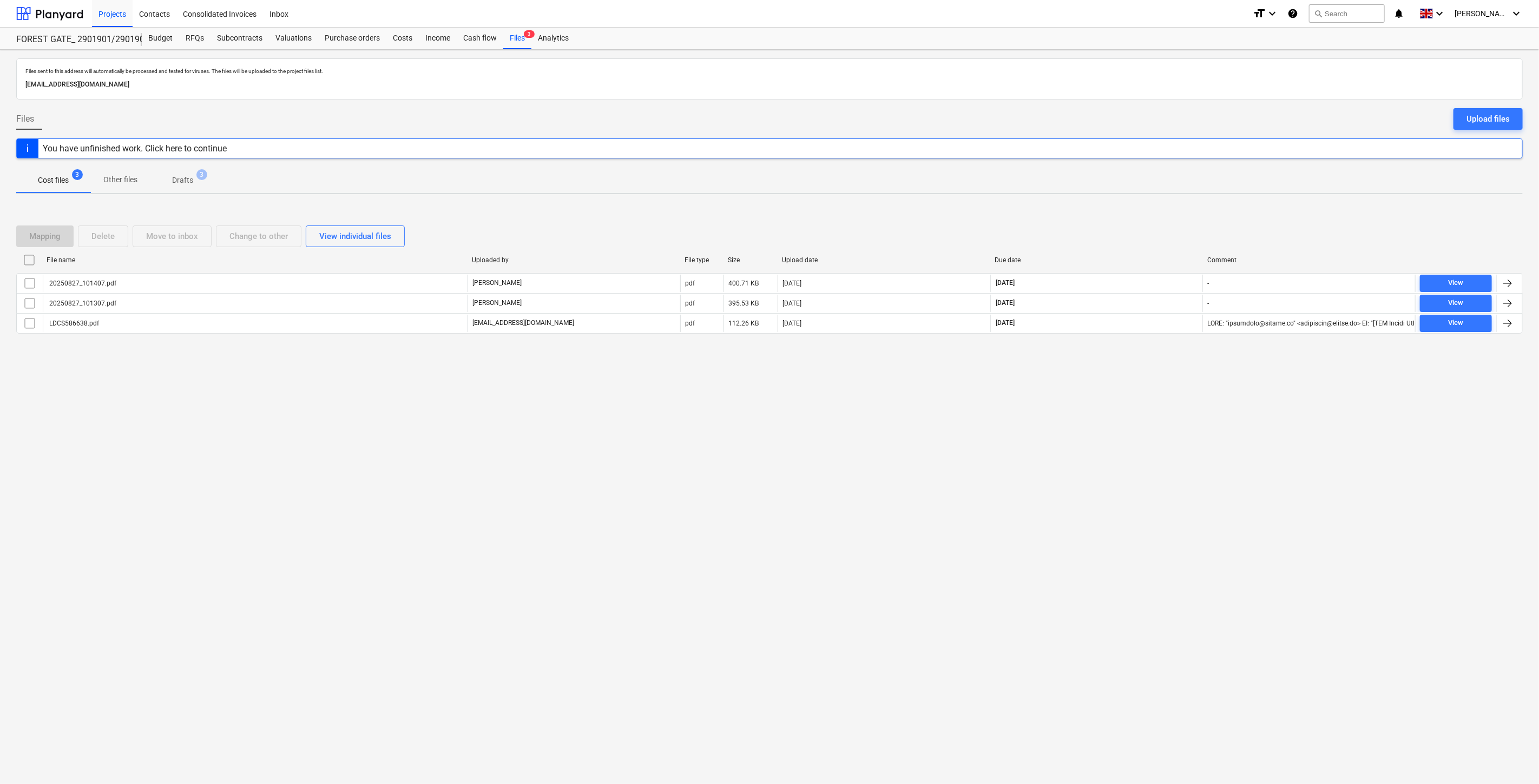
click at [1154, 461] on div "Files sent to this address will automatically be processed and tested for virus…" at bounding box center [769, 418] width 1539 height 735
drag, startPoint x: 67, startPoint y: 17, endPoint x: 67, endPoint y: 24, distance: 7.0
click at [67, 17] on div at bounding box center [49, 13] width 67 height 27
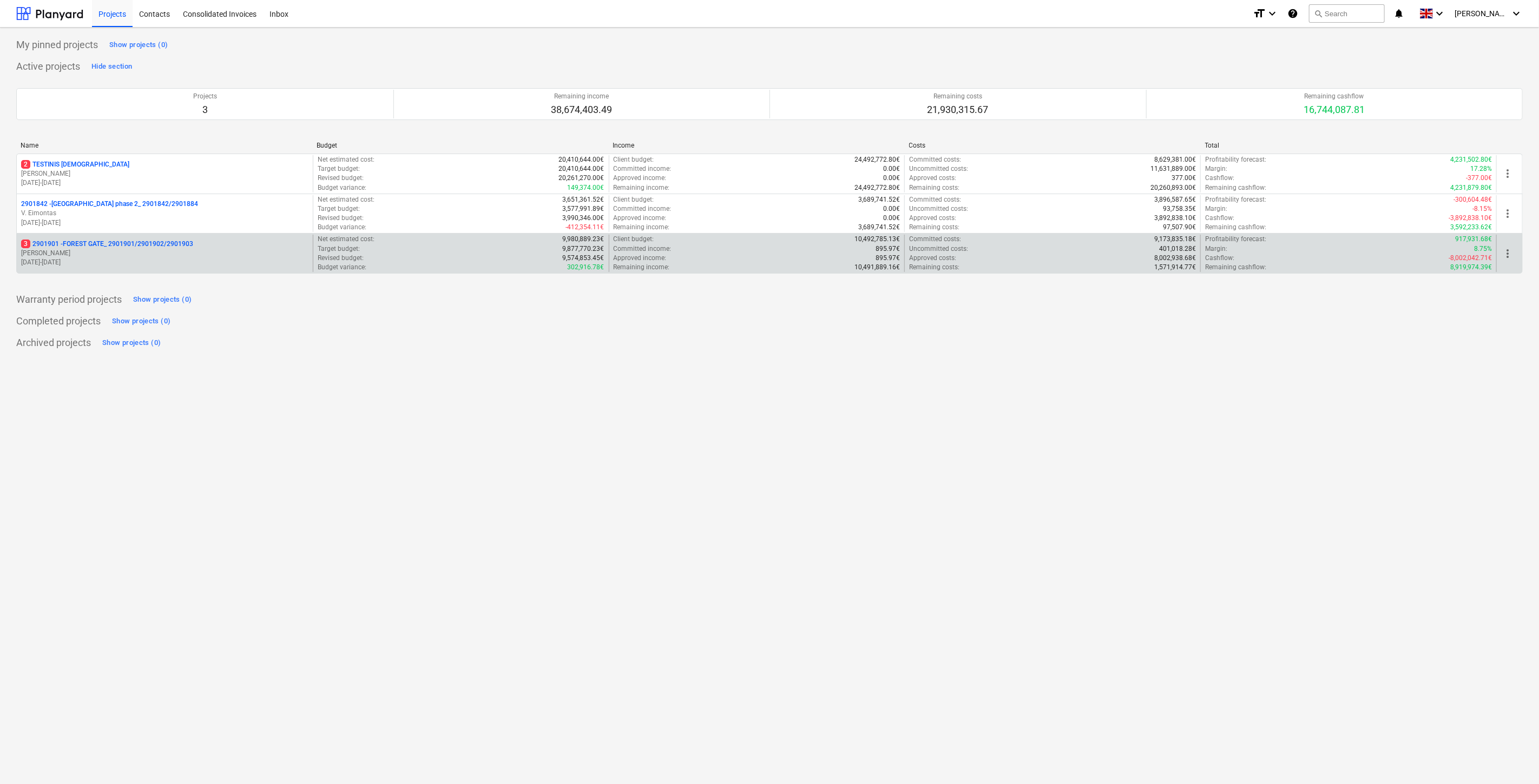
click at [170, 247] on p "3 2901901 - FOREST GATE_ 2901901/2901902/2901903" at bounding box center [107, 244] width 172 height 9
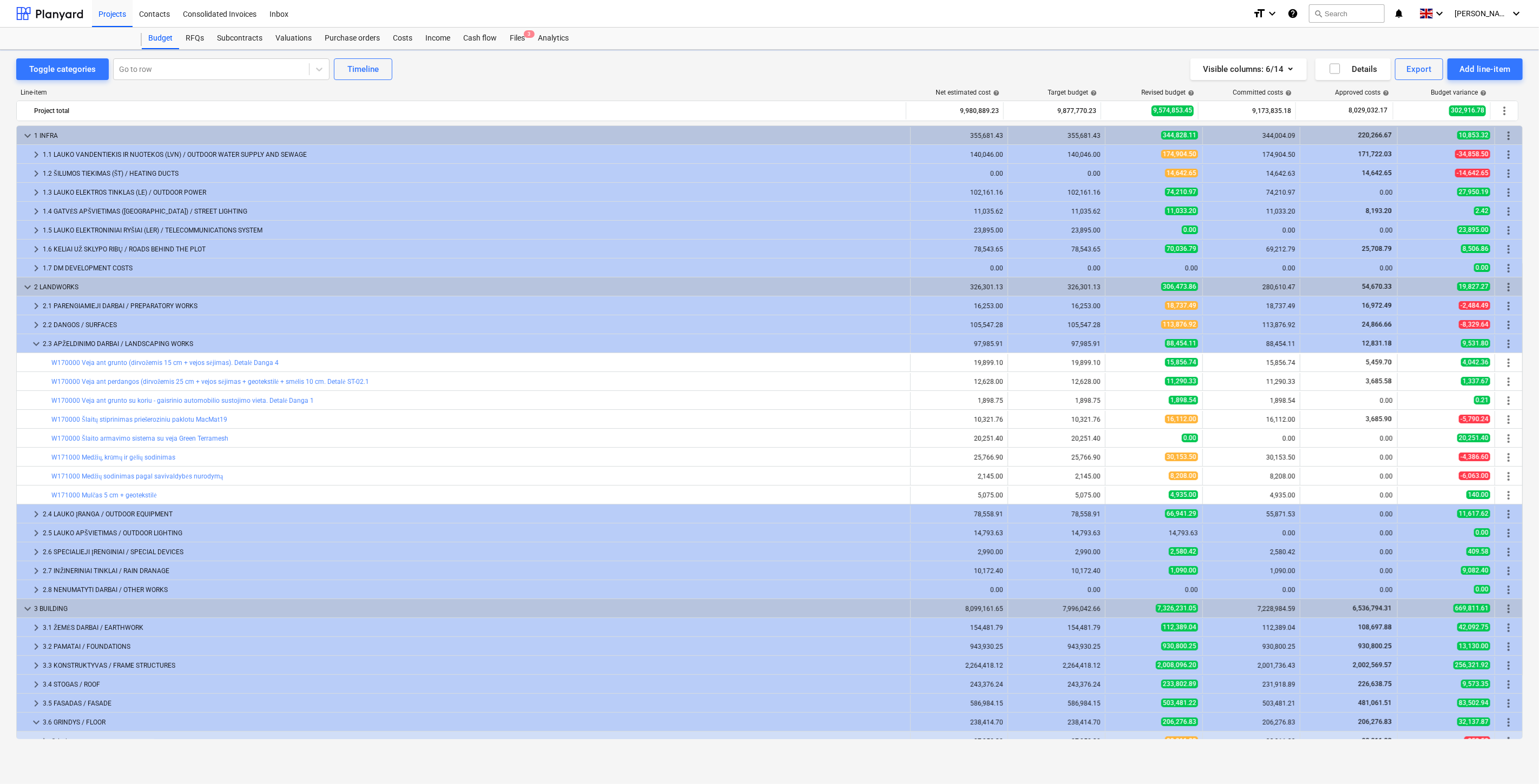
scroll to position [221, 0]
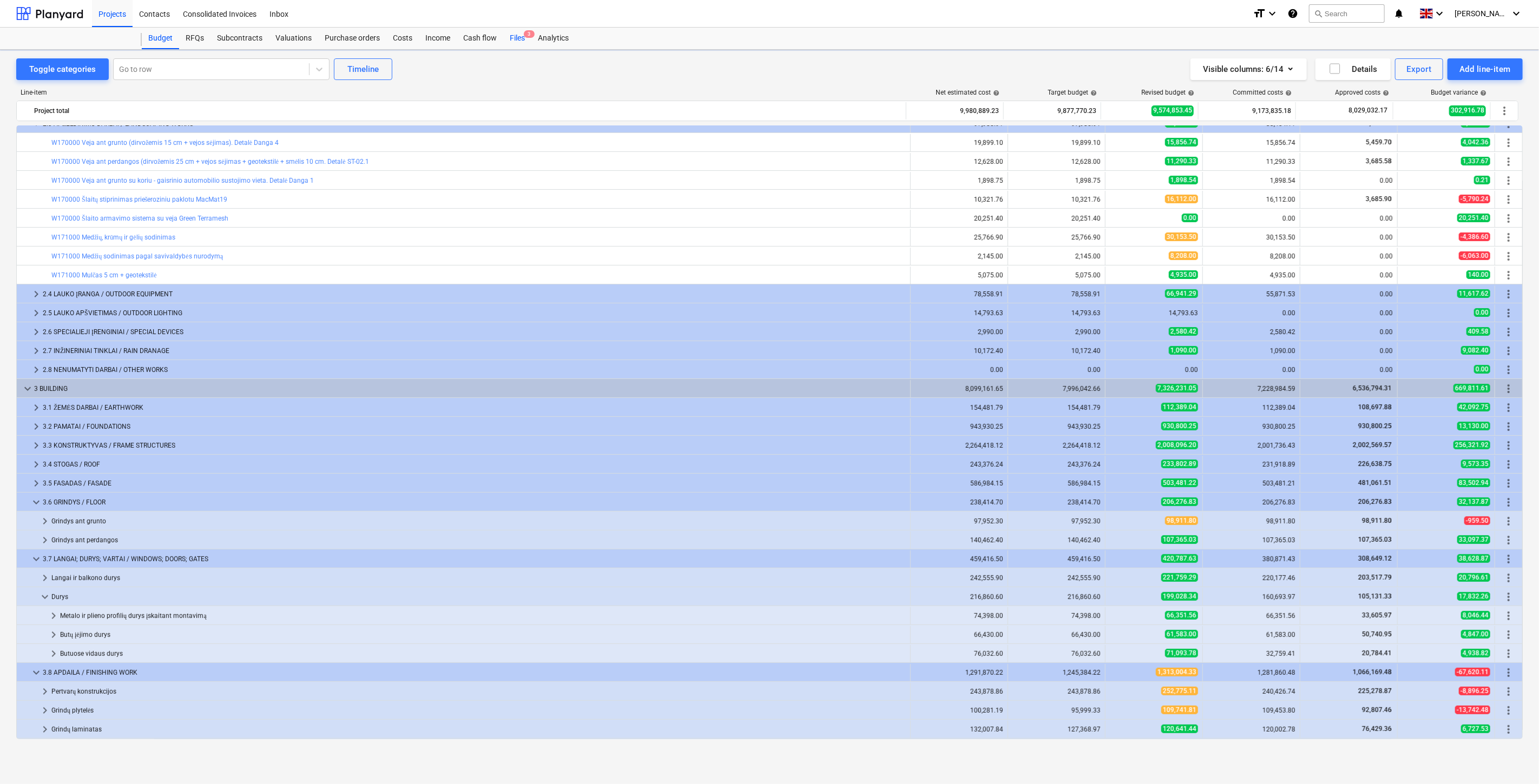
click at [515, 43] on div "Files 3" at bounding box center [517, 38] width 28 height 22
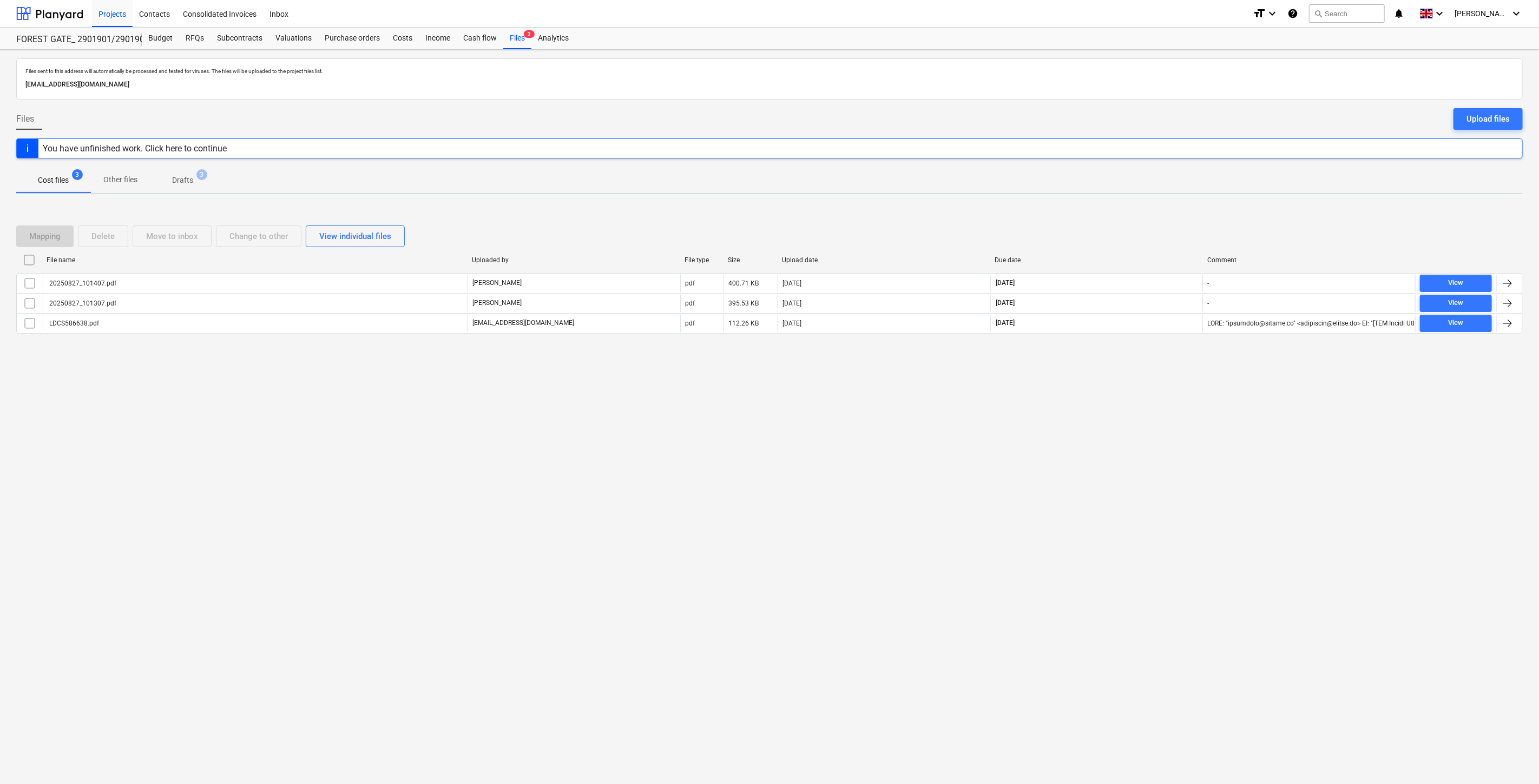
click at [1120, 450] on div "Files sent to this address will automatically be processed and tested for virus…" at bounding box center [769, 418] width 1539 height 735
click at [1141, 419] on div "Files sent to this address will automatically be processed and tested for virus…" at bounding box center [769, 418] width 1539 height 735
drag, startPoint x: 1117, startPoint y: 500, endPoint x: 1134, endPoint y: 463, distance: 40.7
click at [1117, 498] on div "Files sent to this address will automatically be processed and tested for virus…" at bounding box center [769, 418] width 1539 height 735
click at [1134, 463] on div "Files sent to this address will automatically be processed and tested for virus…" at bounding box center [769, 418] width 1539 height 735
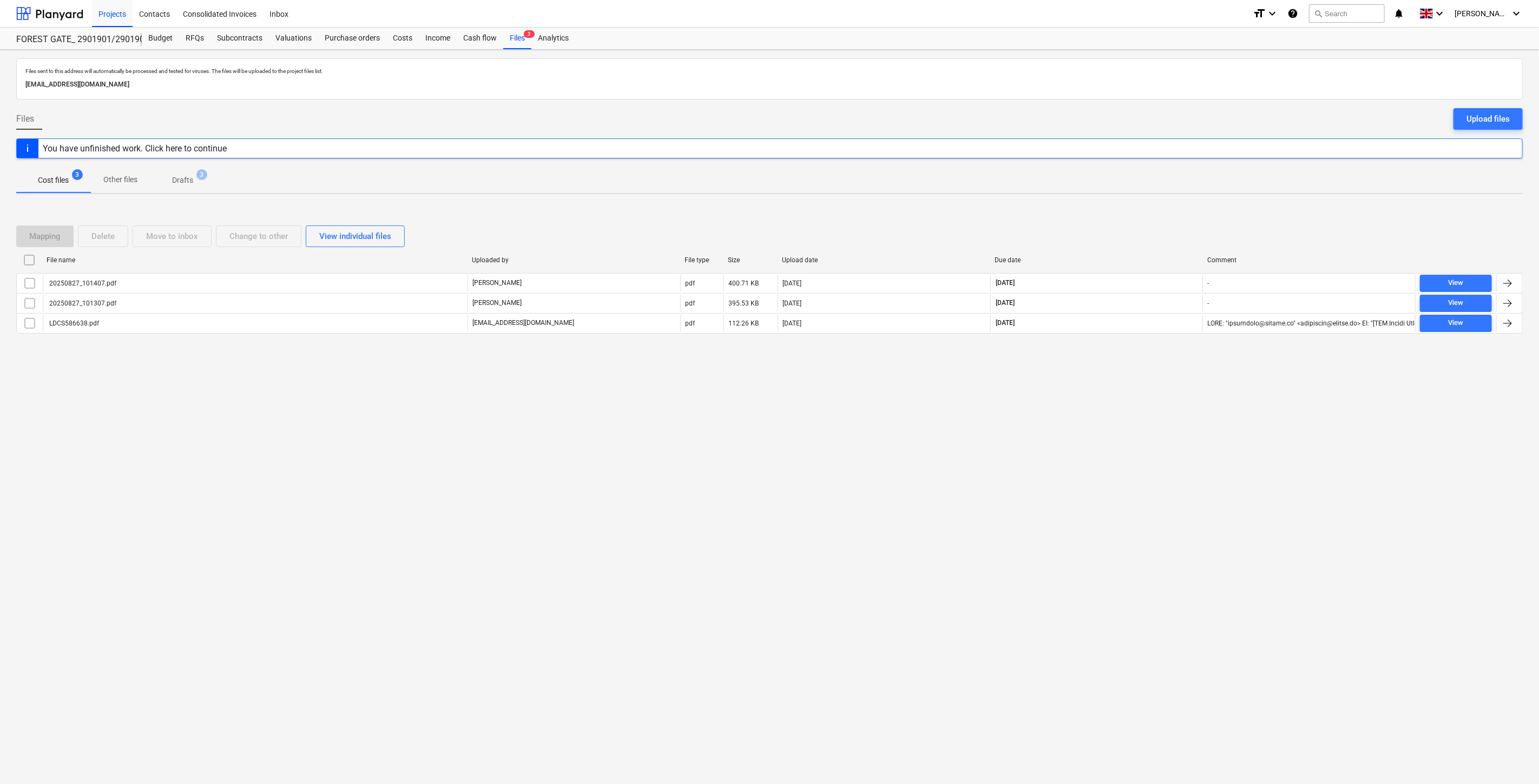
click at [1112, 446] on div "Files sent to this address will automatically be processed and tested for virus…" at bounding box center [769, 418] width 1539 height 735
click at [1148, 390] on div "Files sent to this address will automatically be processed and tested for virus…" at bounding box center [769, 418] width 1539 height 735
drag, startPoint x: 1008, startPoint y: 466, endPoint x: 1055, endPoint y: 433, distance: 57.4
click at [1008, 466] on div "Files sent to this address will automatically be processed and tested for virus…" at bounding box center [769, 418] width 1539 height 735
drag, startPoint x: 1055, startPoint y: 433, endPoint x: 598, endPoint y: 579, distance: 479.8
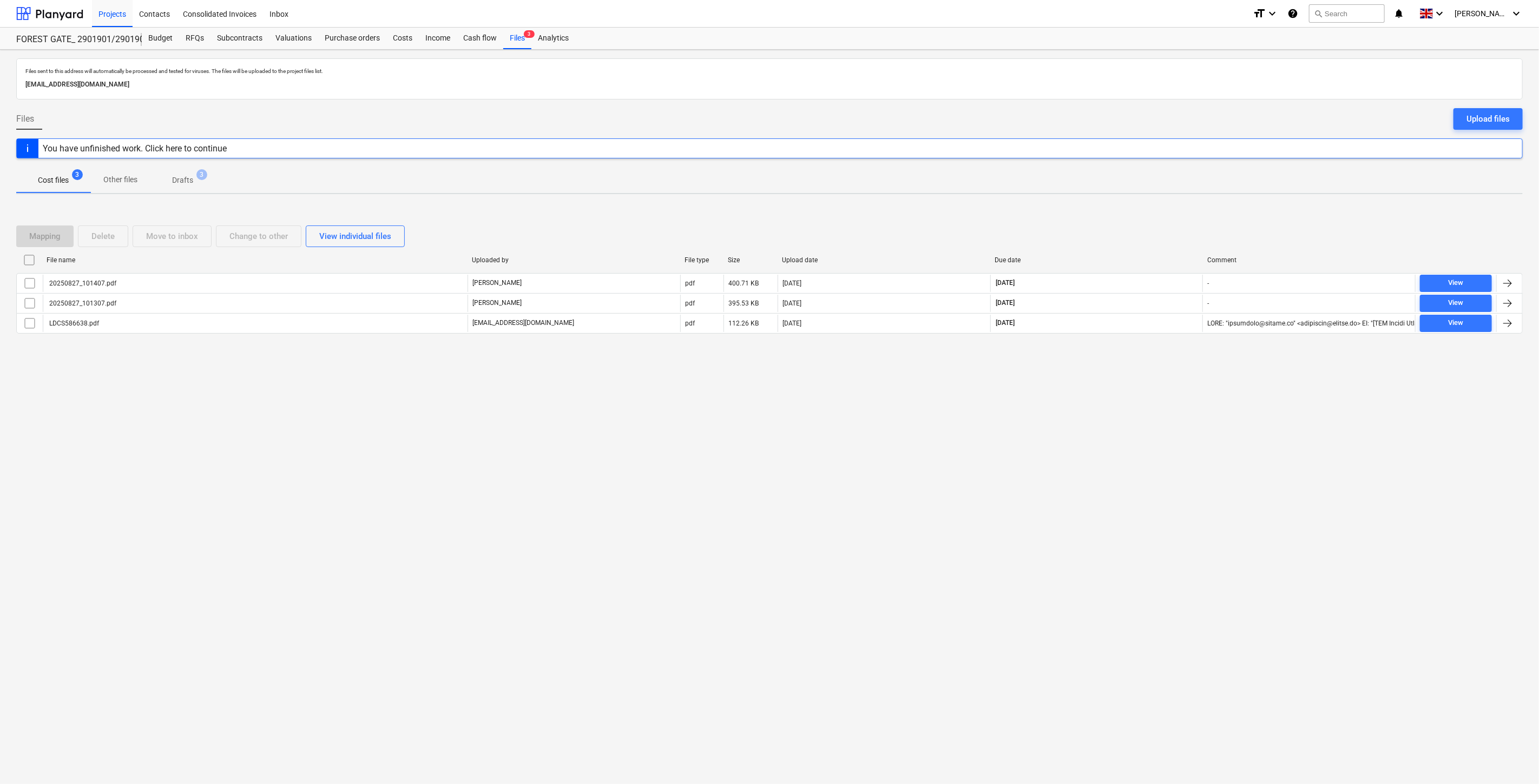
click at [1052, 433] on div "Files sent to this address will automatically be processed and tested for virus…" at bounding box center [769, 418] width 1539 height 735
click at [169, 399] on div "Files sent to this address will automatically be processed and tested for virus…" at bounding box center [769, 418] width 1539 height 735
click at [1072, 401] on div "Files sent to this address will automatically be processed and tested for virus…" at bounding box center [769, 418] width 1539 height 735
click at [1117, 377] on div "Files sent to this address will automatically be processed and tested for virus…" at bounding box center [769, 418] width 1539 height 735
click at [1042, 384] on div "Files sent to this address will automatically be processed and tested for virus…" at bounding box center [769, 418] width 1539 height 735
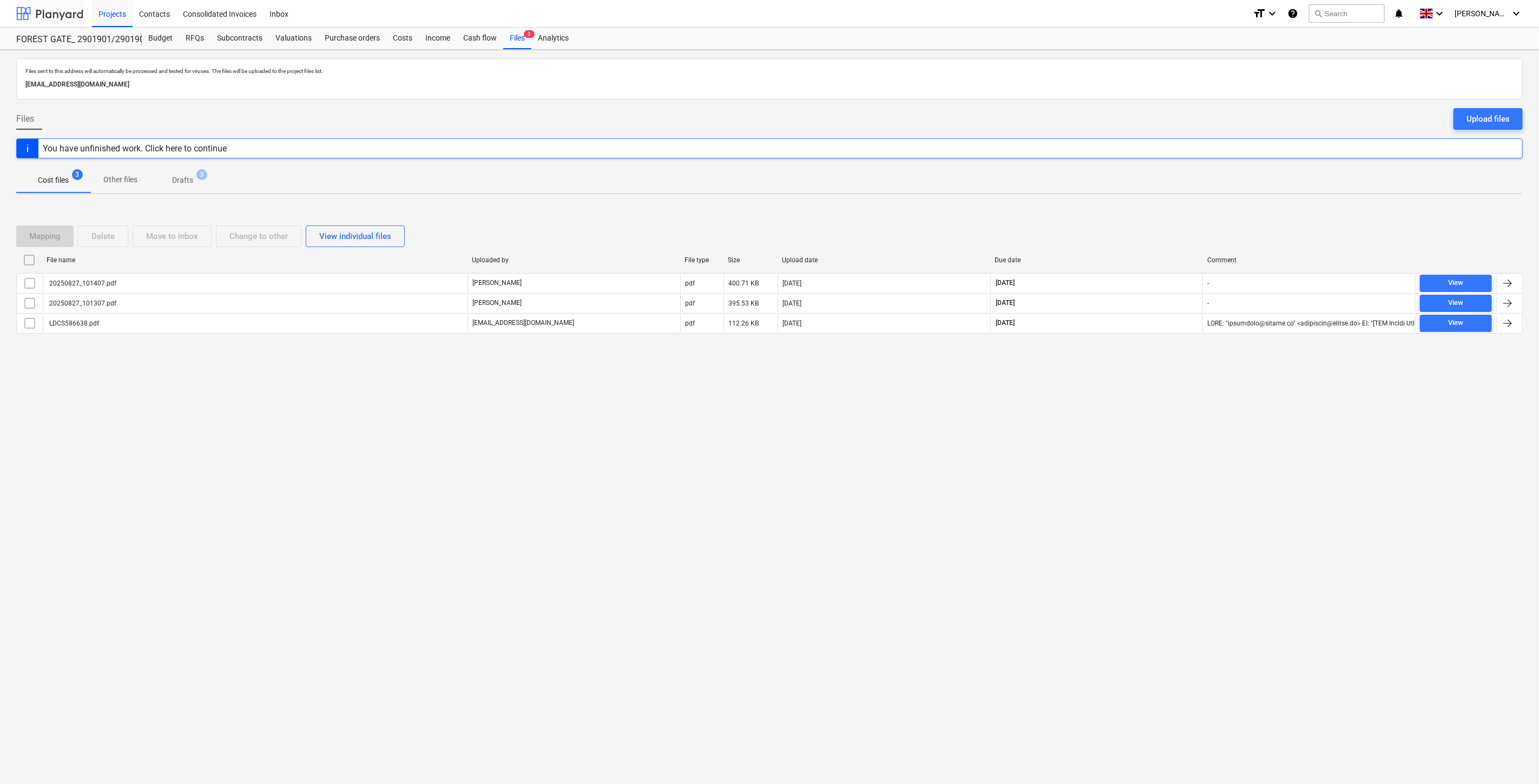
click at [73, 17] on div at bounding box center [49, 13] width 67 height 27
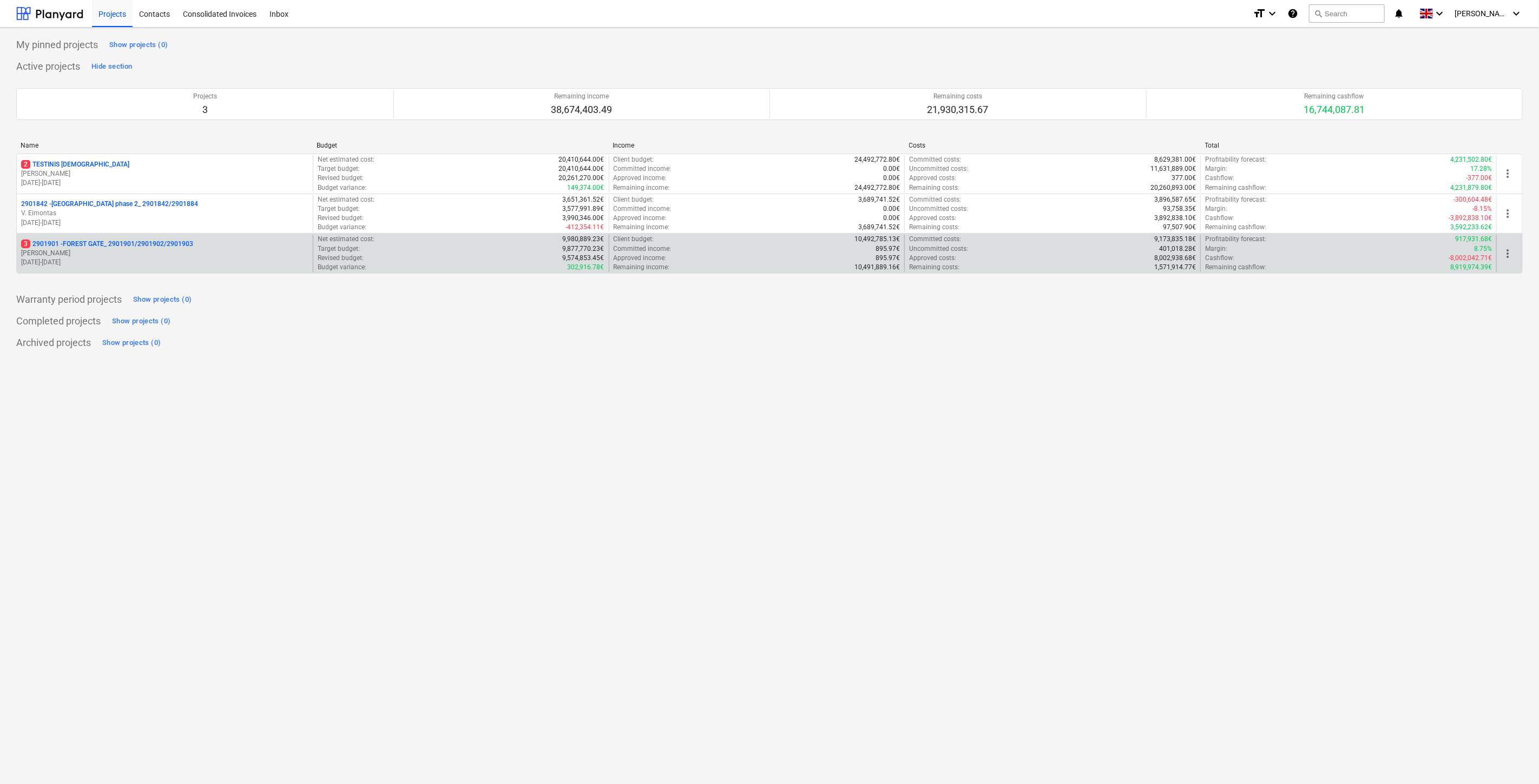
click at [123, 242] on p "3 2901901 - FOREST GATE_ 2901901/2901902/2901903" at bounding box center [107, 244] width 172 height 9
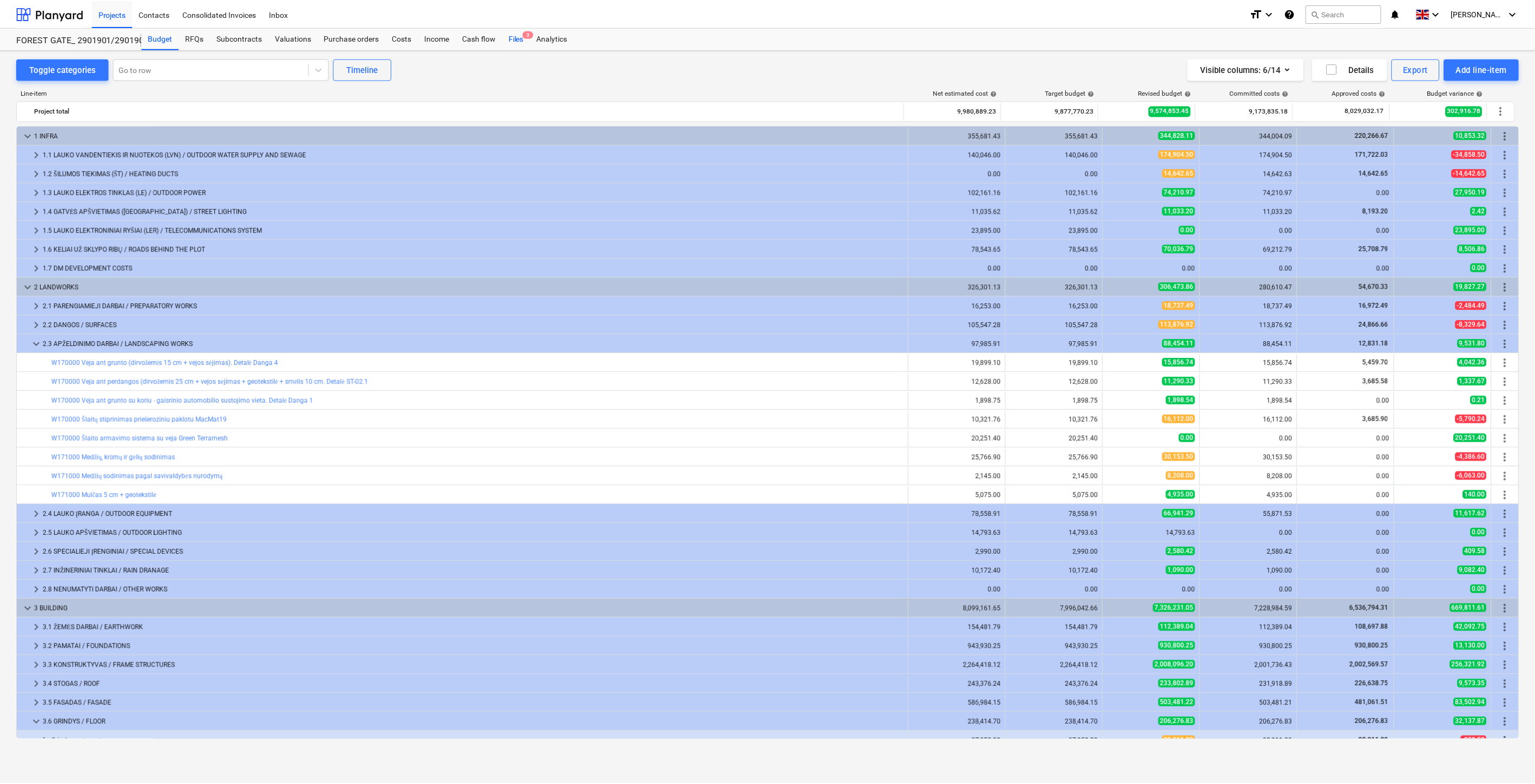
scroll to position [221, 0]
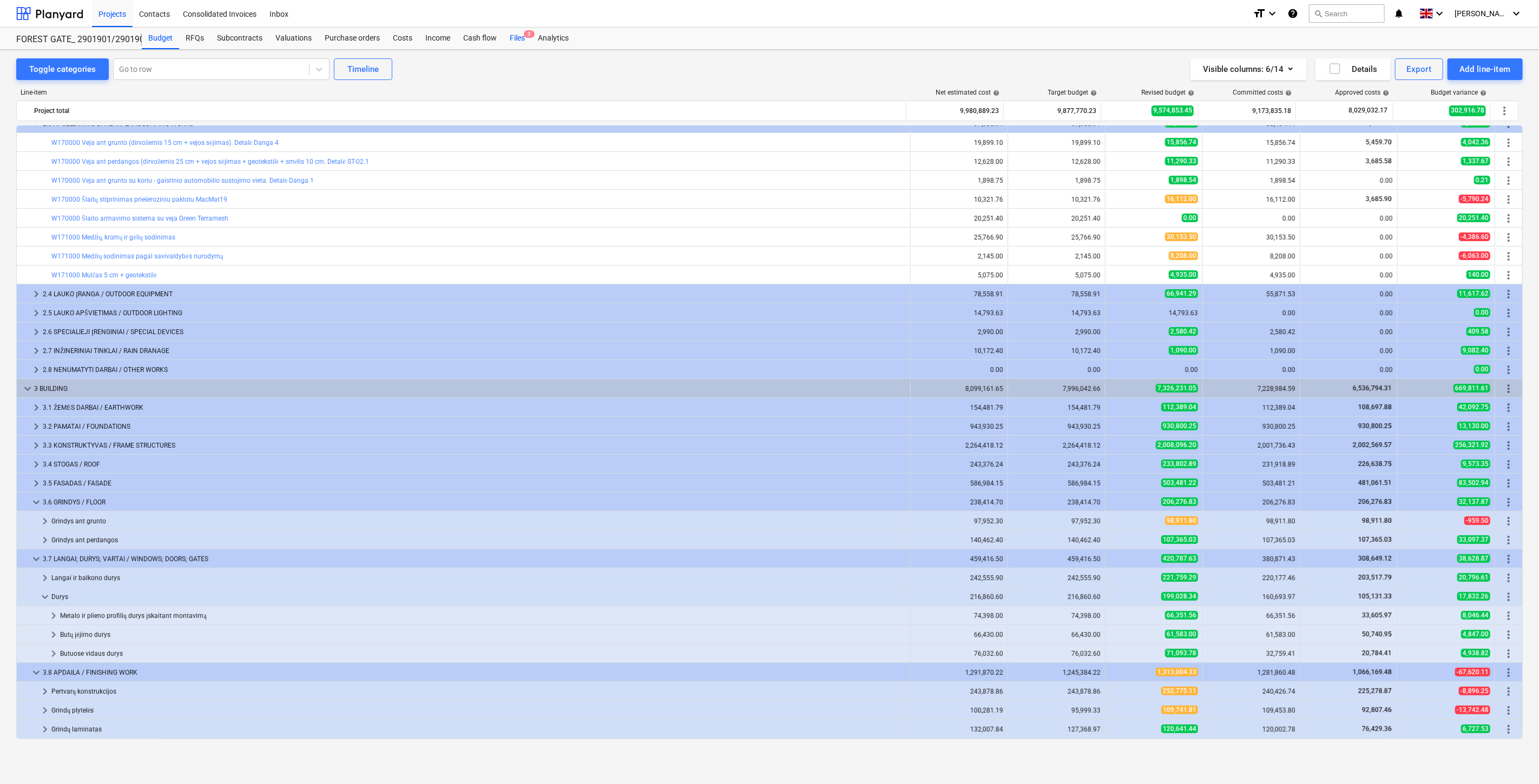
click at [528, 35] on span "3" at bounding box center [528, 34] width 10 height 8
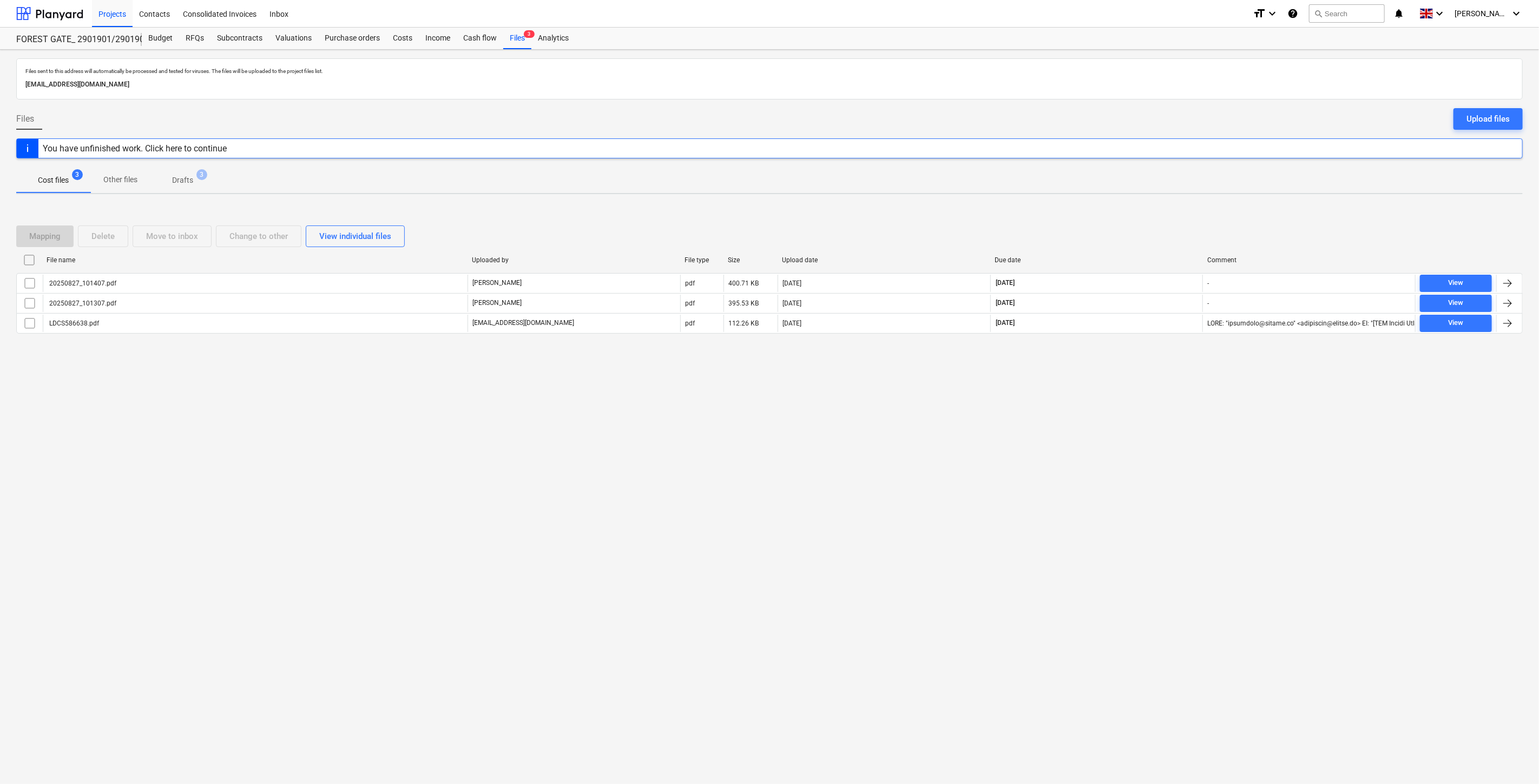
drag, startPoint x: 1114, startPoint y: 418, endPoint x: 1132, endPoint y: 393, distance: 30.8
click at [1118, 411] on div "Files sent to this address will automatically be processed and tested for virus…" at bounding box center [769, 418] width 1539 height 735
click at [1147, 373] on div "Files sent to this address will automatically be processed and tested for virus…" at bounding box center [769, 418] width 1539 height 735
click at [1486, 124] on div "Upload files" at bounding box center [1488, 118] width 44 height 14
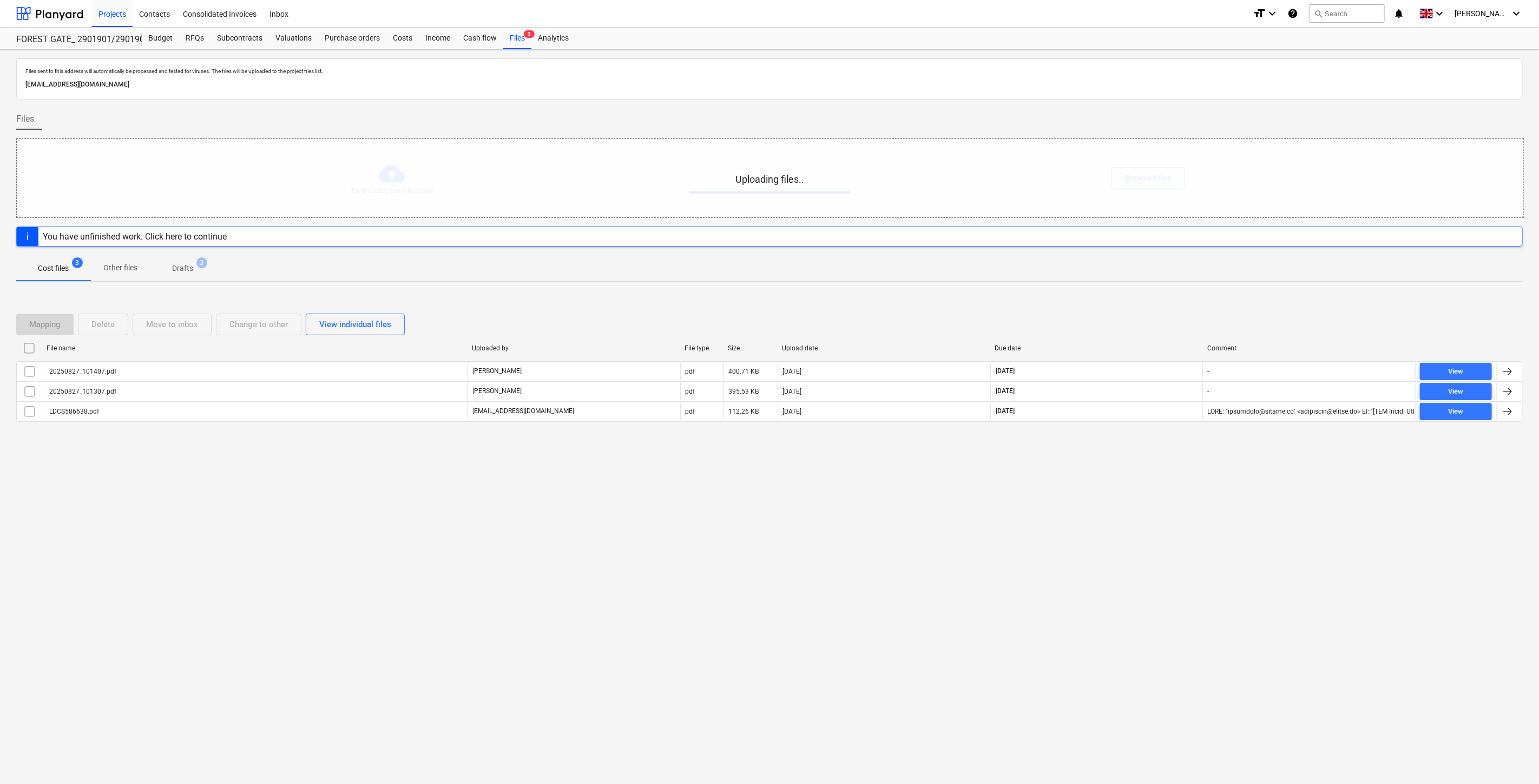
drag, startPoint x: 1058, startPoint y: 507, endPoint x: 1090, endPoint y: 493, distance: 34.9
click at [1061, 506] on div "Files sent to this address will automatically be processed and tested for virus…" at bounding box center [769, 418] width 1539 height 735
click at [1090, 493] on div "Files sent to this address will automatically be processed and tested for virus…" at bounding box center [769, 418] width 1539 height 735
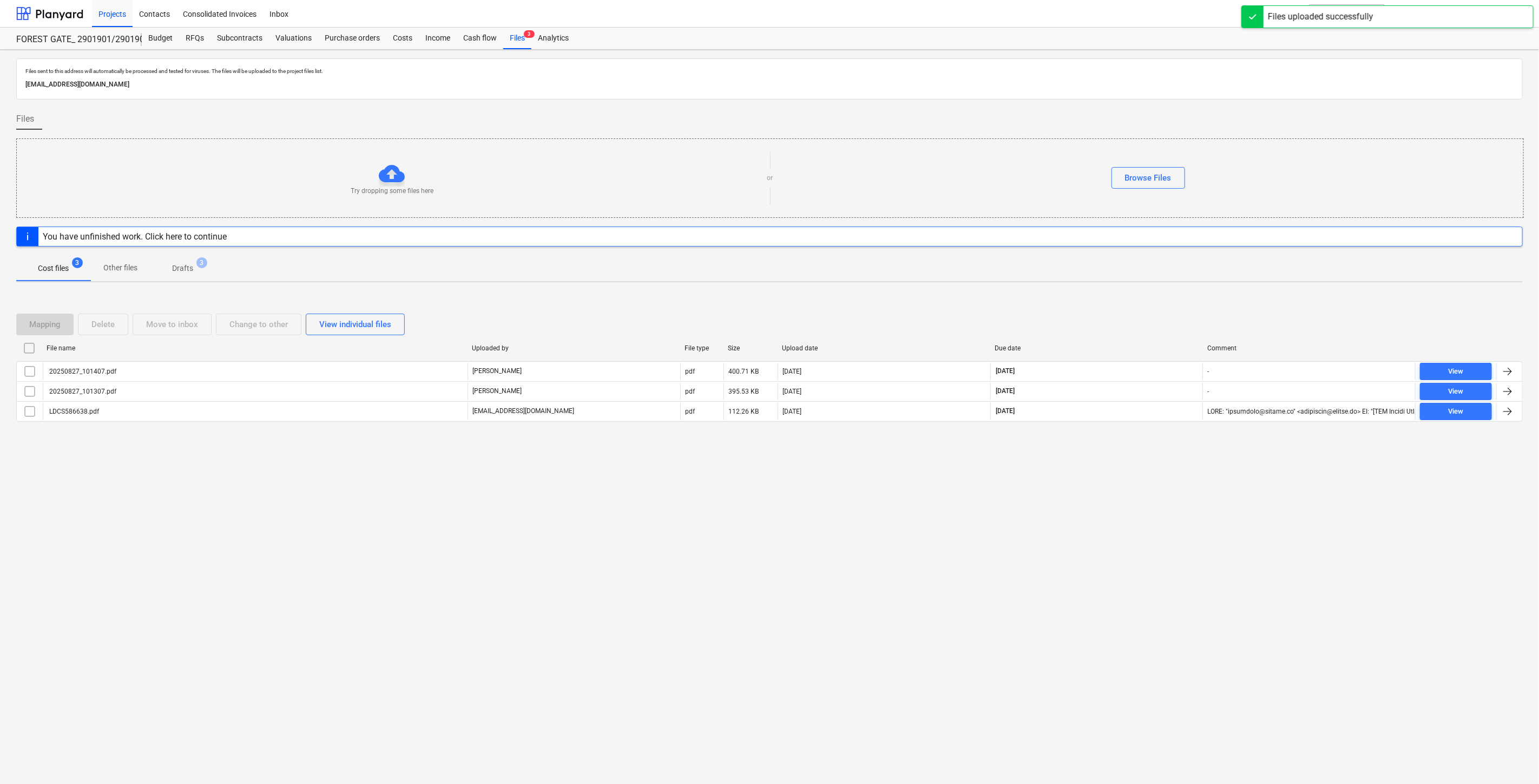
drag, startPoint x: 1122, startPoint y: 528, endPoint x: 1175, endPoint y: 480, distance: 71.5
click at [1122, 526] on div "Files sent to this address will automatically be processed and tested for virus…" at bounding box center [769, 418] width 1539 height 735
click at [1175, 480] on div "Files sent to this address will automatically be processed and tested for virus…" at bounding box center [769, 418] width 1539 height 735
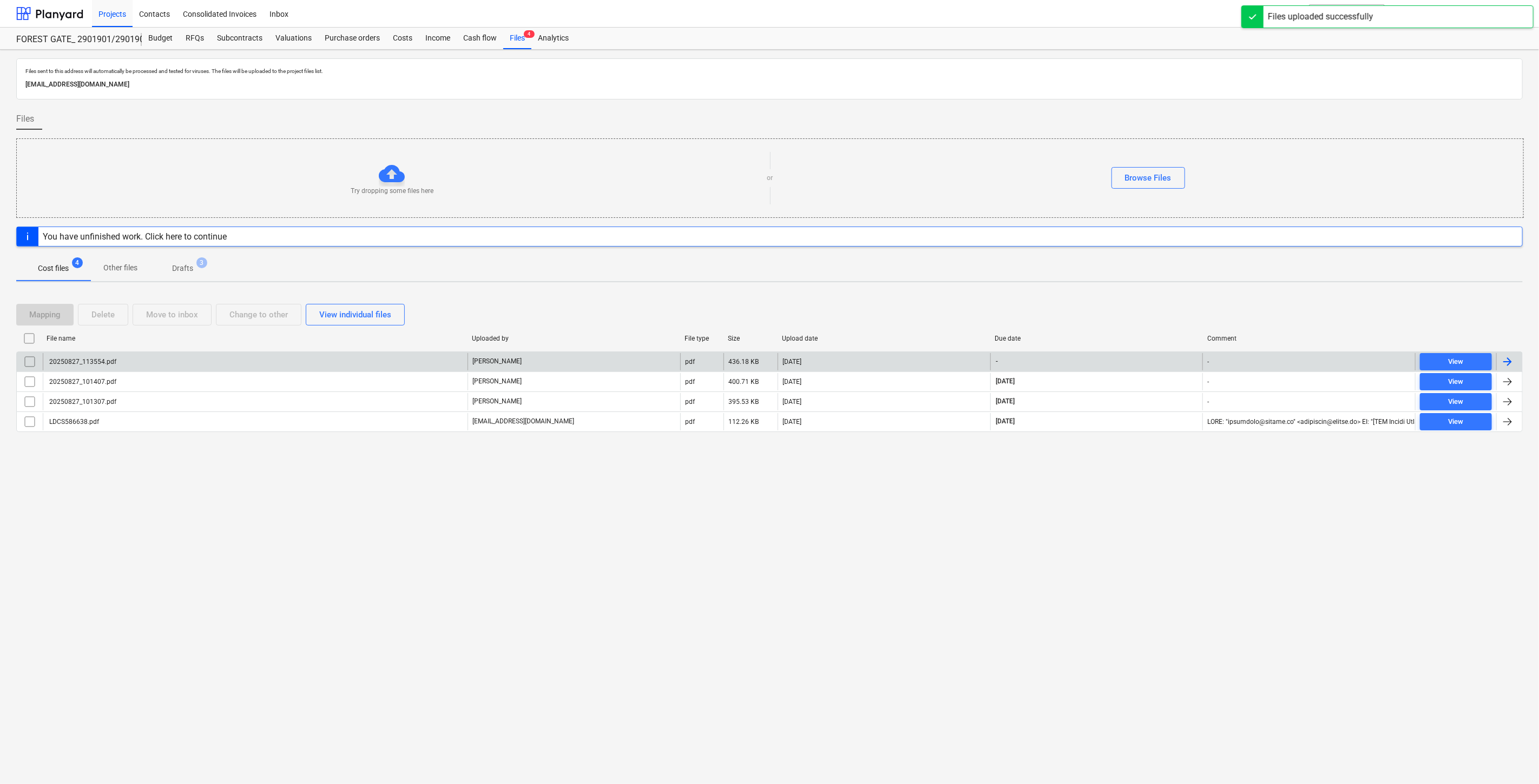
click at [925, 364] on div "27.08.2025" at bounding box center [884, 362] width 213 height 17
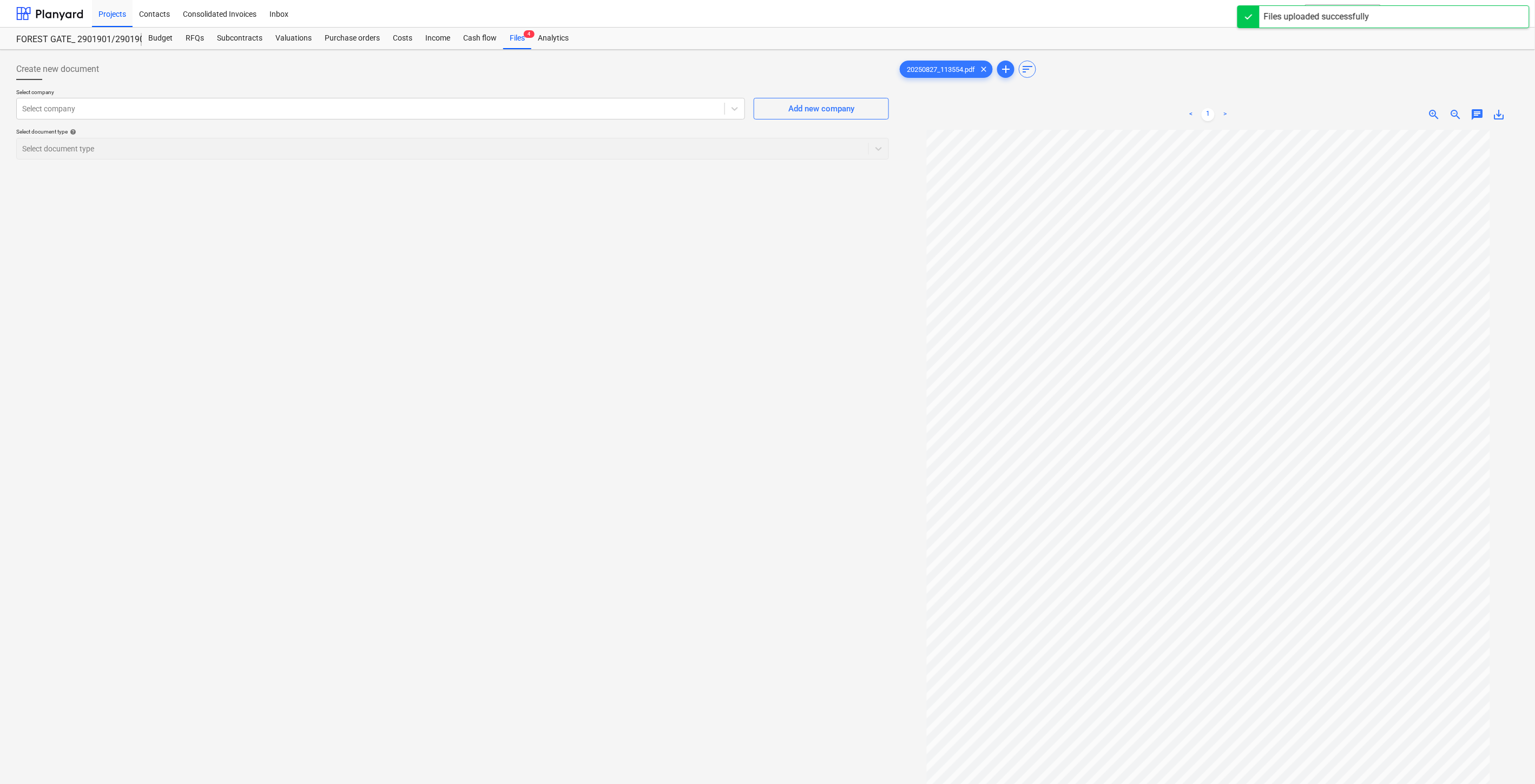
drag, startPoint x: 492, startPoint y: 431, endPoint x: 491, endPoint y: 401, distance: 30.0
click at [492, 423] on div "Create new document Select company Select company Add new company Select docume…" at bounding box center [453, 471] width 882 height 834
click at [462, 116] on div "Select company" at bounding box center [370, 109] width 707 height 15
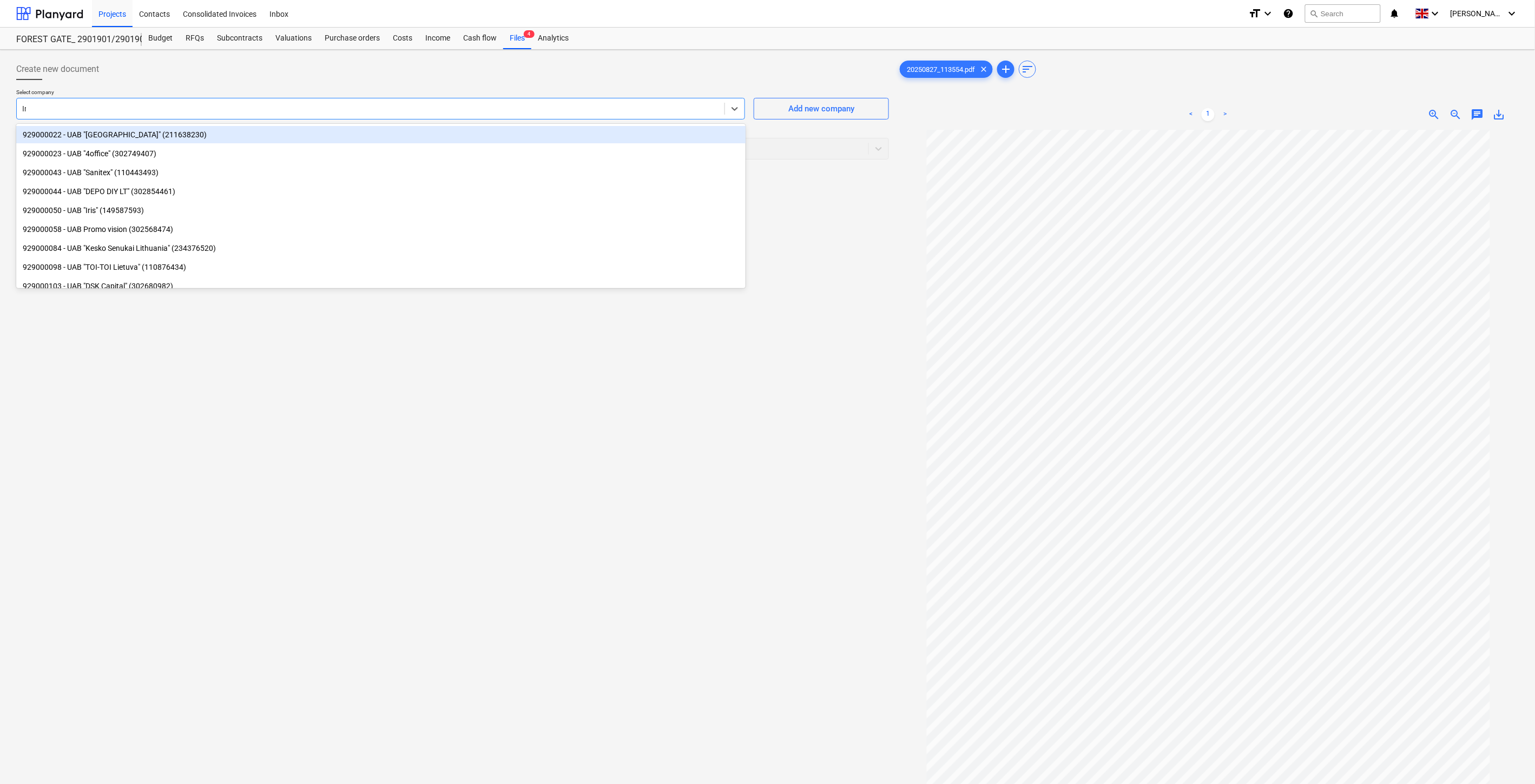
type input "Iris"
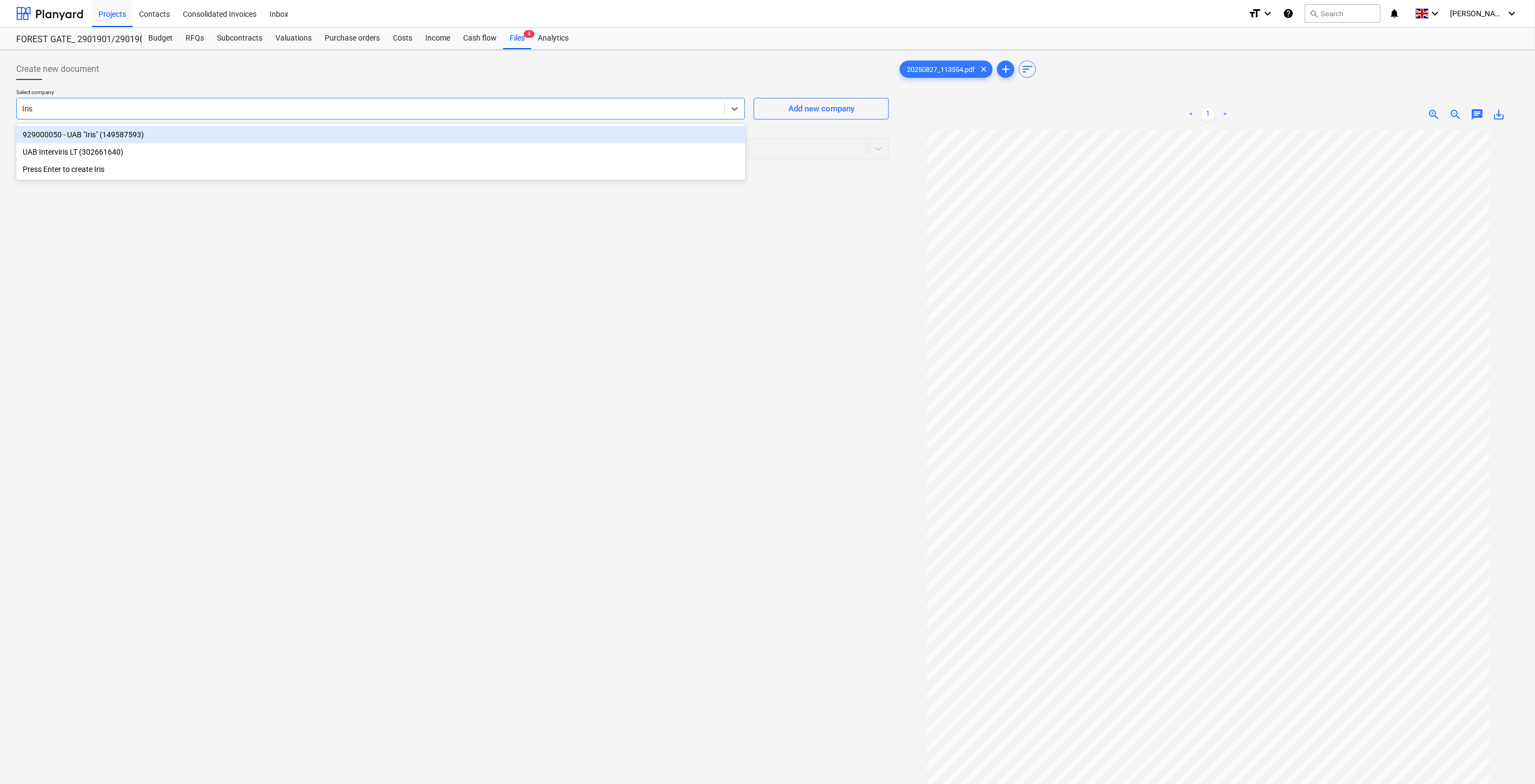
click at [453, 136] on div "929000050 - UAB "Iris" (149587593)" at bounding box center [381, 134] width 729 height 17
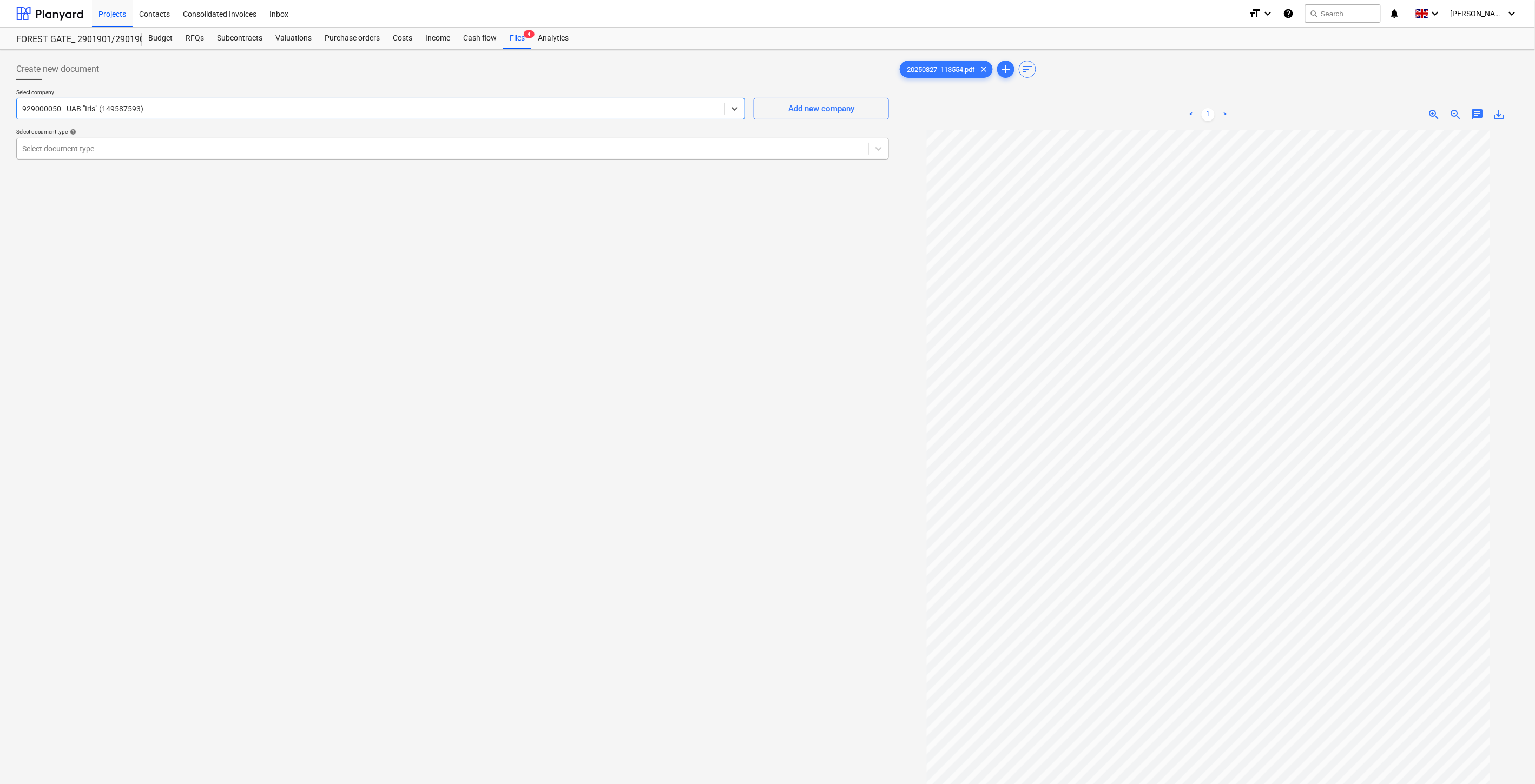
click at [445, 145] on div at bounding box center [442, 148] width 841 height 10
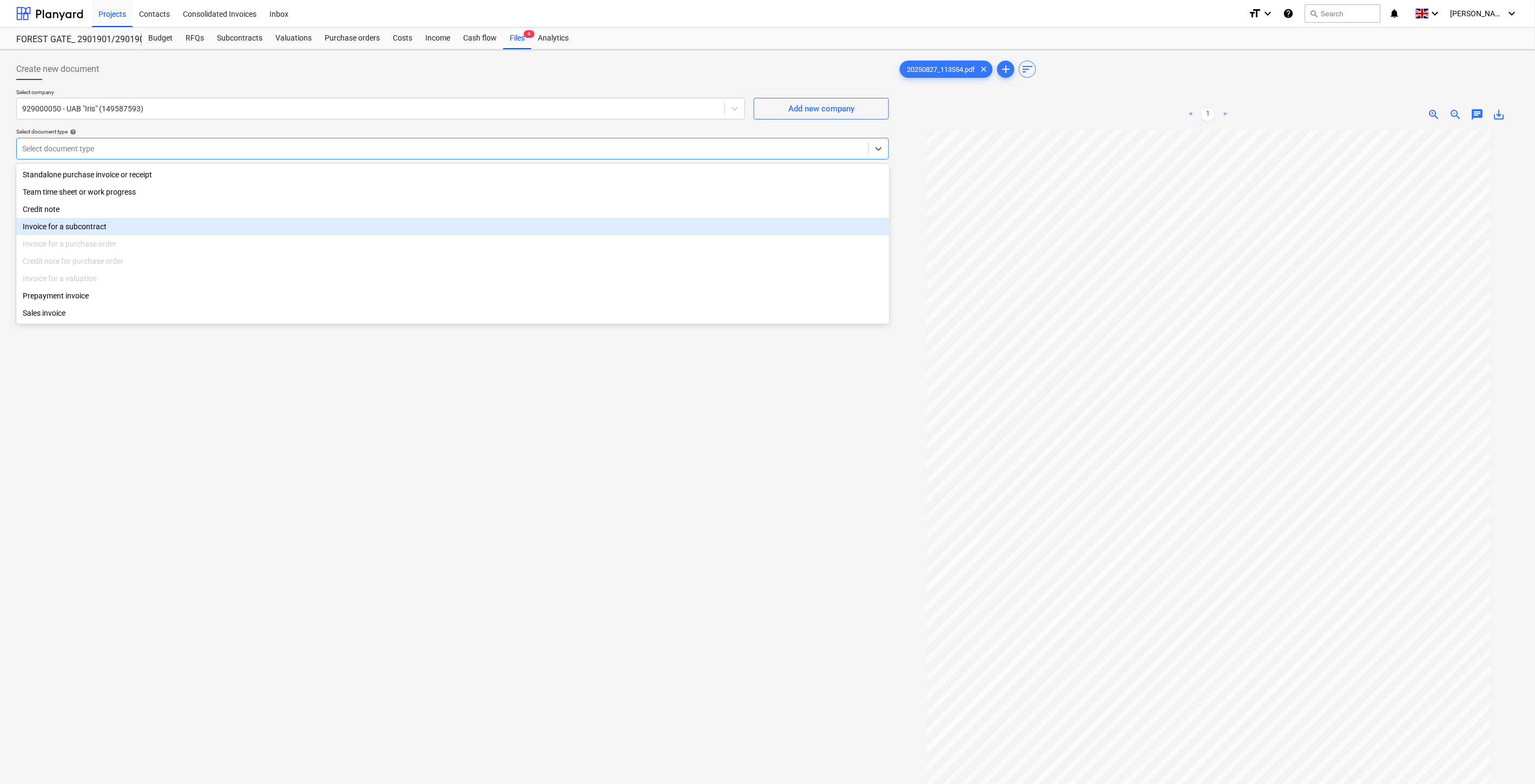
click at [253, 225] on div "Invoice for a subcontract" at bounding box center [453, 226] width 873 height 17
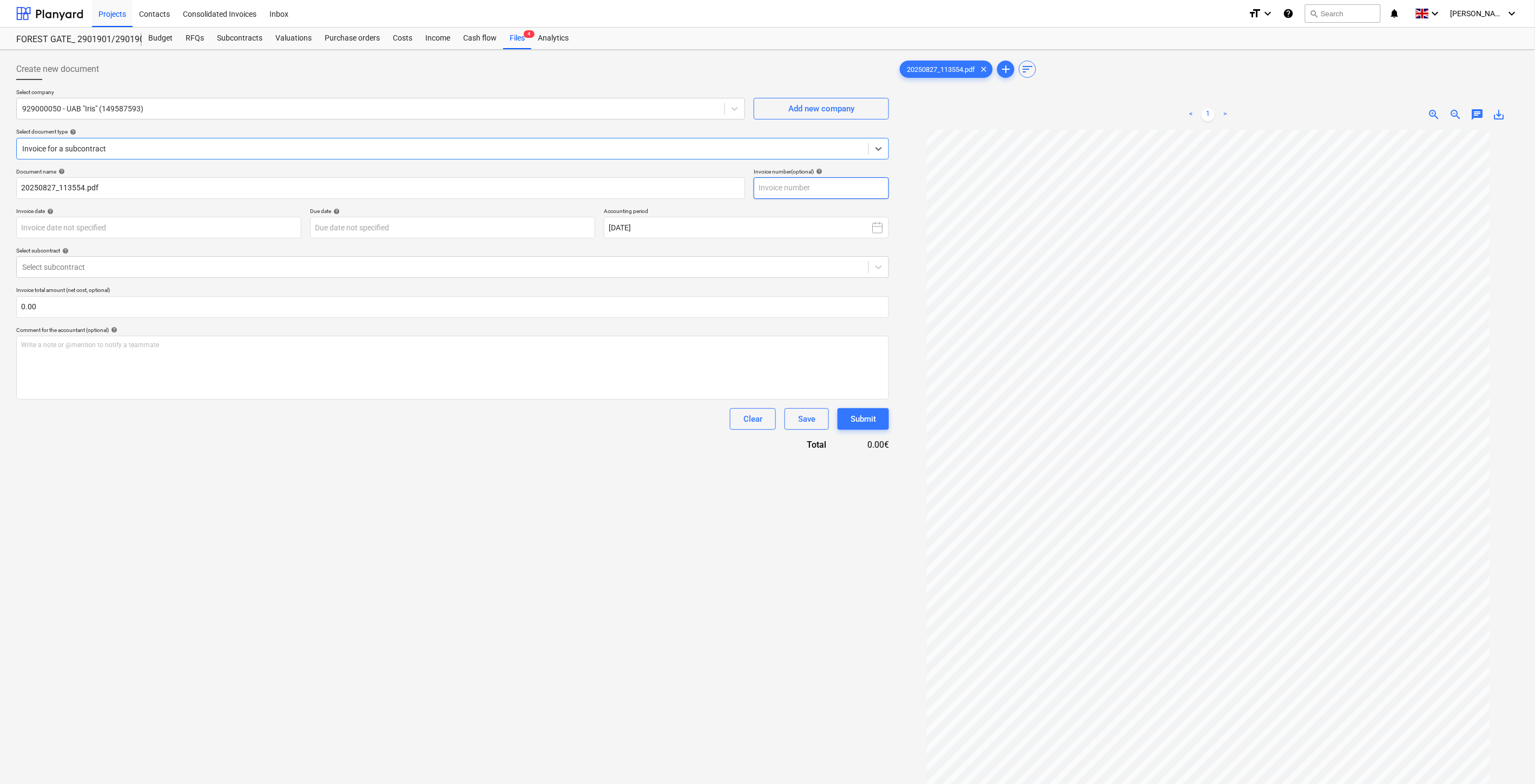
click at [852, 183] on input "text" at bounding box center [821, 187] width 135 height 22
type input "IRIS0538354"
click at [211, 229] on body "Projects Contacts Consolidated Invoices Inbox format_size keyboard_arrow_down h…" at bounding box center [767, 392] width 1535 height 784
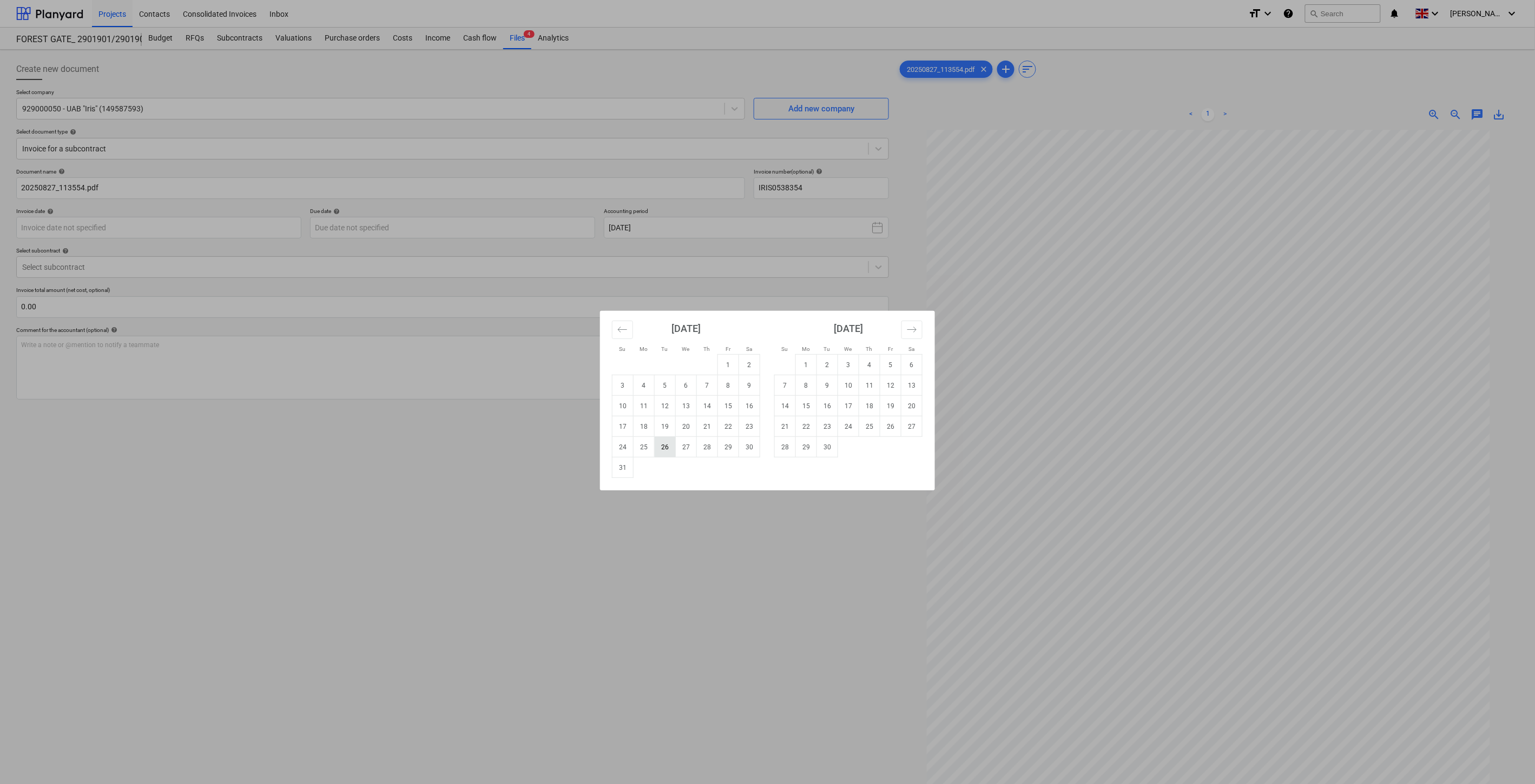
click at [665, 446] on td "26" at bounding box center [665, 448] width 21 height 21
type input "26 Aug 2025"
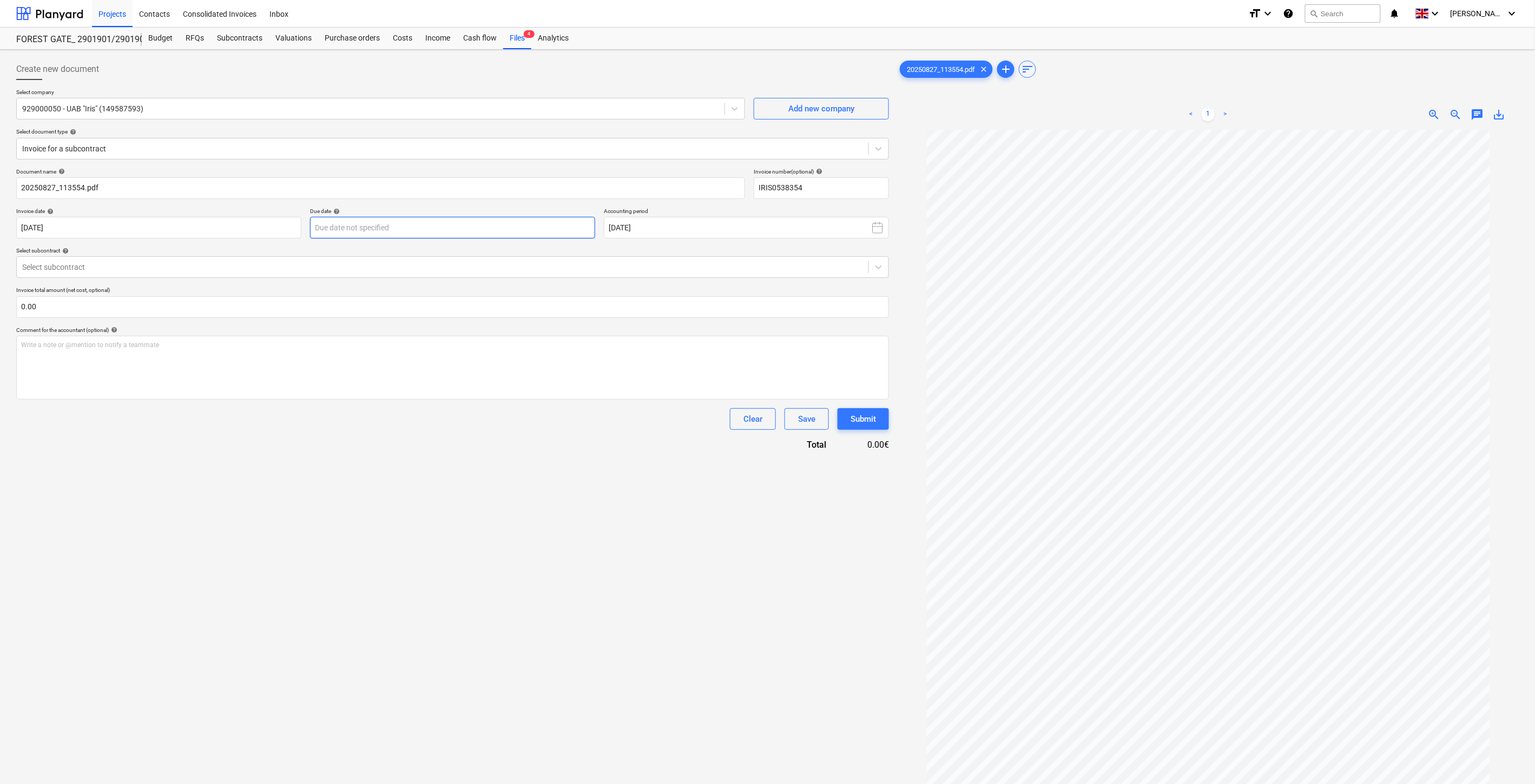
click at [506, 230] on body "Projects Contacts Consolidated Invoices Inbox format_size keyboard_arrow_down h…" at bounding box center [767, 392] width 1535 height 784
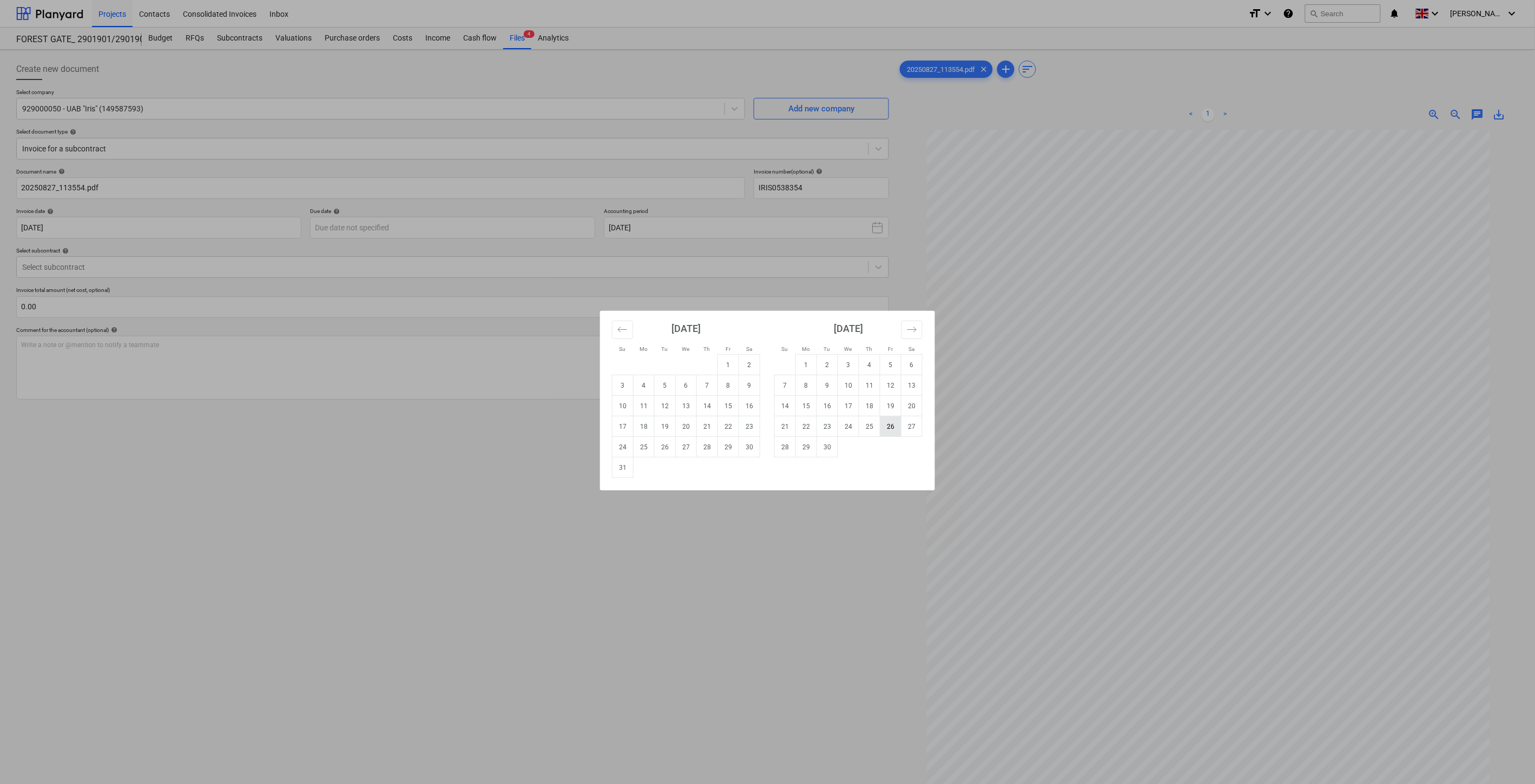
click at [884, 427] on td "26" at bounding box center [890, 427] width 21 height 21
type input "26 Sep 2025"
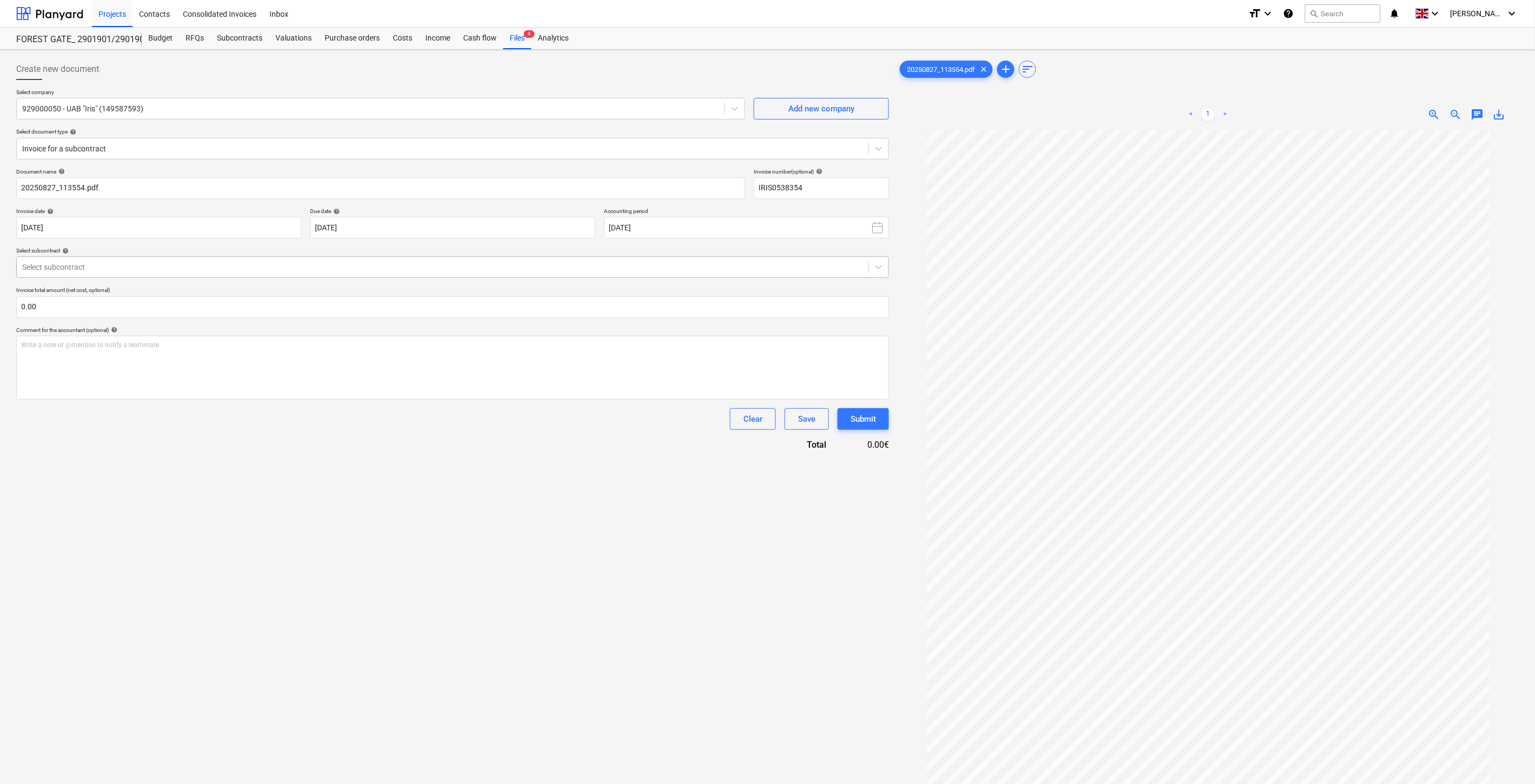
click at [446, 261] on div at bounding box center [442, 266] width 841 height 10
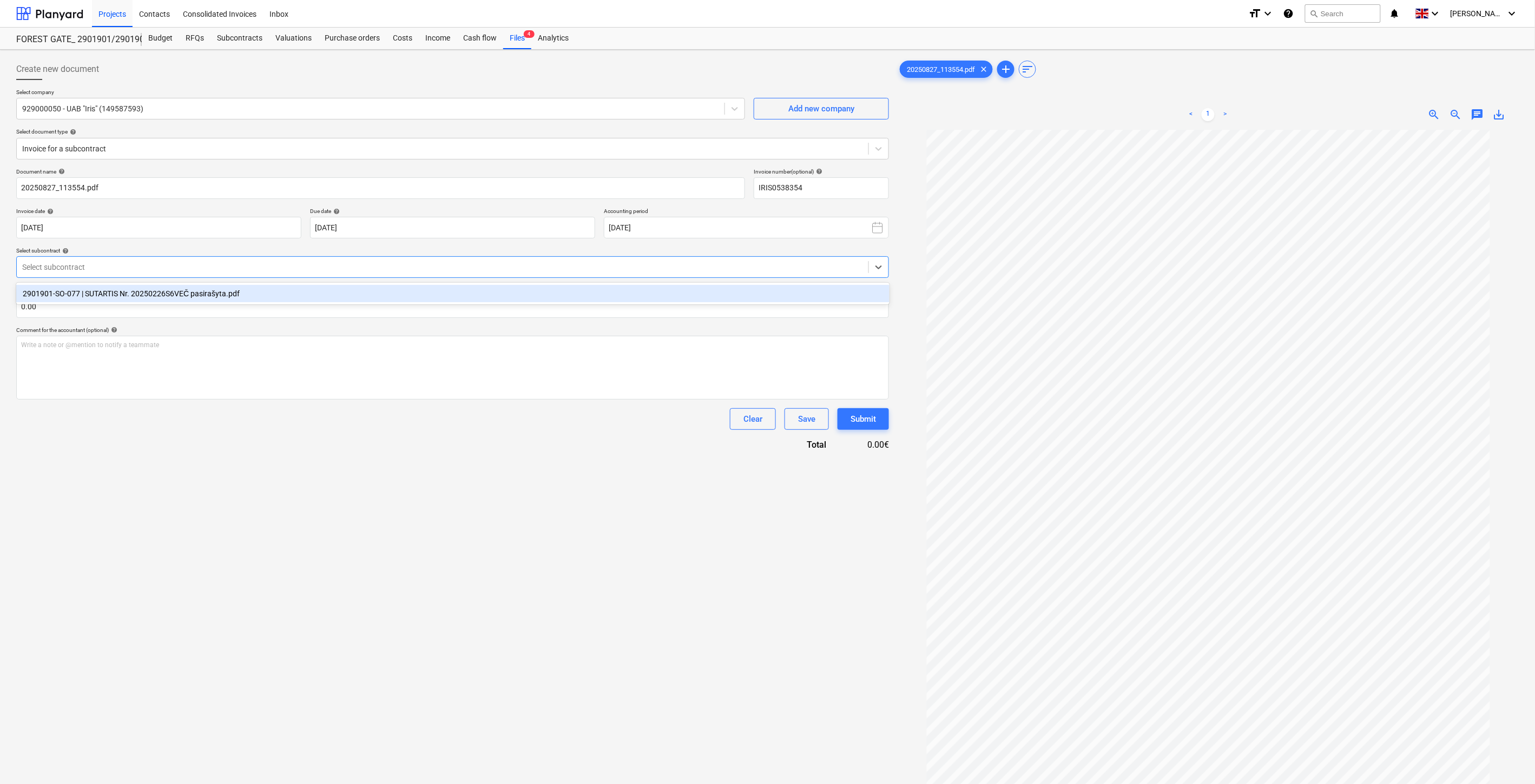
click at [429, 287] on div "2901901-SO-077 | SUTARTIS Nr. 20250226S6VEČ pasirašyta.pdf" at bounding box center [453, 294] width 873 height 17
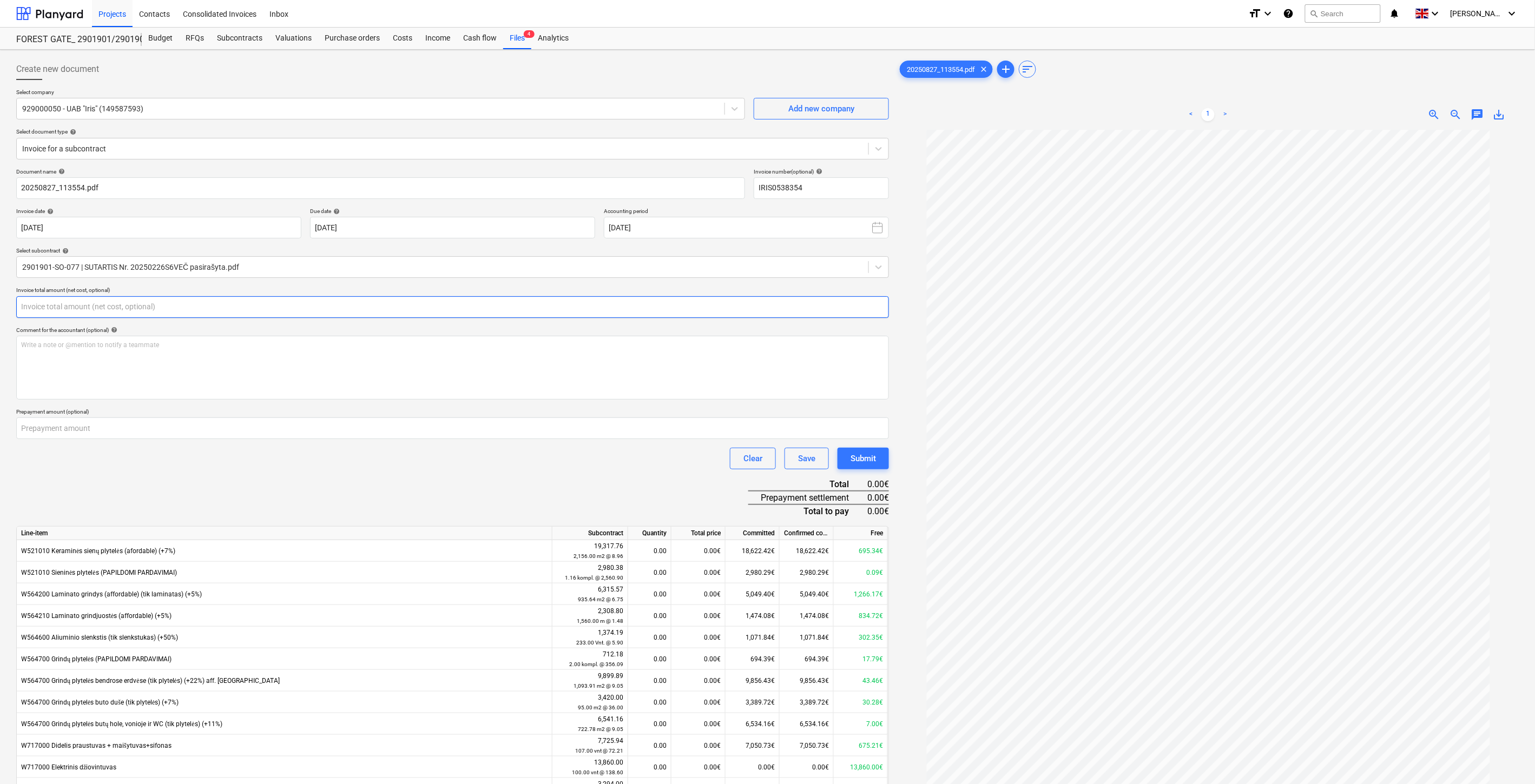
click at [452, 307] on input "text" at bounding box center [452, 307] width 872 height 22
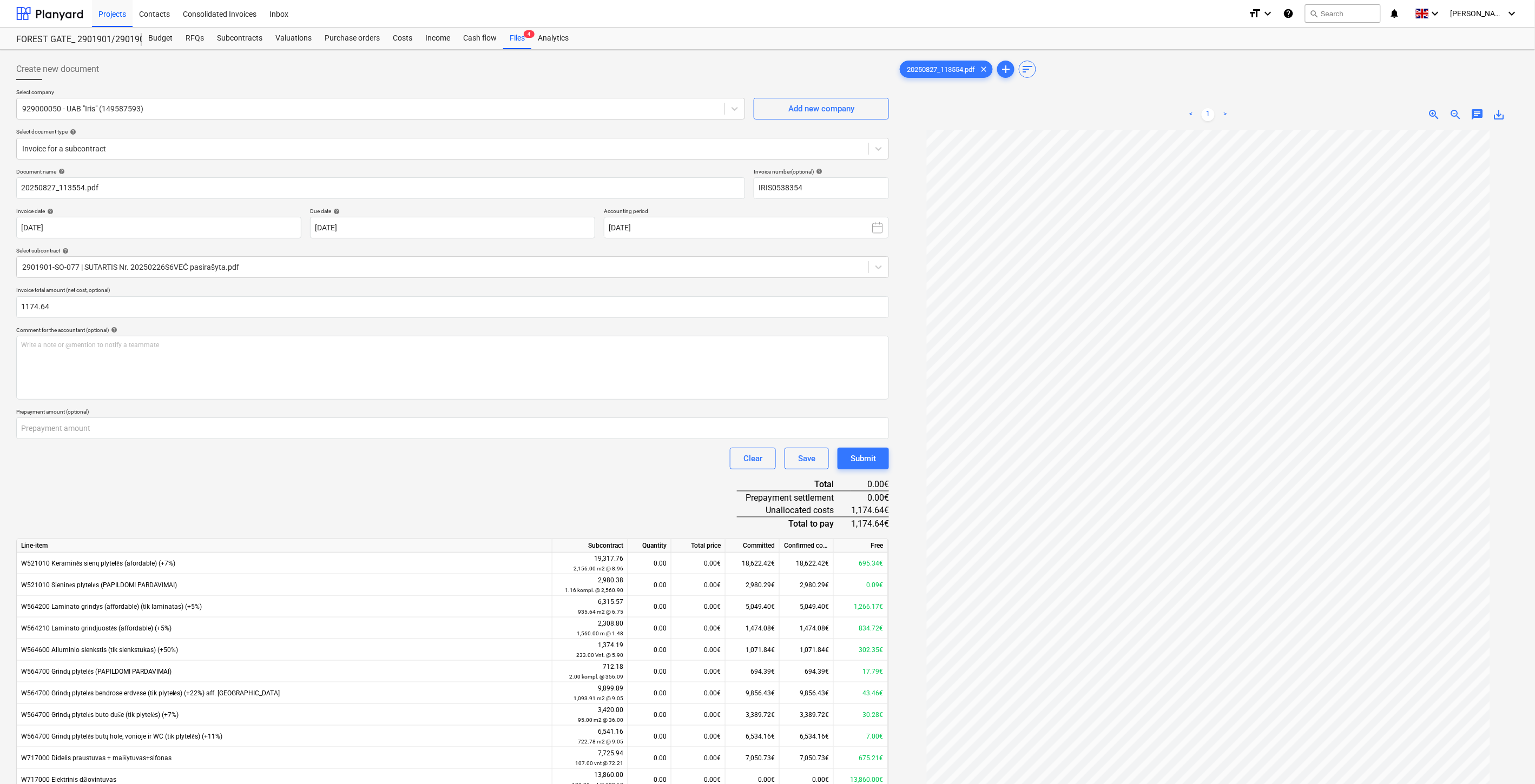
type input "1,174.64"
click at [383, 479] on div "Document name help 20250827_113554.pdf Invoice number (optional) help IRIS05383…" at bounding box center [452, 530] width 872 height 723
click at [409, 469] on div "Clear Save Submit" at bounding box center [452, 458] width 872 height 22
click at [458, 471] on div "Document name help 20250827_113554.pdf Invoice number (optional) help IRIS05383…" at bounding box center [452, 530] width 872 height 723
drag, startPoint x: 477, startPoint y: 466, endPoint x: 27, endPoint y: 469, distance: 450.0
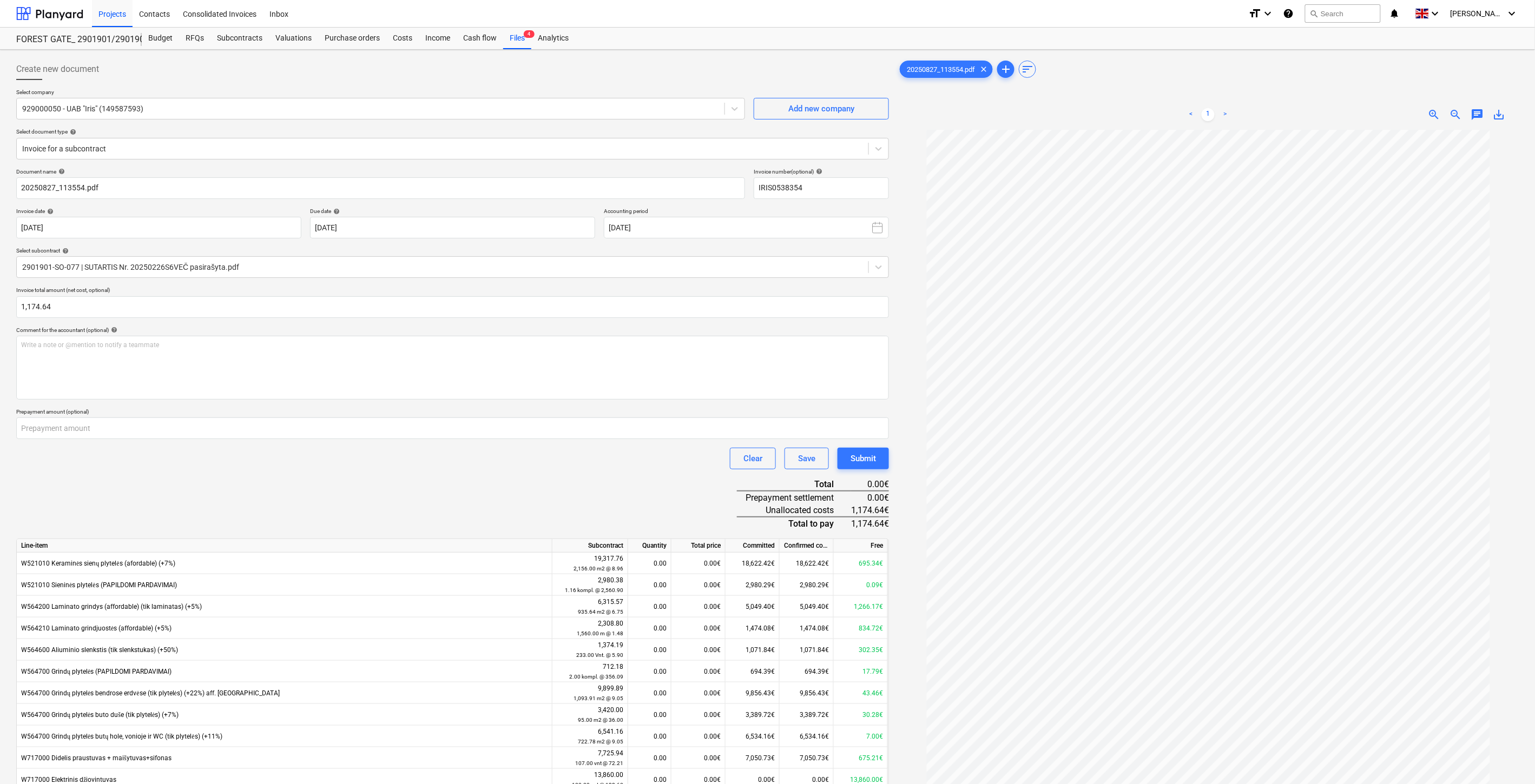
click at [473, 466] on div "Clear Save Submit" at bounding box center [452, 458] width 872 height 22
click at [410, 506] on div "Document name help 20250827_113554.pdf Invoice number (optional) help IRIS05383…" at bounding box center [452, 530] width 872 height 723
click at [438, 492] on div "Document name help 20250827_113554.pdf Invoice number (optional) help IRIS05383…" at bounding box center [452, 530] width 872 height 723
click at [457, 485] on div "Document name help 20250827_113554.pdf Invoice number (optional) help IRIS05383…" at bounding box center [452, 530] width 872 height 723
click at [475, 477] on div "Document name help 20250827_113554.pdf Invoice number (optional) help IRIS05383…" at bounding box center [452, 530] width 872 height 723
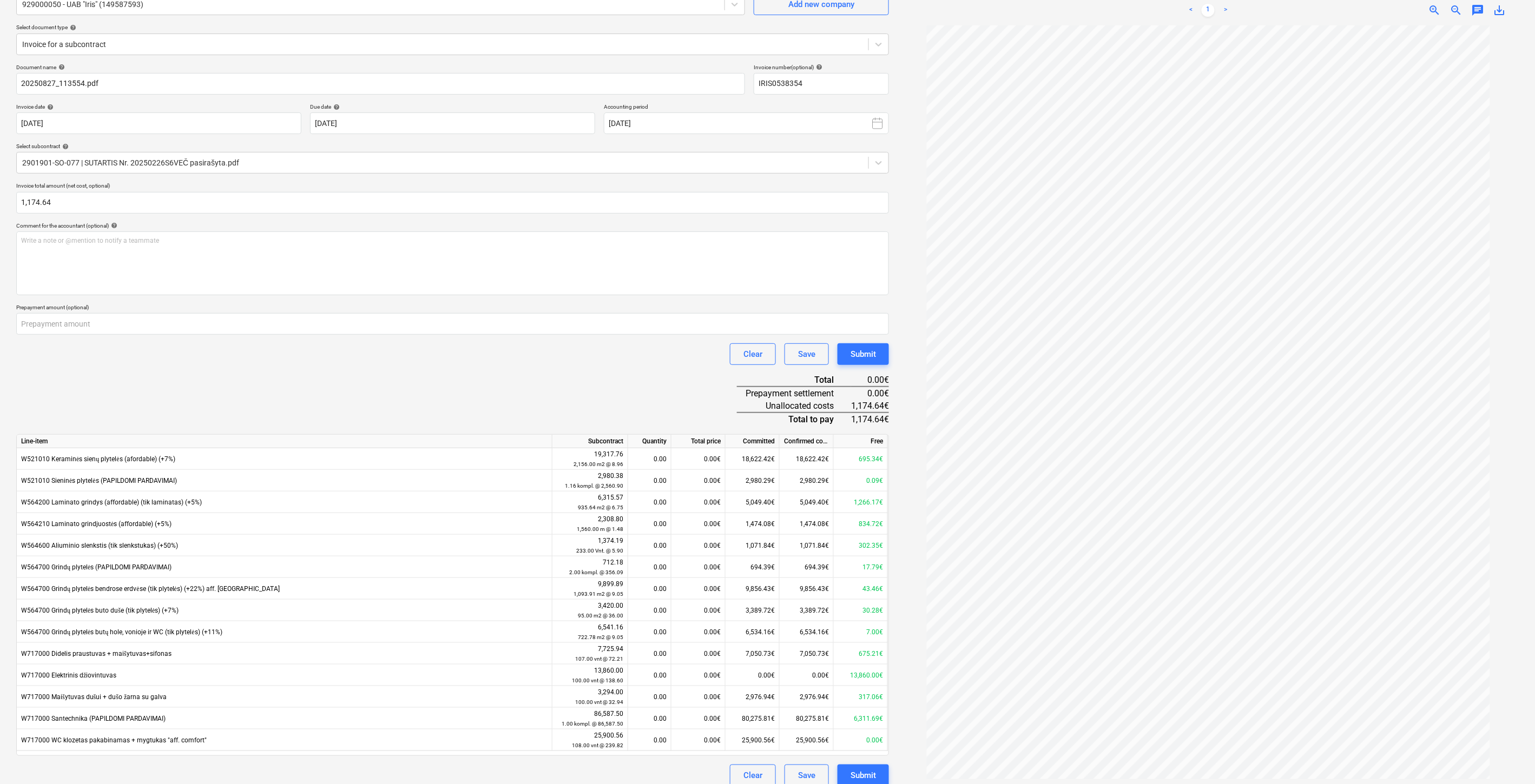
scroll to position [116, 0]
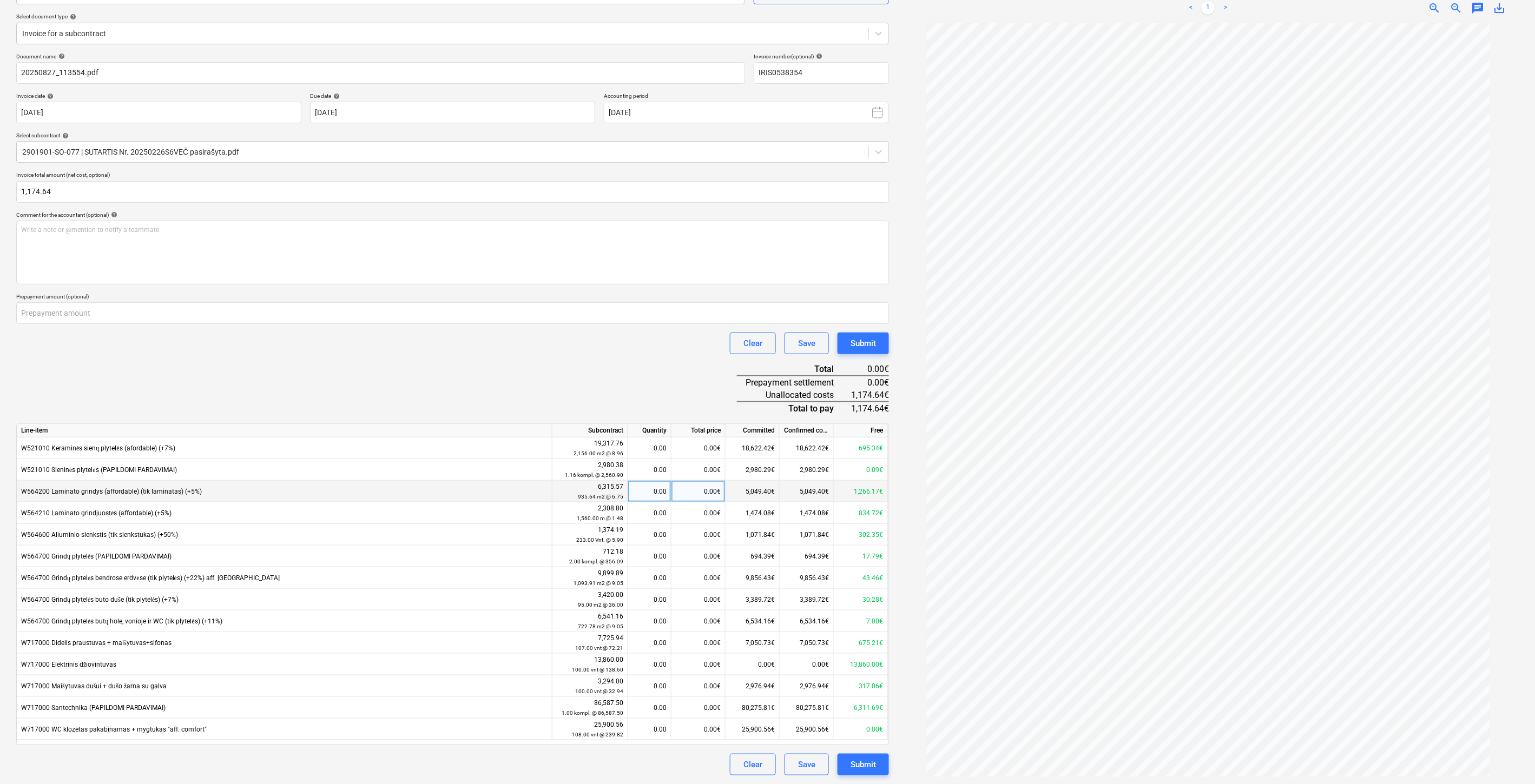
click at [689, 490] on div "0.00€" at bounding box center [698, 491] width 54 height 22
type input "1174.64"
click at [652, 350] on div "Clear Save Submit" at bounding box center [452, 343] width 872 height 22
click at [798, 763] on div "Save" at bounding box center [807, 764] width 17 height 14
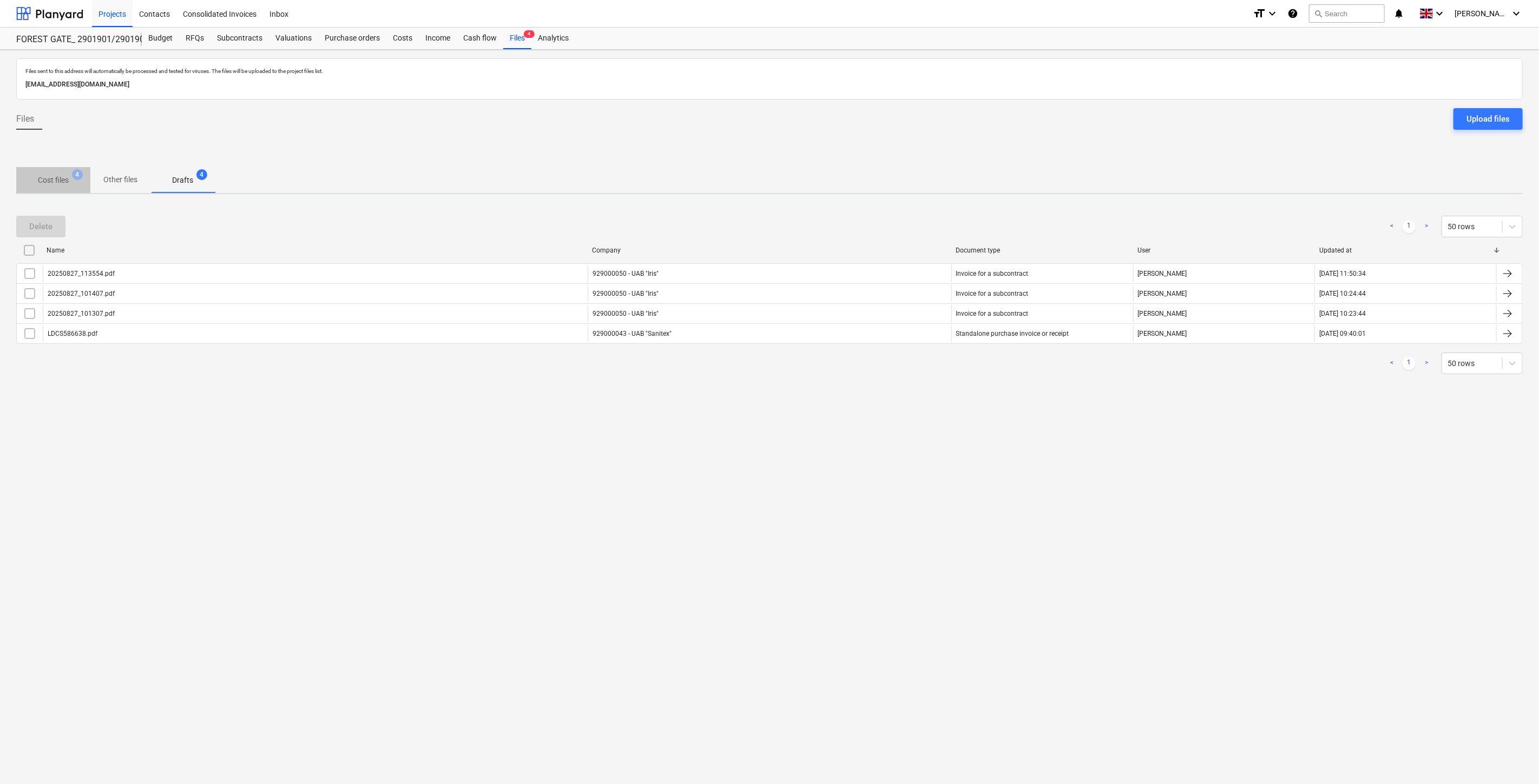
click at [63, 177] on p "Cost files" at bounding box center [53, 181] width 31 height 11
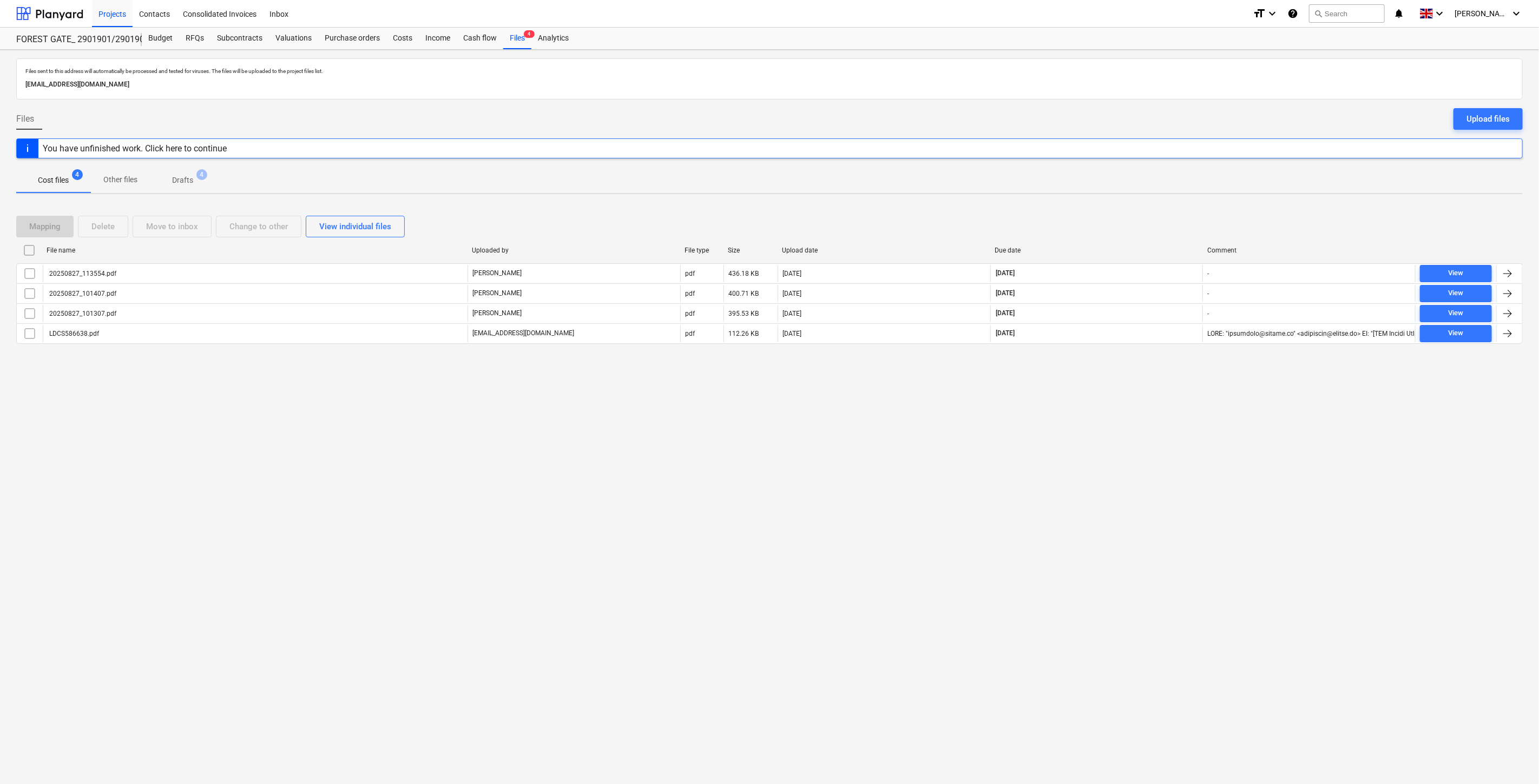
drag, startPoint x: 1064, startPoint y: 416, endPoint x: 1083, endPoint y: 389, distance: 33.0
click at [1064, 415] on div "Files sent to this address will automatically be processed and tested for virus…" at bounding box center [769, 418] width 1539 height 735
click at [1086, 384] on div "Files sent to this address will automatically be processed and tested for virus…" at bounding box center [769, 418] width 1539 height 735
click at [1489, 118] on div "Upload files" at bounding box center [1488, 118] width 44 height 14
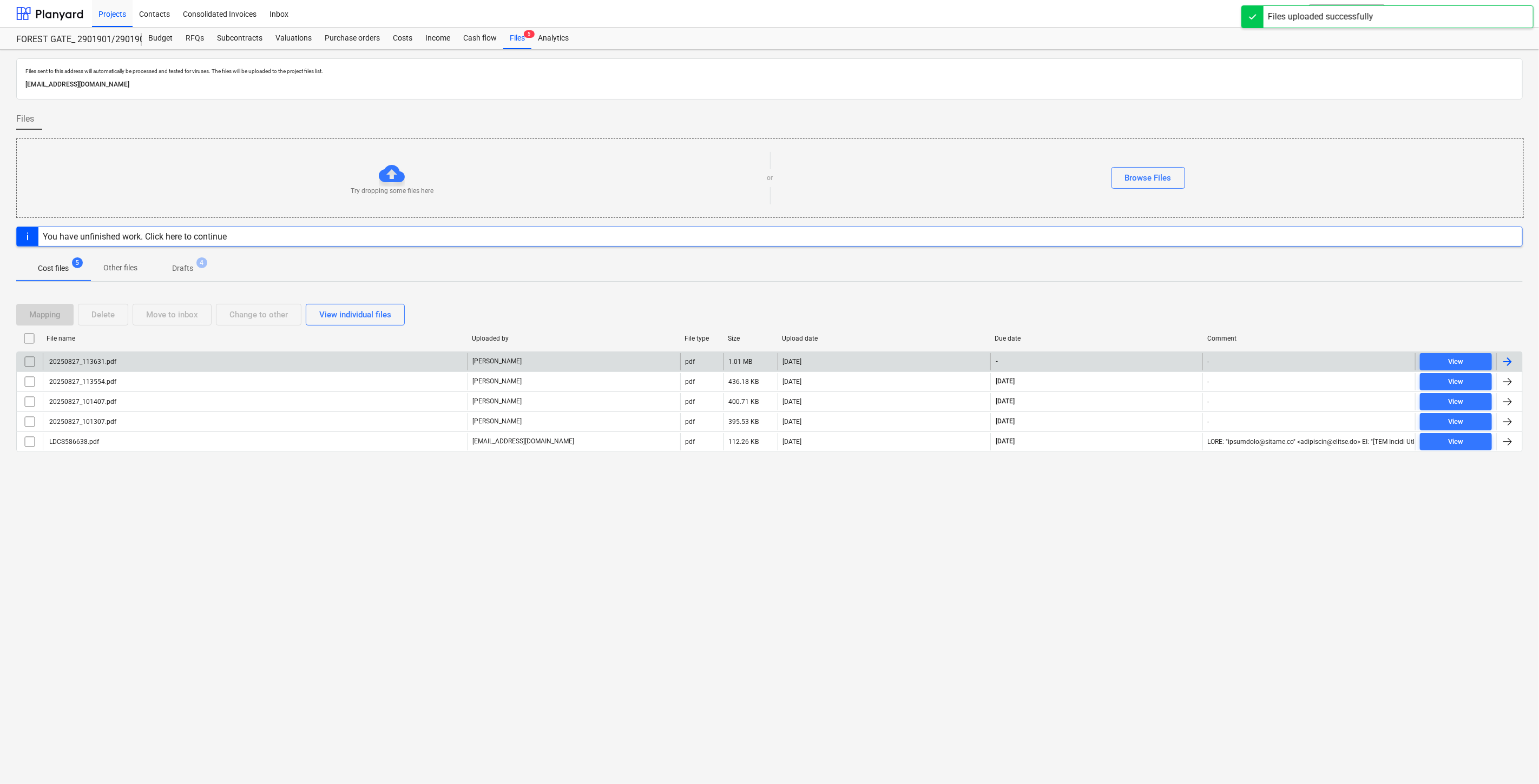
click at [404, 361] on div "20250827_113631.pdf" at bounding box center [255, 362] width 424 height 17
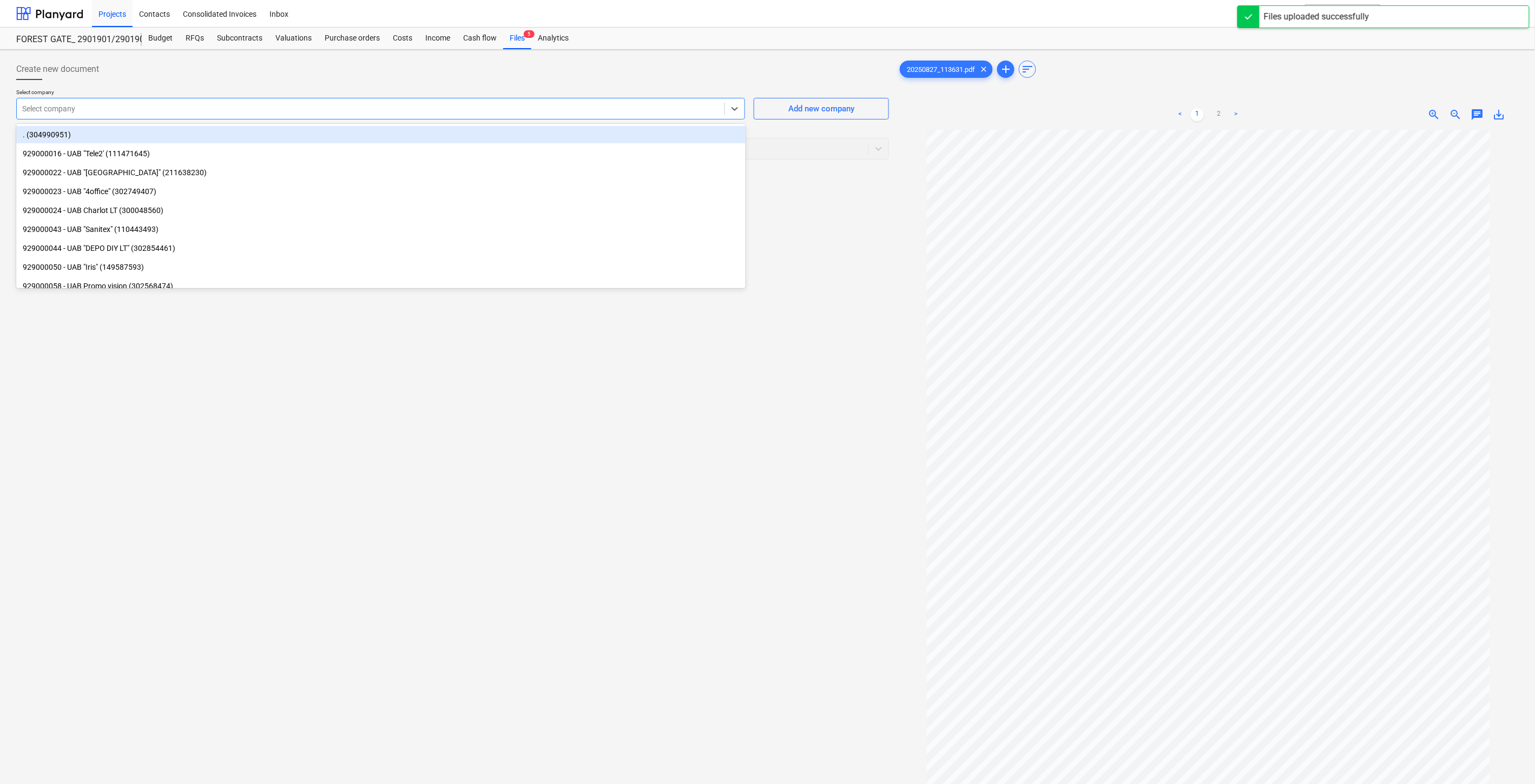
click at [499, 104] on div at bounding box center [370, 108] width 697 height 10
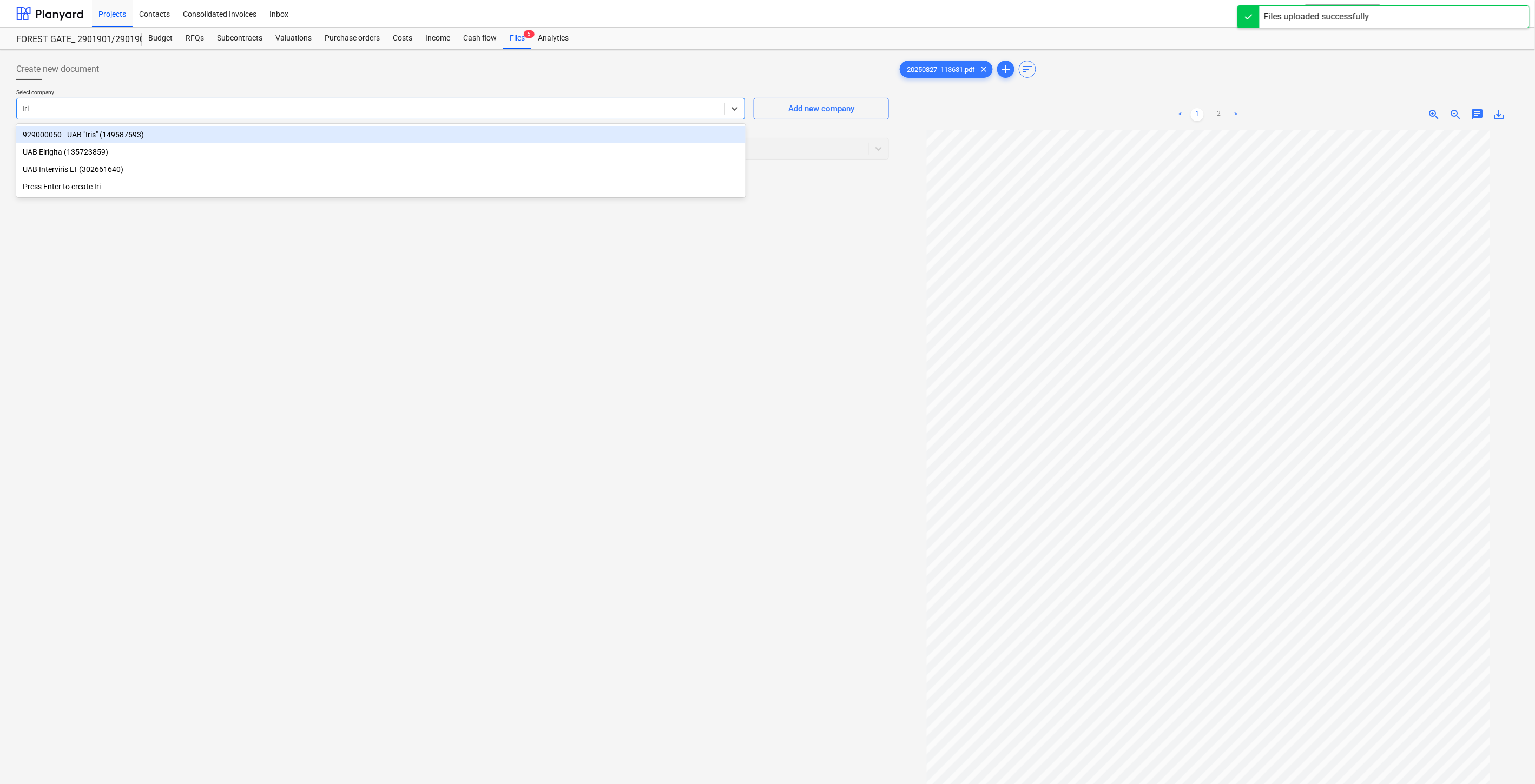
type input "Iris"
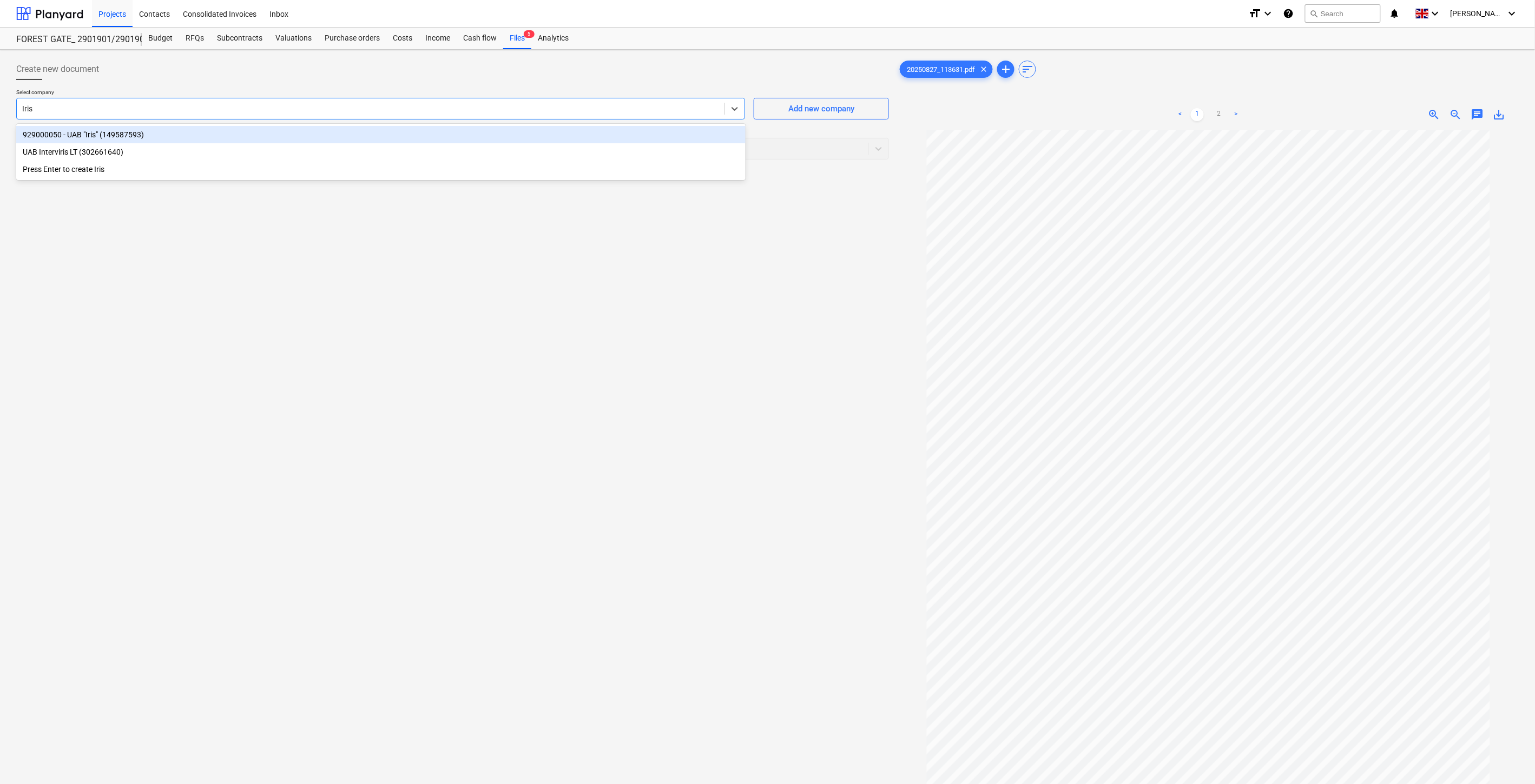
click at [480, 133] on div "929000050 - UAB "Iris" (149587593)" at bounding box center [381, 134] width 729 height 17
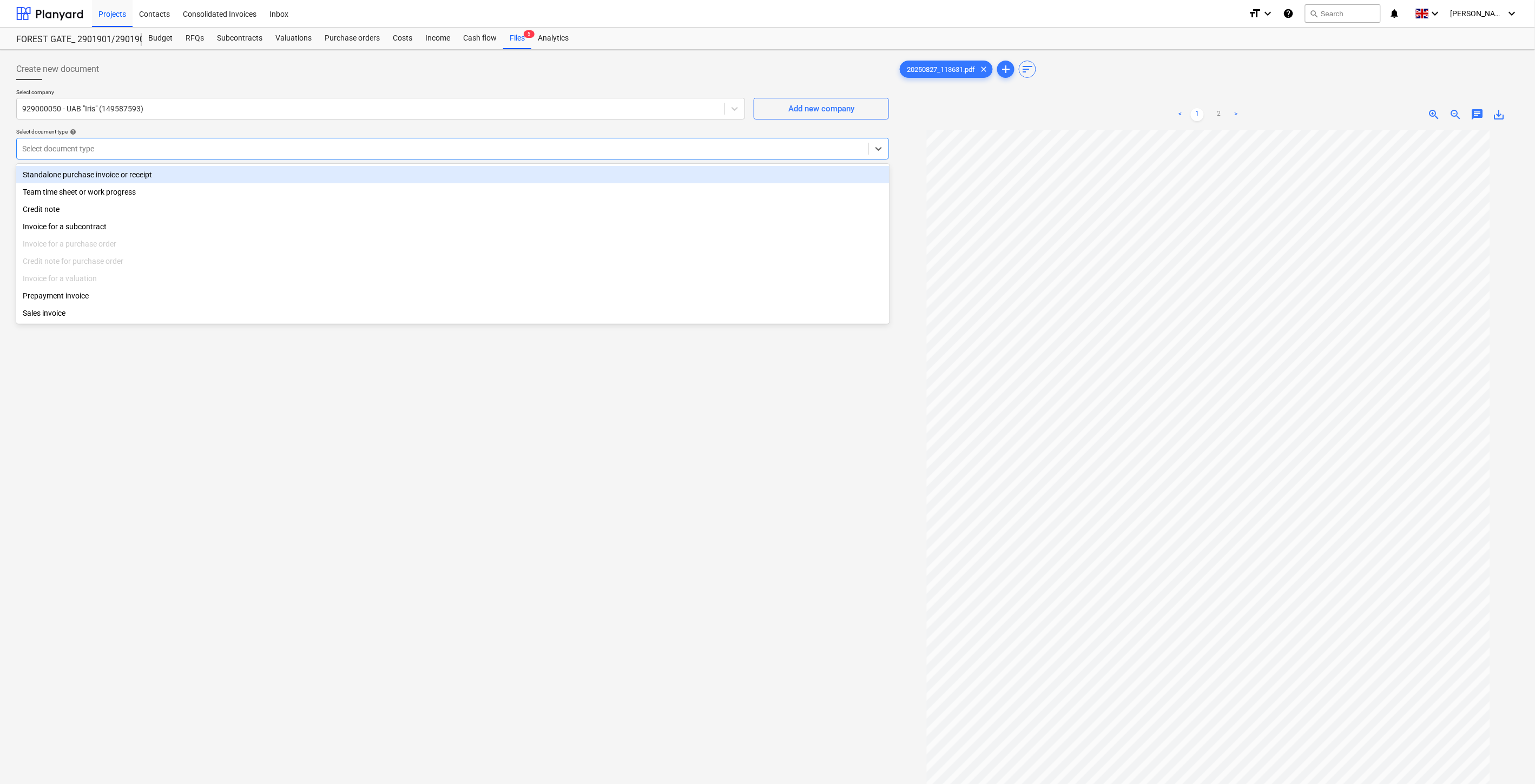
click at [468, 151] on div at bounding box center [442, 148] width 841 height 10
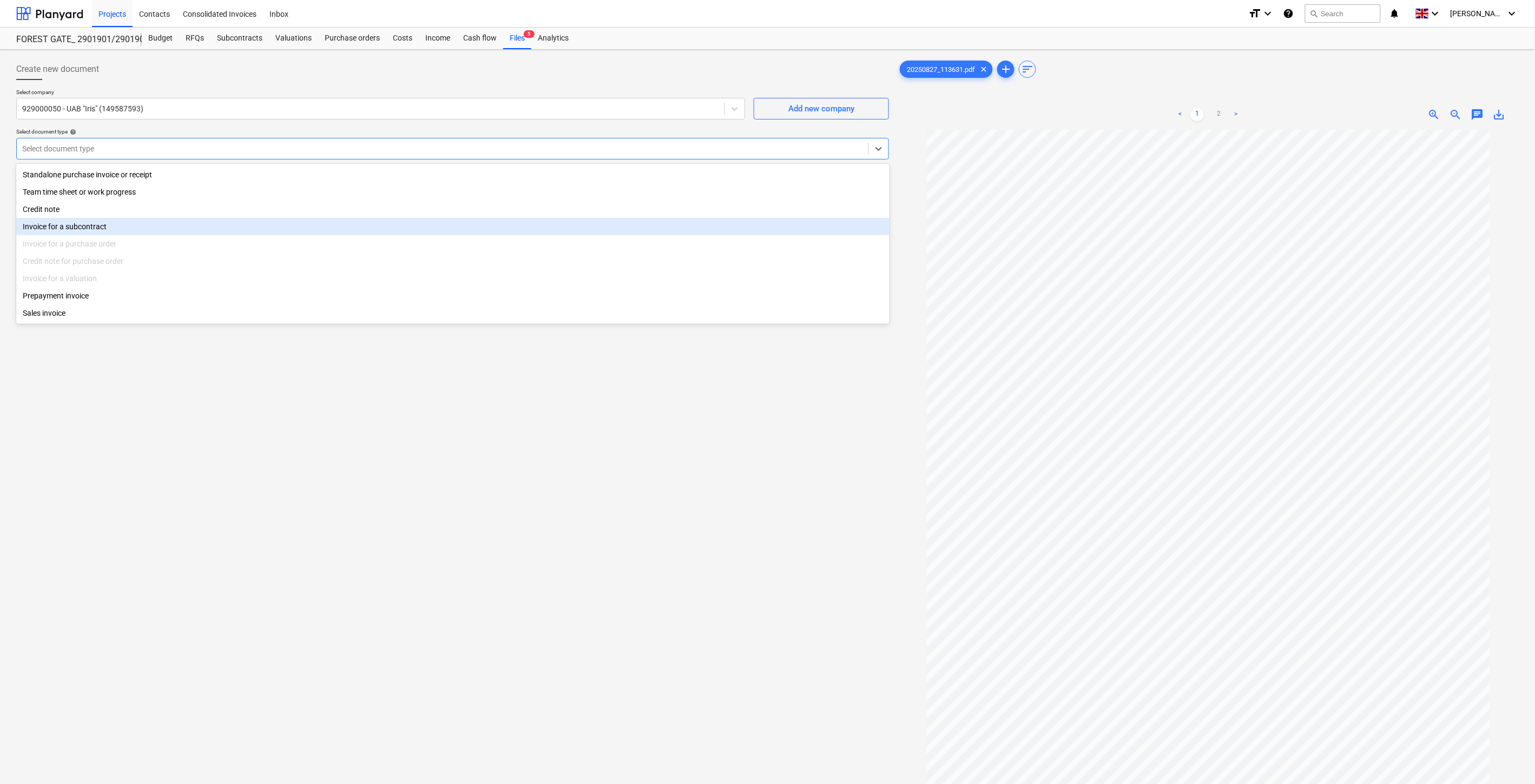
click at [112, 234] on div "Invoice for a subcontract" at bounding box center [453, 226] width 873 height 17
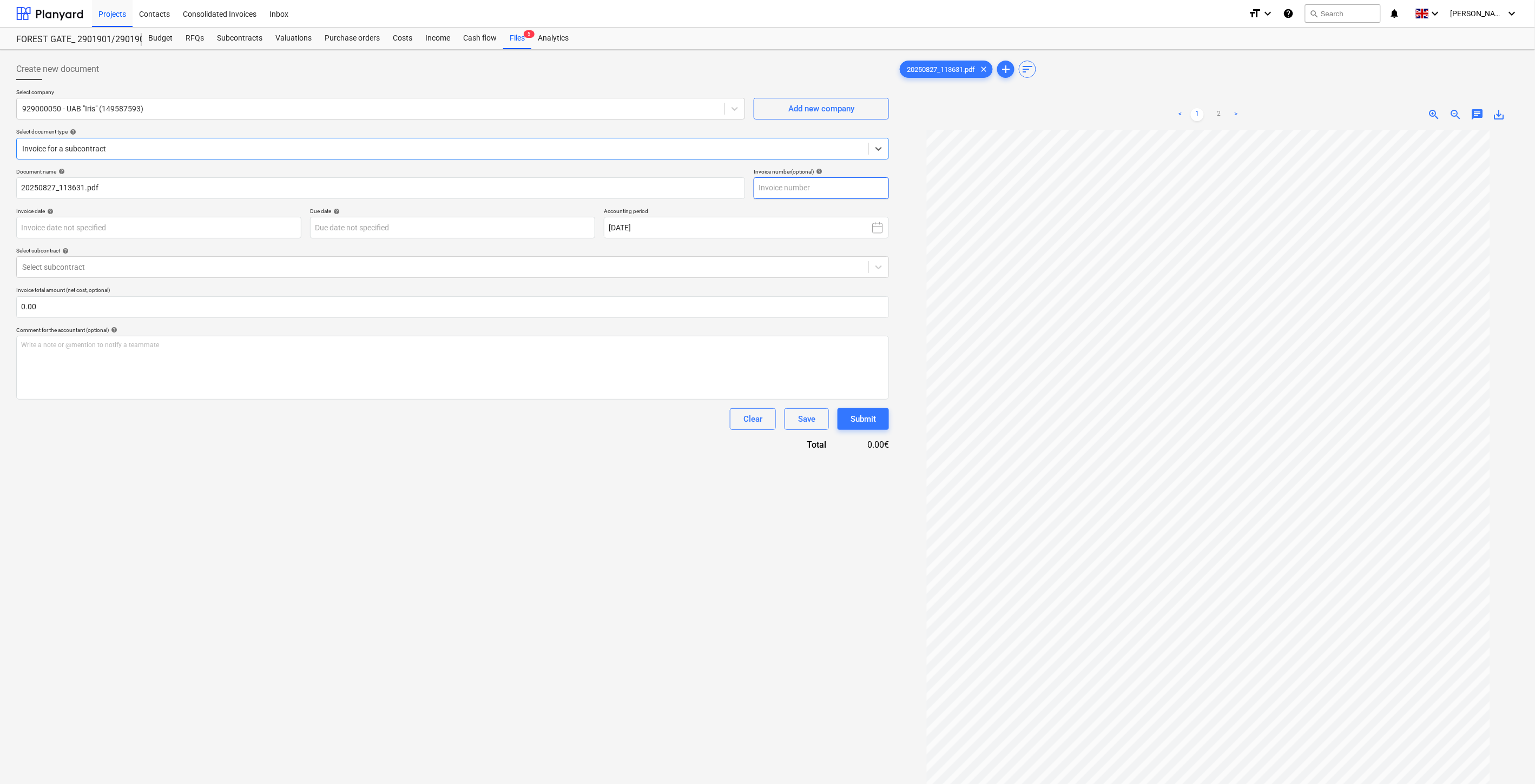
click at [859, 183] on input "text" at bounding box center [821, 187] width 135 height 22
type input "IRIS0538356"
click at [268, 229] on body "Projects Contacts Consolidated Invoices Inbox format_size keyboard_arrow_down h…" at bounding box center [767, 392] width 1535 height 784
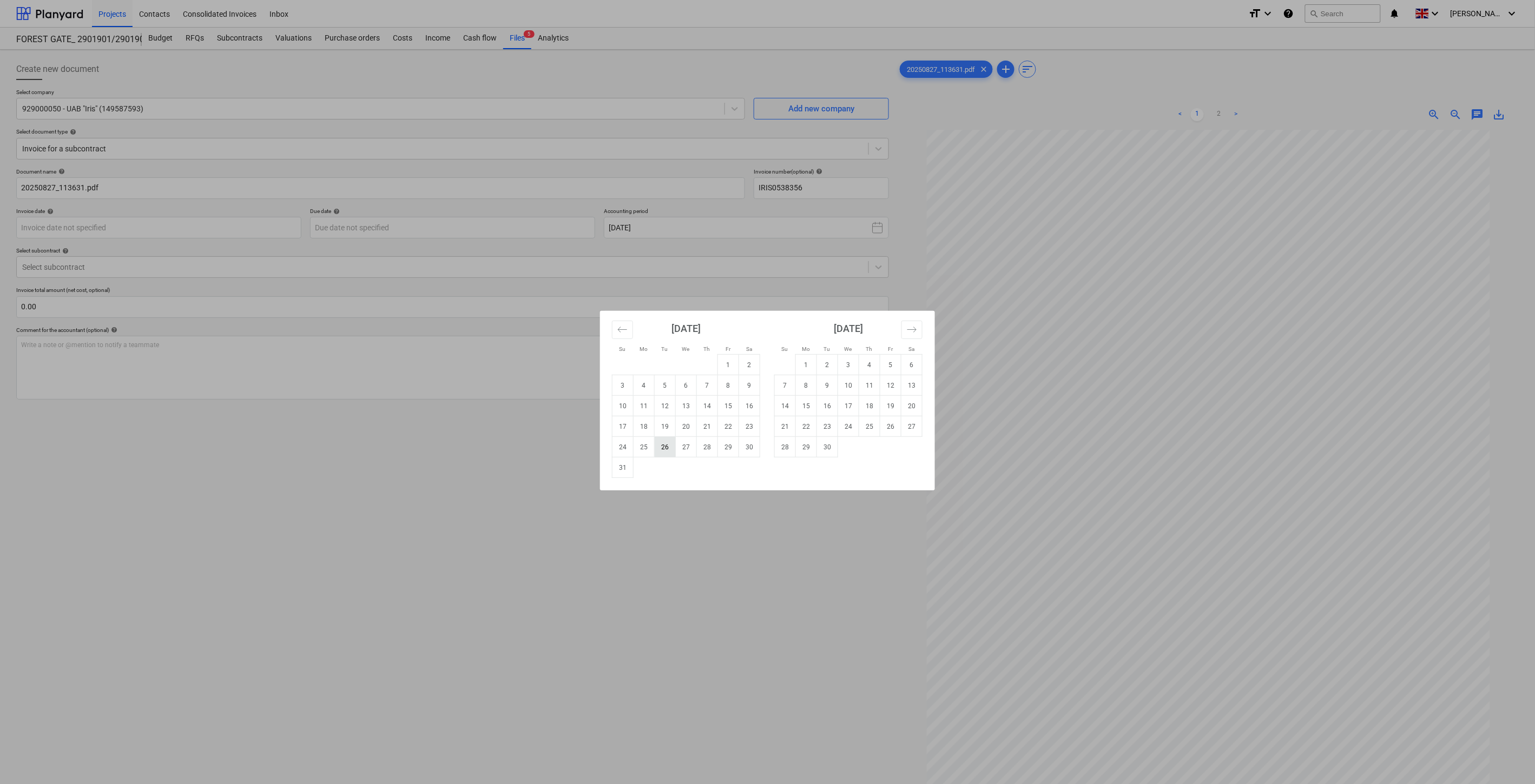
click at [658, 446] on td "26" at bounding box center [665, 448] width 21 height 21
type input "26 Aug 2025"
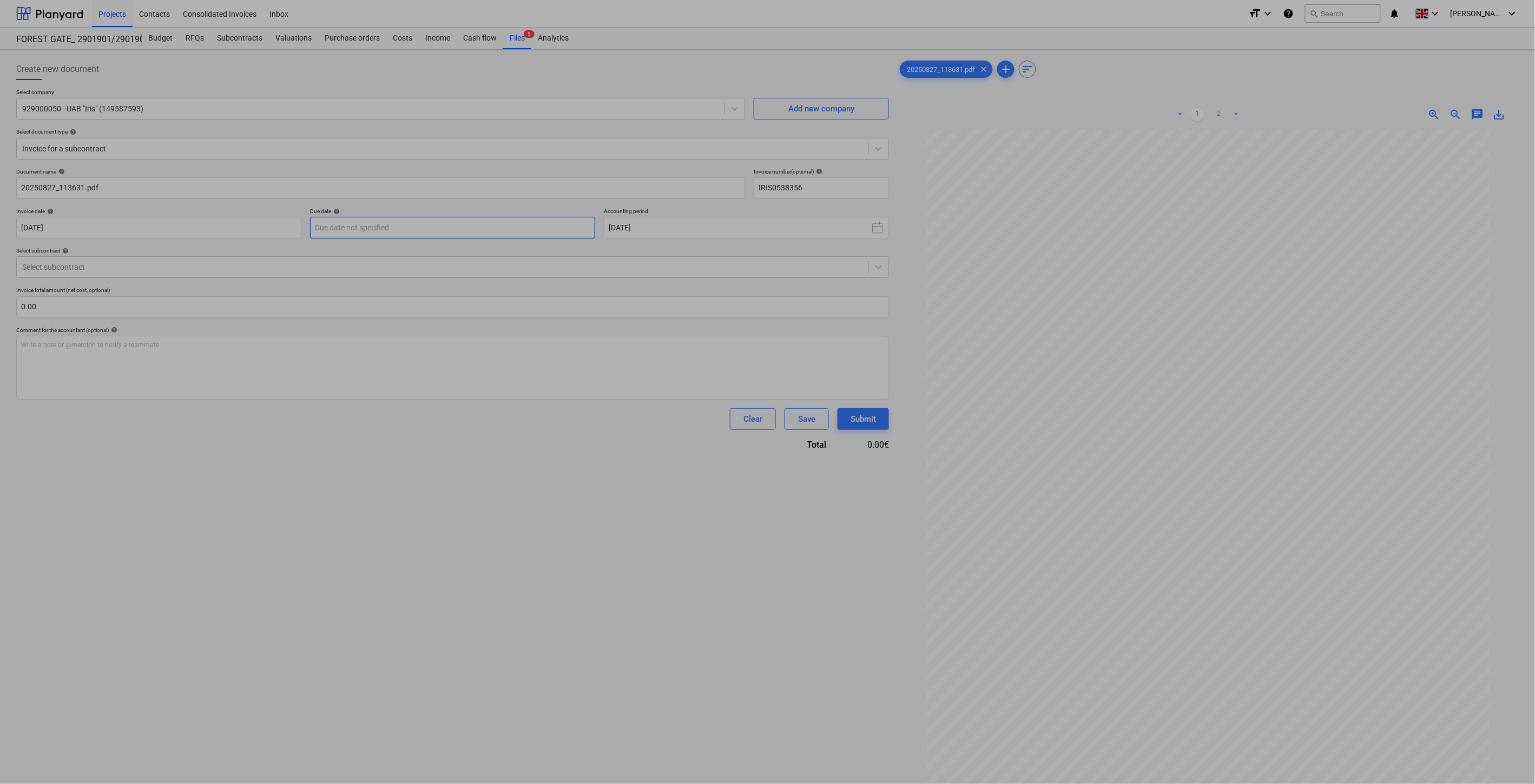
click at [542, 227] on body "Projects Contacts Consolidated Invoices Inbox format_size keyboard_arrow_down h…" at bounding box center [767, 392] width 1535 height 784
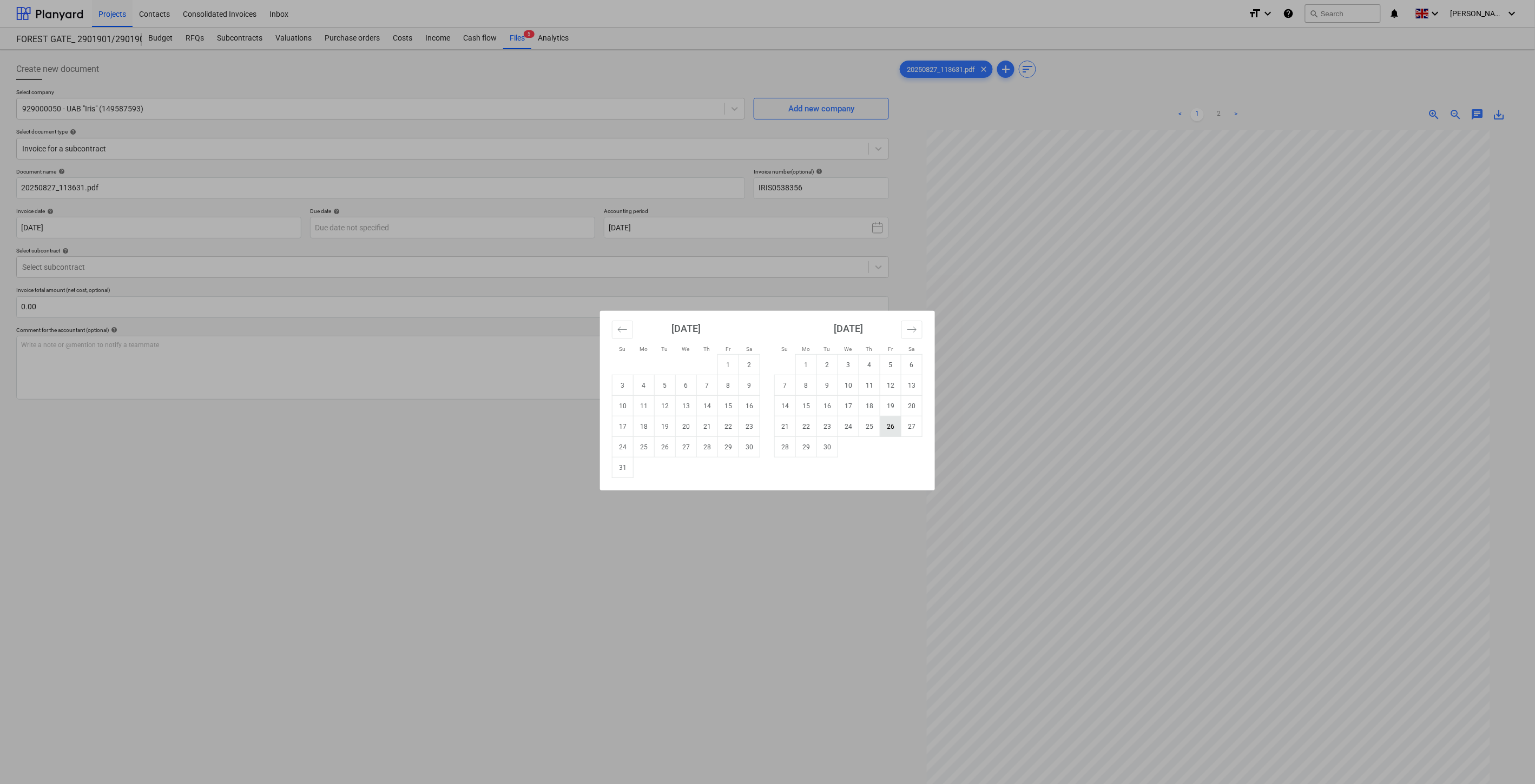
click at [888, 426] on td "26" at bounding box center [890, 427] width 21 height 21
type input "26 Sep 2025"
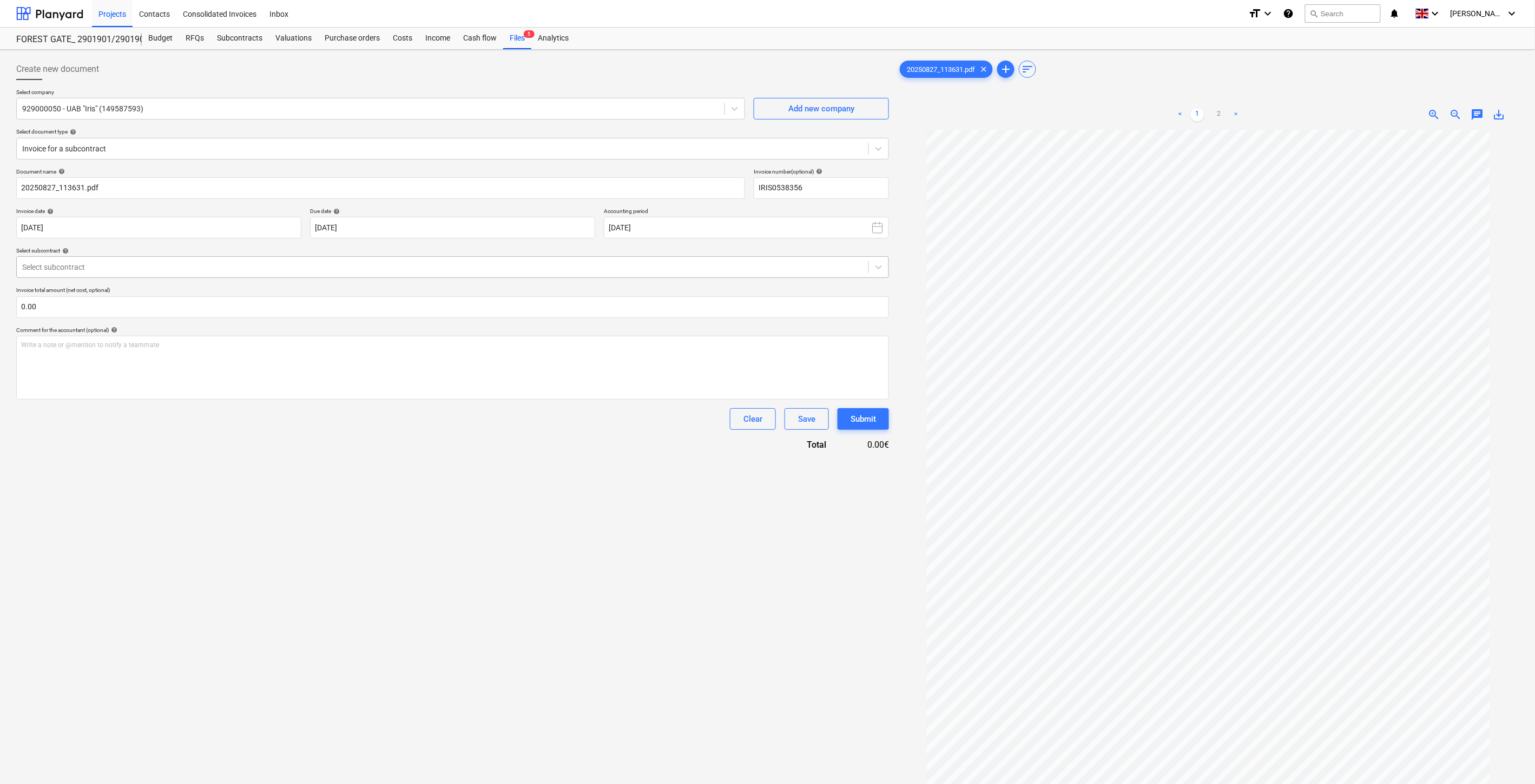
click at [370, 262] on div at bounding box center [442, 266] width 841 height 10
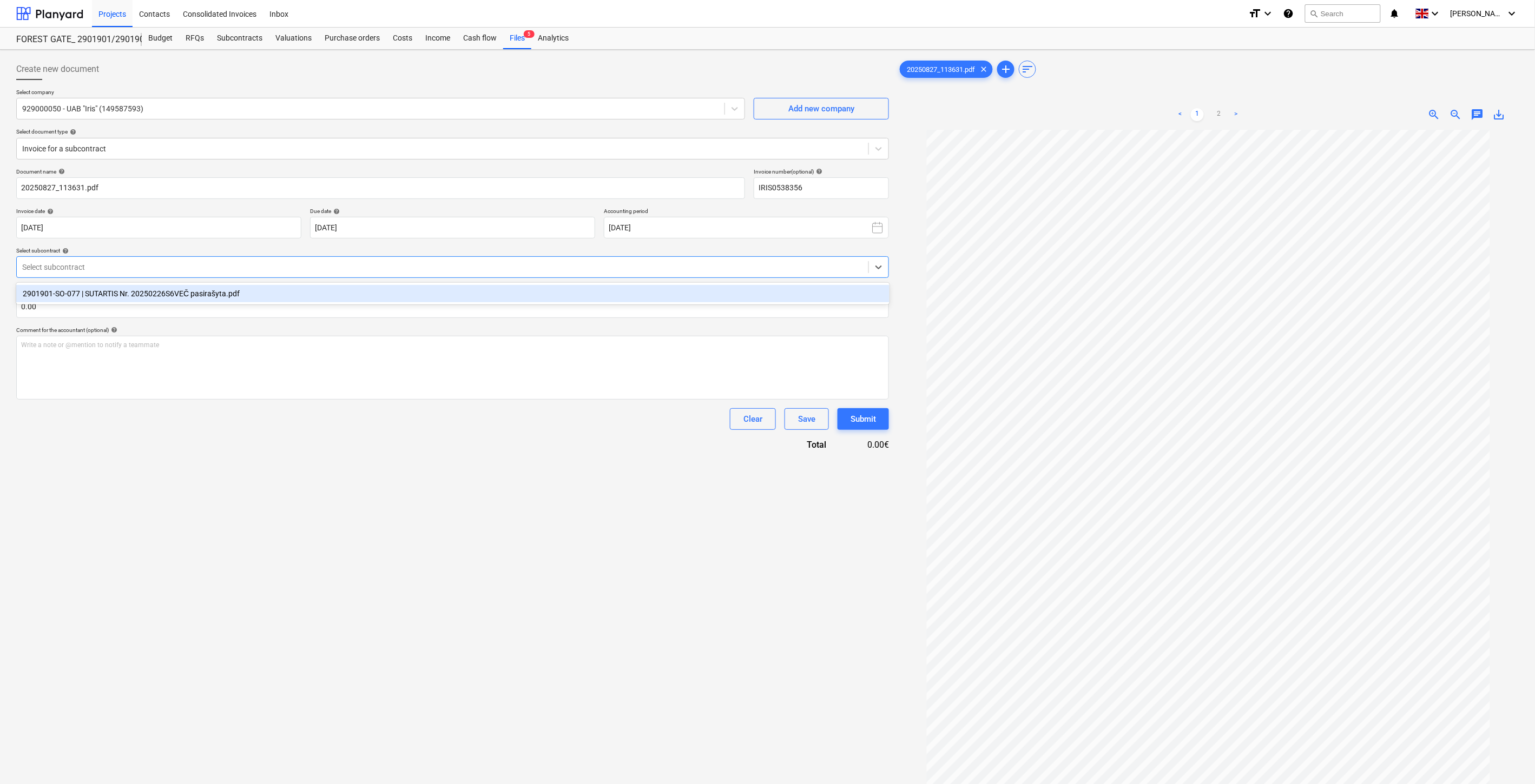
click at [368, 291] on div "2901901-SO-077 | SUTARTIS Nr. 20250226S6VEČ pasirašyta.pdf" at bounding box center [453, 294] width 873 height 17
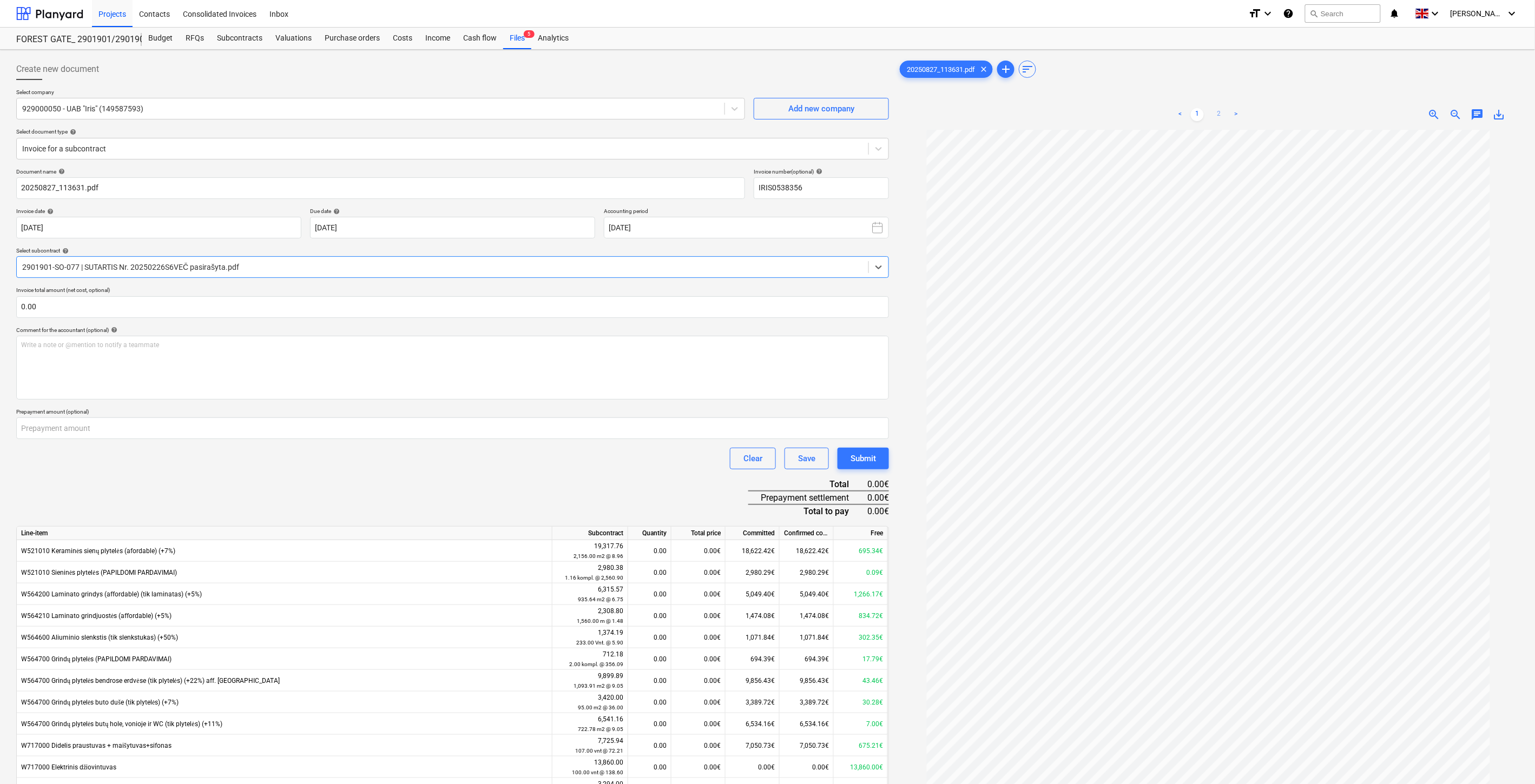
click at [1220, 115] on link "2" at bounding box center [1219, 115] width 13 height 13
click at [639, 310] on input "text" at bounding box center [452, 307] width 872 height 22
type input "22,286.08"
click at [447, 494] on div "Document name help 20250827_113631.pdf Invoice number (optional) help IRIS05383…" at bounding box center [452, 530] width 872 height 723
click at [473, 483] on div "Document name help 20250827_113631.pdf Invoice number (optional) help IRIS05383…" at bounding box center [452, 530] width 872 height 723
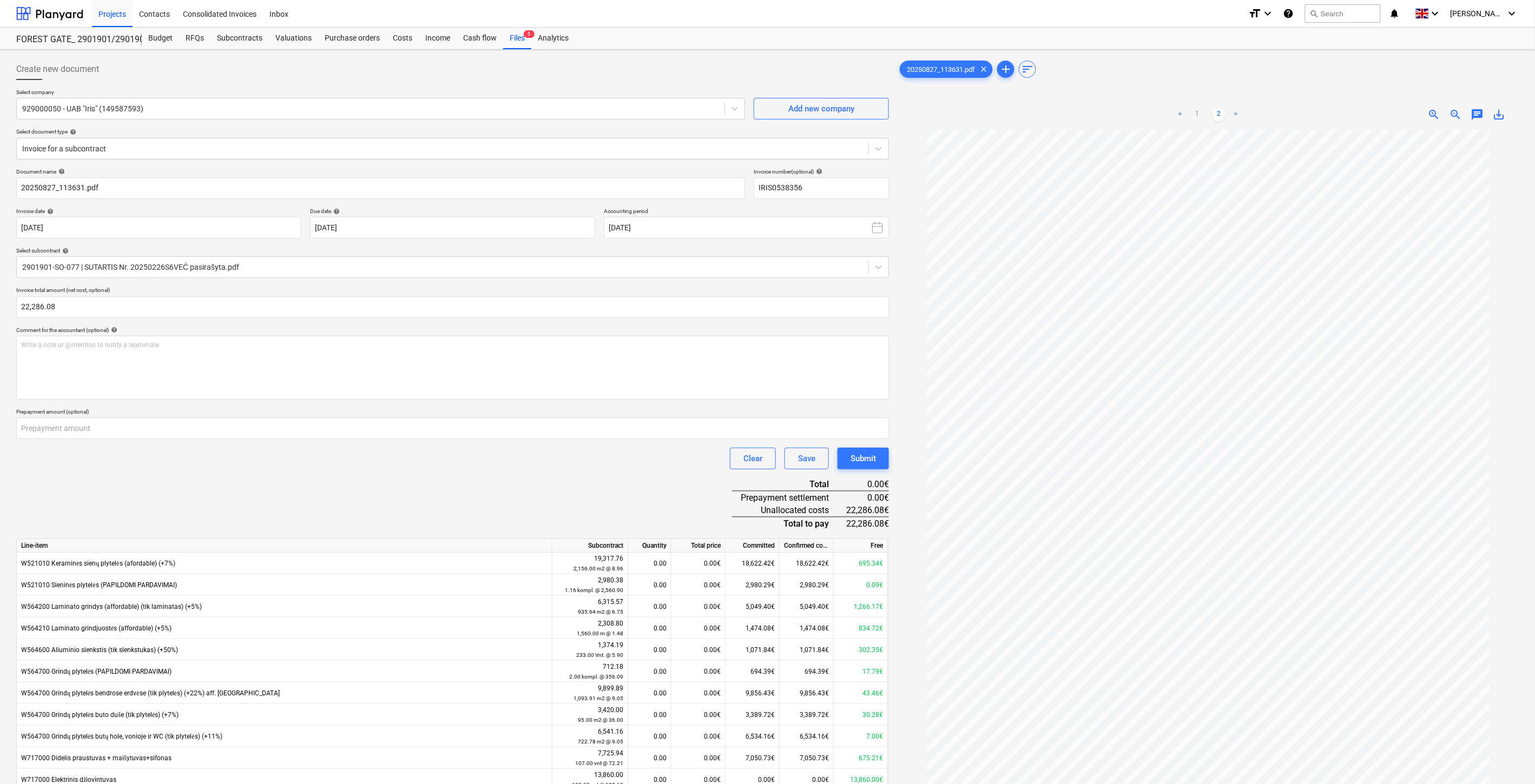
click at [479, 481] on div "Document name help 20250827_113631.pdf Invoice number (optional) help IRIS05383…" at bounding box center [452, 530] width 872 height 723
click at [455, 495] on div "Document name help 20250827_113631.pdf Invoice number (optional) help IRIS05383…" at bounding box center [452, 530] width 872 height 723
click at [474, 485] on div "Document name help 20250827_113631.pdf Invoice number (optional) help IRIS05383…" at bounding box center [452, 530] width 872 height 723
click at [1200, 114] on link "1" at bounding box center [1197, 115] width 13 height 13
drag, startPoint x: 473, startPoint y: 489, endPoint x: 503, endPoint y: 470, distance: 35.5
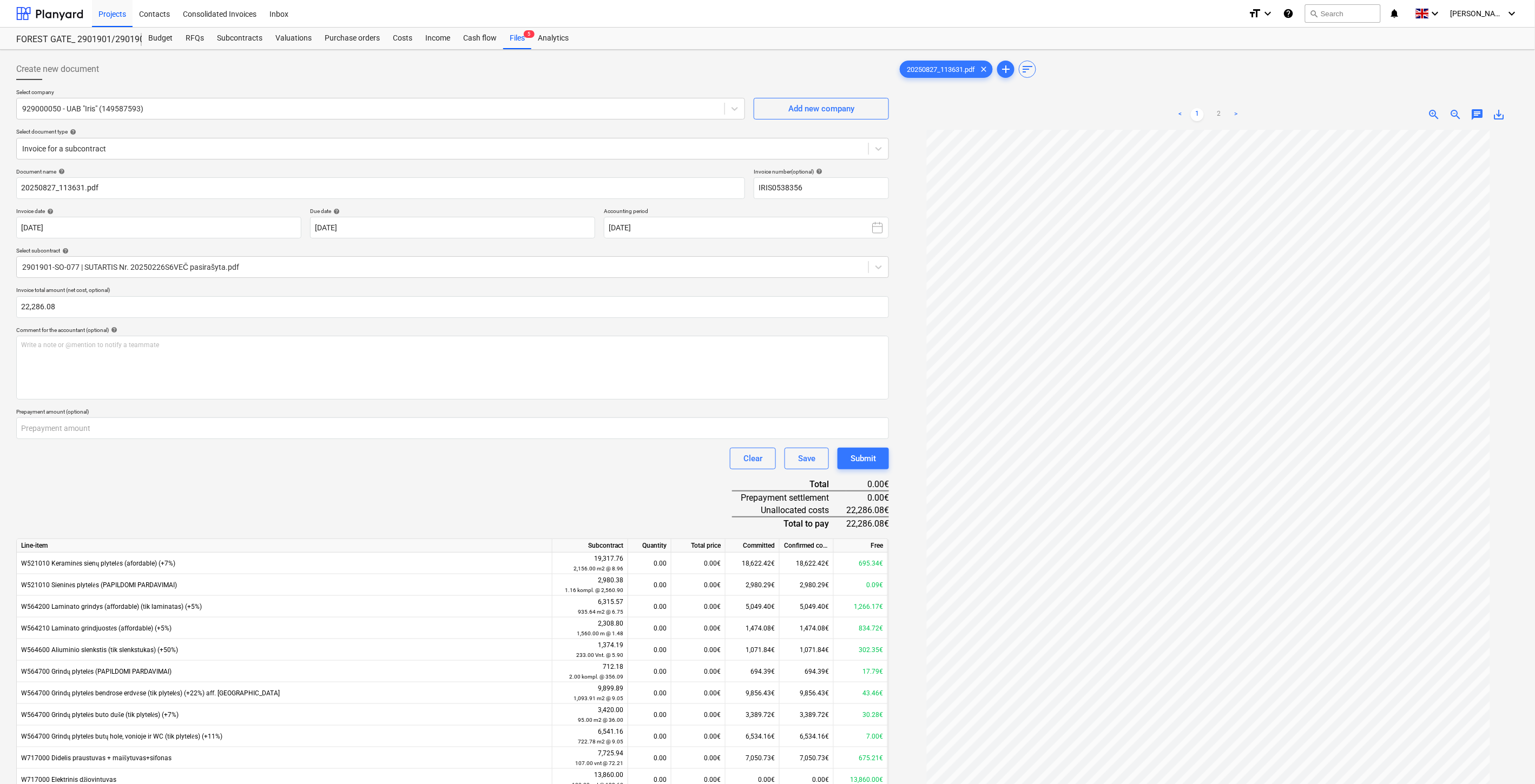
click at [474, 489] on div "Document name help 20250827_113631.pdf Invoice number (optional) help IRIS05383…" at bounding box center [452, 530] width 872 height 723
click at [503, 470] on div "Document name help 20250827_113631.pdf Invoice number (optional) help IRIS05383…" at bounding box center [452, 530] width 872 height 723
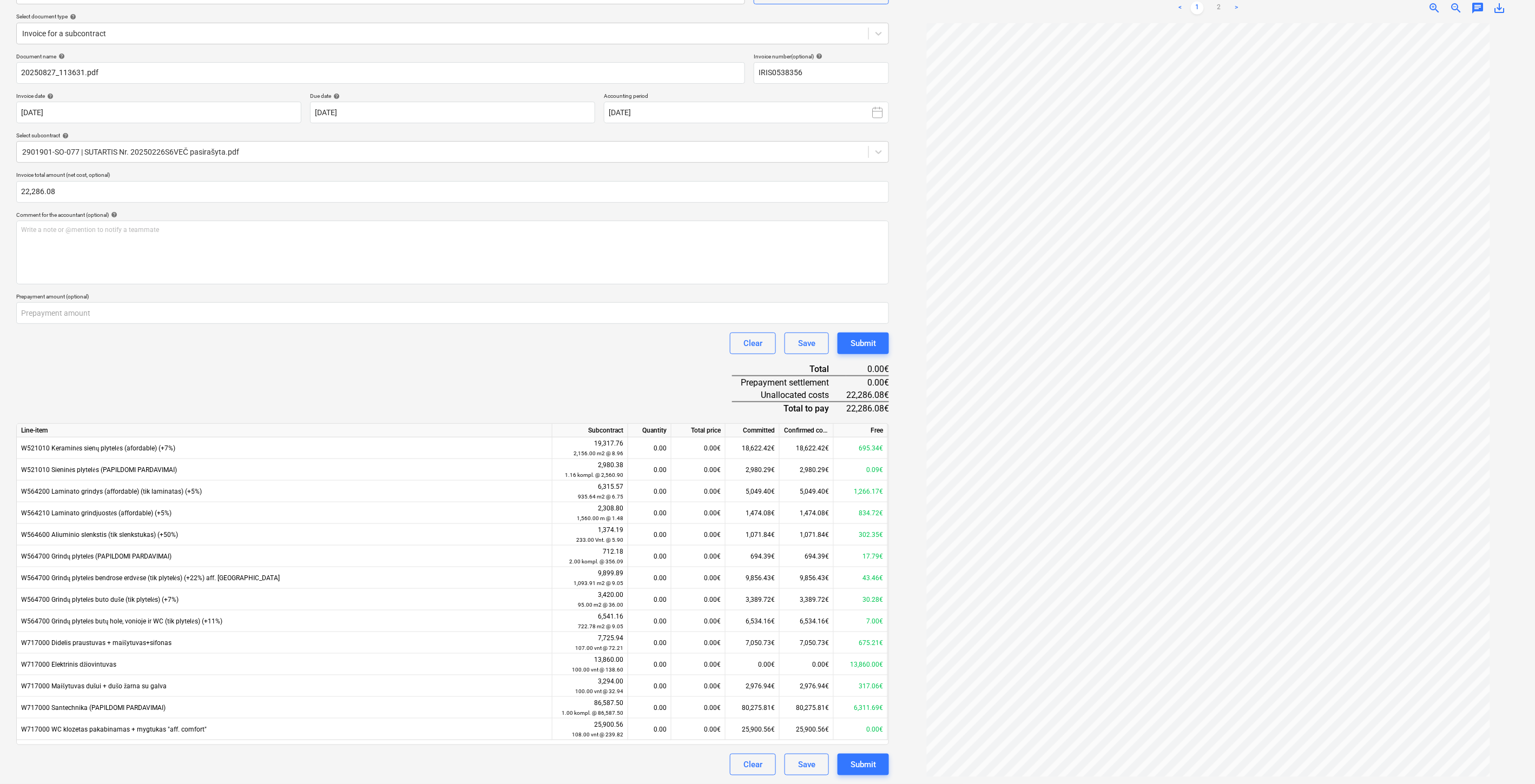
click at [534, 377] on div "Document name help 20250827_113631.pdf Invoice number (optional) help IRIS05383…" at bounding box center [452, 415] width 872 height 723
click at [687, 709] on div "0.00€" at bounding box center [698, 707] width 54 height 22
type input "3752.62"
click at [597, 364] on div "Document name help 20250827_113631.pdf Invoice number (optional) help IRIS05383…" at bounding box center [452, 415] width 872 height 723
click at [700, 663] on div "0.00€" at bounding box center [698, 665] width 54 height 22
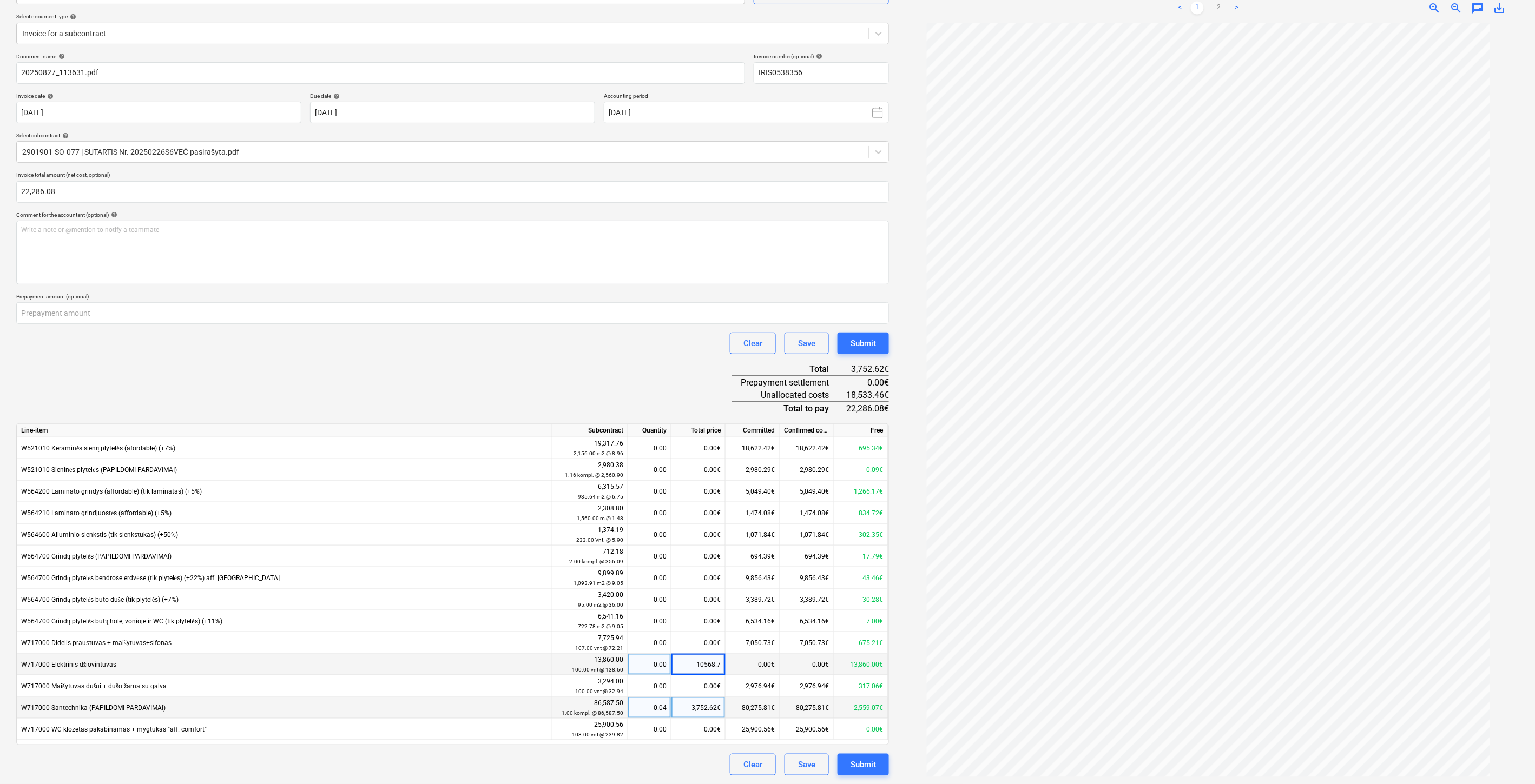
type input "10568.76"
click at [654, 403] on div "Document name help 20250827_113631.pdf Invoice number (optional) help IRIS05383…" at bounding box center [452, 415] width 872 height 723
click at [688, 398] on div "Document name help 20250827_113631.pdf Invoice number (optional) help IRIS05383…" at bounding box center [452, 415] width 872 height 723
click at [705, 390] on div "Document name help 20250827_113631.pdf Invoice number (optional) help IRIS05383…" at bounding box center [452, 415] width 872 height 723
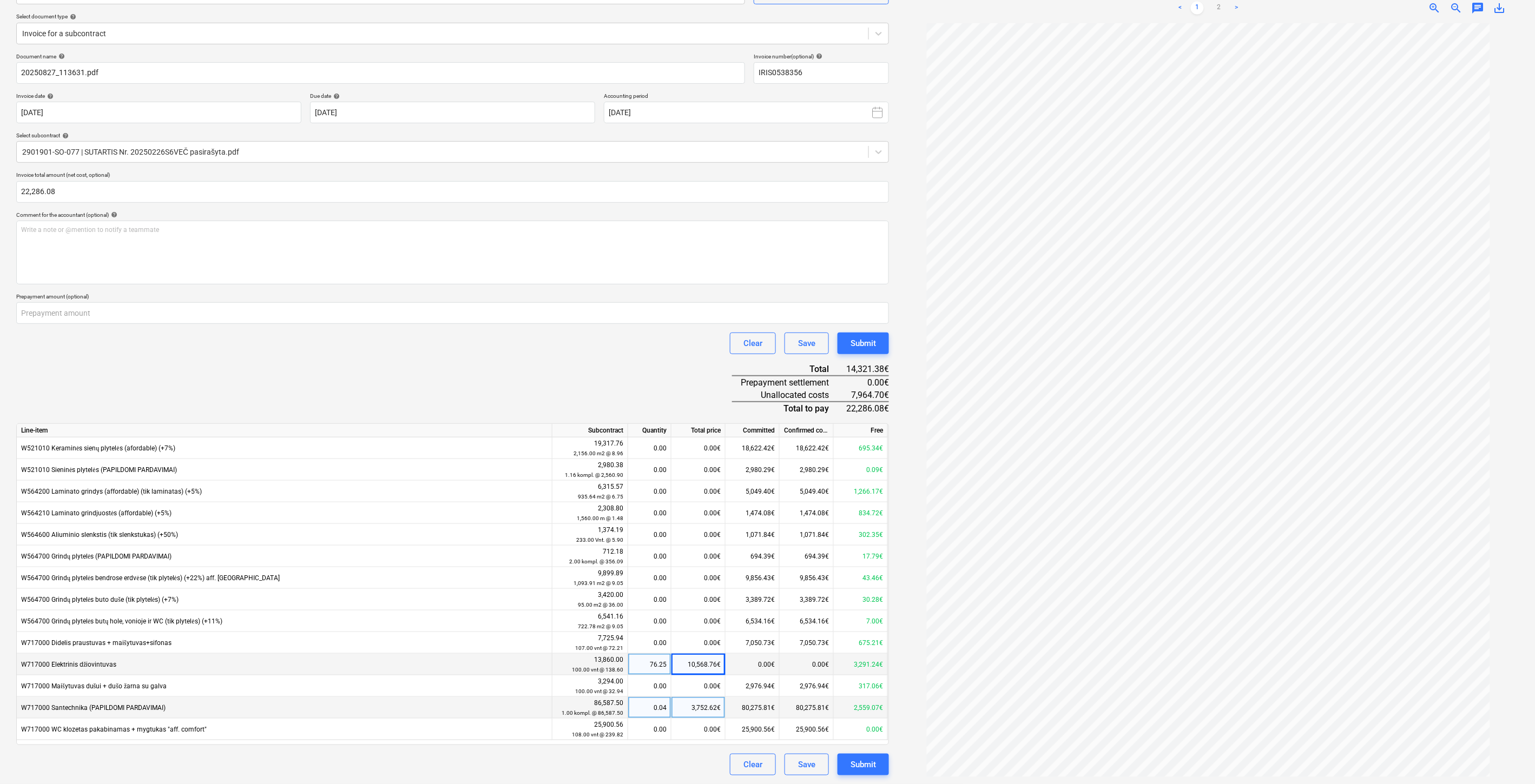
click at [716, 375] on div "Document name help 20250827_113631.pdf Invoice number (optional) help IRIS05383…" at bounding box center [452, 415] width 872 height 723
click at [718, 371] on div "Document name help 20250827_113631.pdf Invoice number (optional) help IRIS05383…" at bounding box center [452, 415] width 872 height 723
drag, startPoint x: 705, startPoint y: 392, endPoint x: 706, endPoint y: 382, distance: 10.0
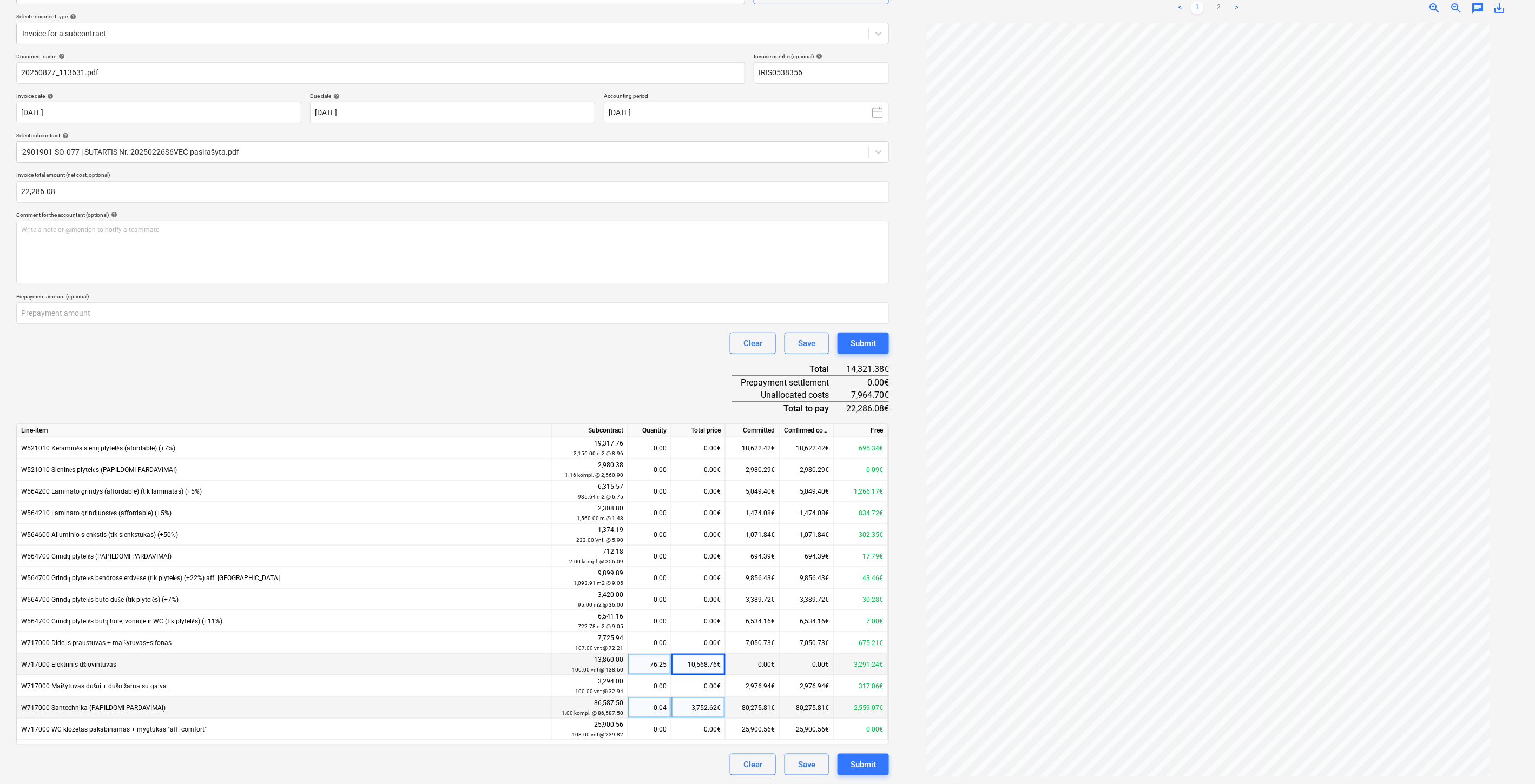
click at [705, 390] on div "Document name help 20250827_113631.pdf Invoice number (optional) help IRIS05383…" at bounding box center [452, 415] width 872 height 723
click at [706, 382] on div "Document name help 20250827_113631.pdf Invoice number (optional) help IRIS05383…" at bounding box center [452, 415] width 872 height 723
click at [710, 379] on div "Document name help 20250827_113631.pdf Invoice number (optional) help IRIS05383…" at bounding box center [452, 415] width 872 height 723
click at [718, 370] on div "Document name help 20250827_113631.pdf Invoice number (optional) help IRIS05383…" at bounding box center [452, 415] width 872 height 723
click at [700, 397] on div "Document name help 20250827_113631.pdf Invoice number (optional) help IRIS05383…" at bounding box center [452, 415] width 872 height 723
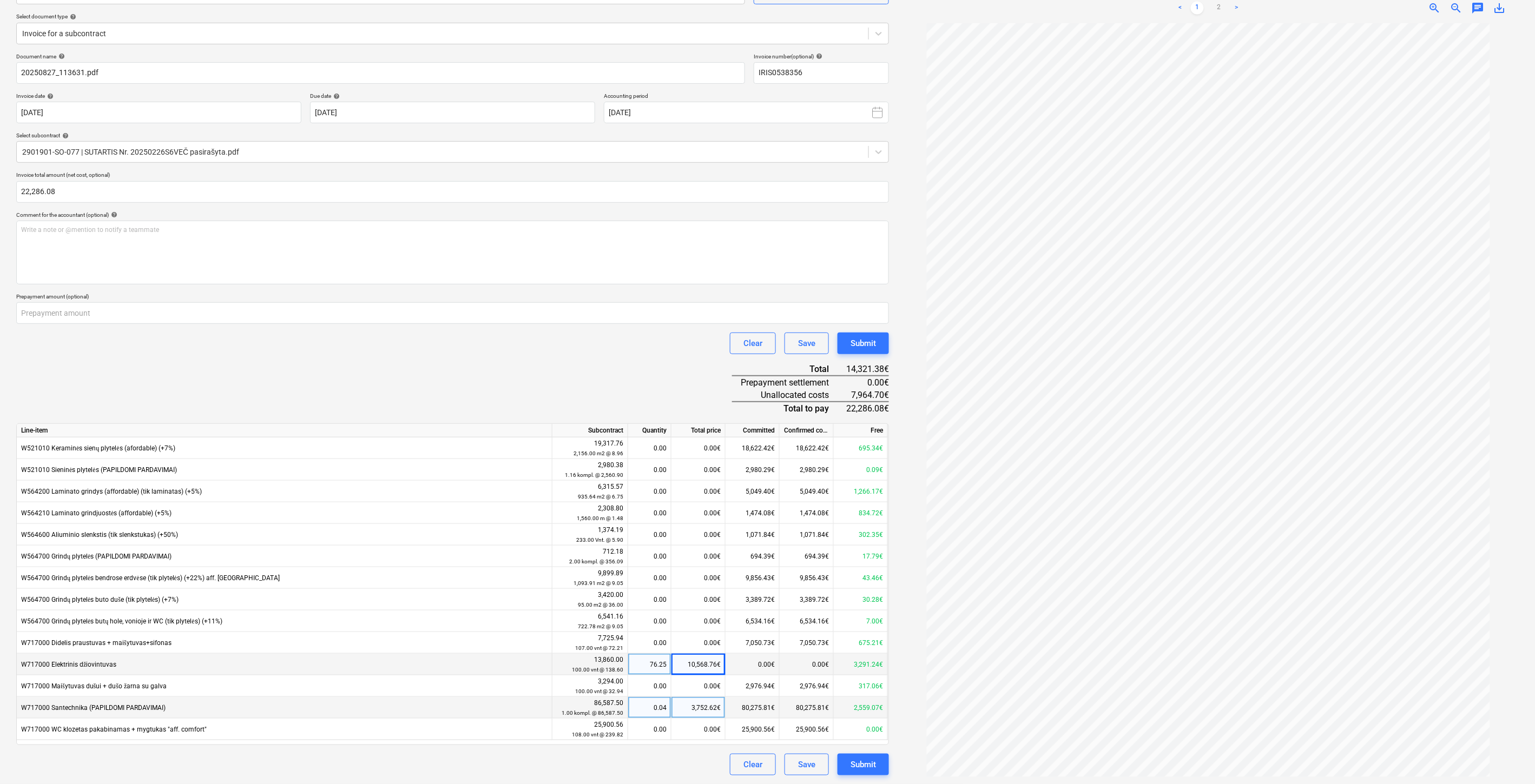
click at [708, 390] on div "Document name help 20250827_113631.pdf Invoice number (optional) help IRIS05383…" at bounding box center [452, 415] width 872 height 723
click at [708, 383] on div "Document name help 20250827_113631.pdf Invoice number (optional) help IRIS05383…" at bounding box center [452, 415] width 872 height 723
click at [714, 375] on div "Document name help 20250827_113631.pdf Invoice number (optional) help IRIS05383…" at bounding box center [452, 415] width 872 height 723
click at [703, 378] on div "Document name help 20250827_113631.pdf Invoice number (optional) help IRIS05383…" at bounding box center [452, 415] width 872 height 723
click at [715, 371] on div "Document name help 20250827_113631.pdf Invoice number (optional) help IRIS05383…" at bounding box center [452, 415] width 872 height 723
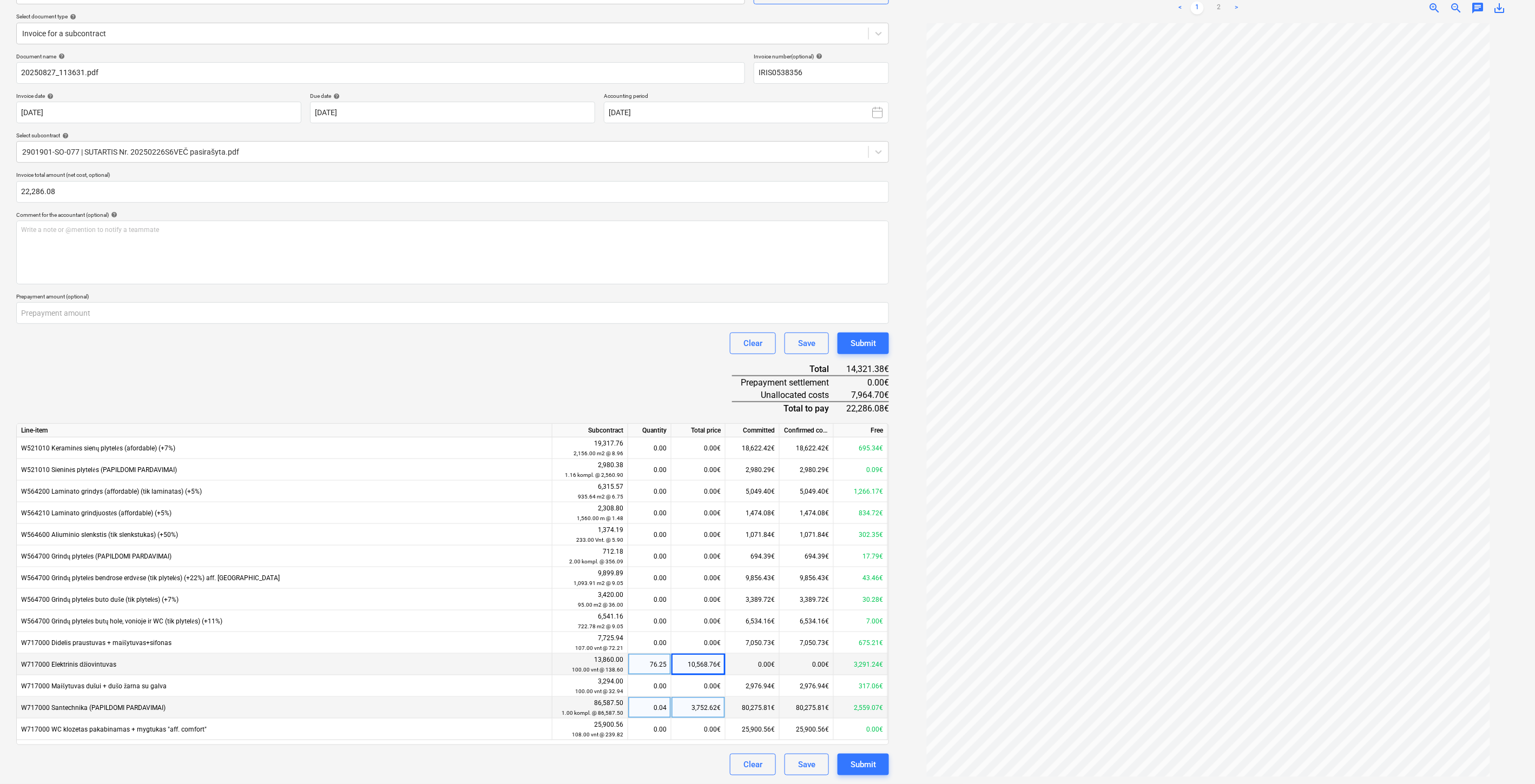
click at [706, 381] on div "Document name help 20250827_113631.pdf Invoice number (optional) help IRIS05383…" at bounding box center [452, 415] width 872 height 723
click at [713, 375] on div "Document name help 20250827_113631.pdf Invoice number (optional) help IRIS05383…" at bounding box center [452, 415] width 872 height 723
click at [722, 365] on div "Document name help 20250827_113631.pdf Invoice number (optional) help IRIS05383…" at bounding box center [452, 415] width 872 height 723
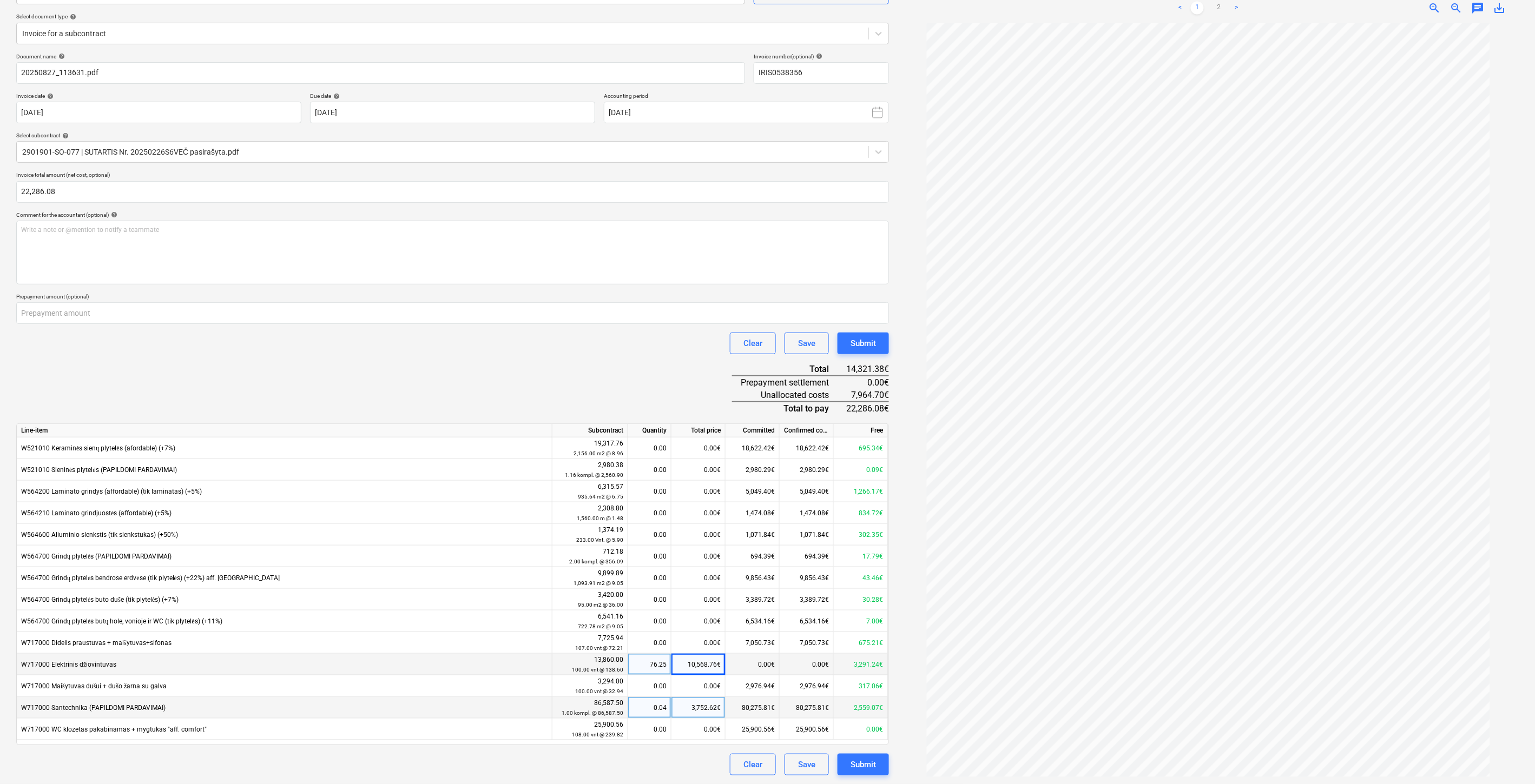
click at [722, 365] on div "Document name help 20250827_113631.pdf Invoice number (optional) help IRIS05383…" at bounding box center [452, 415] width 872 height 723
click at [712, 372] on div "Document name help 20250827_113631.pdf Invoice number (optional) help IRIS05383…" at bounding box center [452, 415] width 872 height 723
click at [717, 366] on div "Document name help 20250827_113631.pdf Invoice number (optional) help IRIS05383…" at bounding box center [452, 415] width 872 height 723
click at [696, 514] on div "0.00€" at bounding box center [698, 513] width 54 height 22
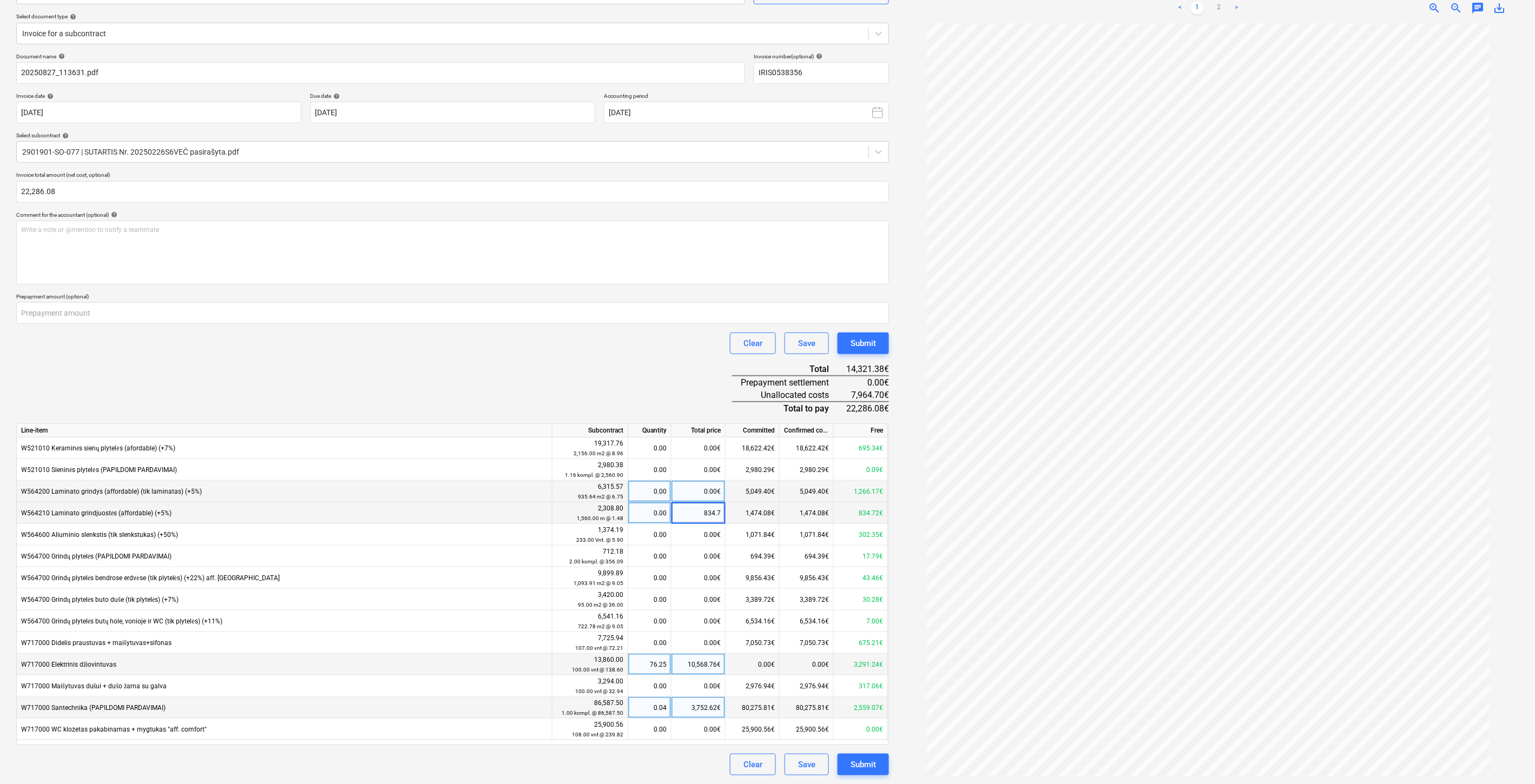
type input "834.72"
click at [708, 385] on div "Document name help 20250827_113631.pdf Invoice number (optional) help IRIS05383…" at bounding box center [452, 415] width 872 height 723
click at [685, 708] on div "3,752.62€" at bounding box center [698, 707] width 54 height 22
type input "š"
type input "6613.78"
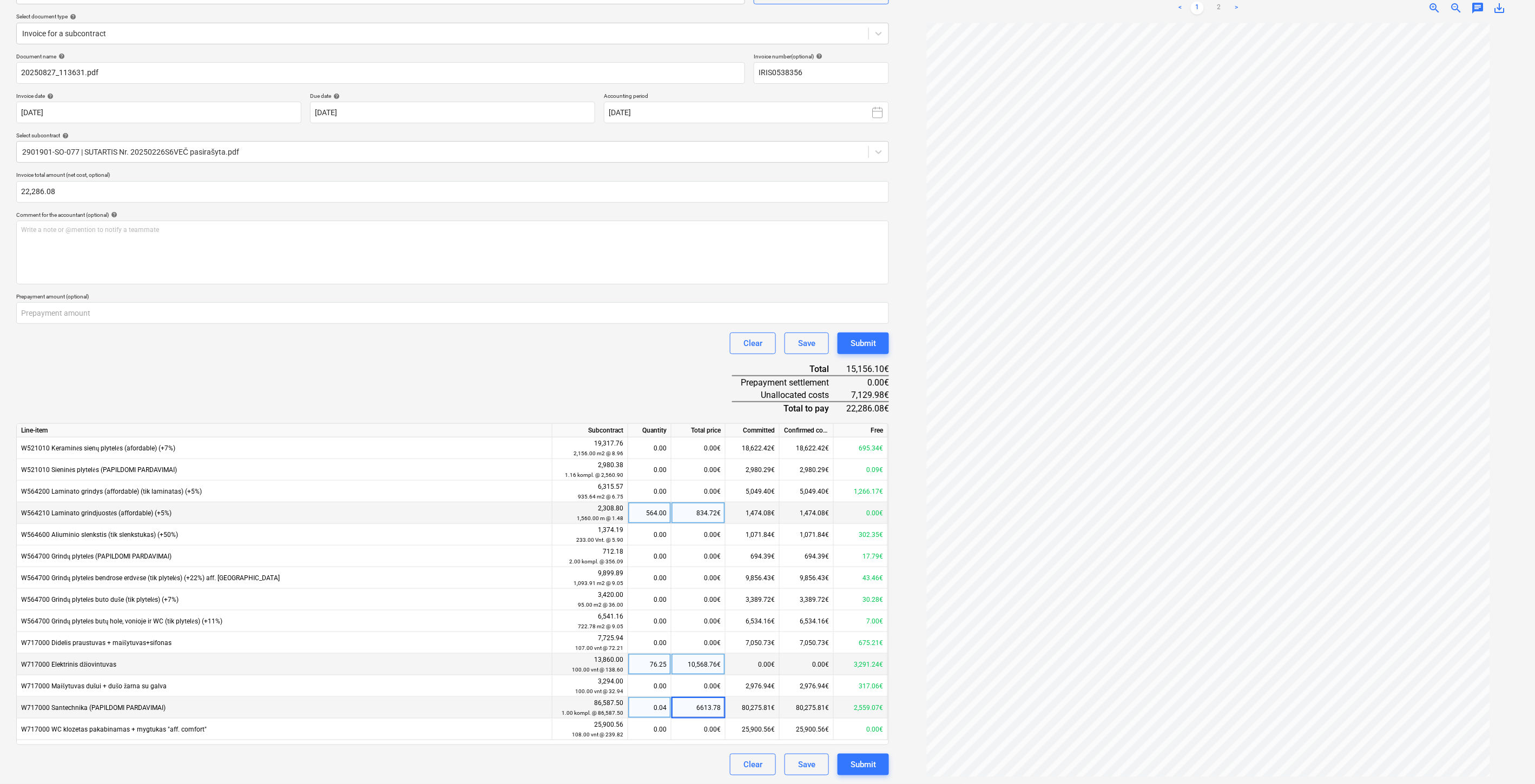
click at [666, 372] on div "Document name help 20250827_113631.pdf Invoice number (optional) help IRIS05383…" at bounding box center [452, 415] width 872 height 723
click at [705, 398] on div "Document name help 20250827_113631.pdf Invoice number (optional) help IRIS05383…" at bounding box center [452, 415] width 872 height 723
click at [711, 388] on div "Document name help 20250827_113631.pdf Invoice number (optional) help IRIS05383…" at bounding box center [452, 415] width 872 height 723
click at [719, 376] on div "Document name help 20250827_113631.pdf Invoice number (optional) help IRIS05383…" at bounding box center [452, 415] width 872 height 723
click at [697, 643] on div "0.00€" at bounding box center [698, 643] width 54 height 22
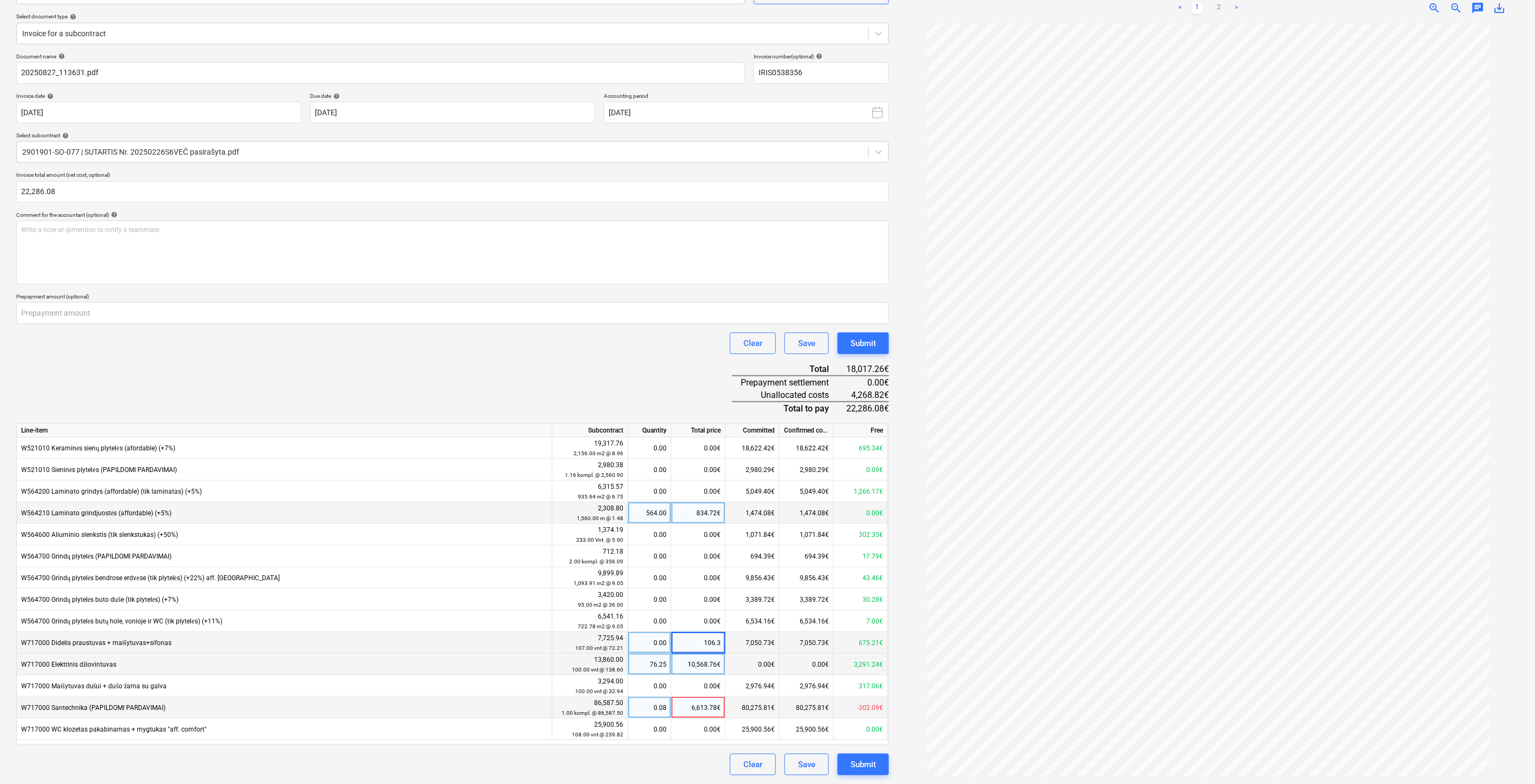
type input "106.32"
click at [691, 386] on div "Document name help 20250827_113631.pdf Invoice number (optional) help IRIS05383…" at bounding box center [452, 415] width 872 height 723
click at [695, 731] on div "0.00€" at bounding box center [698, 729] width 54 height 22
type input "556.95"
click at [644, 387] on div "Document name help 20250827_113631.pdf Invoice number (optional) help IRIS05383…" at bounding box center [452, 415] width 872 height 723
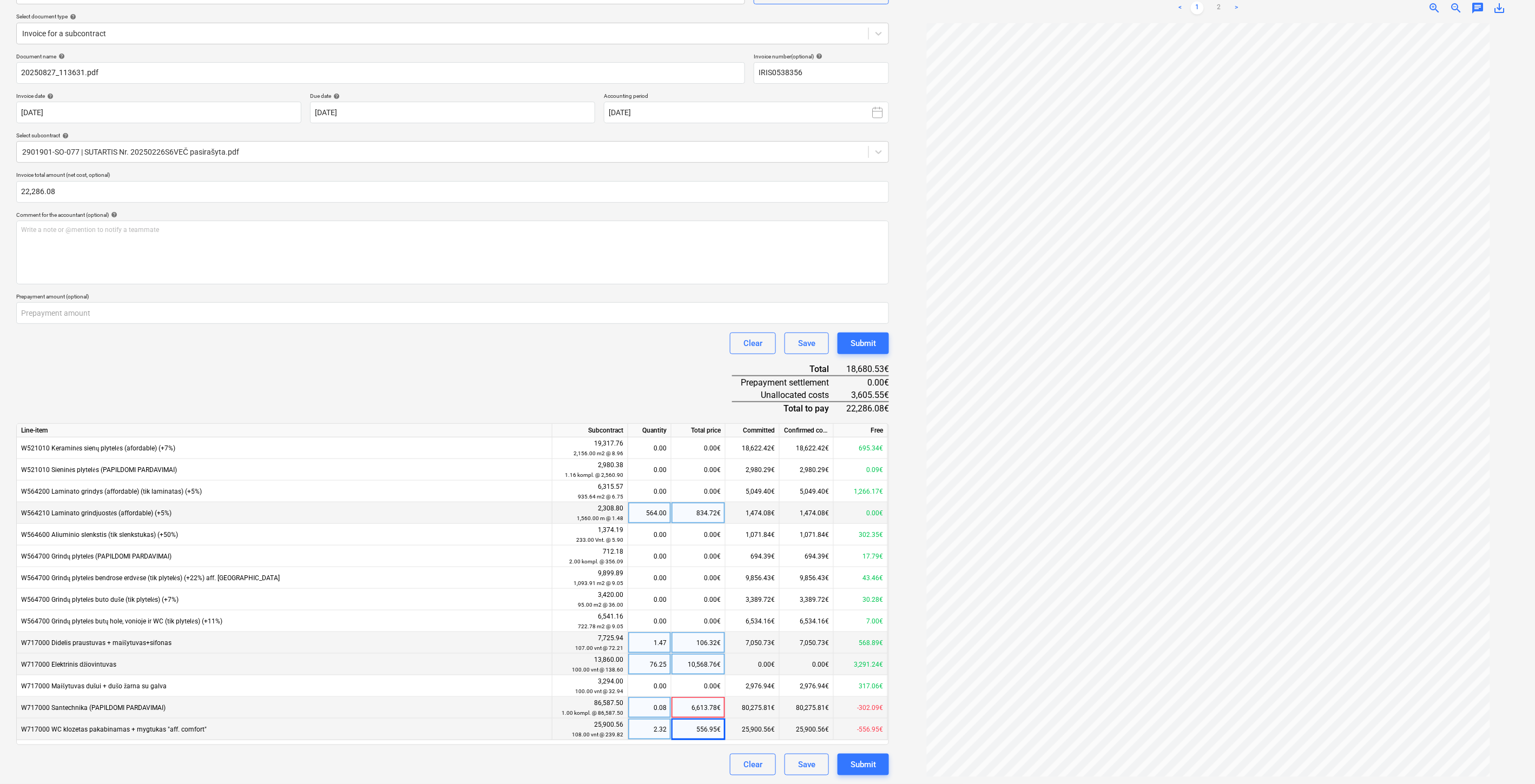
click at [696, 642] on div "106.32€" at bounding box center [698, 643] width 54 height 22
type input "330.27"
click at [667, 357] on div "Document name help 20250827_113631.pdf Invoice number (optional) help IRIS05383…" at bounding box center [452, 415] width 872 height 723
click at [715, 397] on div "Document name help 20250827_113631.pdf Invoice number (optional) help IRIS05383…" at bounding box center [452, 415] width 872 height 723
click at [723, 378] on div "Document name help 20250827_113631.pdf Invoice number (optional) help IRIS05383…" at bounding box center [452, 415] width 872 height 723
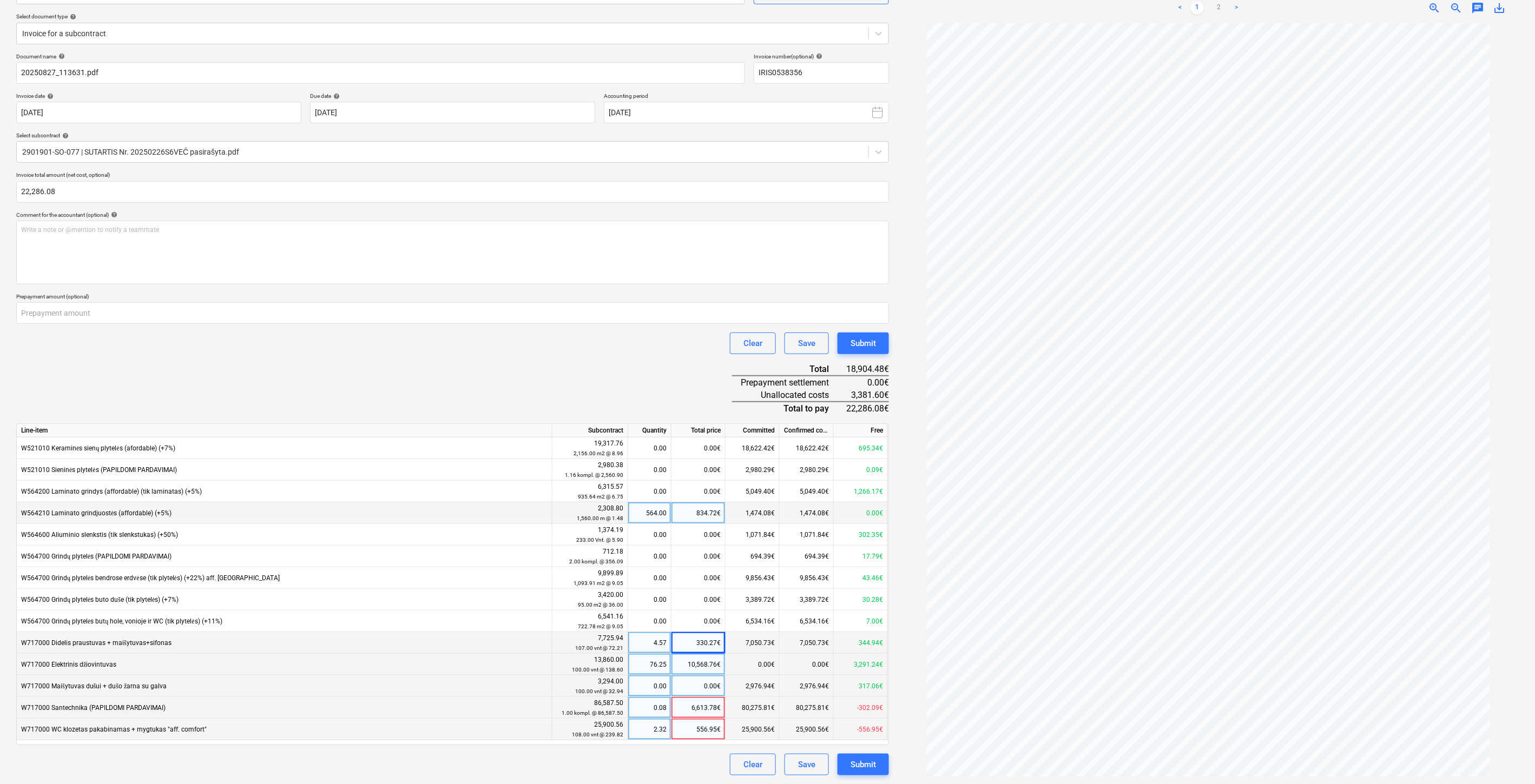
click at [693, 685] on div "0.00€" at bounding box center [698, 686] width 54 height 22
type input "1313.35"
click at [715, 396] on div "Document name help 20250827_113631.pdf Invoice number (optional) help IRIS05383…" at bounding box center [452, 415] width 872 height 723
click at [699, 387] on div "Document name help 20250827_113631.pdf Invoice number (optional) help IRIS05383…" at bounding box center [452, 415] width 872 height 723
click at [717, 379] on div "Document name help 20250827_113631.pdf Invoice number (optional) help IRIS05383…" at bounding box center [452, 415] width 872 height 723
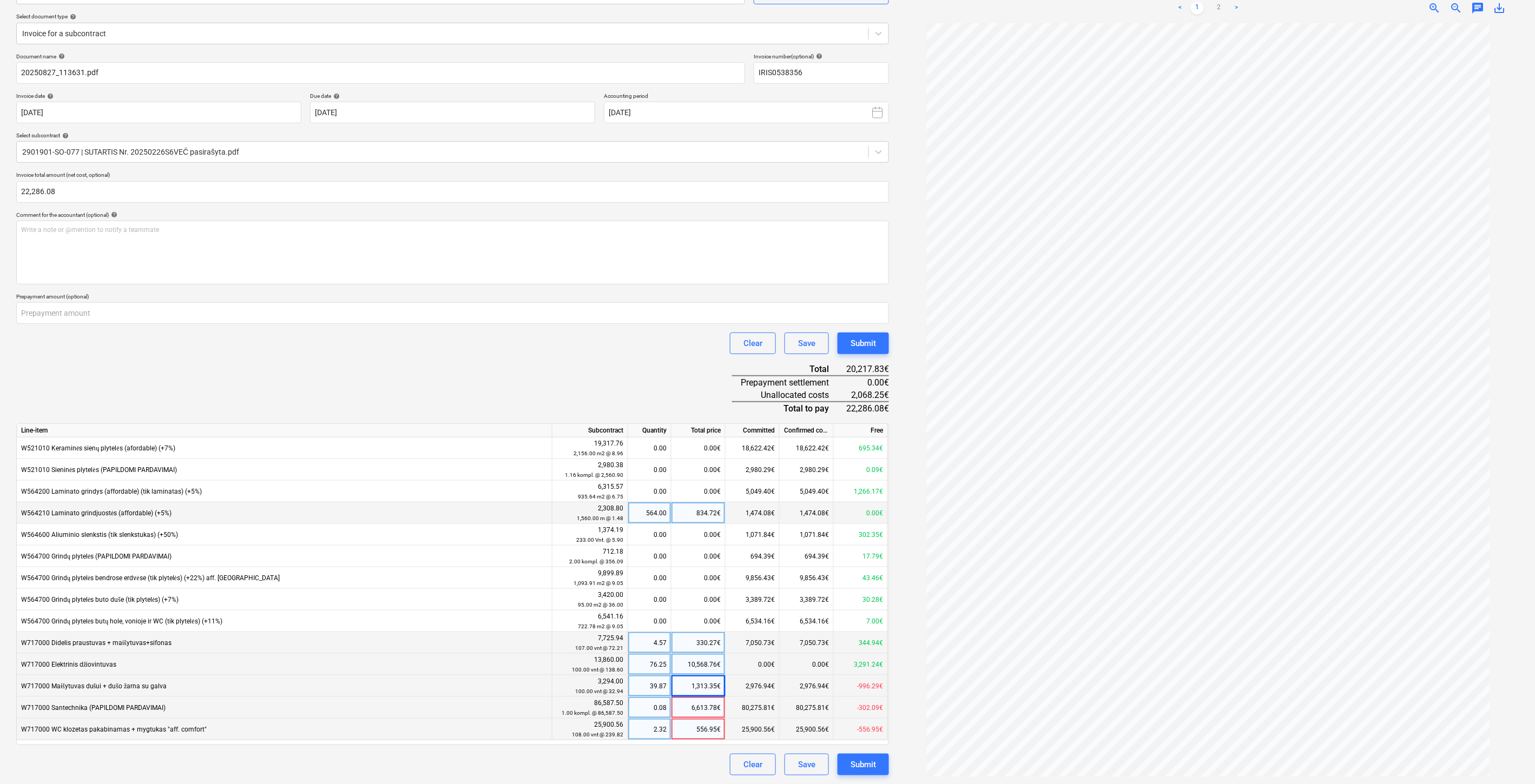
click at [718, 365] on div "Document name help 20250827_113631.pdf Invoice number (optional) help IRIS05383…" at bounding box center [452, 415] width 872 height 723
click at [723, 355] on div "Document name help 20250827_113631.pdf Invoice number (optional) help IRIS05383…" at bounding box center [452, 415] width 872 height 723
click at [686, 639] on div "330.27€" at bounding box center [698, 643] width 54 height 22
type input "2398.52"
click at [707, 384] on div "Document name help 20250827_113631.pdf Invoice number (optional) help IRIS05383…" at bounding box center [452, 415] width 872 height 723
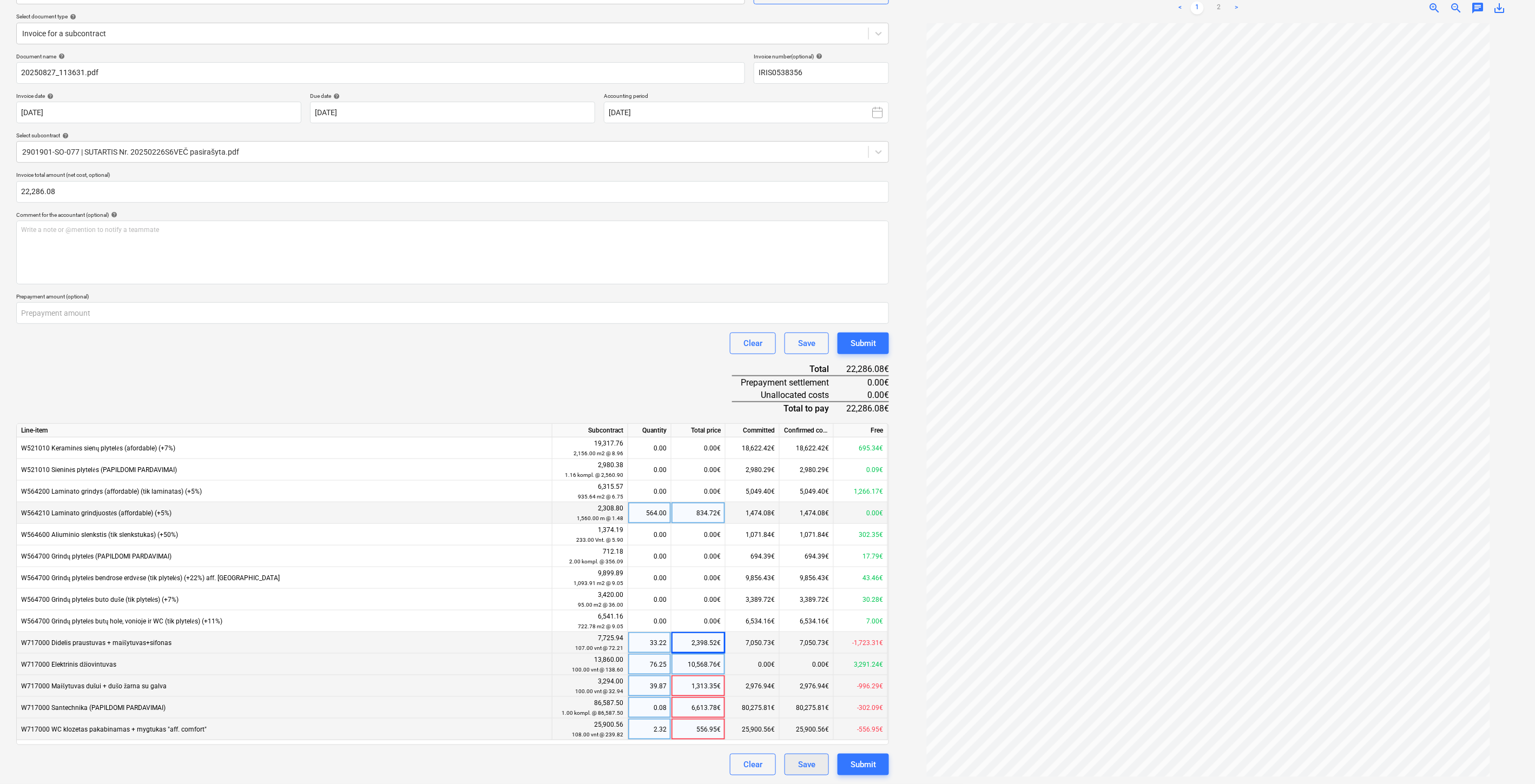
click at [812, 764] on div "Save" at bounding box center [807, 764] width 17 height 14
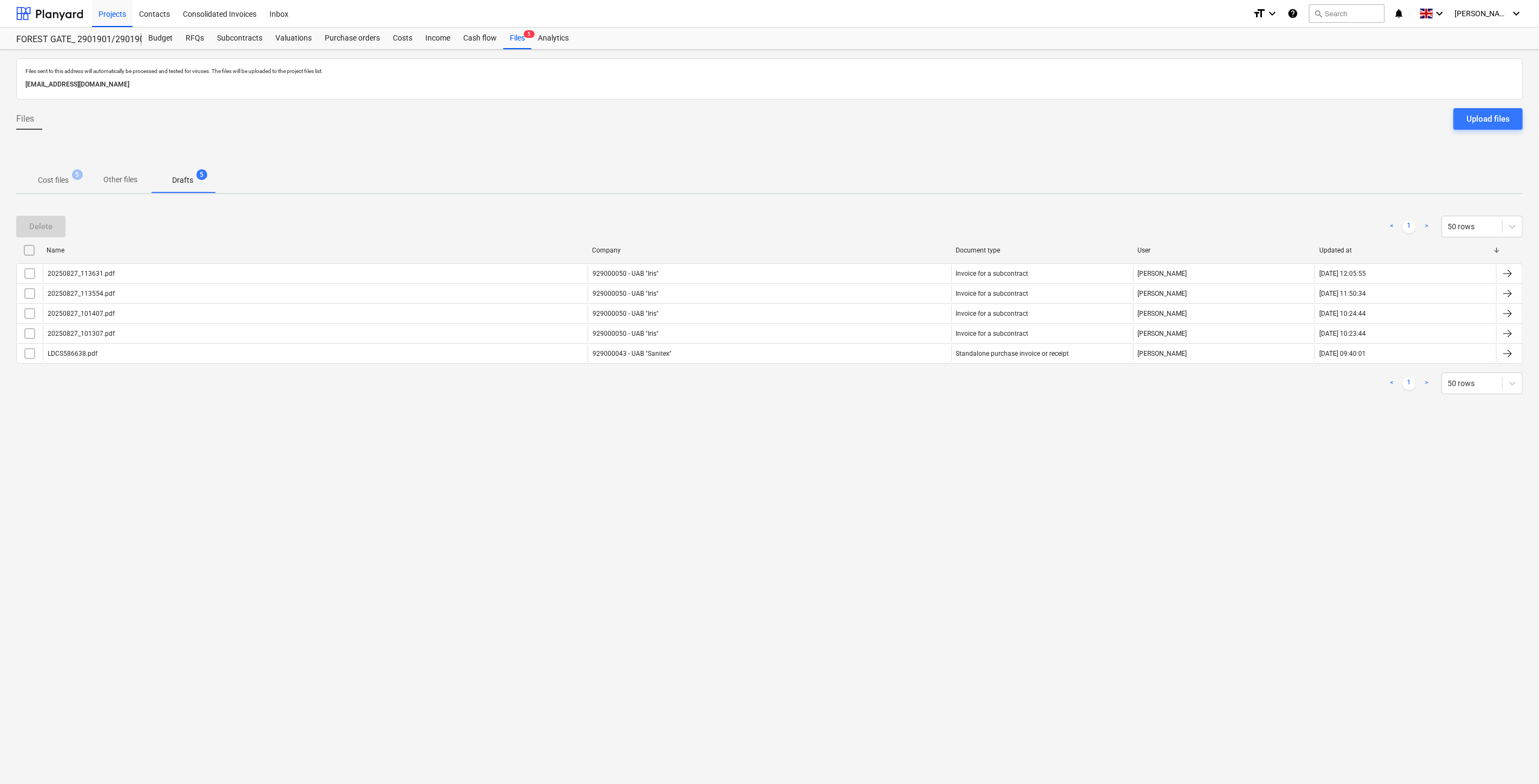
click at [829, 452] on div "Files sent to this address will automatically be processed and tested for virus…" at bounding box center [769, 418] width 1539 height 735
click at [851, 433] on div "Files sent to this address will automatically be processed and tested for virus…" at bounding box center [769, 418] width 1539 height 735
click at [883, 417] on div "Files sent to this address will automatically be processed and tested for virus…" at bounding box center [769, 418] width 1539 height 735
click at [899, 407] on div "Delete < 1 > 50 rows Name Company Document type User Updated at 20250827_113631…" at bounding box center [769, 305] width 1506 height 205
click at [904, 401] on div "Delete < 1 > 50 rows Name Company Document type User Updated at 20250827_113631…" at bounding box center [769, 305] width 1506 height 205
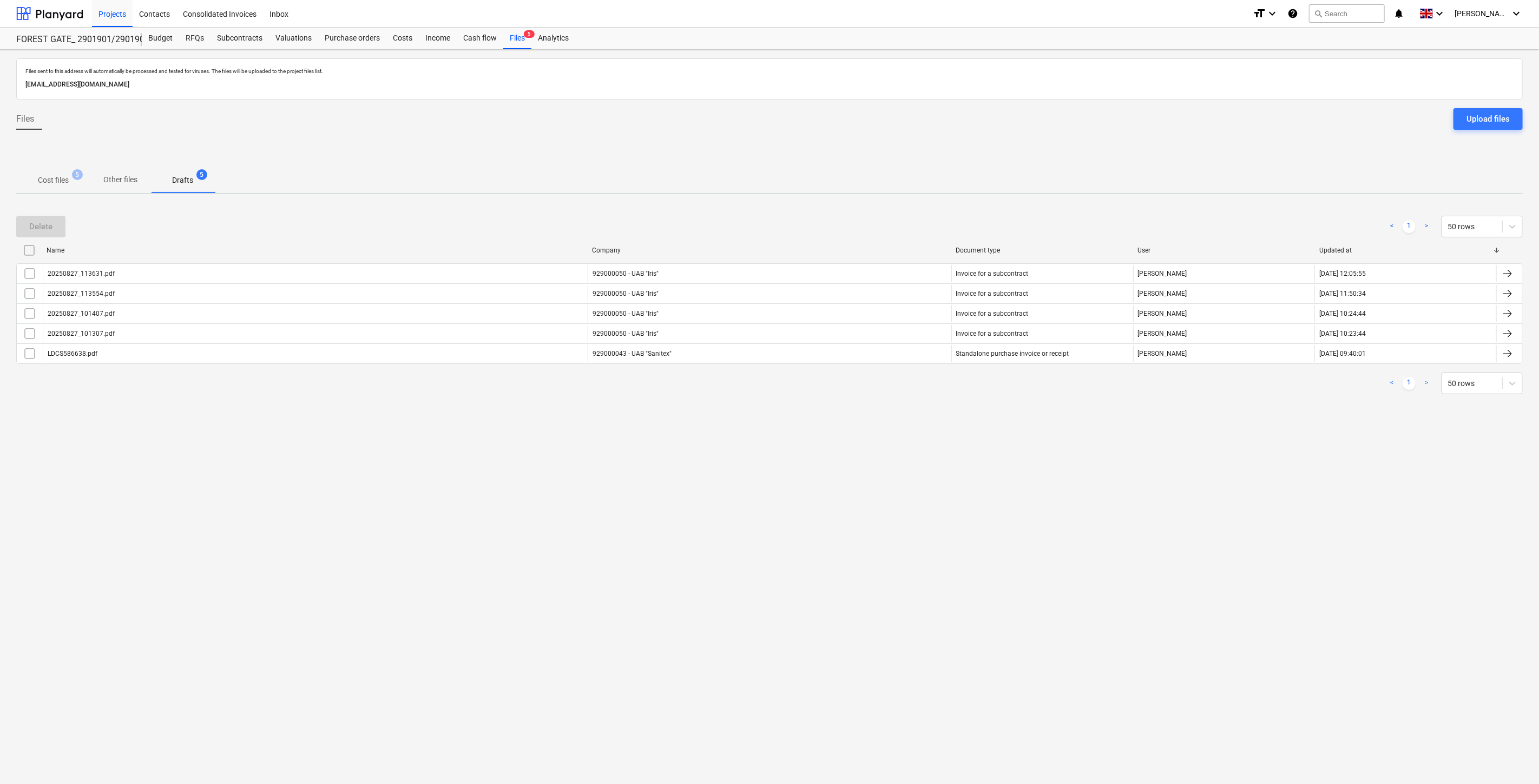
click at [905, 401] on div "Delete < 1 > 50 rows Name Company Document type User Updated at 20250827_113631…" at bounding box center [769, 305] width 1506 height 205
click at [835, 456] on div "Files sent to this address will automatically be processed and tested for virus…" at bounding box center [769, 418] width 1539 height 735
click at [884, 413] on div "Files sent to this address will automatically be processed and tested for virus…" at bounding box center [769, 418] width 1539 height 735
drag, startPoint x: 899, startPoint y: 401, endPoint x: 923, endPoint y: 382, distance: 30.6
click at [902, 398] on div "Delete < 1 > 50 rows Name Company Document type User Updated at 20250827_113631…" at bounding box center [769, 305] width 1506 height 205
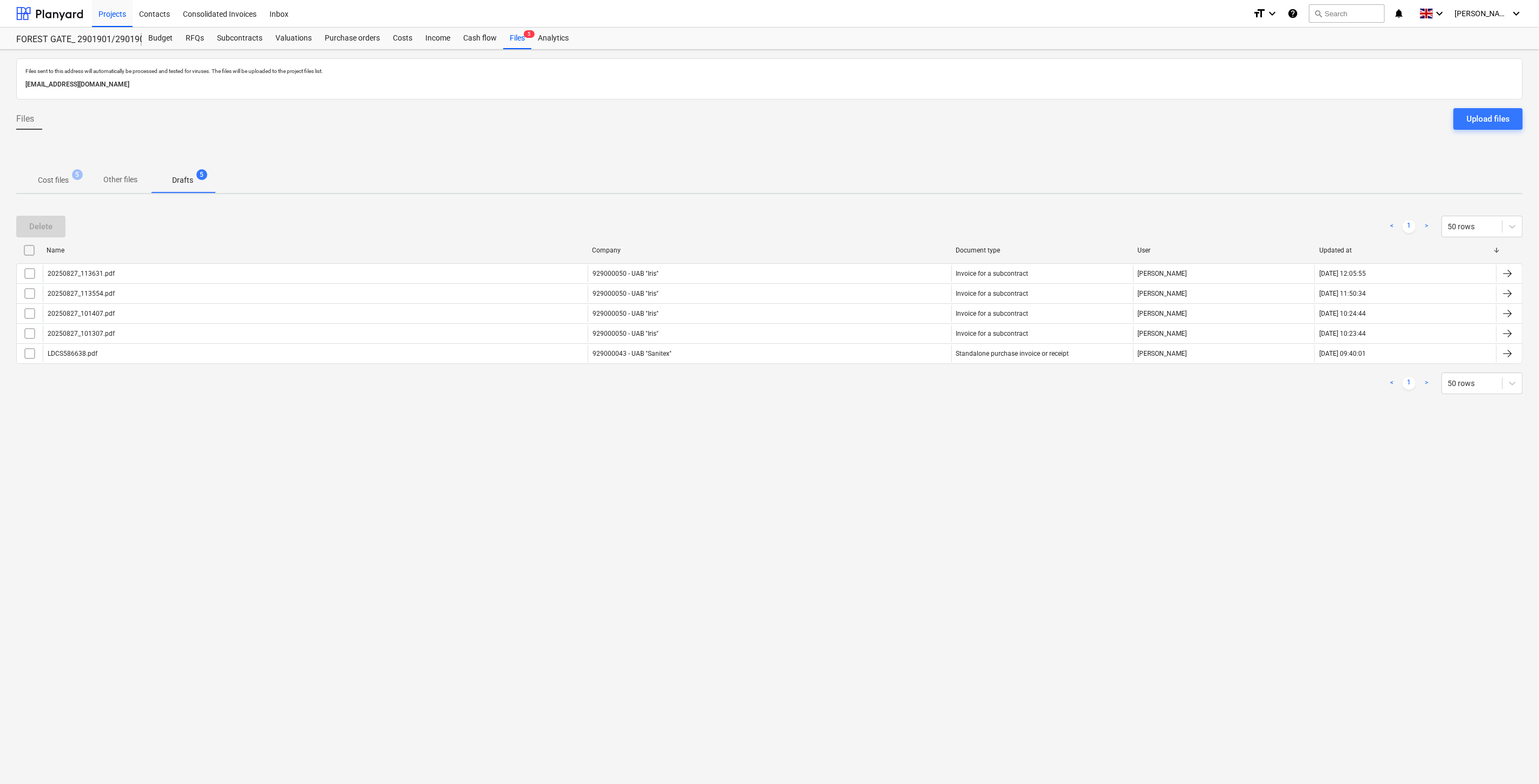
click at [923, 382] on div "< 1 > 50 rows" at bounding box center [769, 383] width 1506 height 22
click at [885, 423] on div "Files sent to this address will automatically be processed and tested for virus…" at bounding box center [769, 418] width 1539 height 735
click at [896, 413] on div "Files sent to this address will automatically be processed and tested for virus…" at bounding box center [769, 418] width 1539 height 735
drag, startPoint x: 850, startPoint y: 415, endPoint x: 871, endPoint y: 401, distance: 25.2
click at [851, 415] on div "Files sent to this address will automatically be processed and tested for virus…" at bounding box center [769, 418] width 1539 height 735
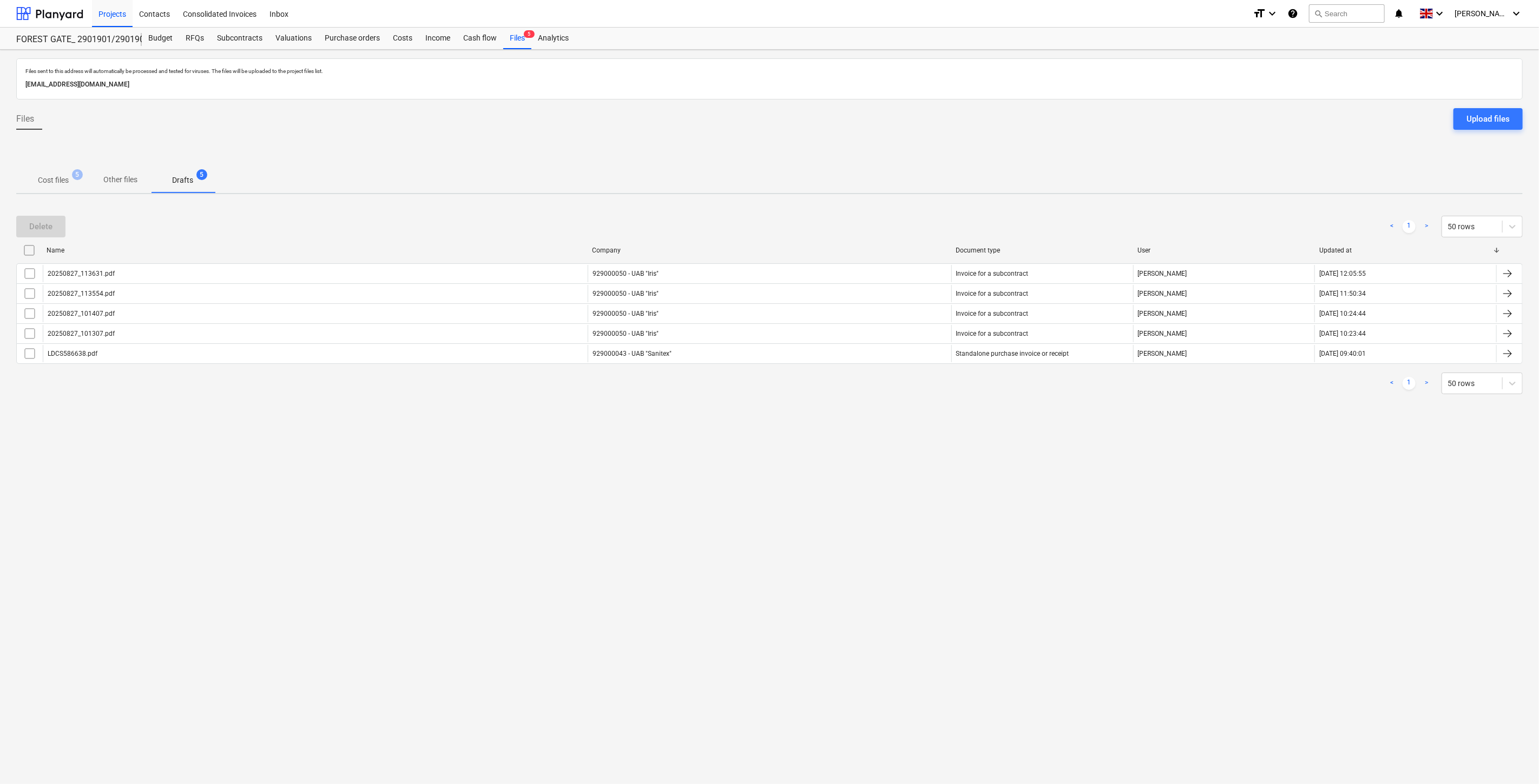
click at [871, 401] on div "Delete < 1 > 50 rows Name Company Document type User Updated at 20250827_113631…" at bounding box center [769, 305] width 1506 height 205
click at [863, 403] on div "Delete < 1 > 50 rows Name Company Document type User Updated at 20250827_113631…" at bounding box center [769, 305] width 1506 height 205
click at [880, 394] on div "< 1 > 50 rows" at bounding box center [769, 383] width 1506 height 30
click at [891, 389] on div "< 1 > 50 rows" at bounding box center [769, 383] width 1506 height 22
click at [919, 377] on div "< 1 > 50 rows" at bounding box center [769, 383] width 1506 height 22
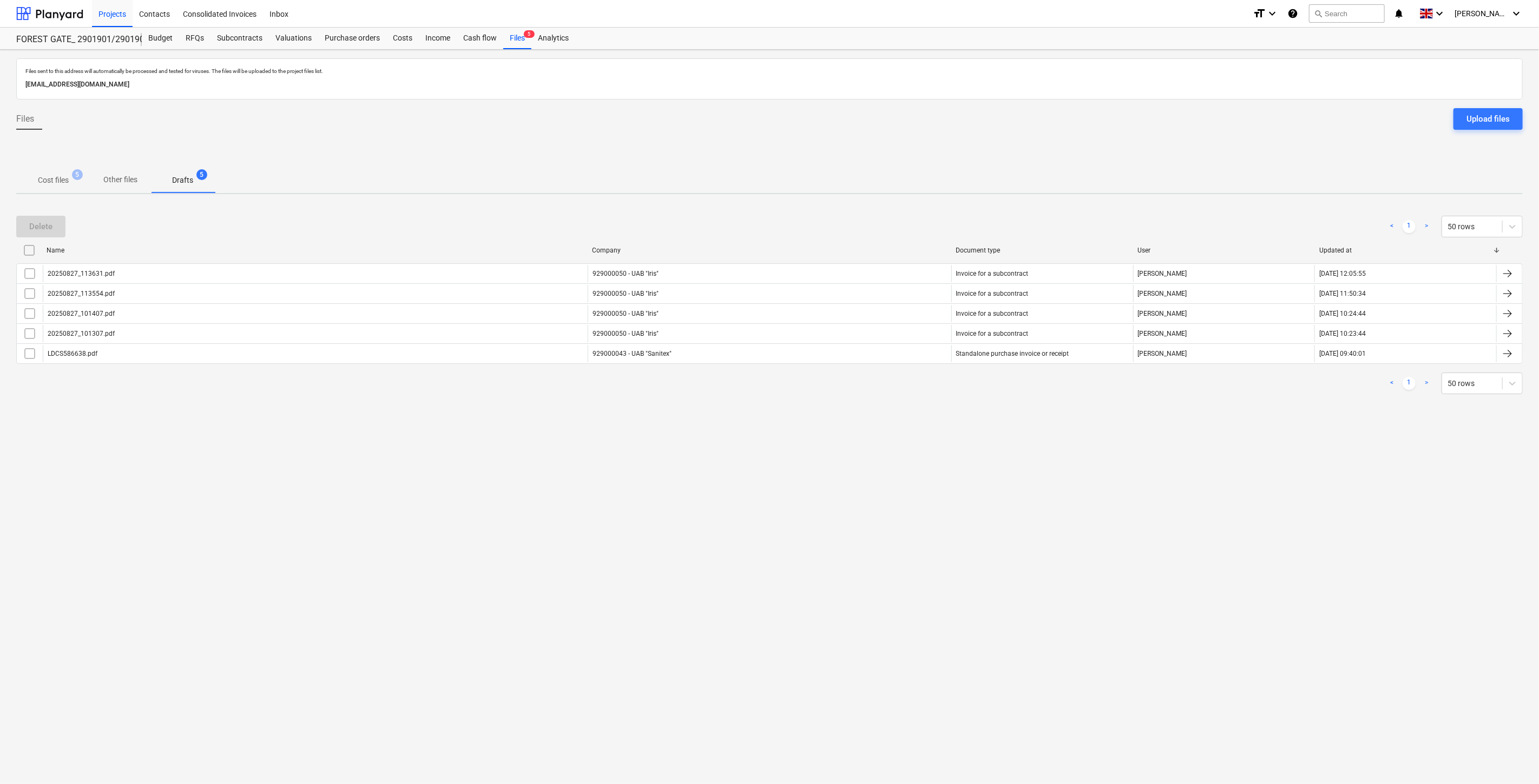
click at [68, 180] on p "Cost files" at bounding box center [53, 181] width 31 height 11
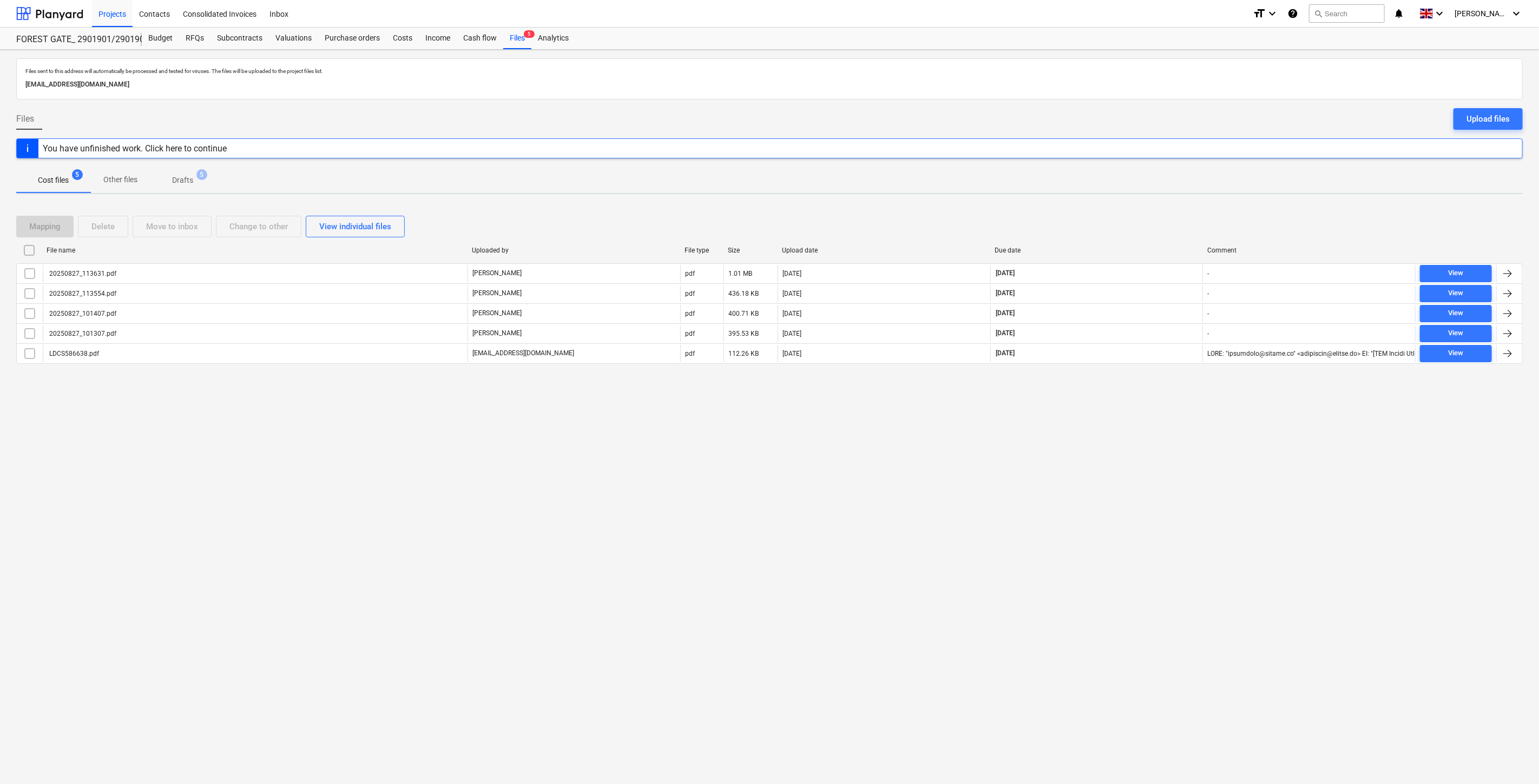
drag, startPoint x: 1148, startPoint y: 443, endPoint x: 1177, endPoint y: 386, distance: 64.0
click at [1153, 431] on div "Files sent to this address will automatically be processed and tested for virus…" at bounding box center [769, 418] width 1539 height 735
click at [1177, 386] on div "Files sent to this address will automatically be processed and tested for virus…" at bounding box center [769, 418] width 1539 height 735
drag, startPoint x: 1134, startPoint y: 455, endPoint x: 1167, endPoint y: 408, distance: 57.4
click at [1135, 454] on div "Files sent to this address will automatically be processed and tested for virus…" at bounding box center [769, 418] width 1539 height 735
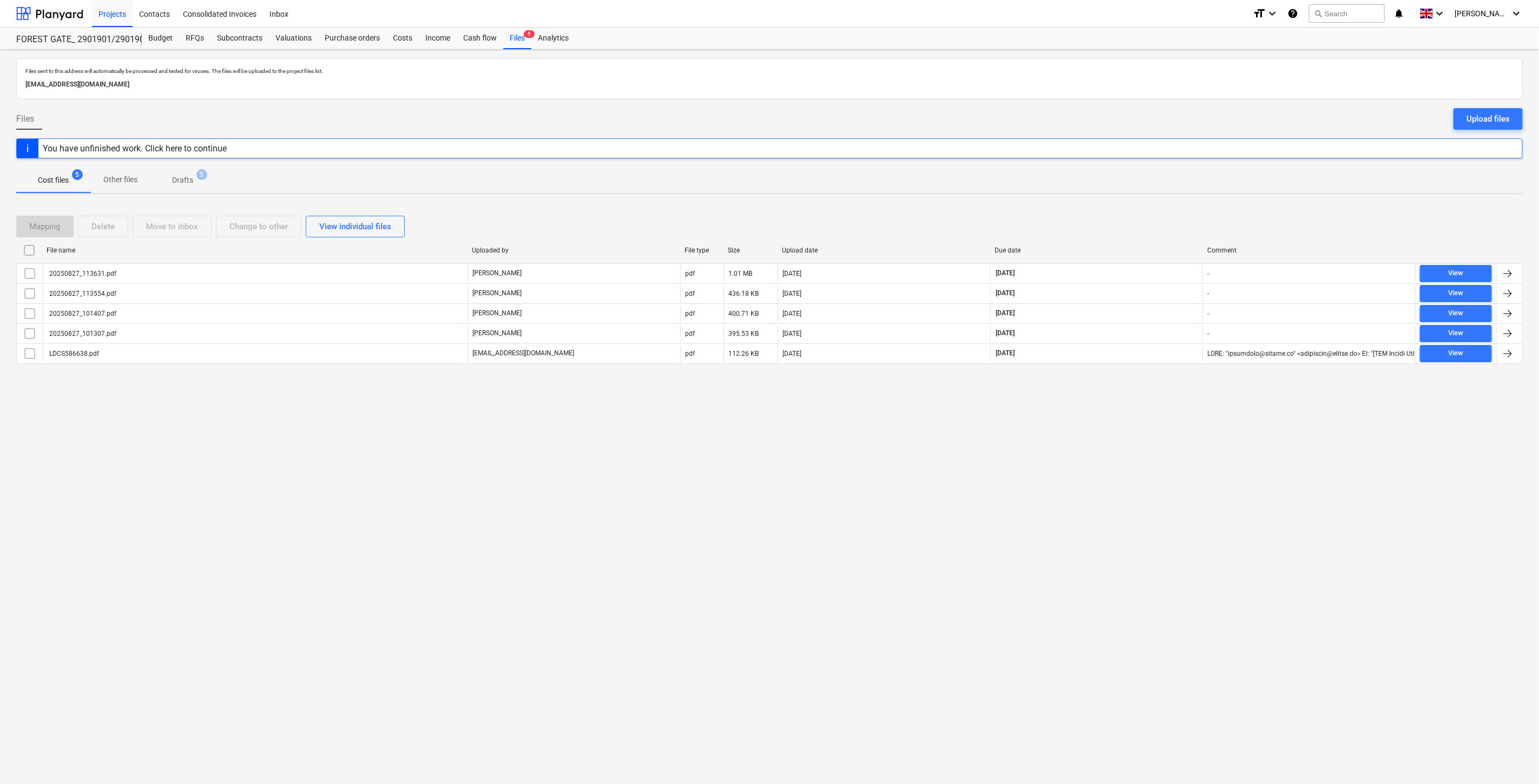
click at [1169, 404] on div "Files sent to this address will automatically be processed and tested for virus…" at bounding box center [769, 418] width 1539 height 735
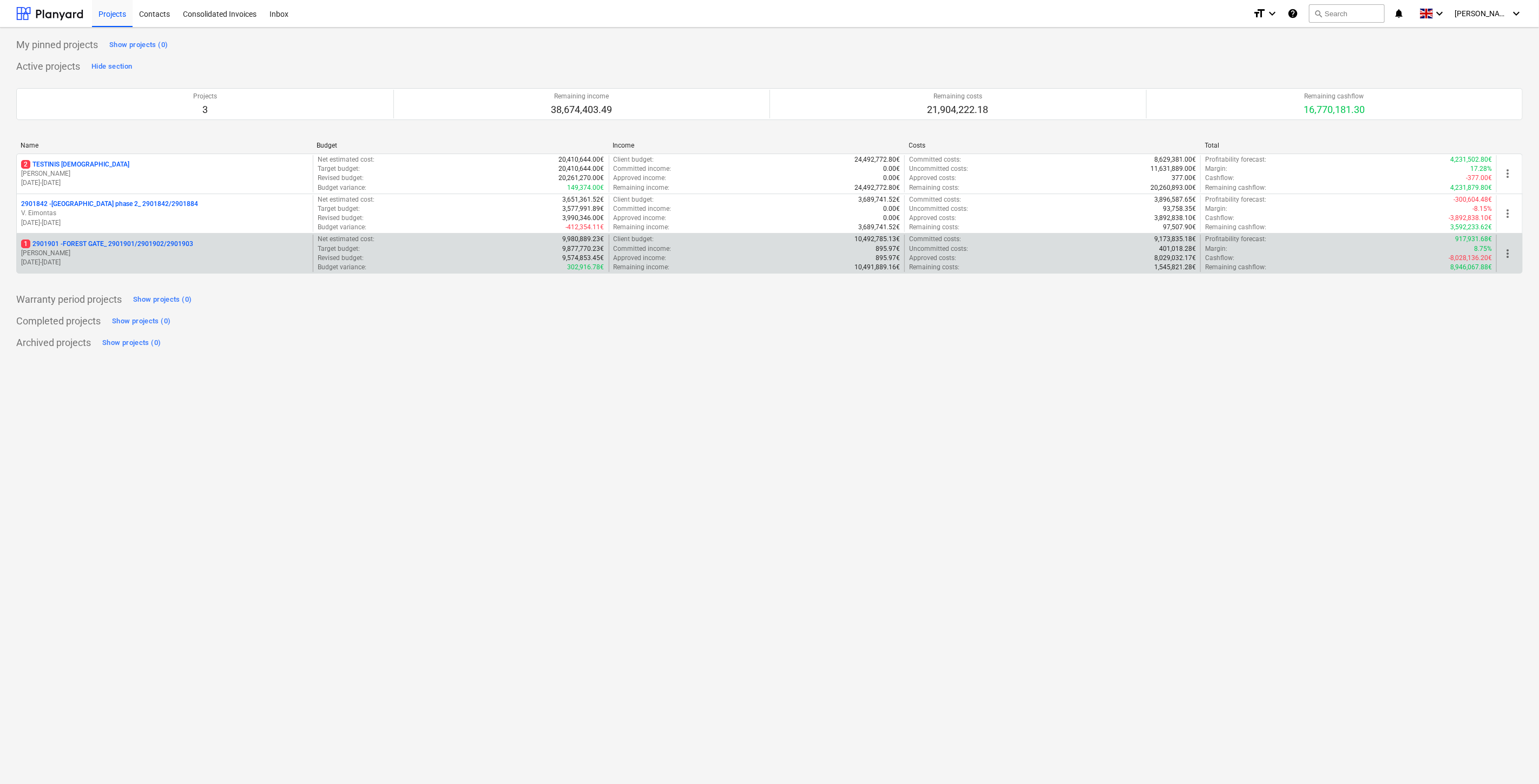
click at [133, 246] on p "1 2901901 - FOREST GATE_ 2901901/2901902/2901903" at bounding box center [107, 244] width 172 height 9
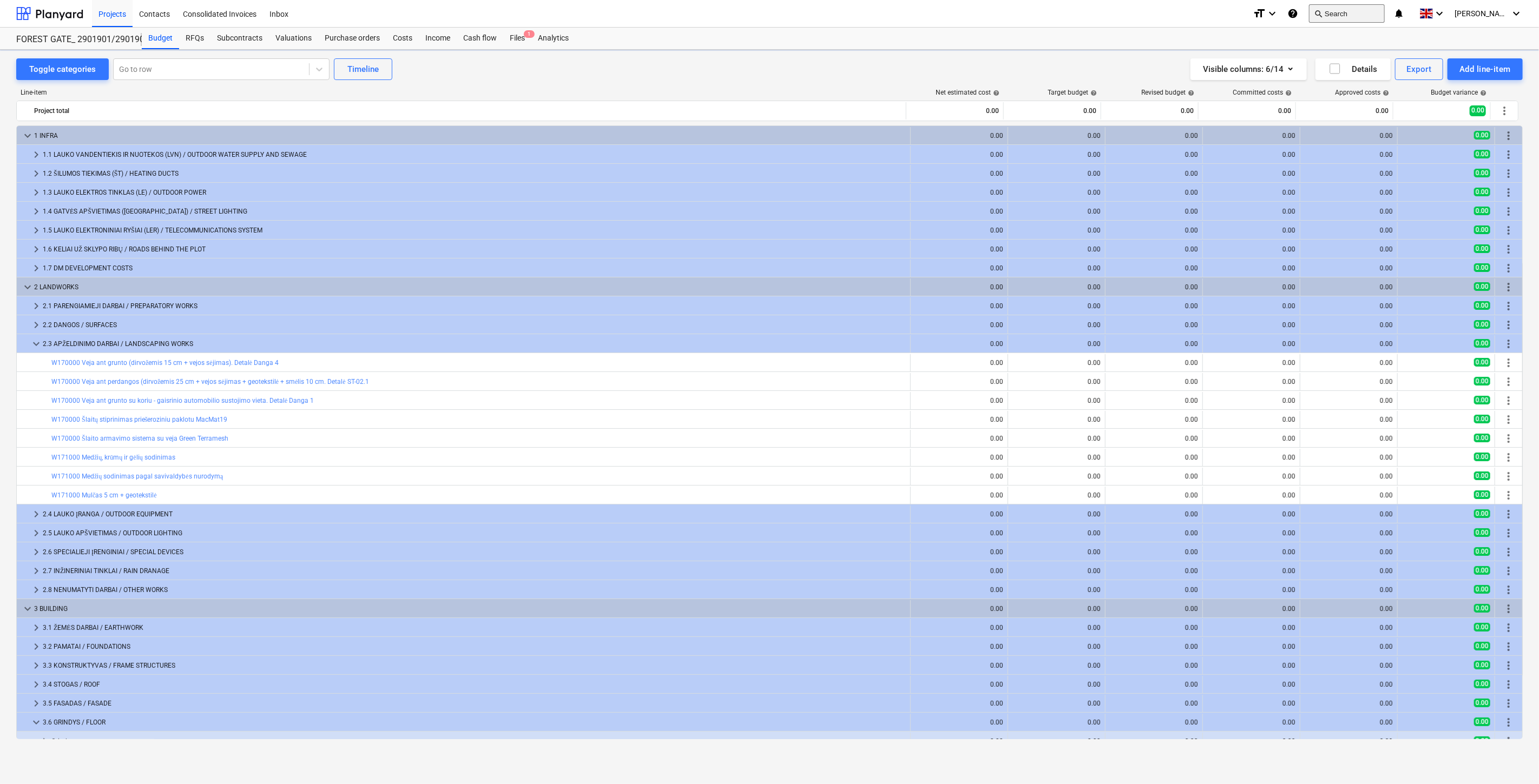
click at [1352, 17] on button "search Search" at bounding box center [1347, 13] width 76 height 18
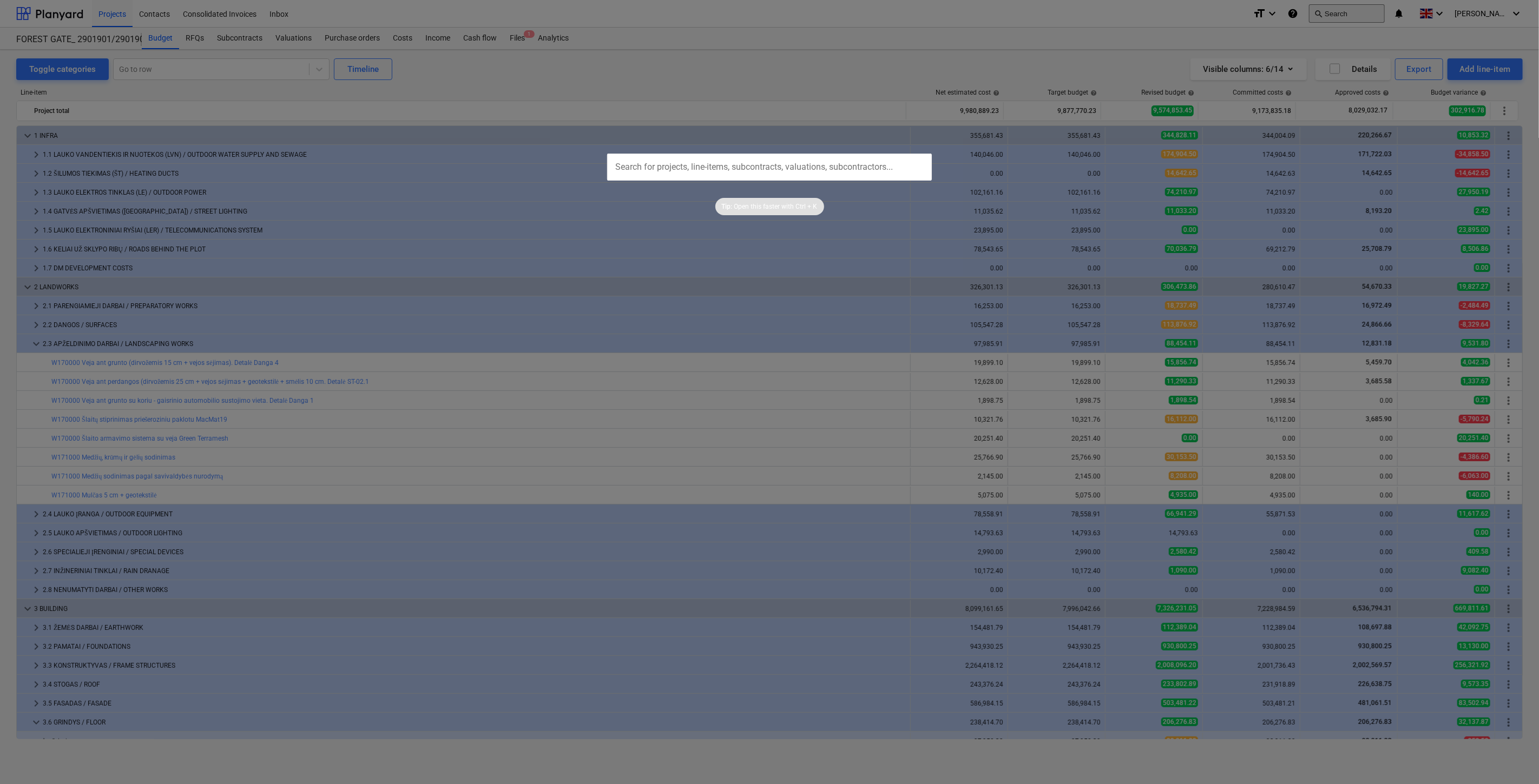
scroll to position [221, 0]
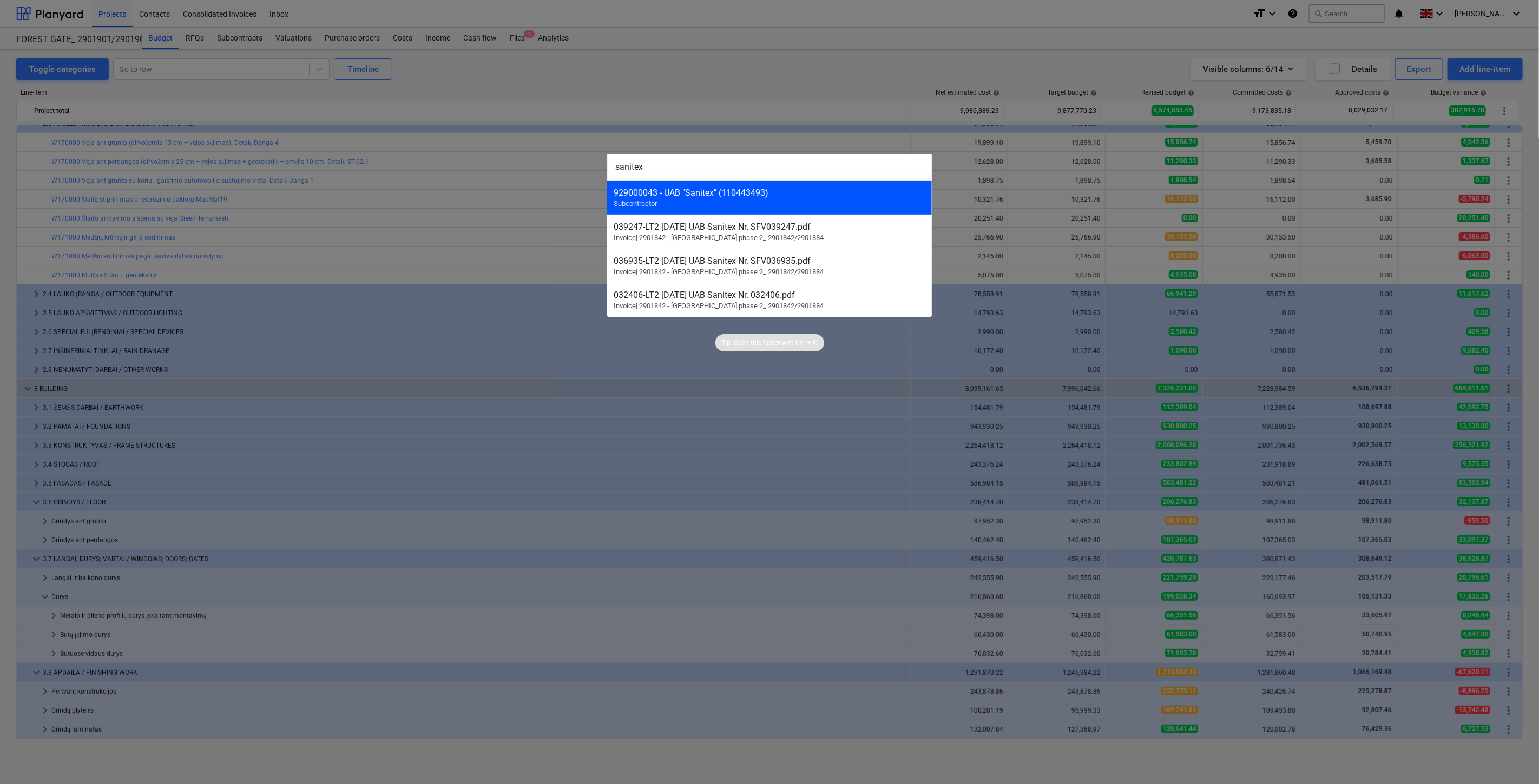
type input "sanitex"
click at [718, 210] on div "929000043 - UAB "Sanitex" (110443493) Subcontractor" at bounding box center [769, 198] width 325 height 34
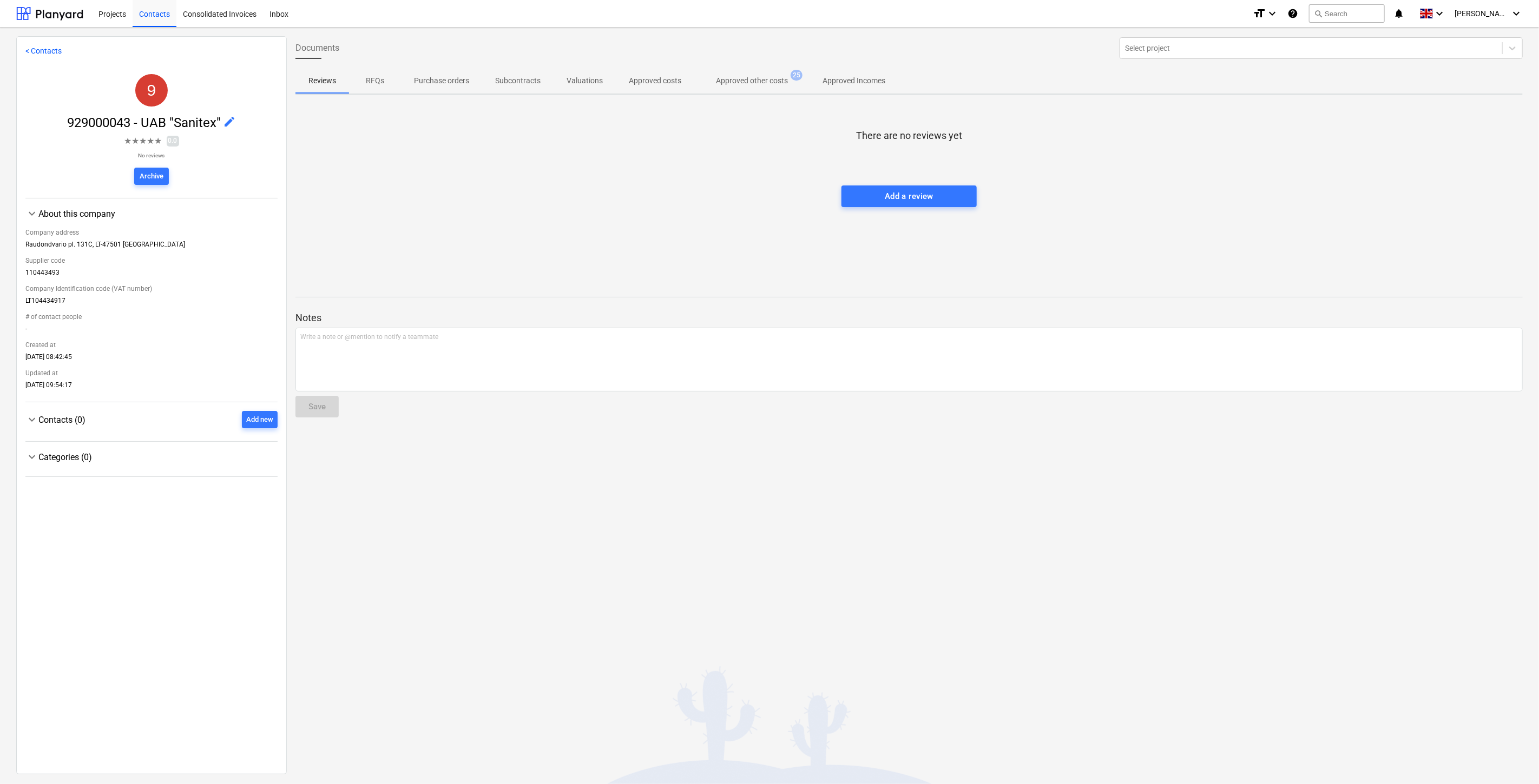
click at [779, 85] on p "Approved other costs" at bounding box center [752, 80] width 72 height 11
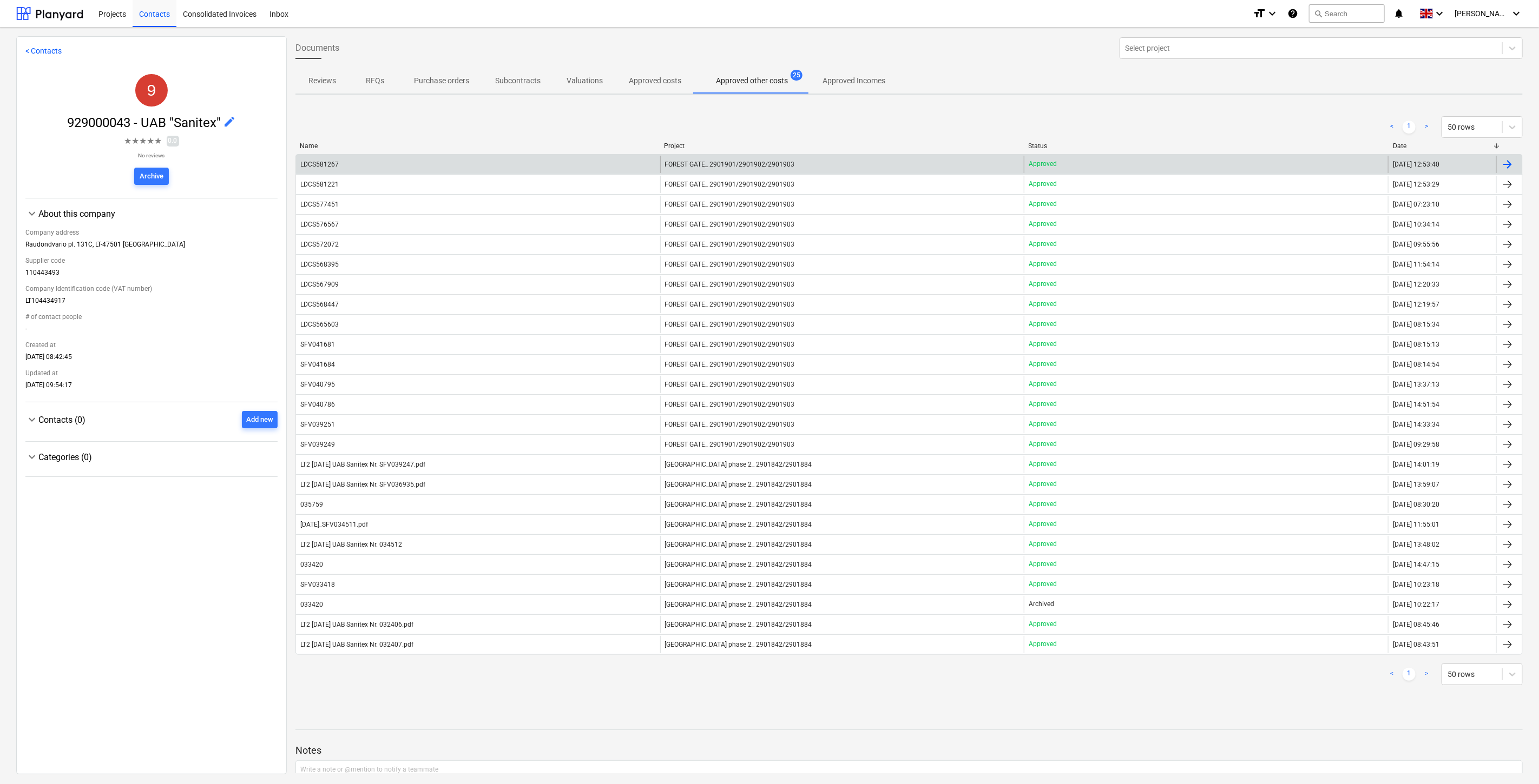
click at [546, 167] on div "LDCS581267" at bounding box center [477, 165] width 364 height 17
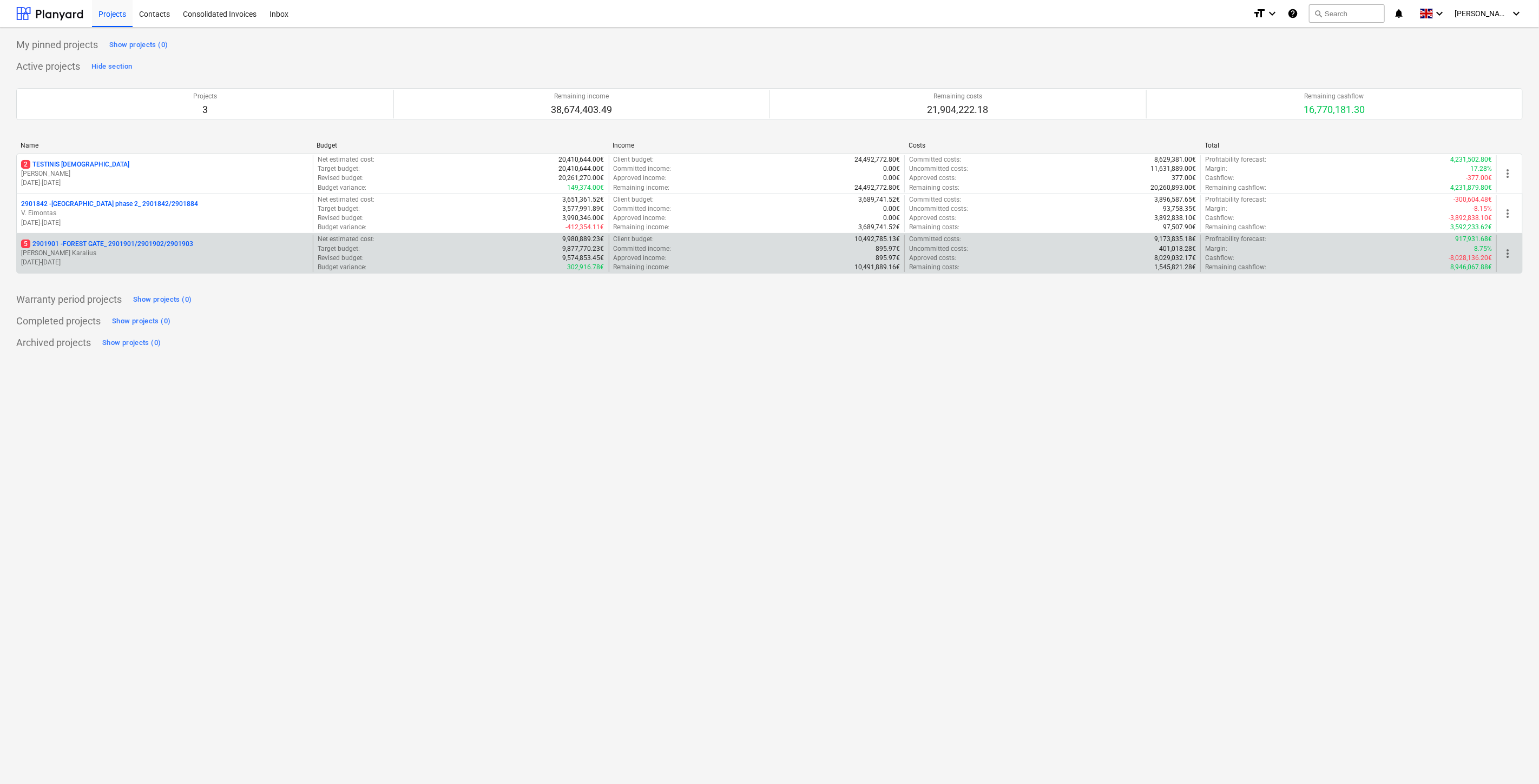
click at [212, 241] on div "5 2901901 - FOREST GATE_ 2901901/2901902/2901903" at bounding box center [164, 244] width 287 height 9
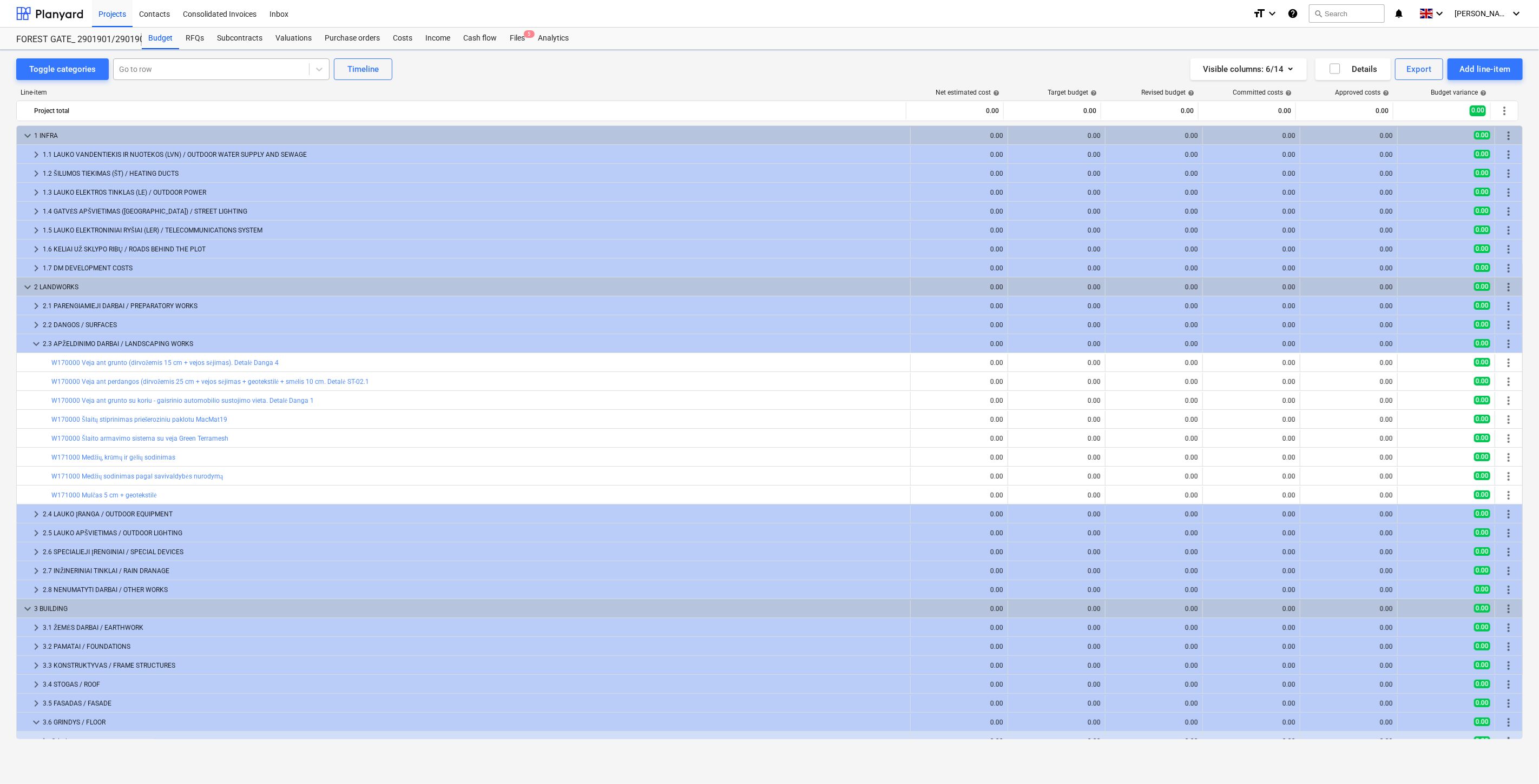
scroll to position [221, 0]
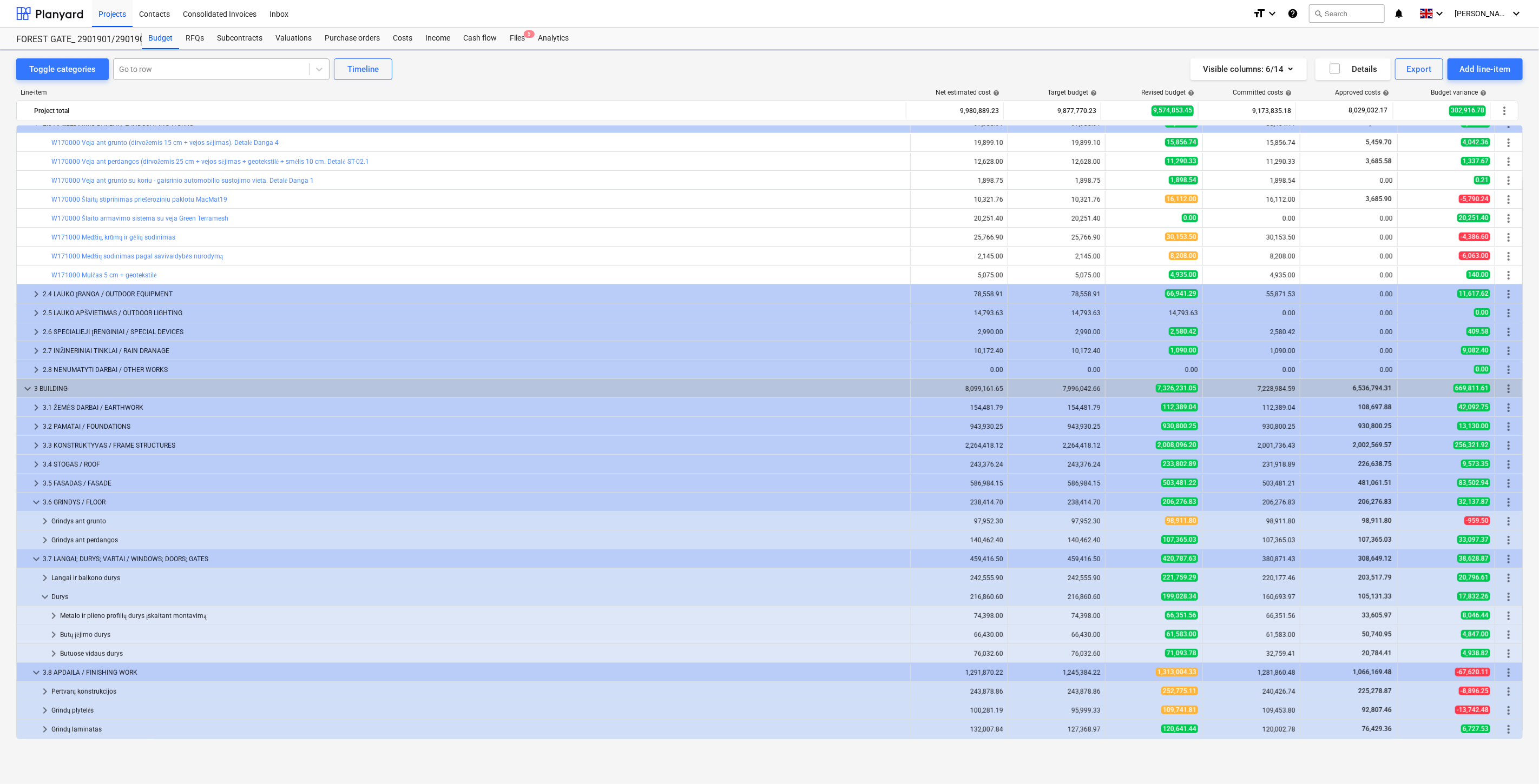
click at [194, 69] on div at bounding box center [211, 68] width 185 height 10
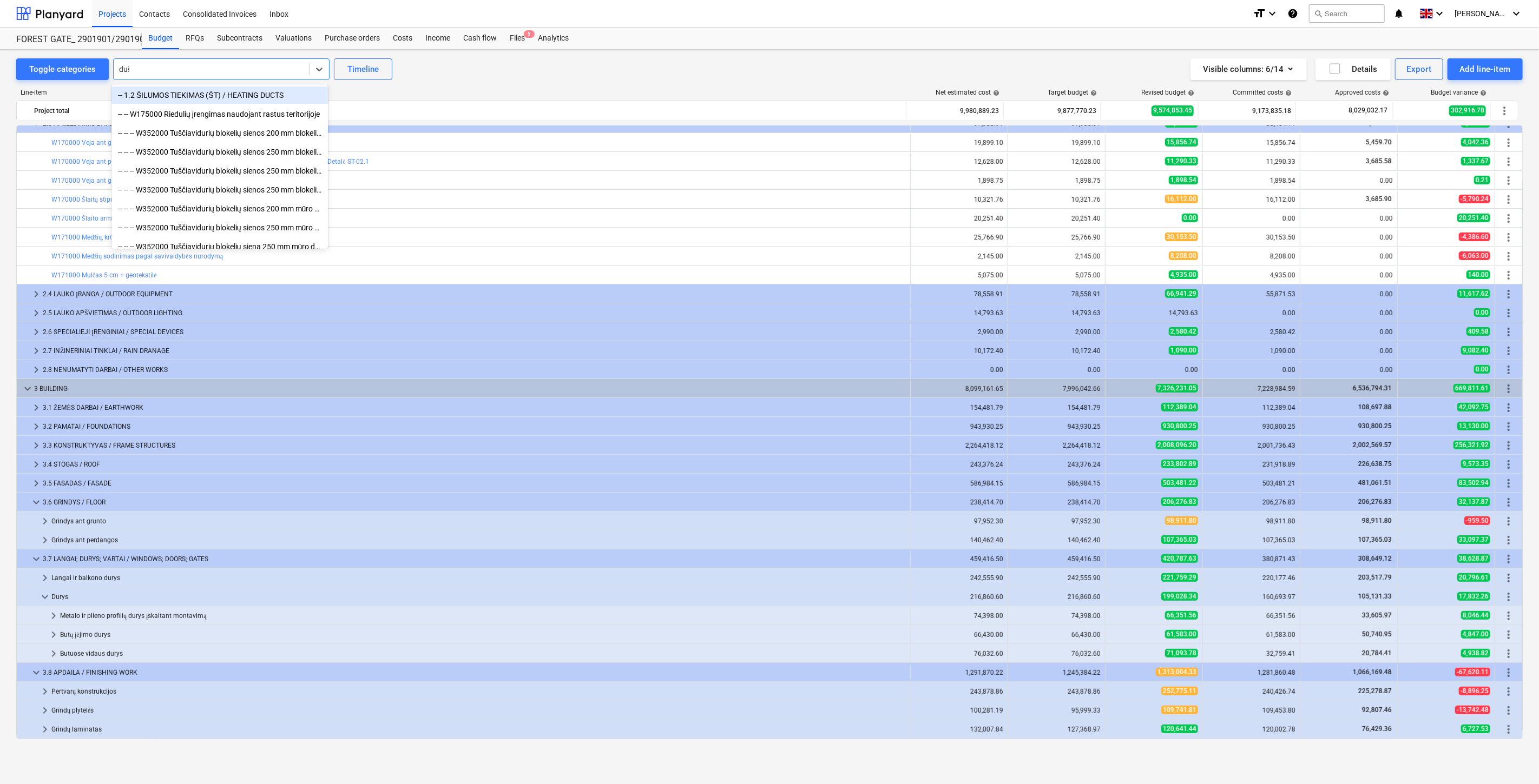
type input "dušo"
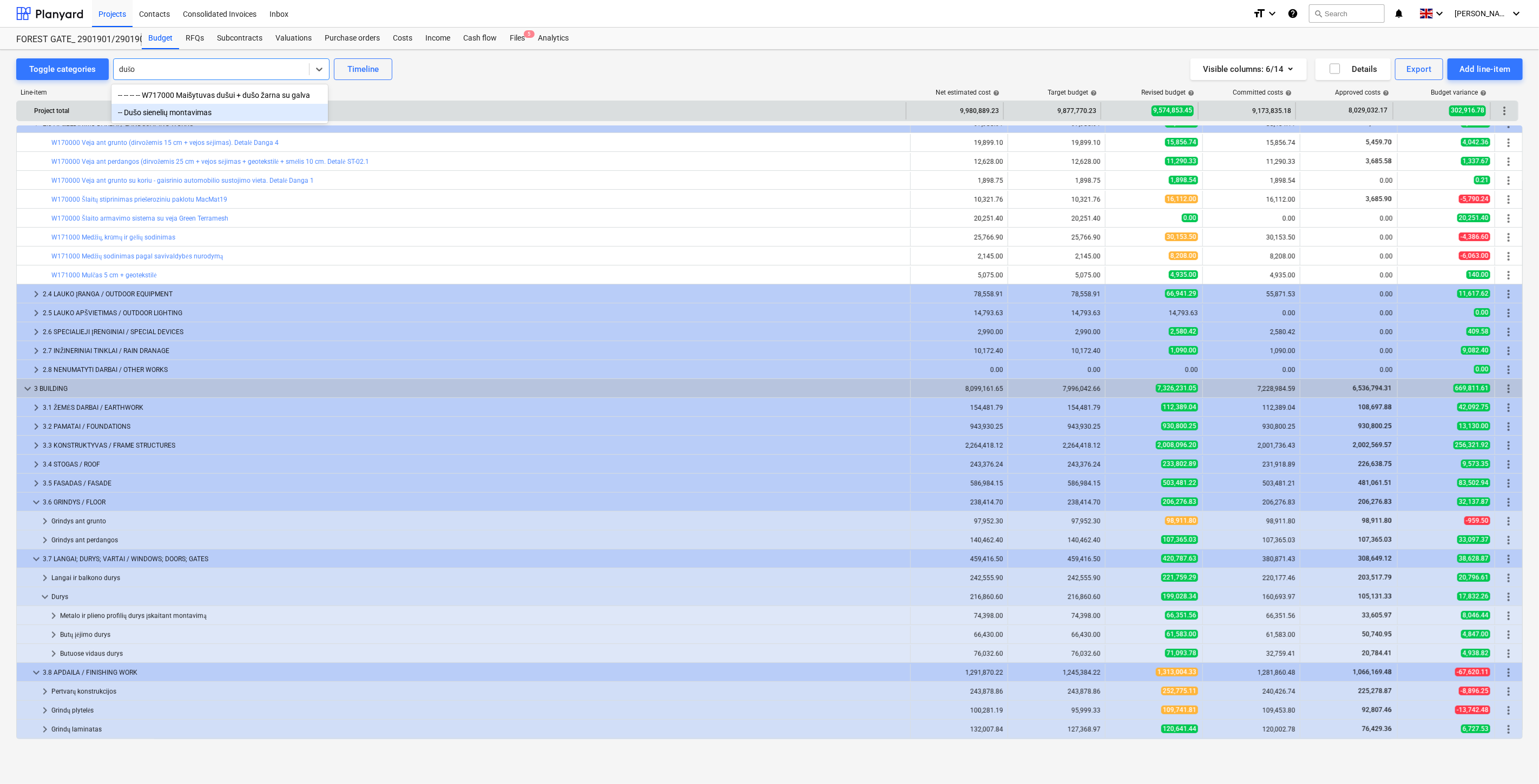
click at [242, 112] on div "-- Dušo sienelių montavimas" at bounding box center [220, 113] width 217 height 17
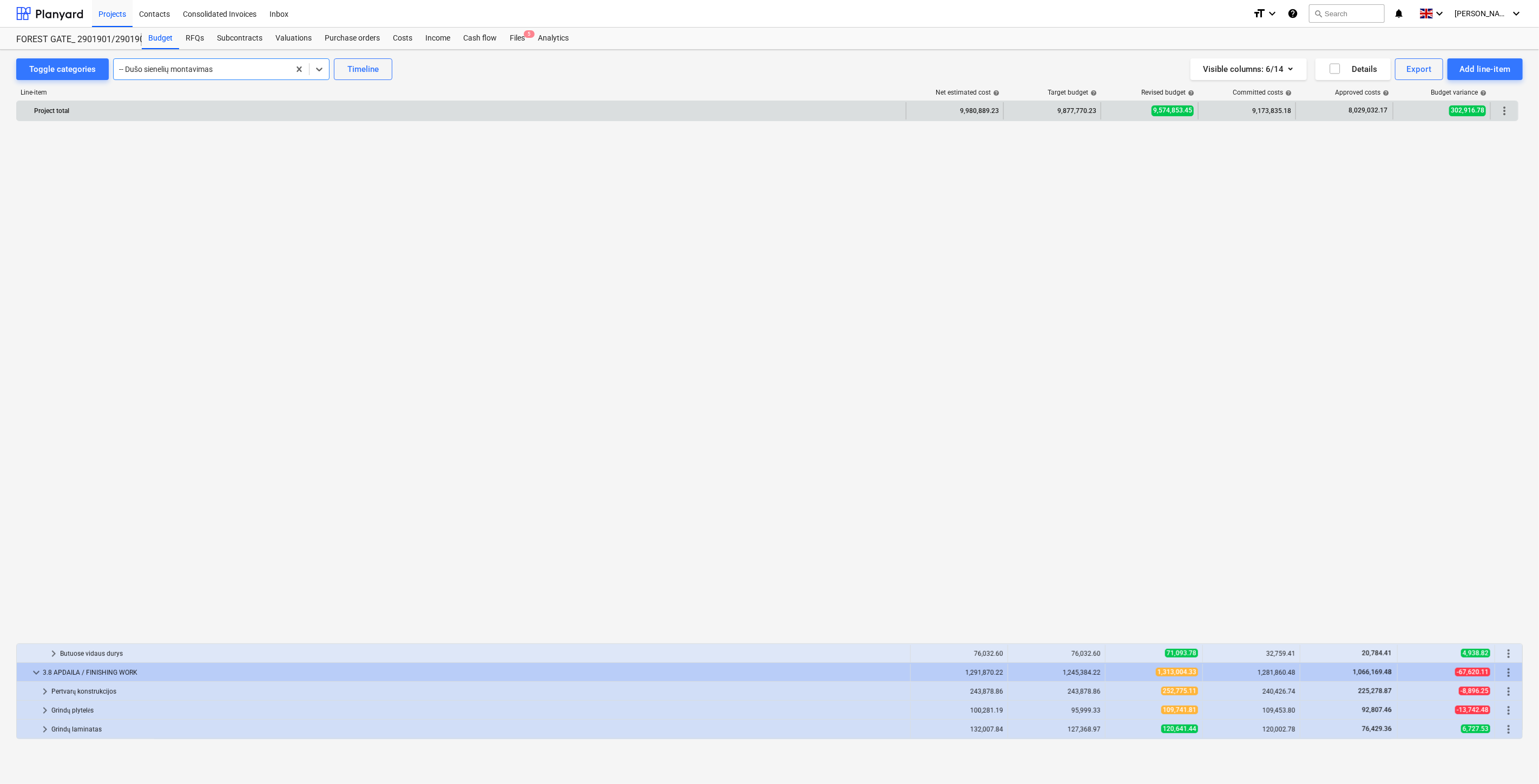
scroll to position [1128, 0]
